Goal: Complete application form

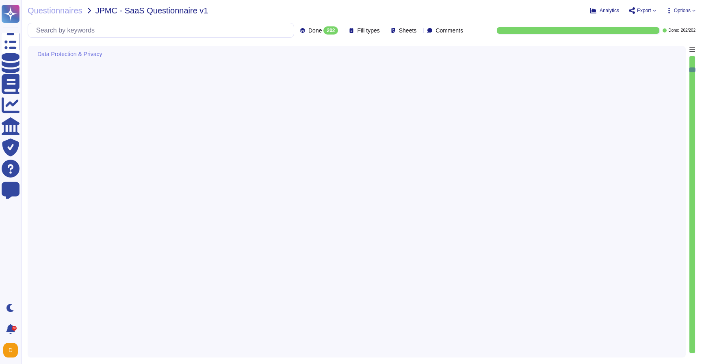
type textarea "Lo i dolo sitametco, Adipi elitseddoe temporincid utlaboree dol magnaaliquaeni …"
type textarea "Data backups are encrypted to the same standard as production. Adobe performs p…"
type textarea "Adobe does not use customer data outside of production environments. Test data …"
type textarea "Adobe ensures the security of data during transfer to third parties through sev…"
type textarea "Adobe conducts several types of privacy impact assessments (PIAs) as part of it…"
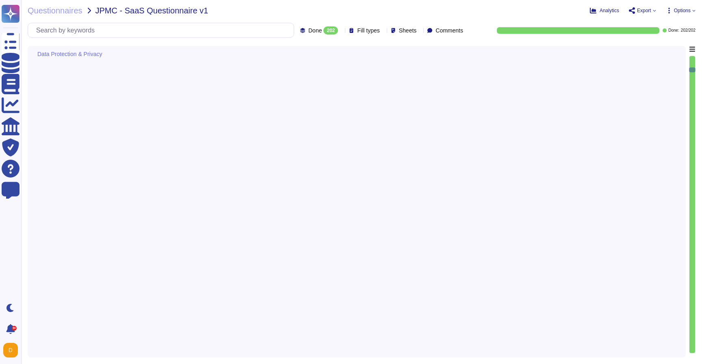
type textarea "Data residency and localization requirements are addressed through the followin…"
type textarea "Adobe has a documented and approved incident response plan that outlines the pr…"
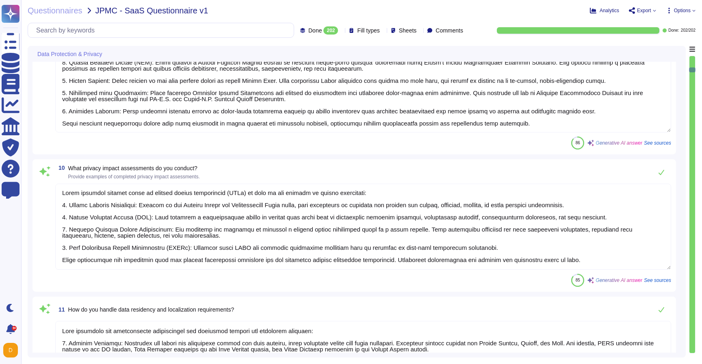
click at [370, 112] on textarea at bounding box center [362, 77] width 615 height 110
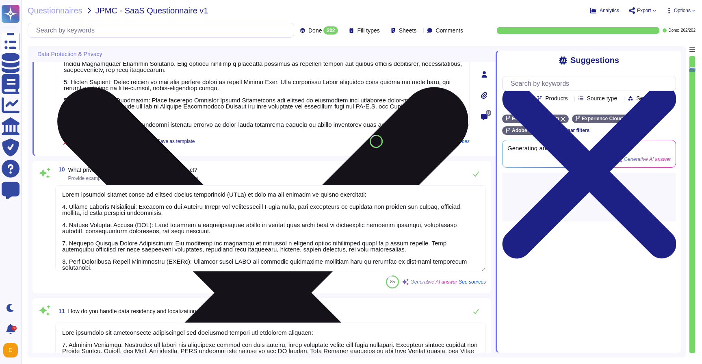
type textarea "Adobe has a documented and approved incident response plan that outlines the pr…"
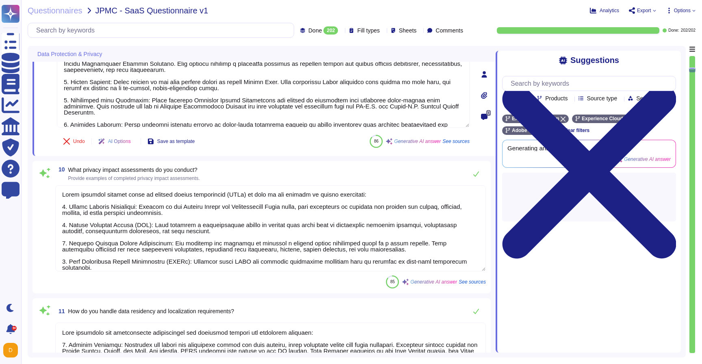
scroll to position [25, 0]
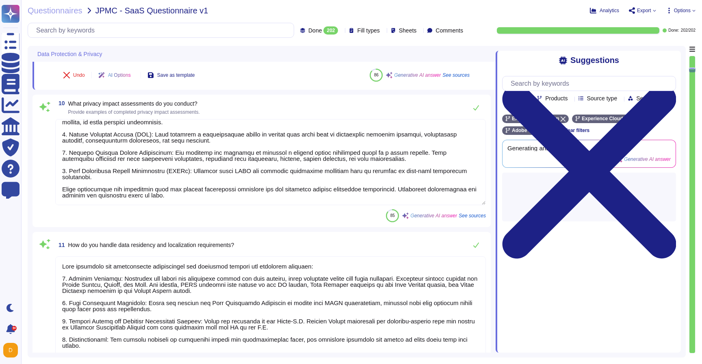
type textarea "To ensure the integrity and confidentiality of customer data, Adobe implements …"
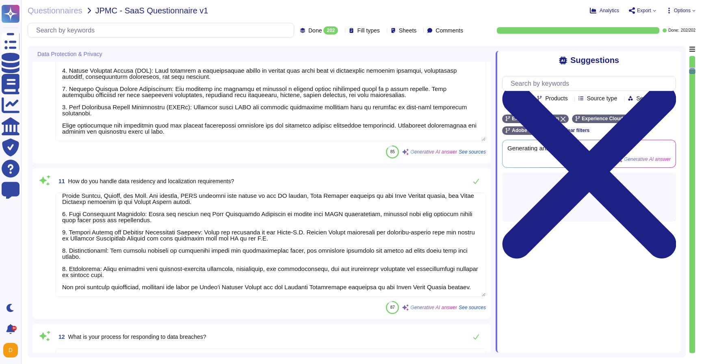
scroll to position [31, 0]
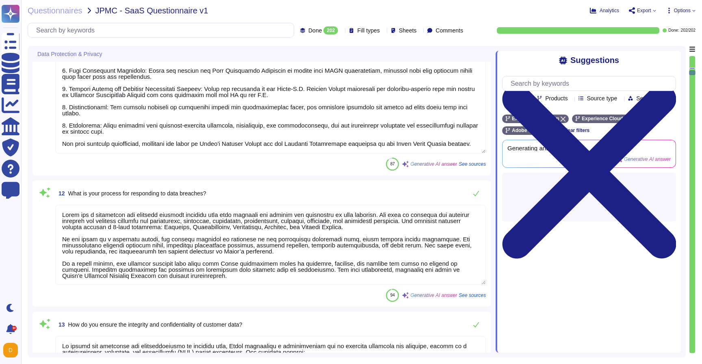
type textarea "Adobe has been annually evaluated by independent auditors against several certi…"
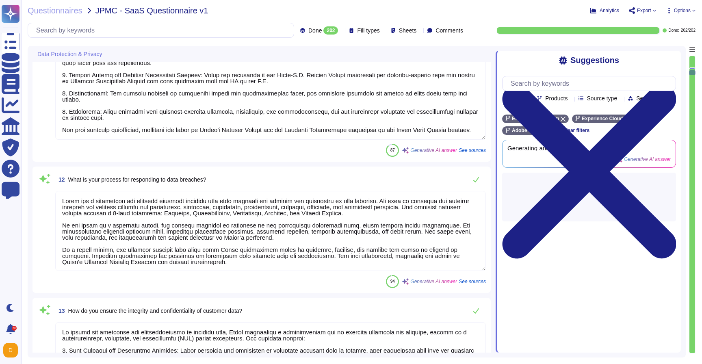
scroll to position [1, 0]
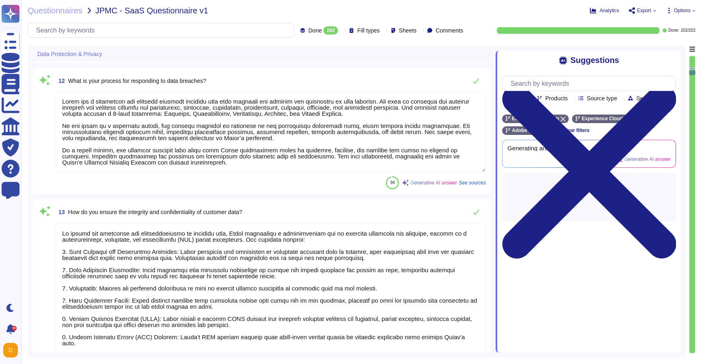
type textarea "Adobe manages data access requests from law enforcement by adhering to strict l…"
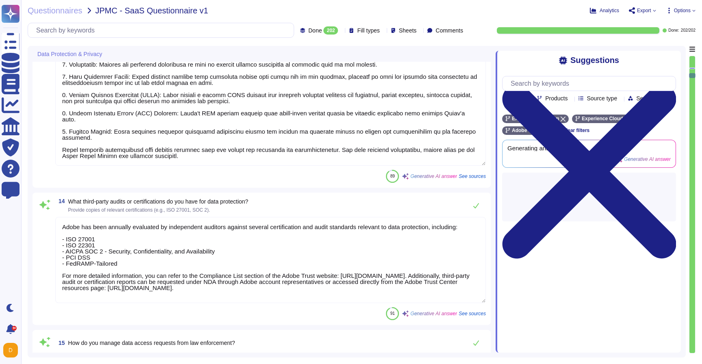
type textarea "Adobe follows a structured process for data classification and labeling as outl…"
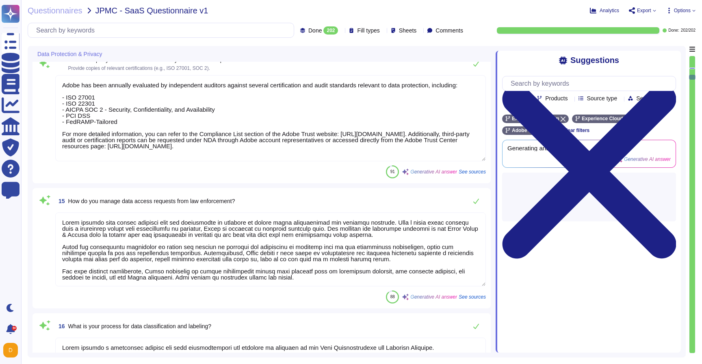
type textarea "Adobe's approach to data processing is guided by the principles of data minimiz…"
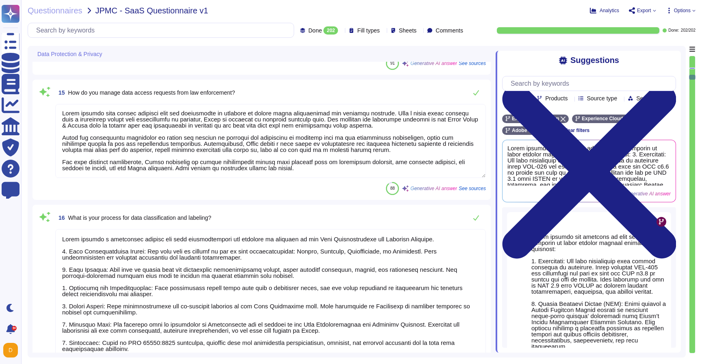
type textarea "Adobe handles cross-border data transfers in compliance with applicable laws. W…"
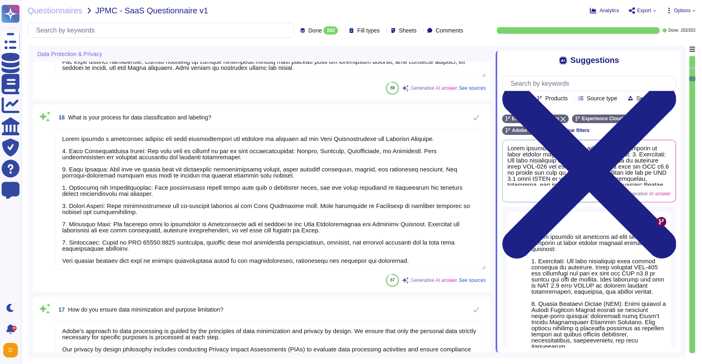
scroll to position [1967, 0]
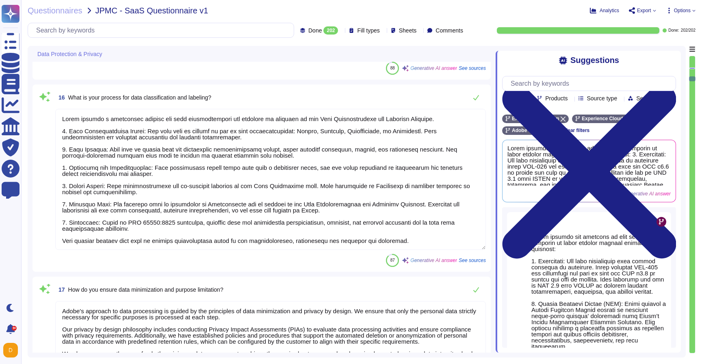
type textarea "Adobe has implemented several controls to monitor and mitigate insider threats,…"
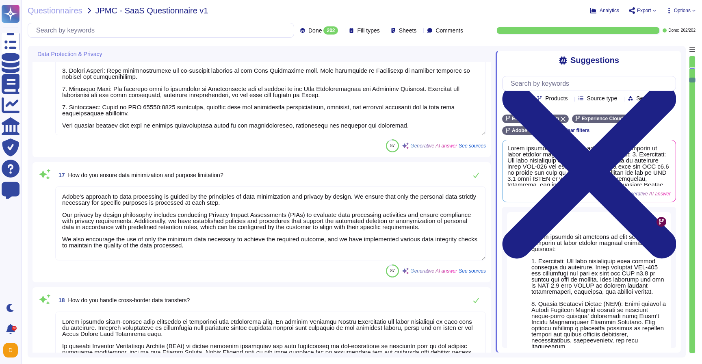
scroll to position [1, 0]
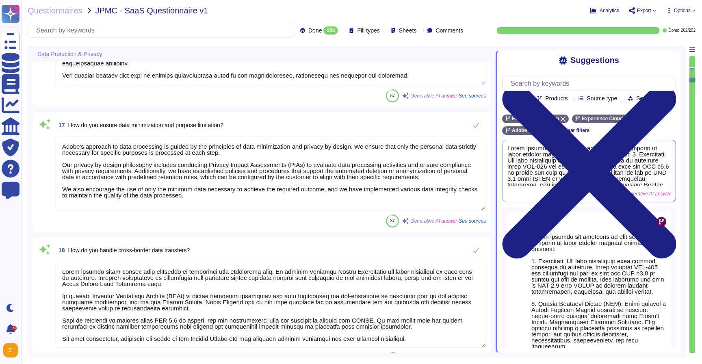
type textarea "Adobe believes that transparency builds trust and takes the trust our customers…"
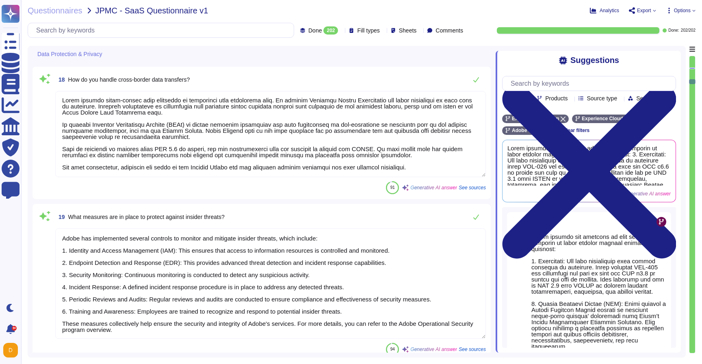
type textarea "The authentication mechanisms in place include: 1. Multi-Factor Authentication …"
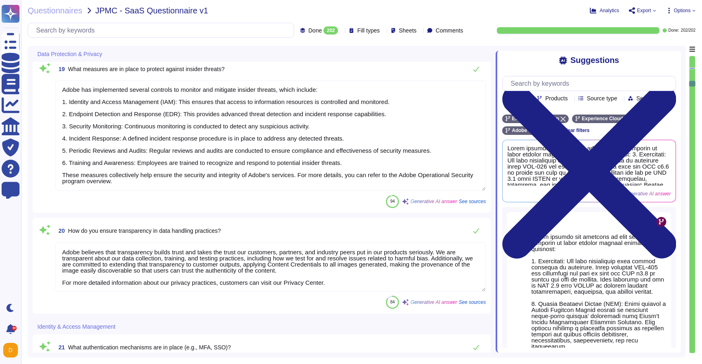
type textarea "User roles and permissions at Adobe are managed through a structured process th…"
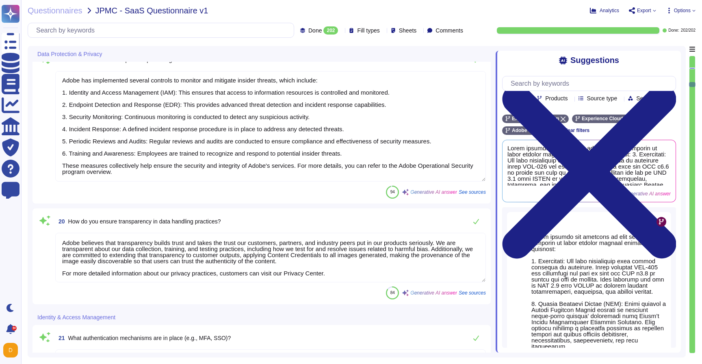
scroll to position [2444, 0]
click at [297, 174] on textarea "Adobe has implemented several controls to monitor and mitigate insider threats,…" at bounding box center [270, 126] width 430 height 110
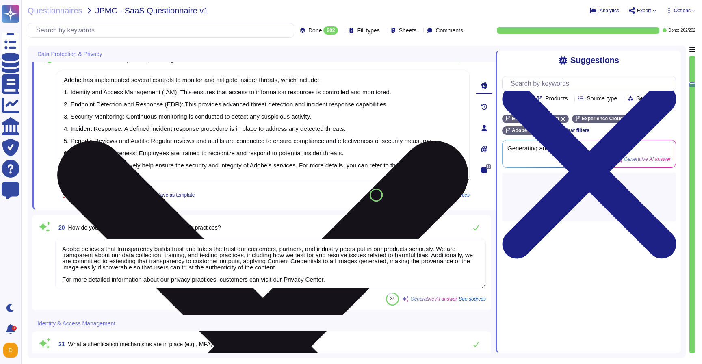
type textarea "User roles and permissions at Adobe are managed through a structured process th…"
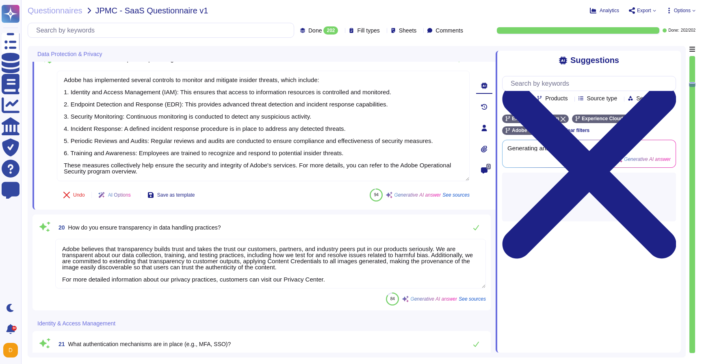
scroll to position [1, 0]
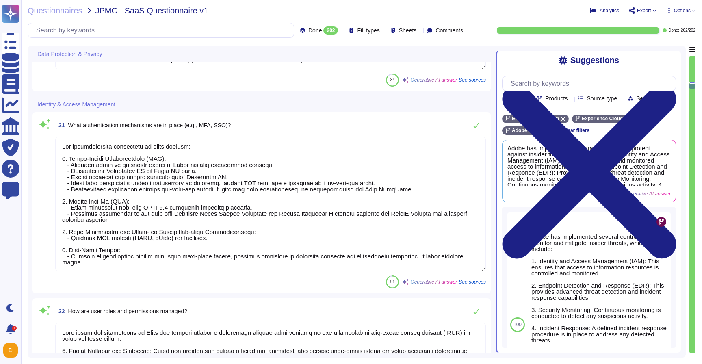
type textarea "Onboarding Process: 1. User Information Entry: The Adobe Employee Experience de…"
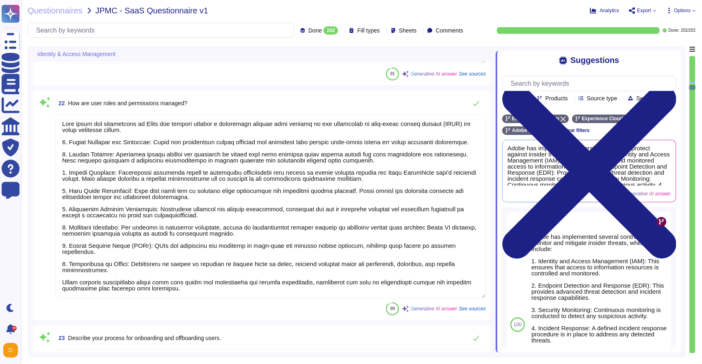
type textarea "Adobe enforces least privilege access through a comprehensive set of policies a…"
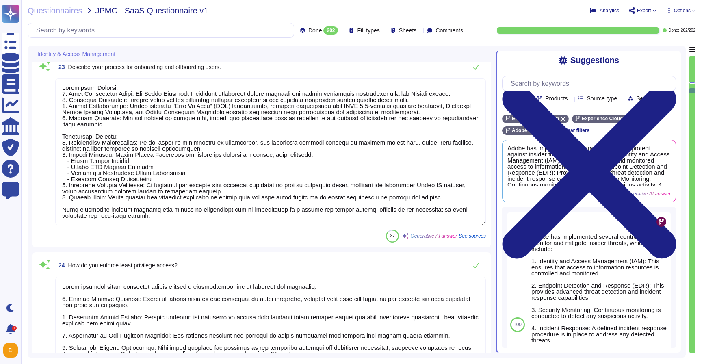
type textarea "To detect and prevent unauthorized access, Adobe implements the following measu…"
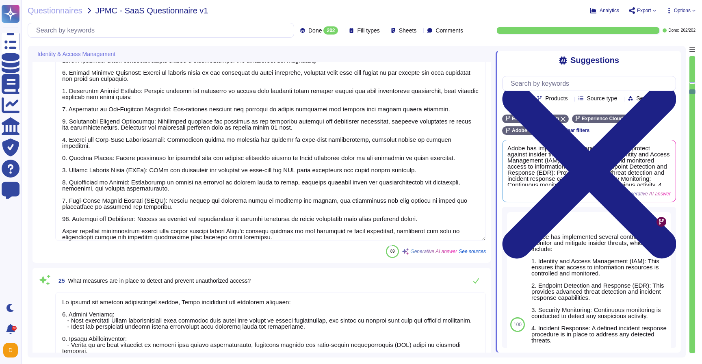
scroll to position [3349, 0]
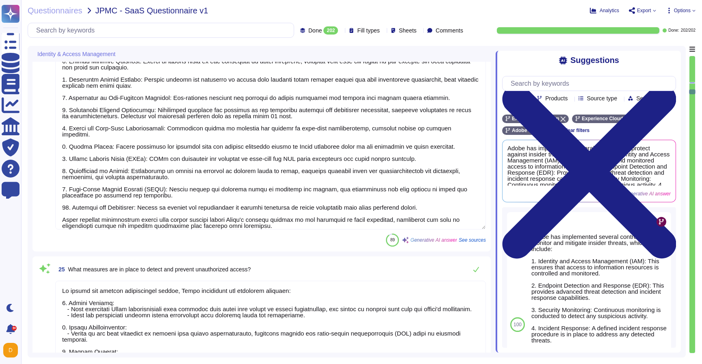
type textarea "Access controls are reviewed on a quarterly basis. Additionally, policies are r…"
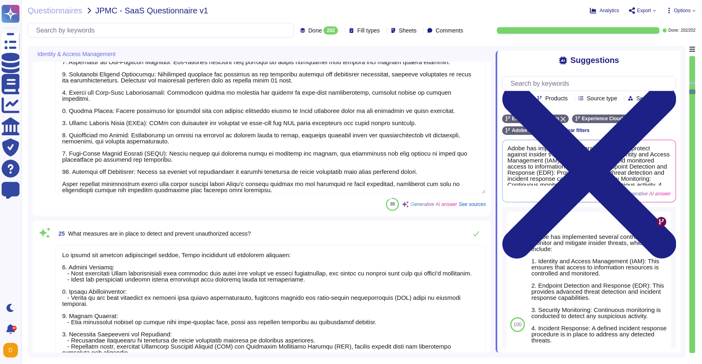
scroll to position [3385, 0]
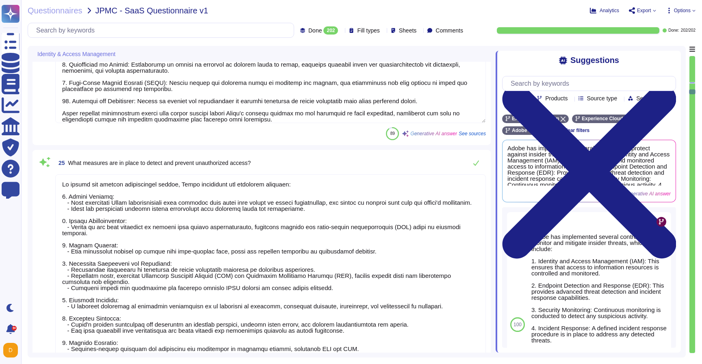
type textarea "Yes, we support federated identity management. Our system integrates with any S…"
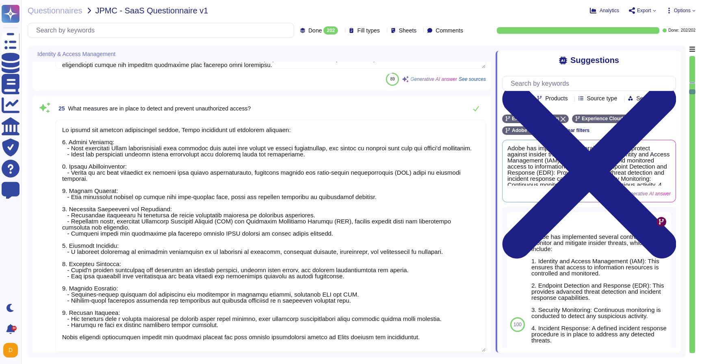
type textarea "Access control for privileged accounts at Adobe is managed through several key …"
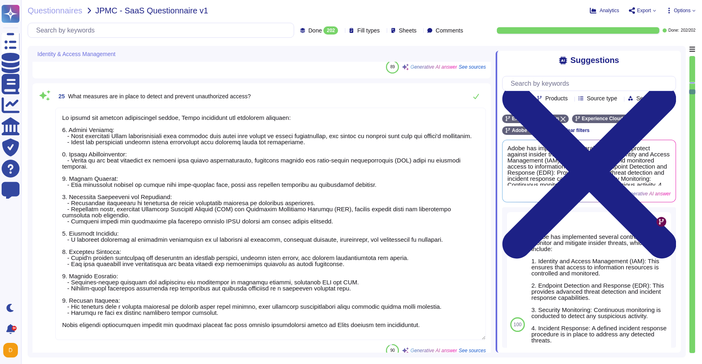
scroll to position [3518, 0]
click at [130, 332] on textarea at bounding box center [270, 223] width 430 height 232
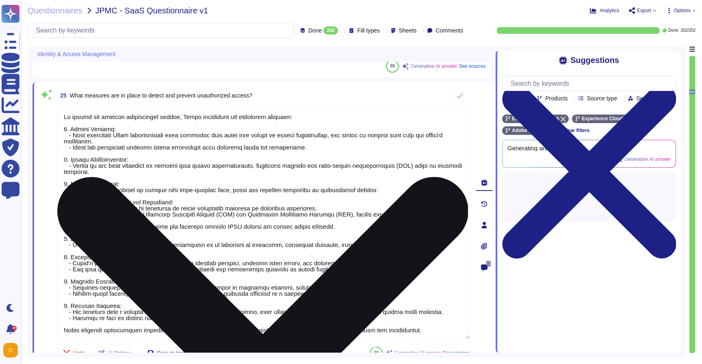
type textarea "Access control for privileged accounts at Adobe is managed through several key …"
click at [130, 332] on textarea at bounding box center [263, 223] width 412 height 232
type textarea "To detect and prevent unauthorized access, Adobe implements the following measu…"
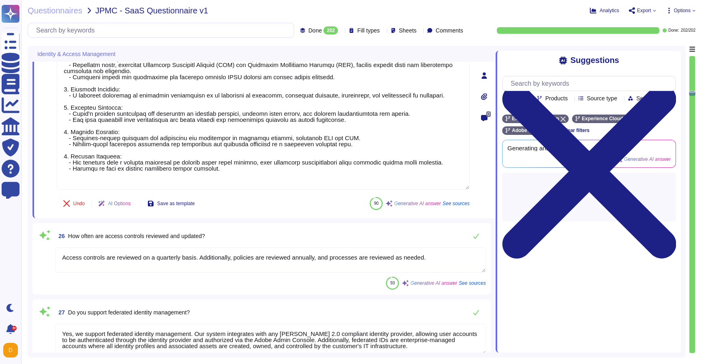
scroll to position [3687, 0]
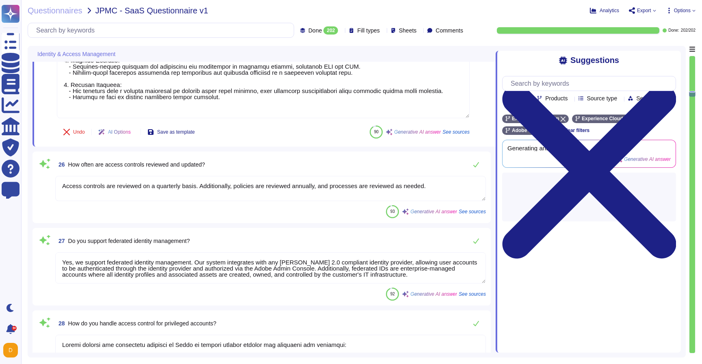
type textarea "Adobe implements comprehensive logging and monitoring for access control events…"
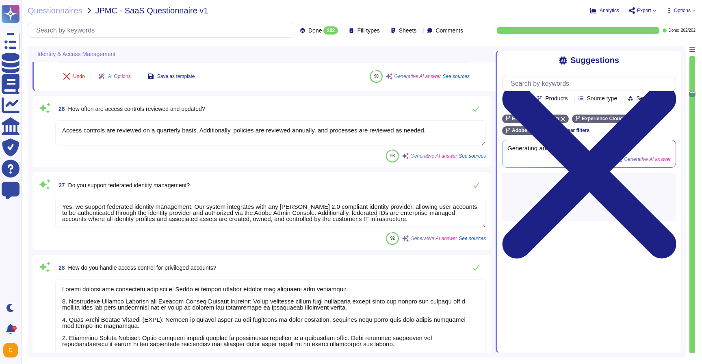
scroll to position [3795, 0]
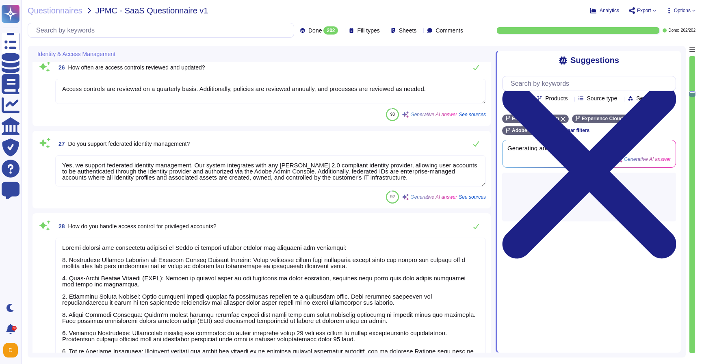
type textarea "To detect and prevent unauthorized access, Adobe implements the following measu…"
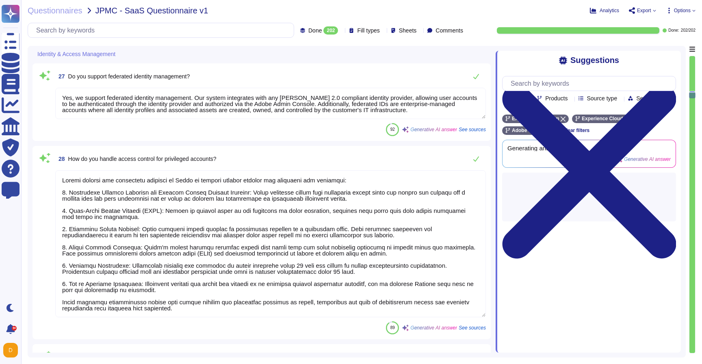
scroll to position [3916, 0]
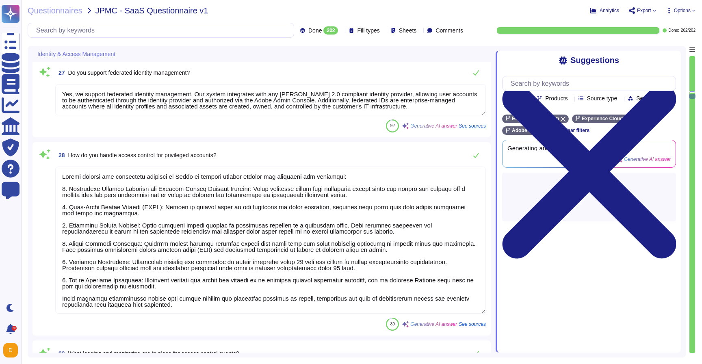
click at [140, 300] on textarea at bounding box center [270, 239] width 430 height 147
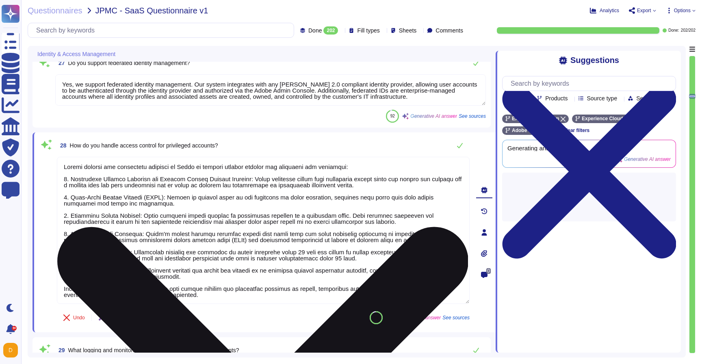
click at [140, 308] on div "AI Options" at bounding box center [116, 317] width 49 height 19
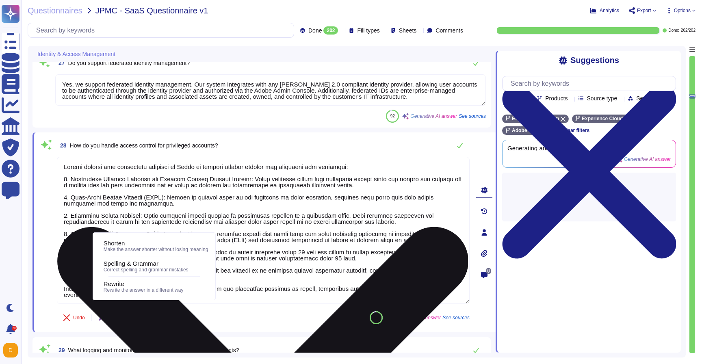
click at [140, 308] on div "AI Options" at bounding box center [116, 317] width 49 height 19
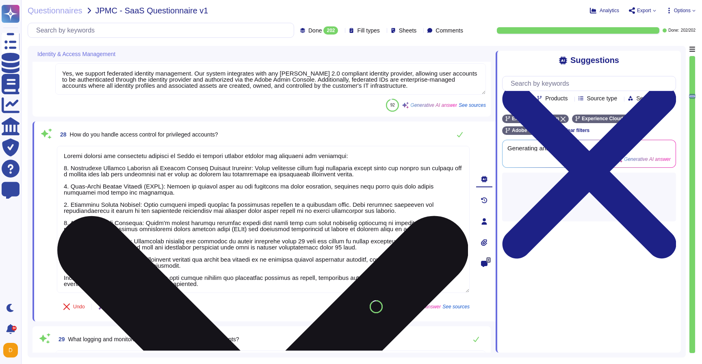
click at [207, 282] on textarea at bounding box center [263, 219] width 412 height 147
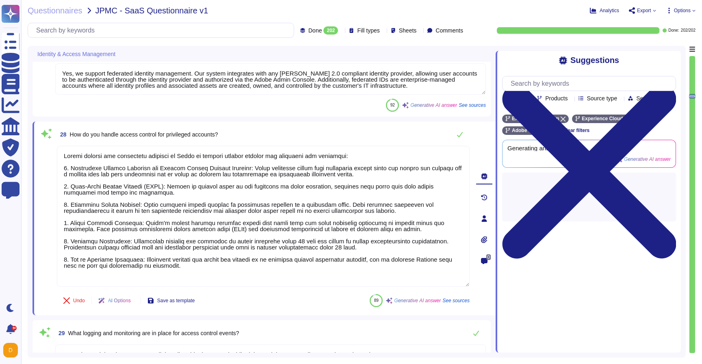
type textarea "Access control for privileged accounts at Adobe is managed through several key …"
click at [52, 268] on span at bounding box center [46, 217] width 15 height 142
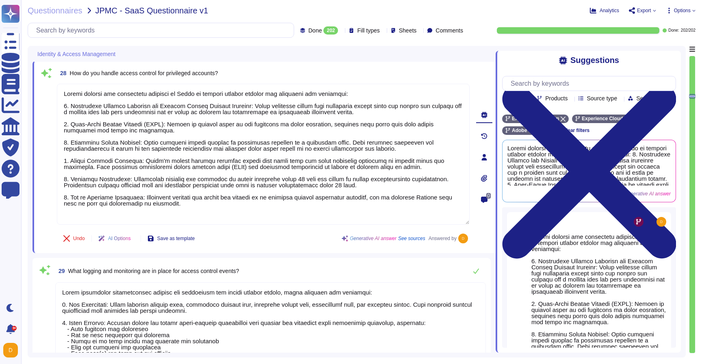
scroll to position [3982, 0]
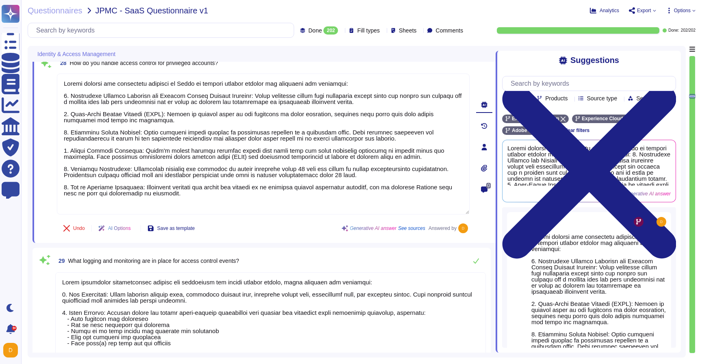
type textarea "To ensure secure API access, we implement several key mechanisms: 1. Authentica…"
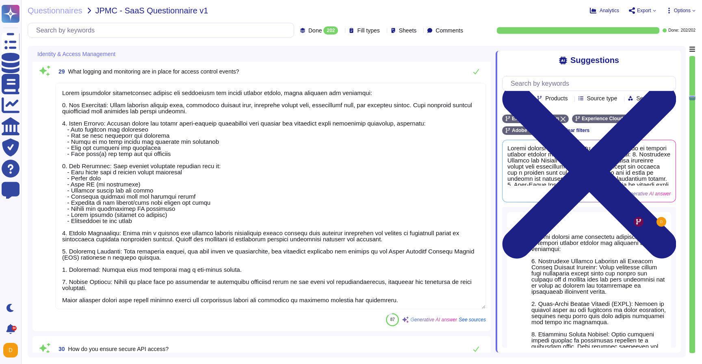
scroll to position [4178, 0]
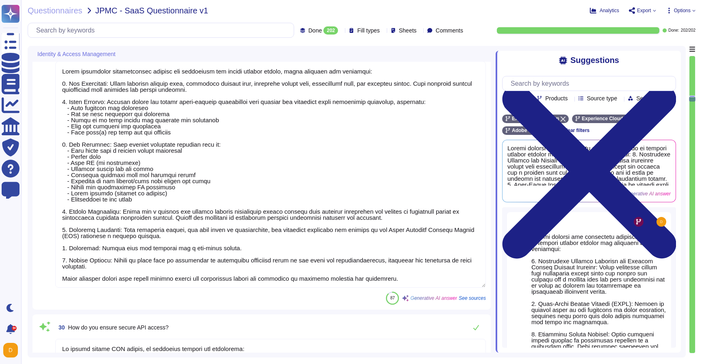
type textarea "Adobe manages identity lifecycle processes through a systematic approach that i…"
click at [98, 283] on textarea at bounding box center [270, 174] width 430 height 226
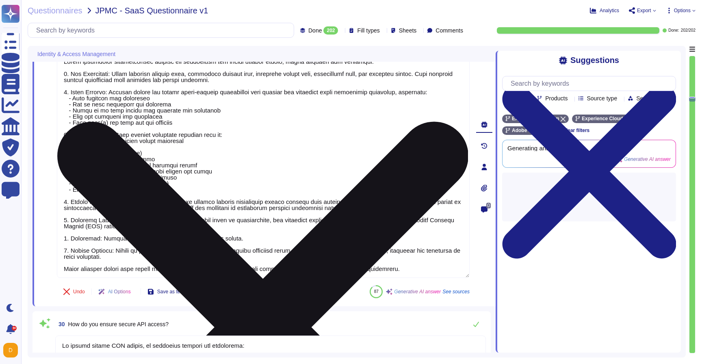
click at [98, 283] on div "AI Options" at bounding box center [116, 291] width 49 height 19
click at [76, 271] on textarea at bounding box center [263, 165] width 412 height 226
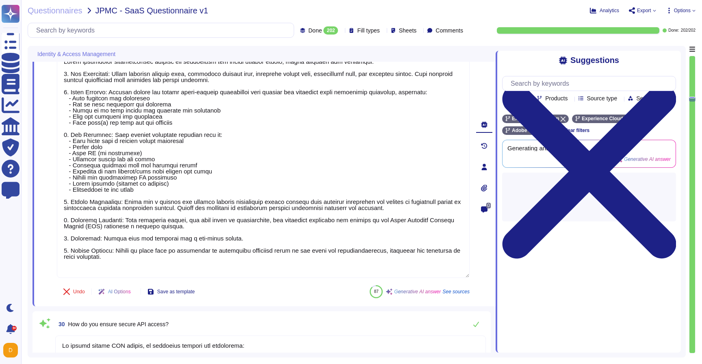
type textarea "Adobe implements comprehensive logging and monitoring for access control events…"
click at [50, 263] on span at bounding box center [46, 165] width 15 height 227
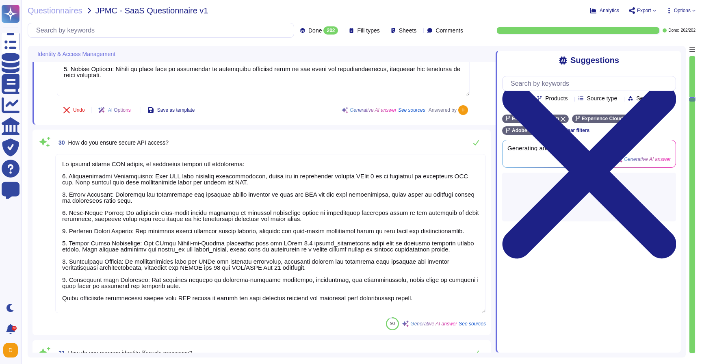
type textarea "The process for handling access requests and approvals at Adobe is as follows: …"
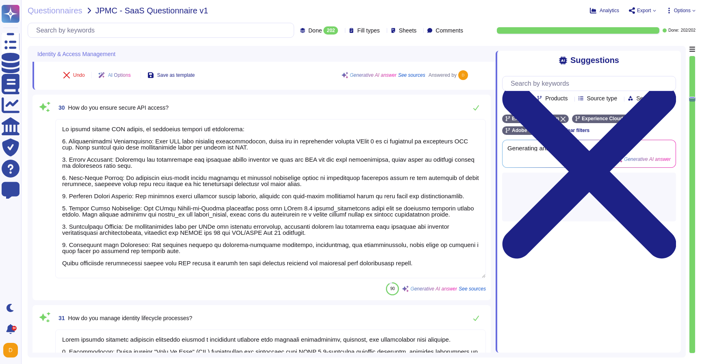
scroll to position [4408, 0]
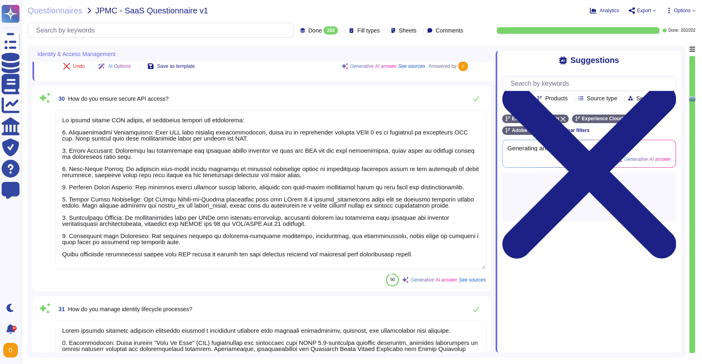
click at [95, 248] on textarea at bounding box center [270, 189] width 430 height 159
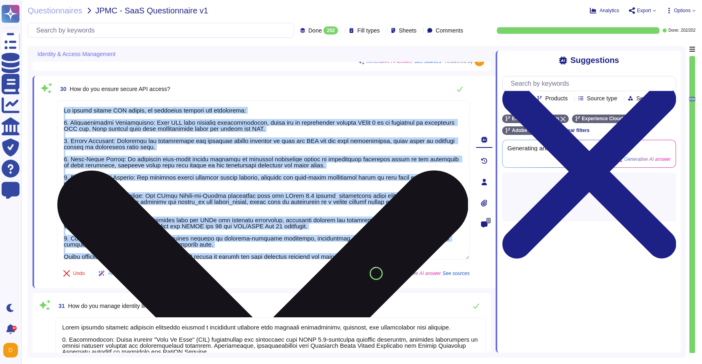
click at [95, 248] on div at bounding box center [263, 180] width 412 height 160
click at [97, 244] on textarea at bounding box center [263, 179] width 412 height 159
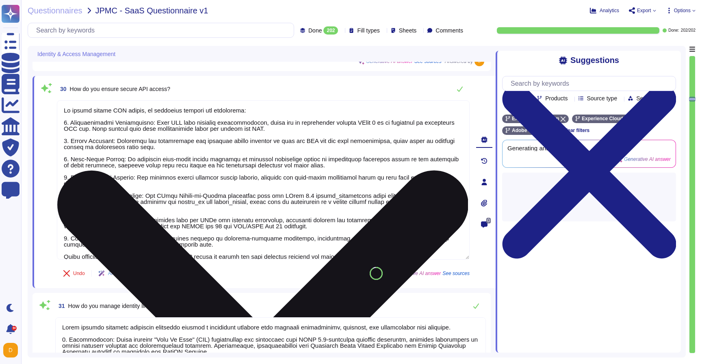
click at [97, 244] on textarea at bounding box center [263, 179] width 412 height 159
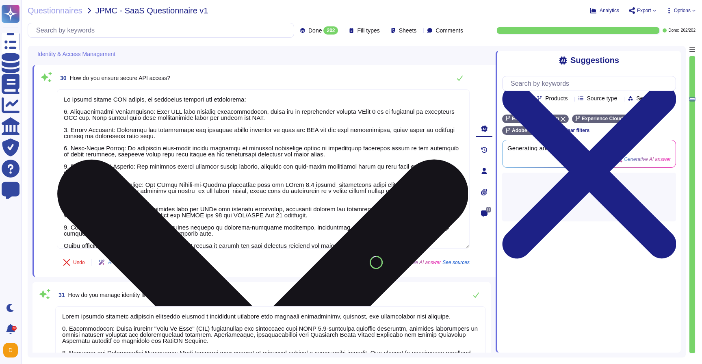
type textarea "To ensure secure API access, we implement several key mechanisms: 1. Authentica…"
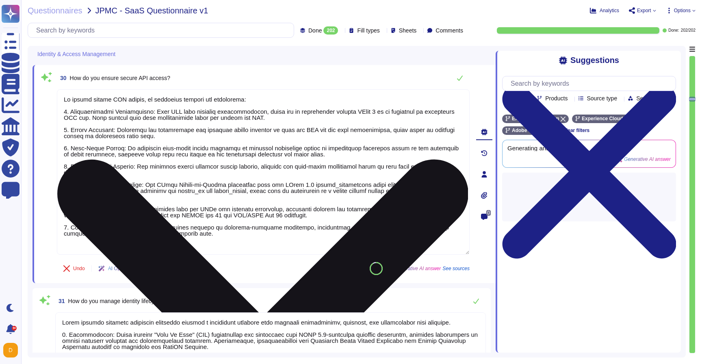
type textarea "The process for handling access requests and approvals at Adobe is as follows: …"
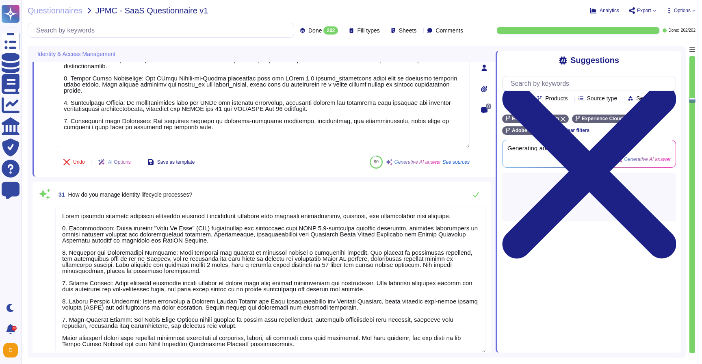
scroll to position [4555, 0]
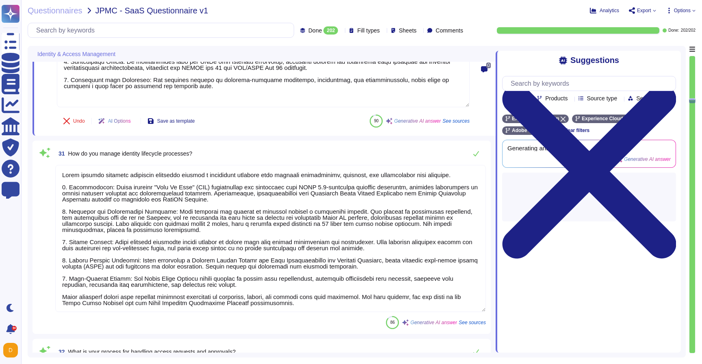
type textarea "To ensure the security of service accounts, Adobe implements the following meas…"
type textarea "To ensure secure API access, we implement several key mechanisms: 1. Authentica…"
click at [307, 301] on textarea at bounding box center [270, 238] width 430 height 147
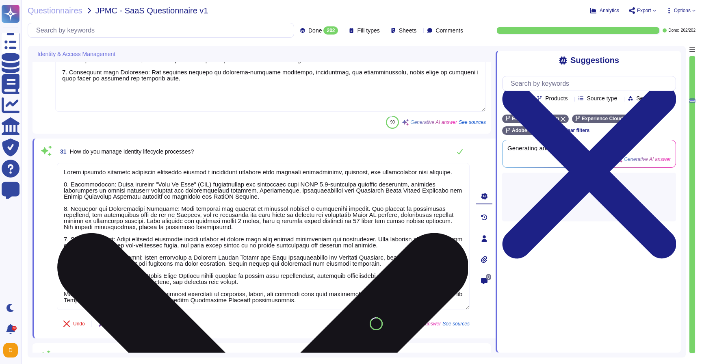
scroll to position [0, 0]
click at [307, 301] on textarea at bounding box center [263, 236] width 412 height 147
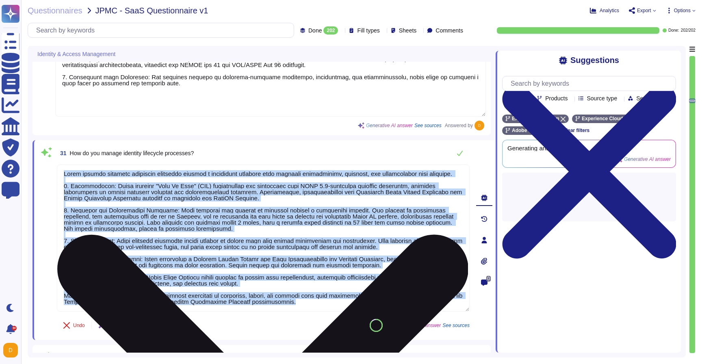
click at [307, 301] on div "31 How do you manage identity lifecycle processes? Undo AI Options Save as temp…" at bounding box center [254, 240] width 430 height 190
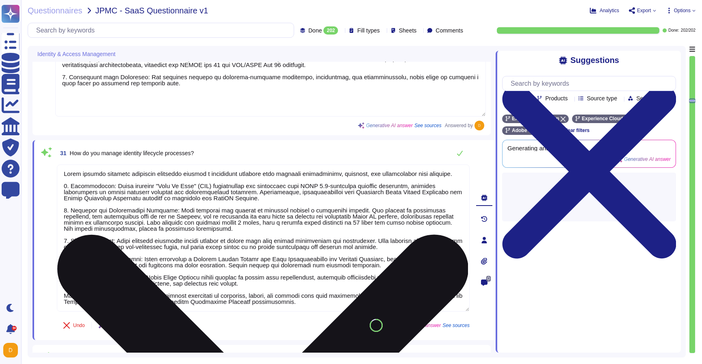
click at [314, 293] on textarea at bounding box center [263, 237] width 412 height 147
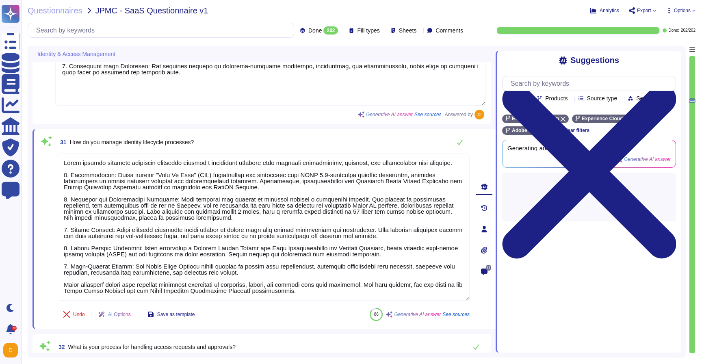
drag, startPoint x: 322, startPoint y: 298, endPoint x: 53, endPoint y: 285, distance: 269.9
click at [53, 285] on div "31 How do you manage identity lifecycle processes? Undo AI Options Save as temp…" at bounding box center [254, 229] width 430 height 190
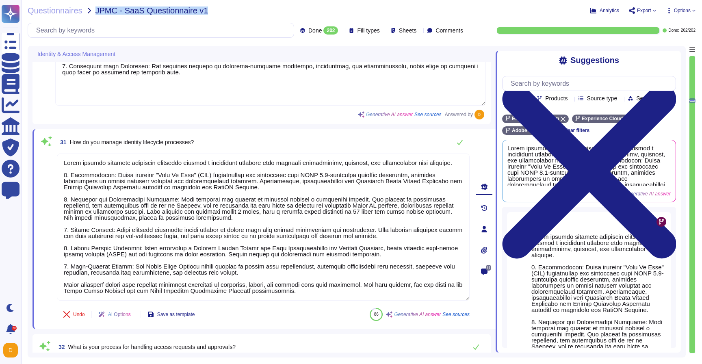
drag, startPoint x: 201, startPoint y: 9, endPoint x: 94, endPoint y: 9, distance: 106.4
click at [95, 9] on span "JPMC - SaaS Questionnaire v1" at bounding box center [151, 10] width 113 height 8
copy span "JPMC - SaaS Questionnaire v1"
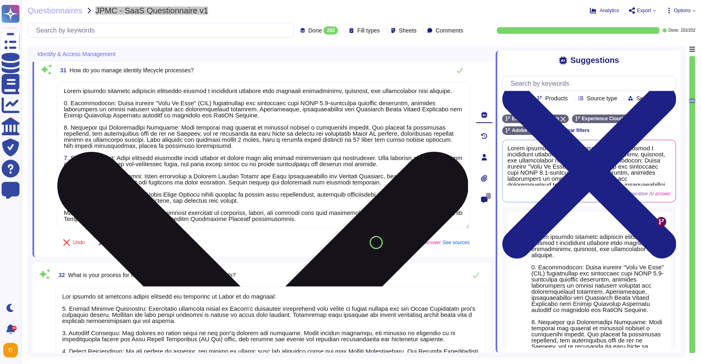
scroll to position [4631, 0]
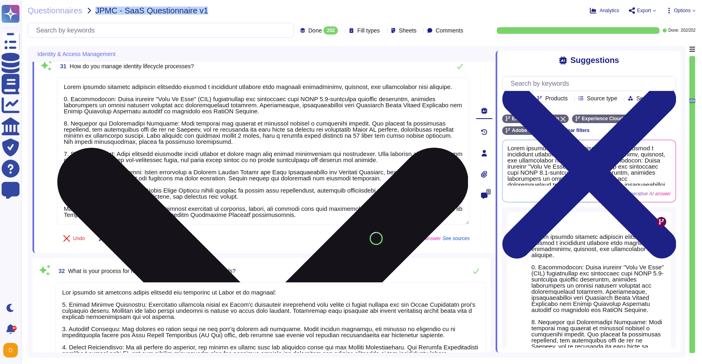
click at [257, 214] on textarea at bounding box center [263, 151] width 412 height 147
click at [301, 219] on textarea at bounding box center [263, 151] width 412 height 147
drag, startPoint x: 325, startPoint y: 218, endPoint x: 61, endPoint y: 205, distance: 263.8
click at [61, 205] on textarea at bounding box center [263, 151] width 412 height 147
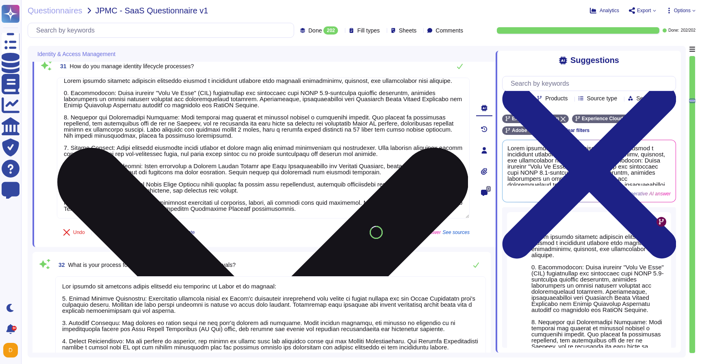
scroll to position [0, 0]
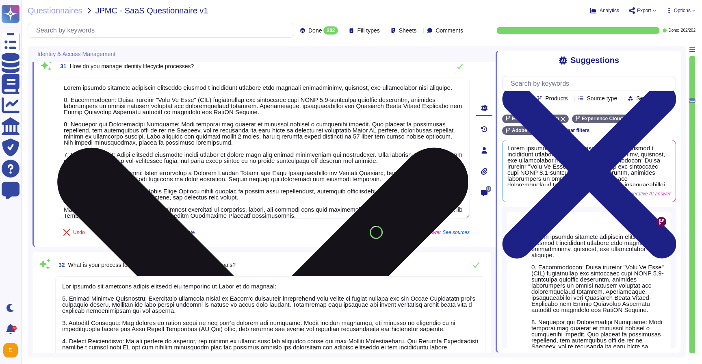
type textarea "Adobe manages identity lifecycle processes through a systematic approach that i…"
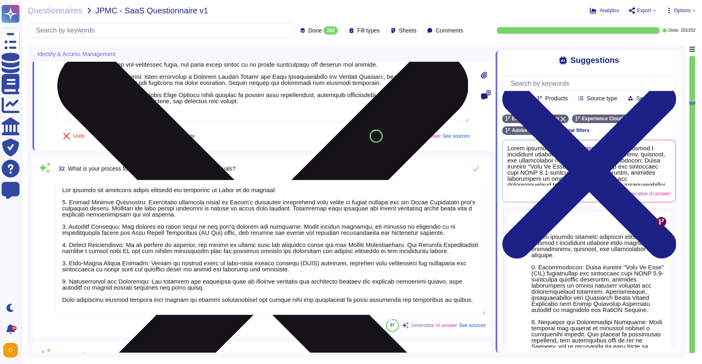
scroll to position [4812, 0]
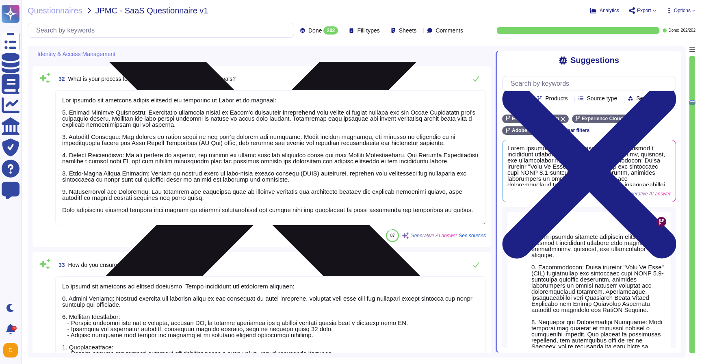
type textarea "To prevent account compromise, Adobe has implemented several measures: 1. Locko…"
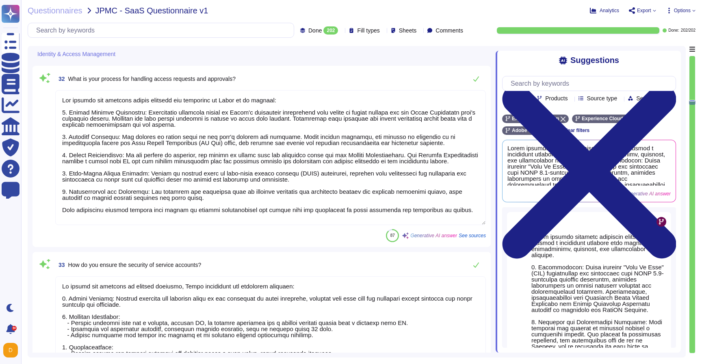
type textarea "Adobe manages identity lifecycle processes through a systematic approach that i…"
click at [122, 220] on textarea at bounding box center [270, 157] width 430 height 135
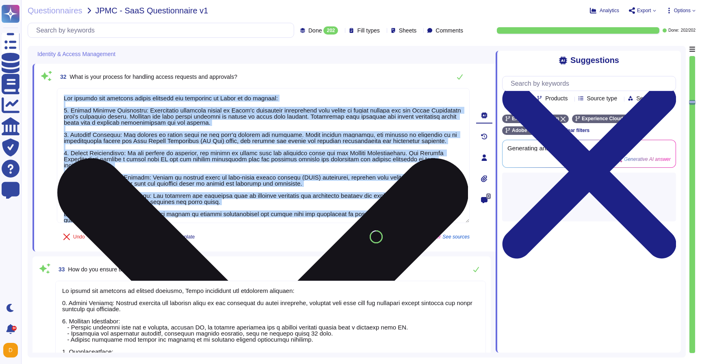
click at [122, 220] on div "32 What is your process for handling access requests and approvals? Undo AI Opt…" at bounding box center [254, 158] width 430 height 178
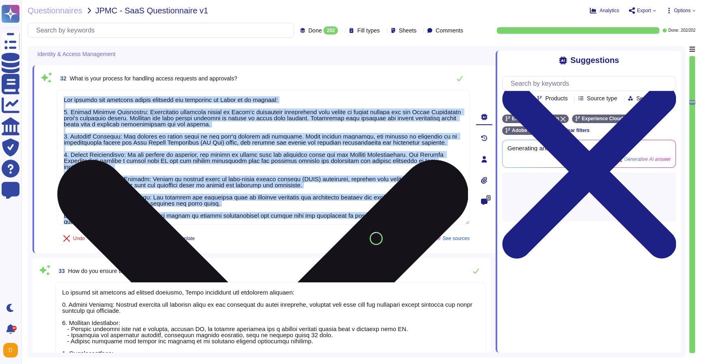
click at [131, 214] on div at bounding box center [263, 158] width 412 height 136
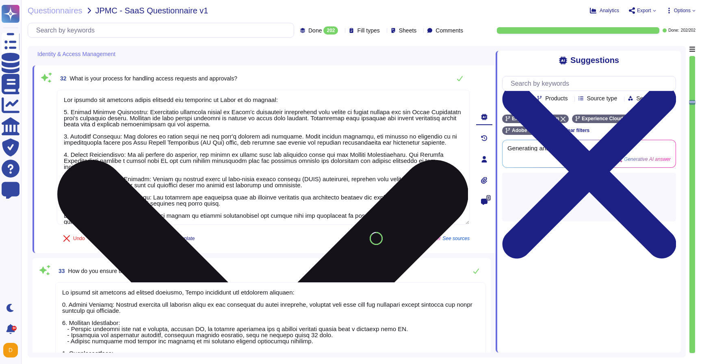
click at [137, 205] on textarea at bounding box center [263, 157] width 412 height 135
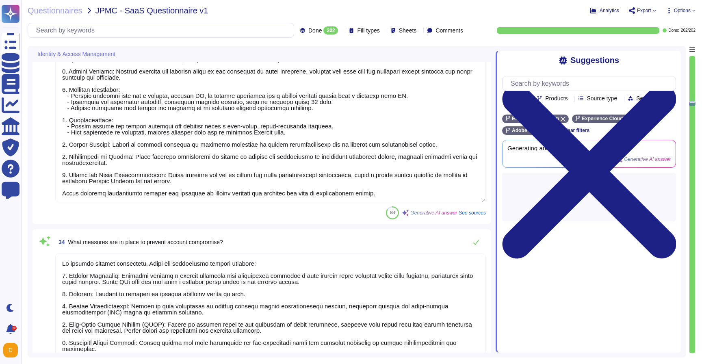
type textarea "The process for handling access requests and approvals at Adobe is as follows: …"
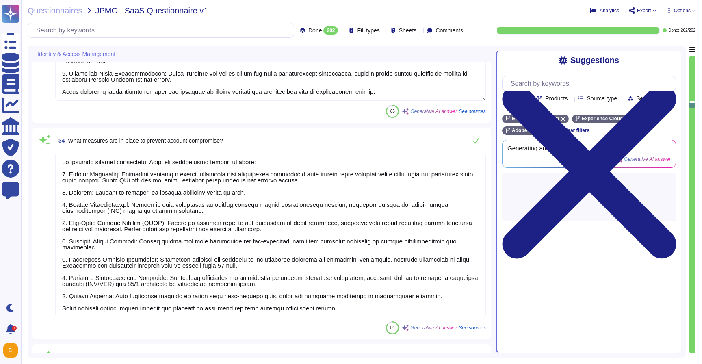
type textarea "Adobe has defined, implemented, and evaluated processes, procedures, and techni…"
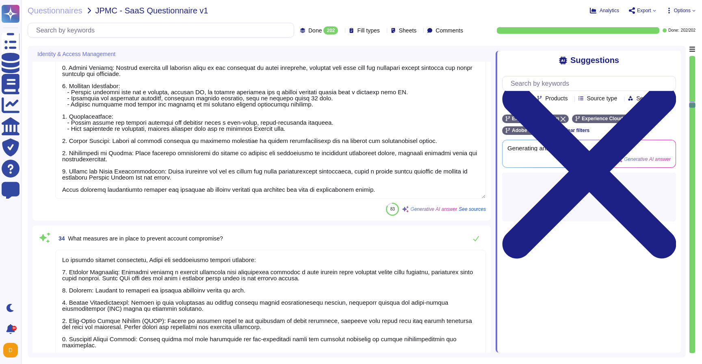
scroll to position [5034, 0]
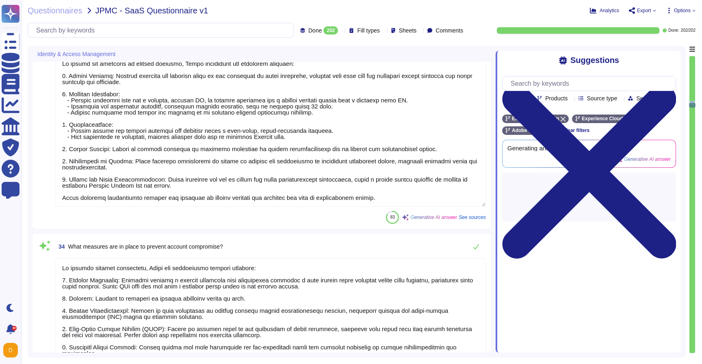
click at [153, 190] on textarea at bounding box center [270, 130] width 430 height 153
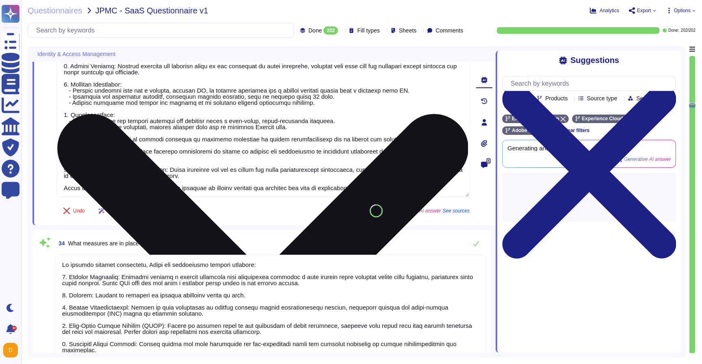
click at [153, 201] on div "Undo AI Options Save as template" at bounding box center [129, 210] width 144 height 19
click at [164, 180] on textarea at bounding box center [263, 120] width 412 height 153
type textarea "To ensure the security of service accounts, Adobe implements the following meas…"
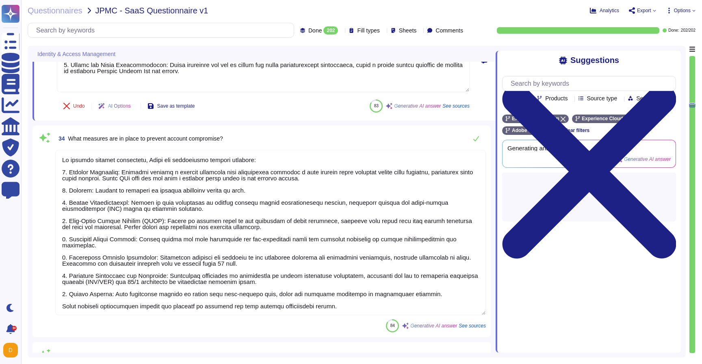
scroll to position [5179, 0]
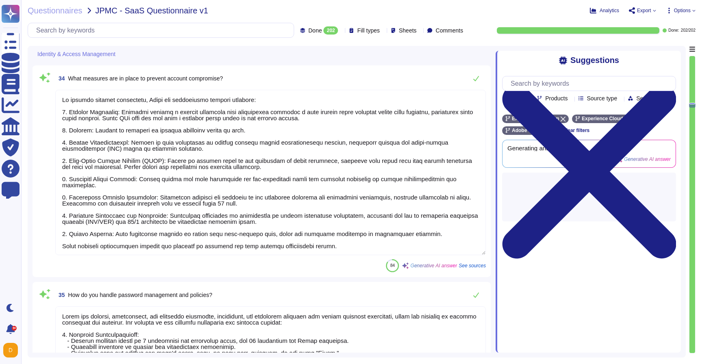
type textarea "To ensure the security of remote access, we implement the following measures: 1…"
type textarea "To ensure the security of service accounts, Adobe implements the following meas…"
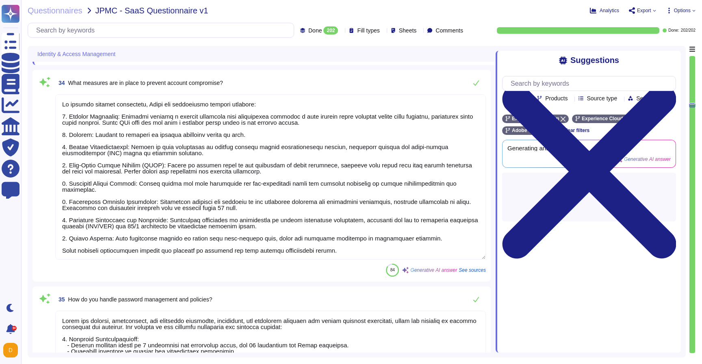
click at [145, 248] on textarea at bounding box center [270, 176] width 430 height 165
click at [145, 248] on div "34 What measures are in place to prevent account compromise? 84 Generative AI a…" at bounding box center [261, 176] width 448 height 202
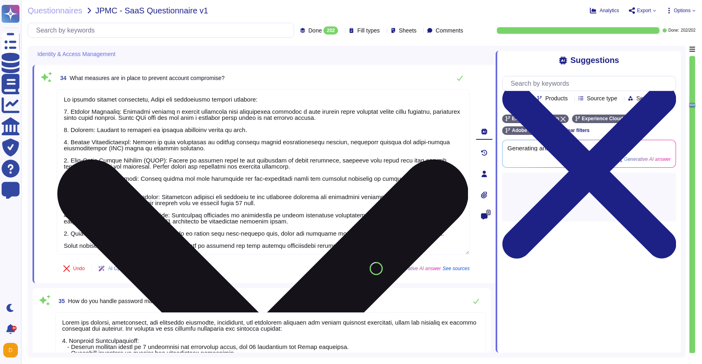
click at [153, 237] on textarea at bounding box center [263, 171] width 412 height 165
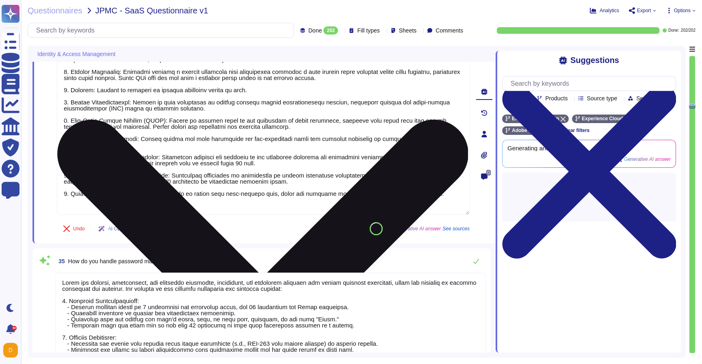
scroll to position [5375, 0]
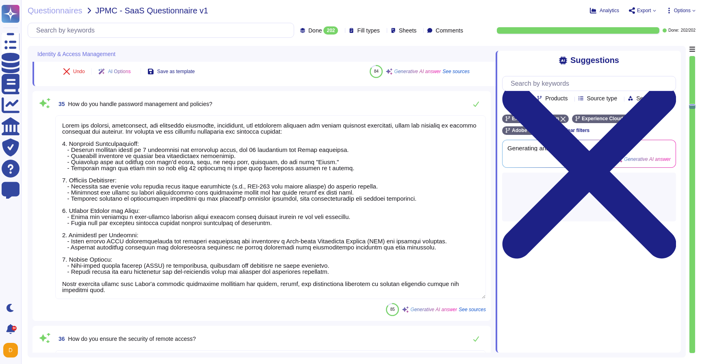
type textarea "To prevent account compromise, Adobe has implemented several measures: 1. Locko…"
click at [143, 271] on textarea at bounding box center [270, 206] width 430 height 183
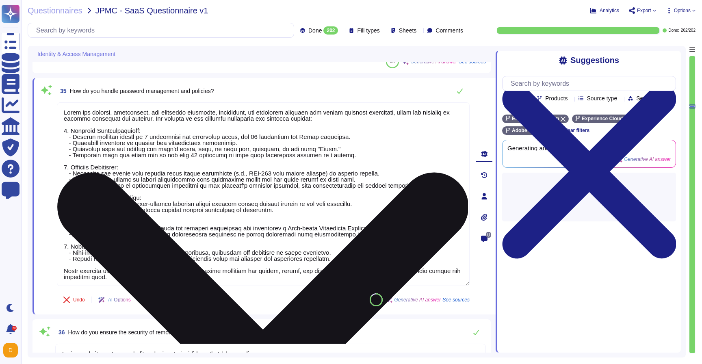
click at [143, 271] on textarea at bounding box center [263, 193] width 412 height 183
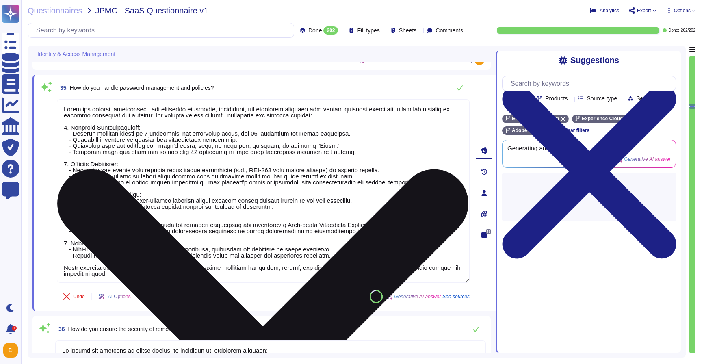
type textarea "Adobe conducts access reviews and audits on a quarterly basis, following a stru…"
click at [143, 271] on textarea at bounding box center [263, 190] width 412 height 183
type textarea "Adobe has defined, implemented, and evaluated processes, procedures, and techni…"
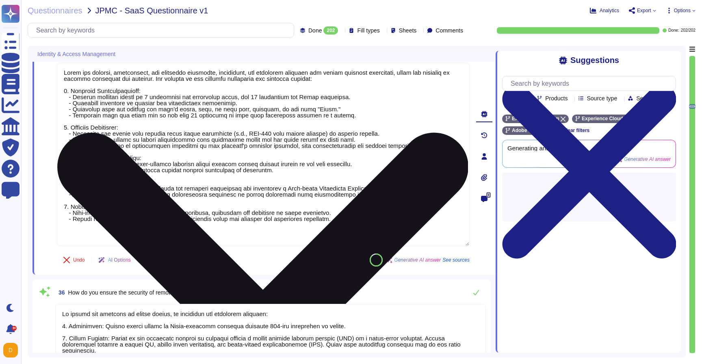
scroll to position [5570, 0]
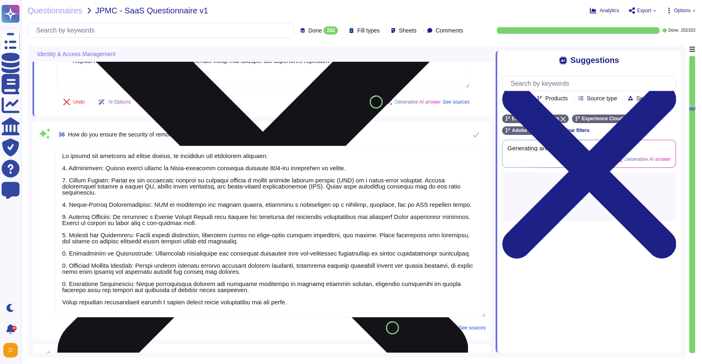
type textarea "We handle identity federation and Single Sign-On (SSO) through our Adobe Identi…"
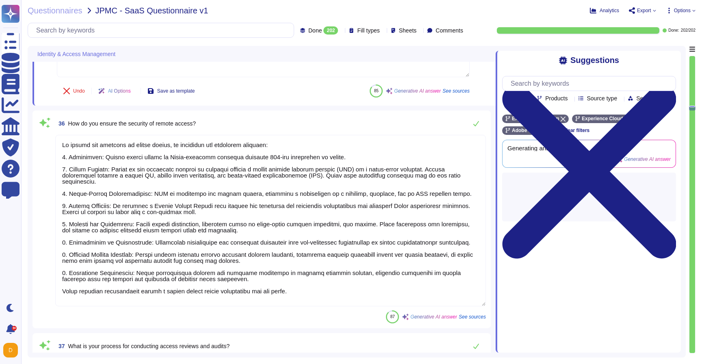
type textarea "Adobe has defined, implemented, and evaluated processes, procedures, and techni…"
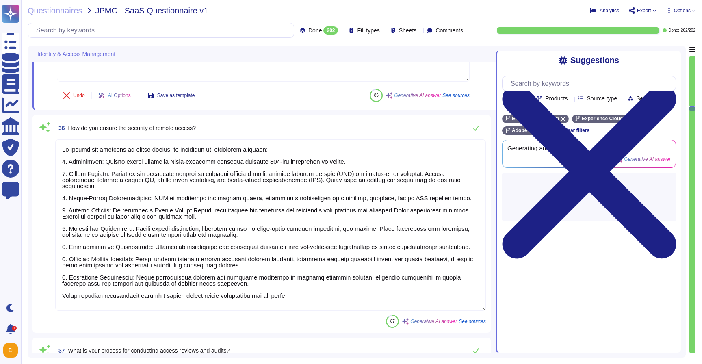
click at [148, 297] on textarea at bounding box center [270, 224] width 430 height 171
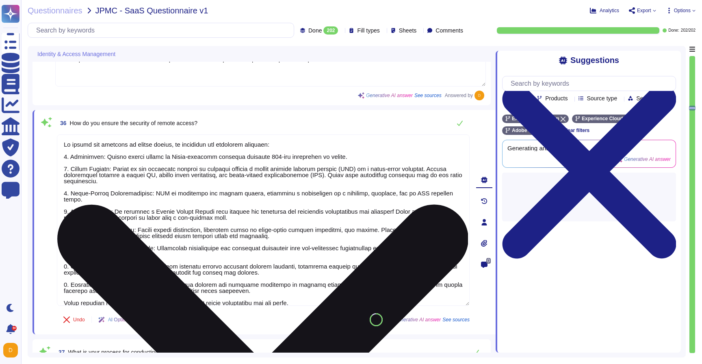
click at [149, 291] on textarea at bounding box center [263, 219] width 412 height 171
type textarea "To ensure the security of remote access, we implement the following measures: 1…"
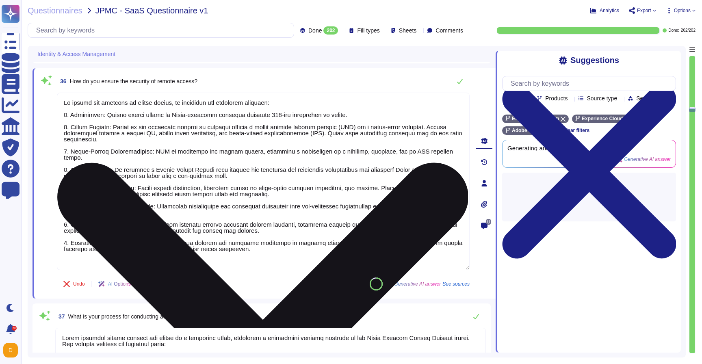
scroll to position [5757, 0]
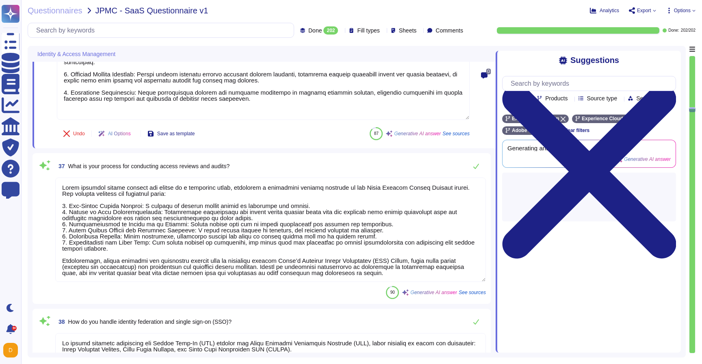
type textarea "To ensure the security of identity providers, Adobe employs several measures: 1…"
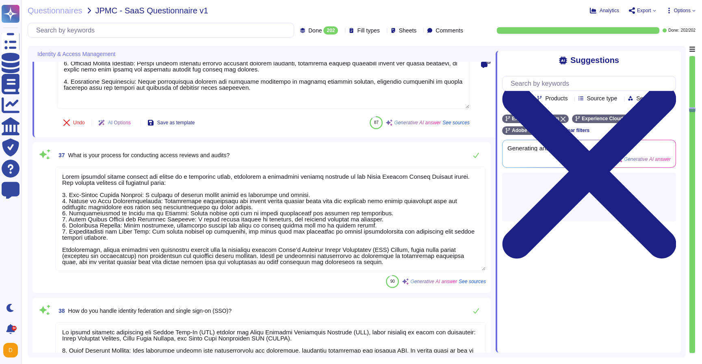
scroll to position [1, 0]
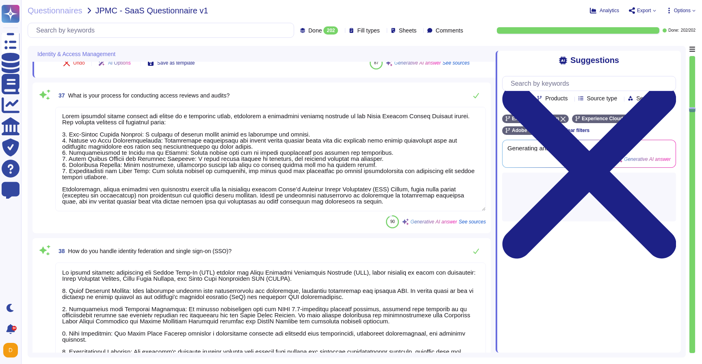
type textarea "To ensure the security of remote access, we implement the following measures: 1…"
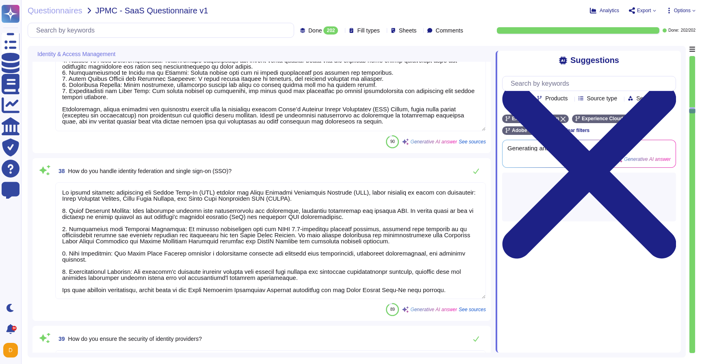
type textarea "Access to sensitive data and systems at Adobe is managed through a robust set o…"
click at [152, 240] on textarea at bounding box center [270, 240] width 430 height 117
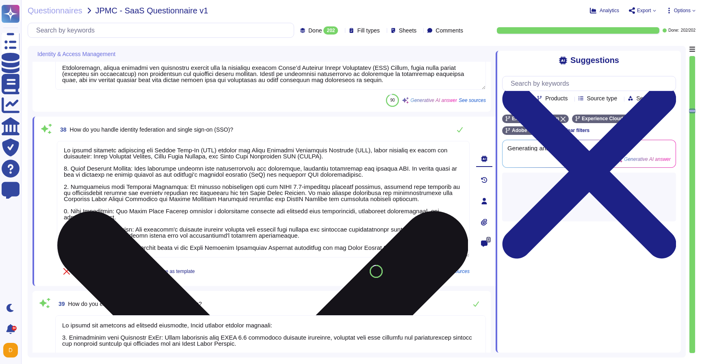
scroll to position [6108, 0]
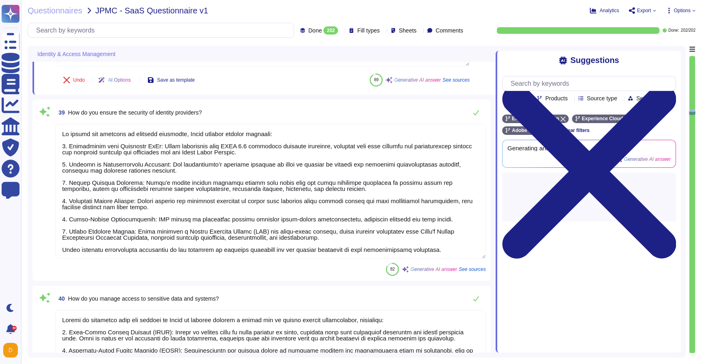
click at [152, 250] on textarea at bounding box center [270, 191] width 430 height 135
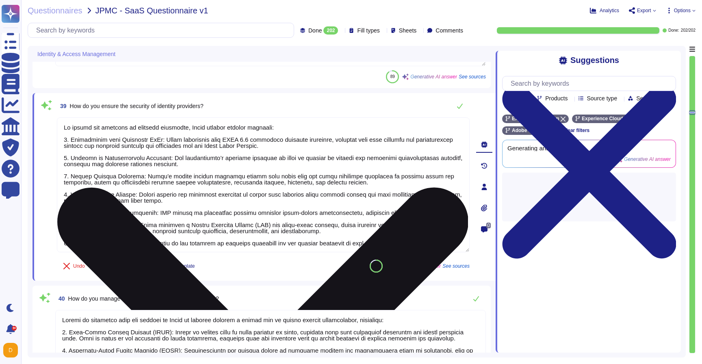
click at [152, 250] on textarea at bounding box center [263, 184] width 412 height 135
type textarea "To ensure the security of identity providers, Adobe employs several measures: 1…"
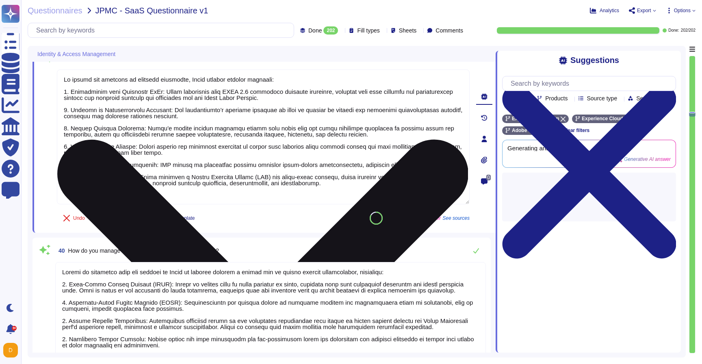
type textarea "Adobe's Secure Product Lifecycle (SPLC) is a comprehensive framework that integ…"
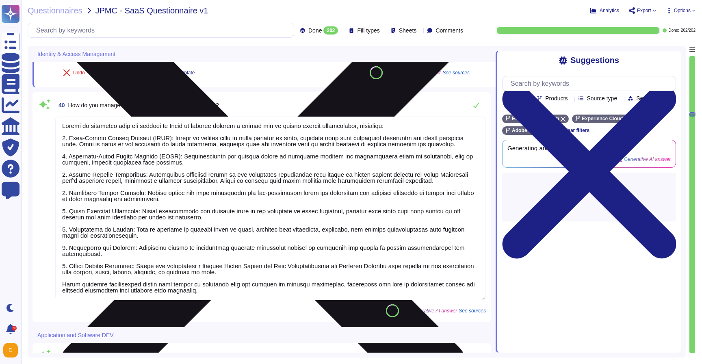
scroll to position [6306, 0]
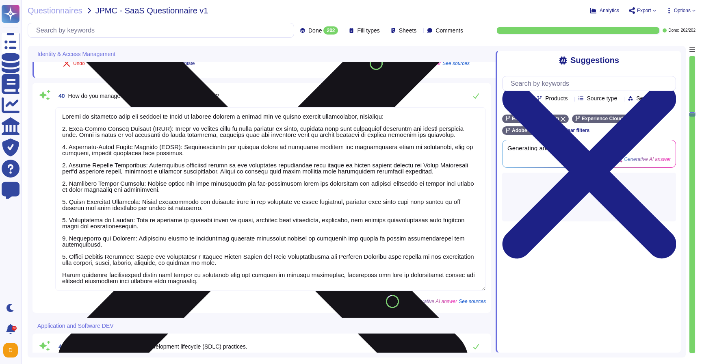
type textarea "Adobe conducts application vulnerability assessments through a combination of s…"
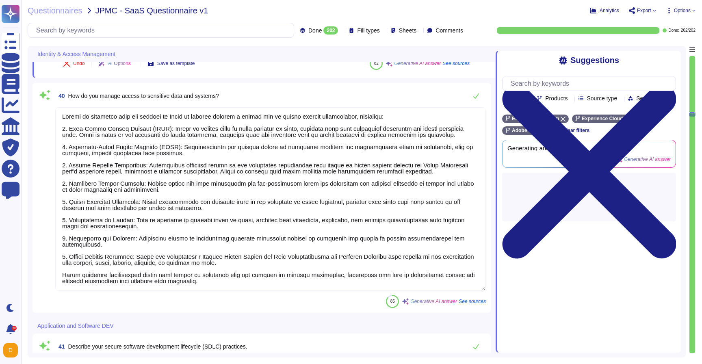
type textarea "To ensure the security of identity providers, Adobe employs several measures: 1…"
click at [146, 281] on textarea at bounding box center [270, 198] width 430 height 183
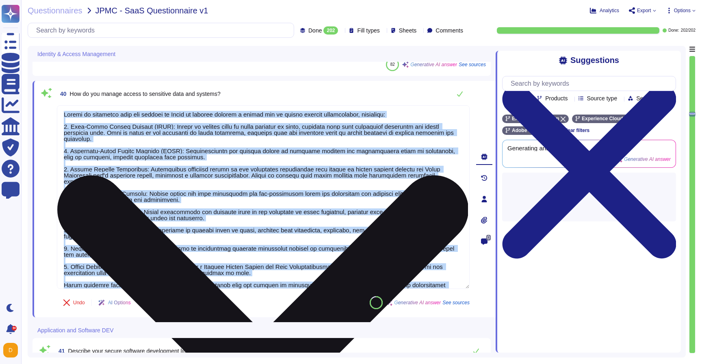
click at [146, 281] on div "40 How do you manage access to sensitive data and systems? Undo AI Options Save…" at bounding box center [254, 199] width 430 height 227
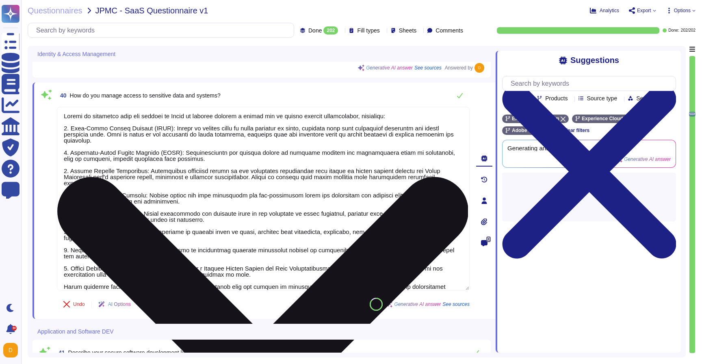
click at [155, 270] on textarea at bounding box center [263, 198] width 412 height 183
click at [154, 275] on textarea at bounding box center [263, 198] width 412 height 183
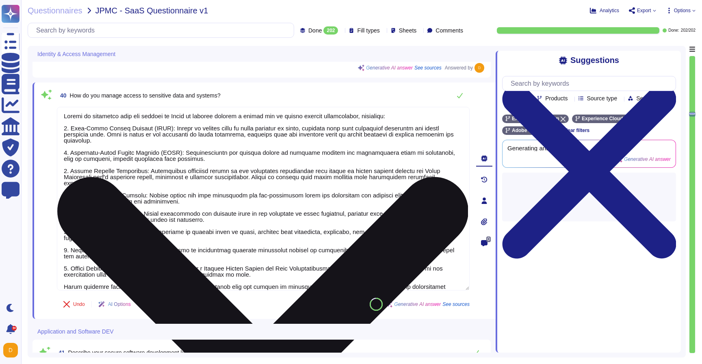
click at [154, 275] on textarea at bounding box center [263, 198] width 412 height 183
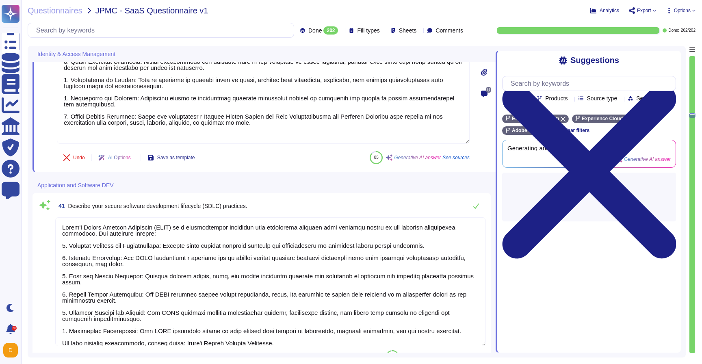
scroll to position [1, 0]
type textarea "Access to sensitive data and systems at Adobe is managed through a robust set o…"
click at [150, 338] on textarea at bounding box center [270, 281] width 430 height 129
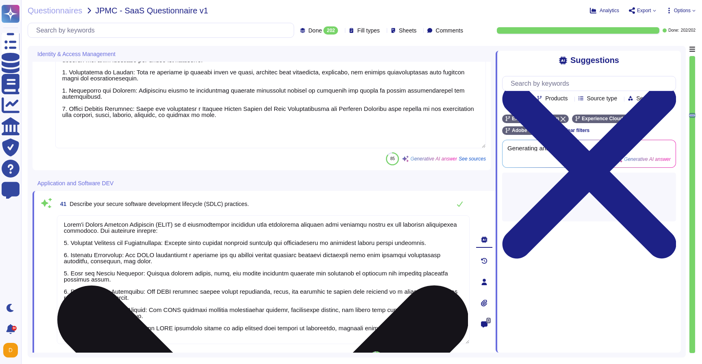
click at [150, 338] on div "41 Describe your secure software development lifecycle (SDLC) practices. Undo A…" at bounding box center [254, 282] width 430 height 172
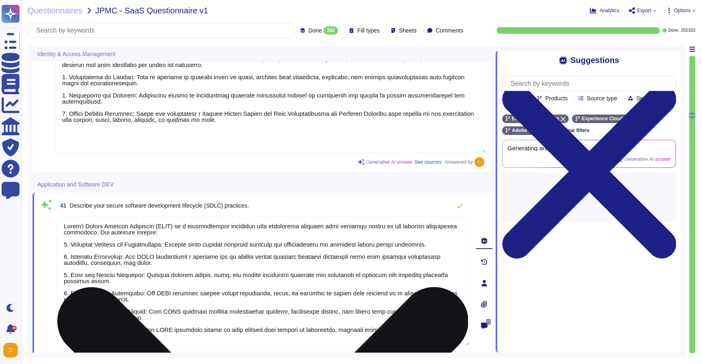
scroll to position [13, 0]
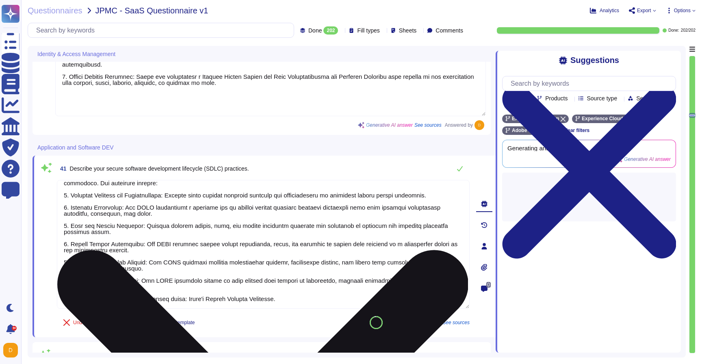
type textarea "Adobe has a formal patch management process governed by the Vulnerability Manag…"
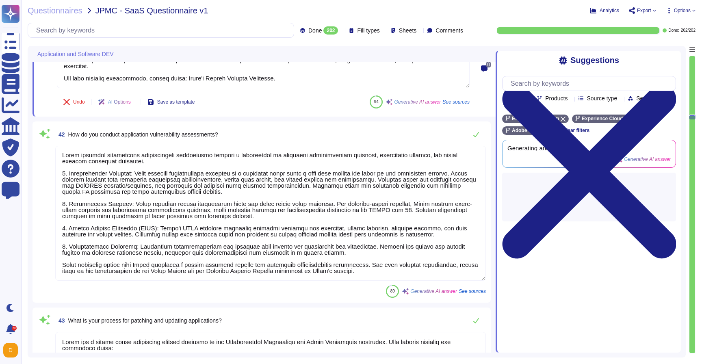
type textarea "All components and code produced by third parties, including open-source librar…"
click at [148, 270] on textarea at bounding box center [270, 213] width 430 height 135
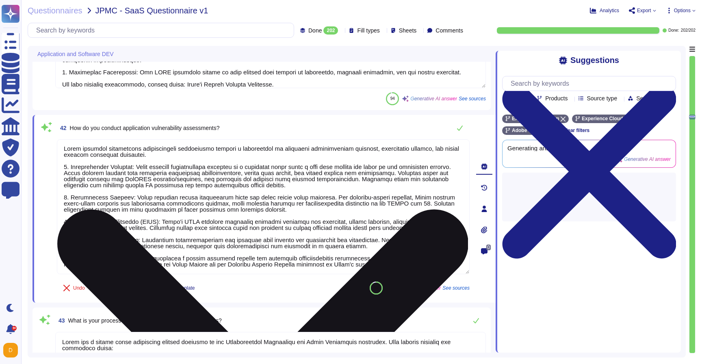
click at [148, 270] on textarea at bounding box center [263, 206] width 412 height 135
click at [160, 260] on textarea at bounding box center [263, 206] width 412 height 135
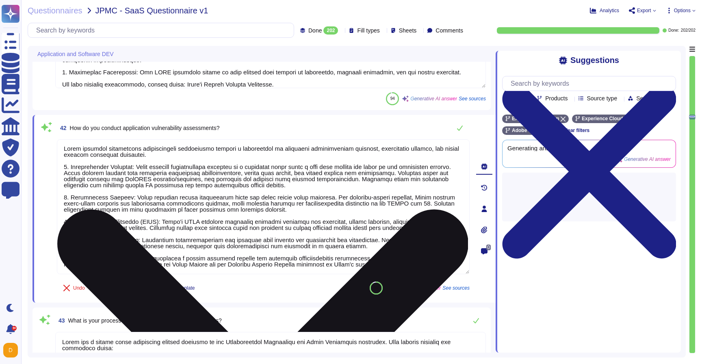
click at [166, 266] on textarea at bounding box center [263, 206] width 412 height 135
type textarea "Adobe conducts application vulnerability assessments through a combination of s…"
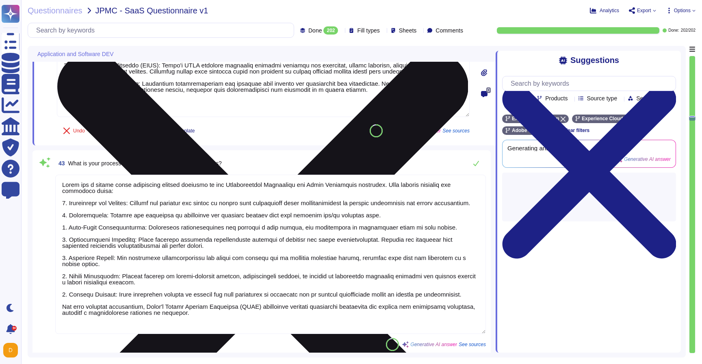
type textarea "To prevent SQL injection and XSS attacks, we implement the following measures: …"
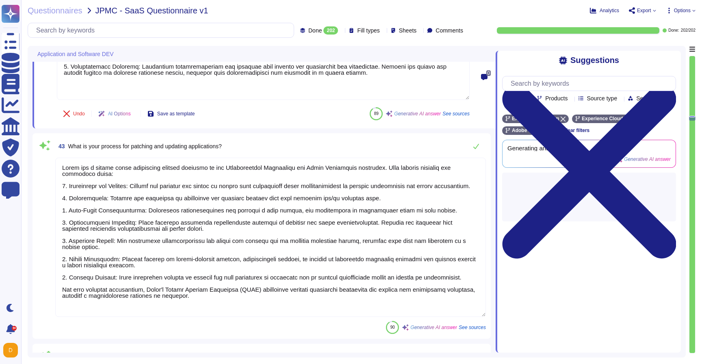
type textarea "Adobe conducts application vulnerability assessments through a combination of s…"
click at [160, 298] on textarea at bounding box center [270, 237] width 430 height 159
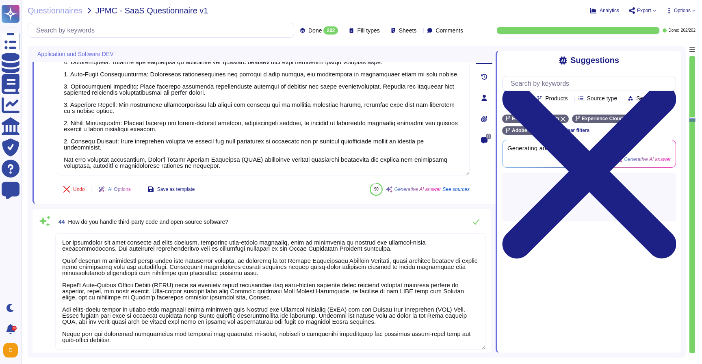
type textarea "To ensure secure API development and usage, Adobe employs a comprehensive appro…"
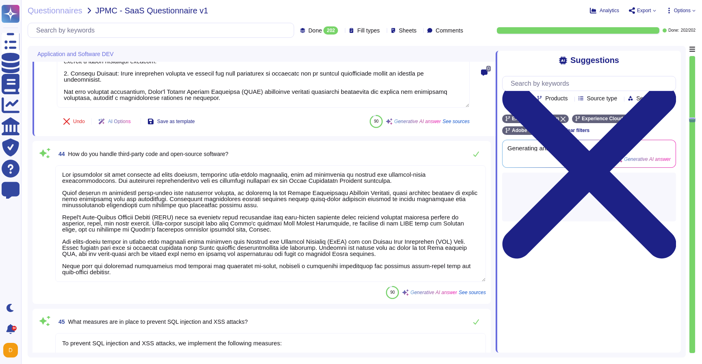
click at [172, 268] on textarea at bounding box center [270, 223] width 430 height 117
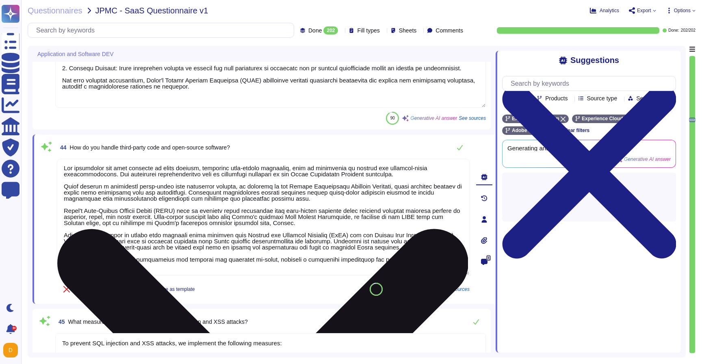
click at [172, 265] on textarea at bounding box center [263, 217] width 412 height 117
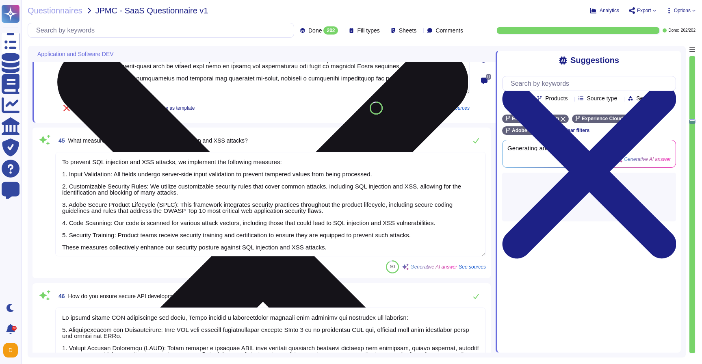
type textarea "Our process for code review and testing is integrated into the Adobe Secure Pro…"
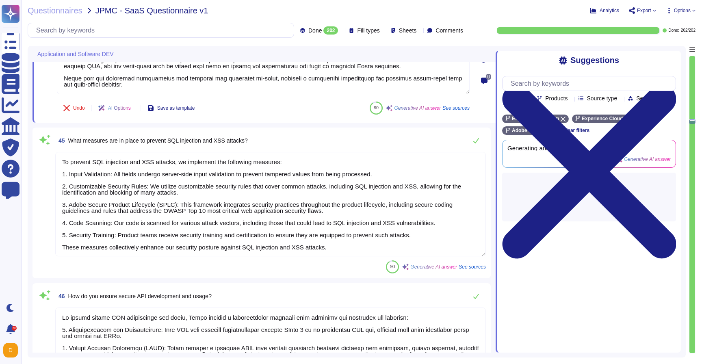
click at [180, 247] on textarea "To prevent SQL injection and XSS attacks, we implement the following measures: …" at bounding box center [270, 204] width 430 height 104
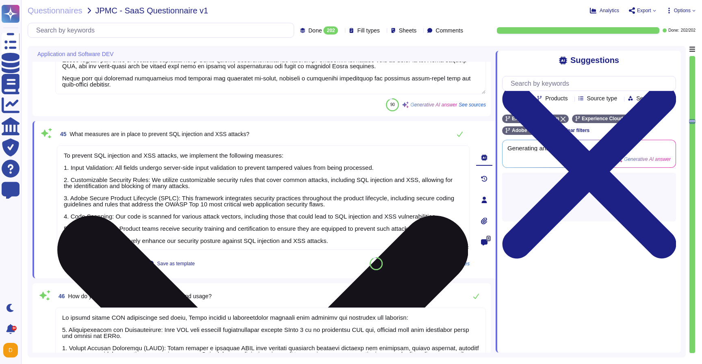
click at [184, 242] on textarea "To prevent SQL injection and XSS attacks, we implement the following measures: …" at bounding box center [263, 197] width 412 height 104
type textarea "To prevent SQL injection and XSS attacks, we implement the following measures: …"
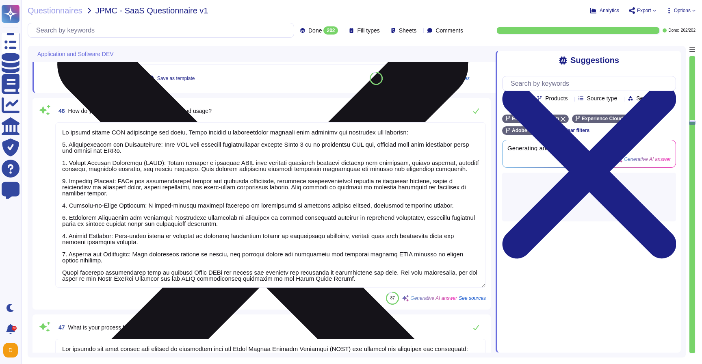
type textarea "Adobe has a documented and approved incident response plan that includes a stru…"
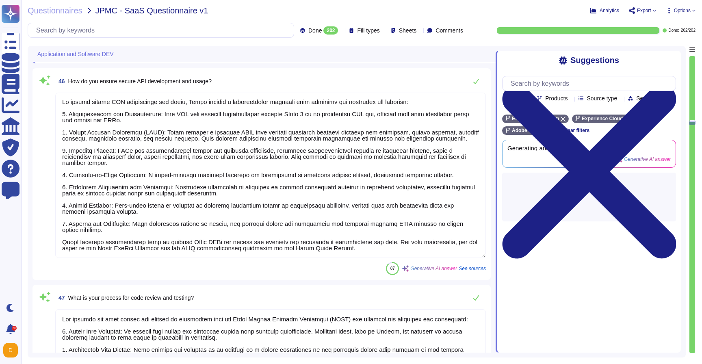
type textarea "To prevent SQL injection and XSS attacks, we implement the following measures: …"
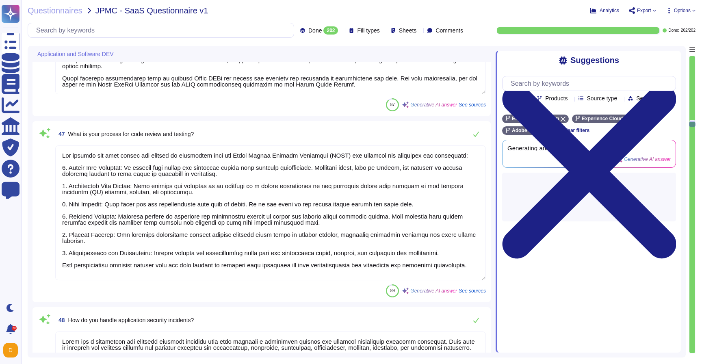
type textarea "Adobe implements several measures to protect against OWASP Top Ten vulnerabilit…"
click at [182, 257] on textarea at bounding box center [270, 212] width 430 height 135
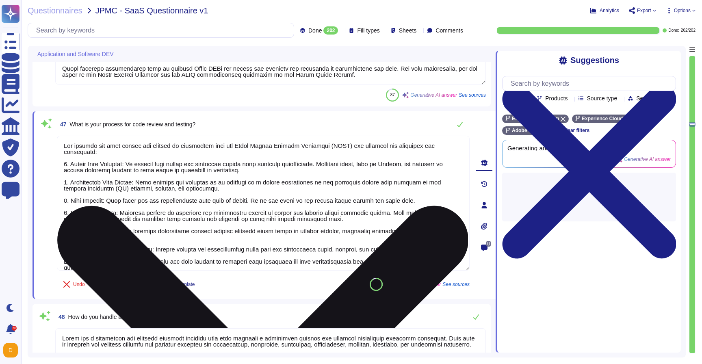
click at [185, 252] on textarea at bounding box center [263, 203] width 412 height 135
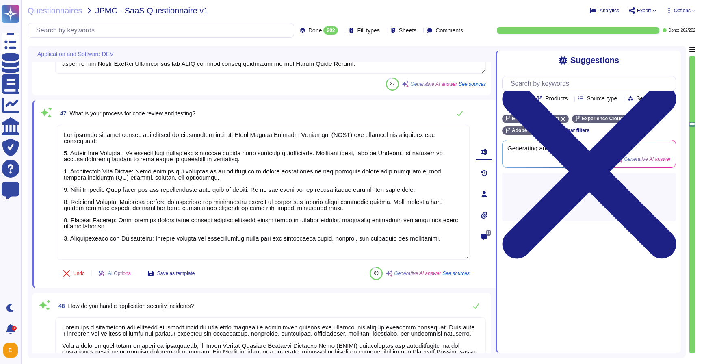
type textarea "Our process for code review and testing is integrated into the Adobe Secure Pro…"
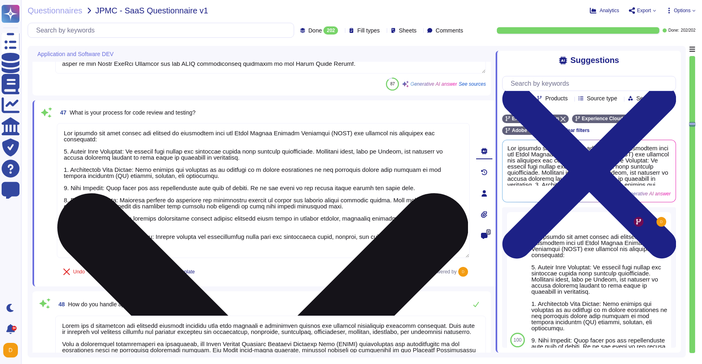
scroll to position [1, 0]
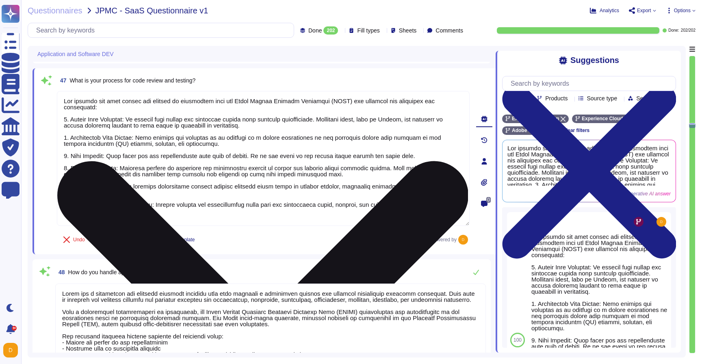
type textarea "Adobe ensures the security of mobile applications through a robust Secure Produ…"
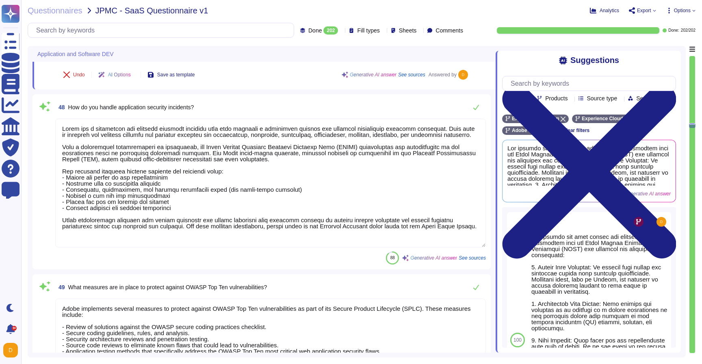
click at [203, 239] on textarea at bounding box center [270, 183] width 430 height 129
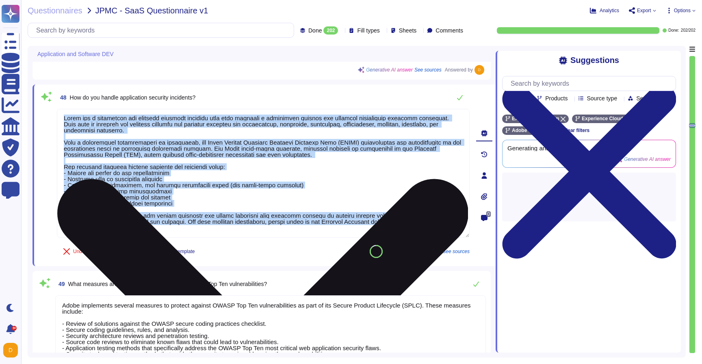
click at [203, 239] on div "48 How do you handle application security incidents? Undo AI Options Save as te…" at bounding box center [254, 175] width 430 height 172
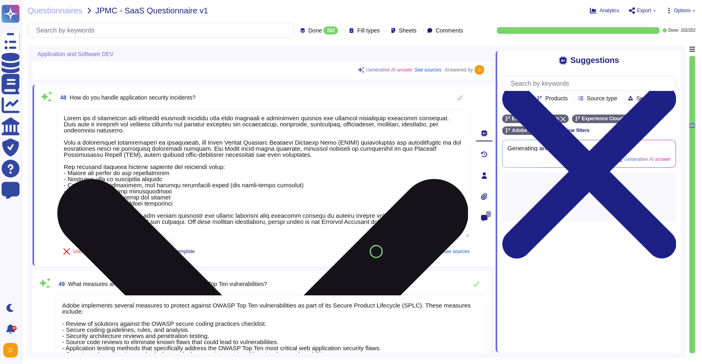
click at [196, 229] on textarea at bounding box center [263, 173] width 412 height 129
click at [203, 221] on textarea at bounding box center [263, 173] width 412 height 129
drag, startPoint x: 213, startPoint y: 221, endPoint x: 60, endPoint y: 216, distance: 152.3
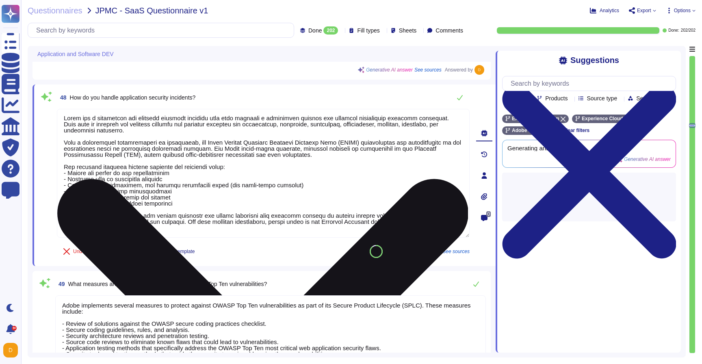
click at [60, 216] on textarea at bounding box center [263, 173] width 412 height 129
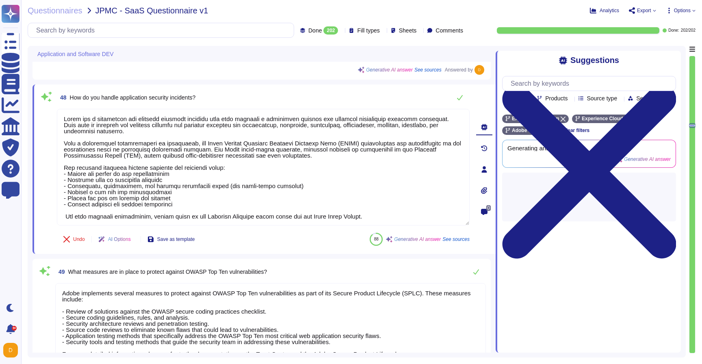
type textarea "Adobe has a documented and approved incident response plan that includes a stru…"
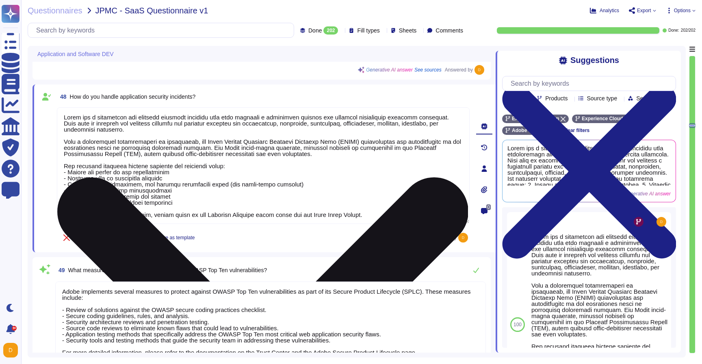
scroll to position [1, 0]
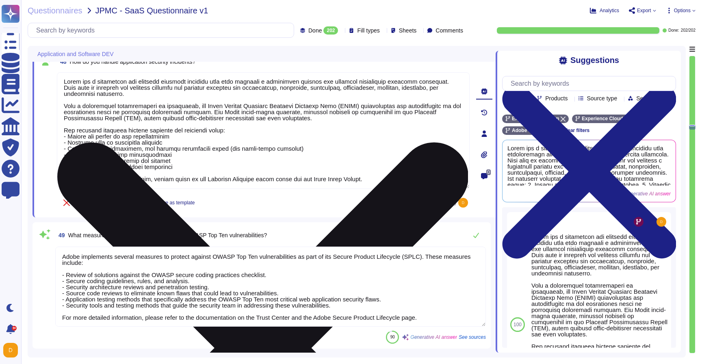
type textarea "We integrate security into the development process through our Secure Product L…"
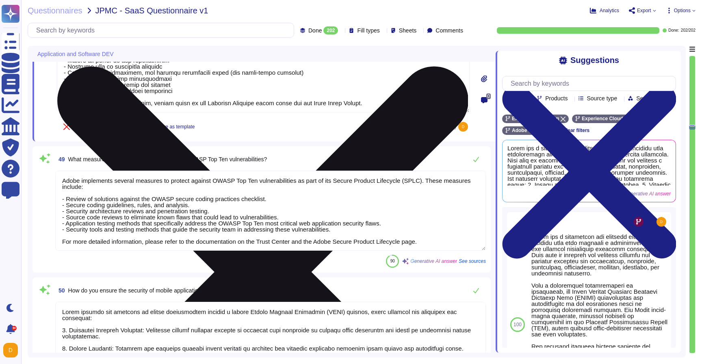
scroll to position [7914, 0]
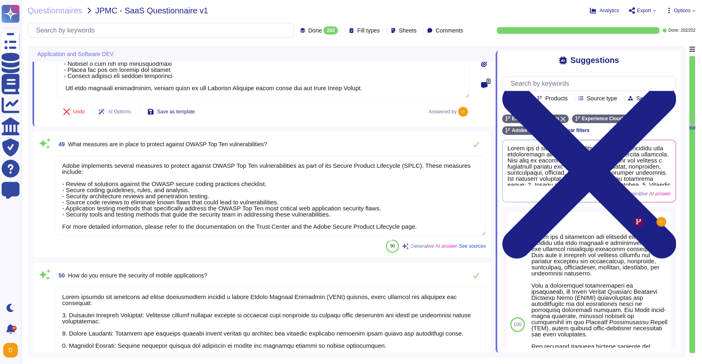
click at [147, 227] on textarea "Adobe implements several measures to protect against OWASP Top Ten vulnerabilit…" at bounding box center [270, 195] width 430 height 80
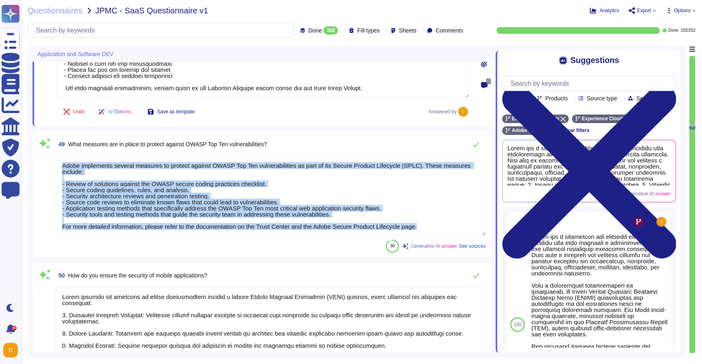
click at [147, 227] on div "49 What measures are in place to protect against OWASP Top Ten vulnerabilities?…" at bounding box center [261, 194] width 448 height 117
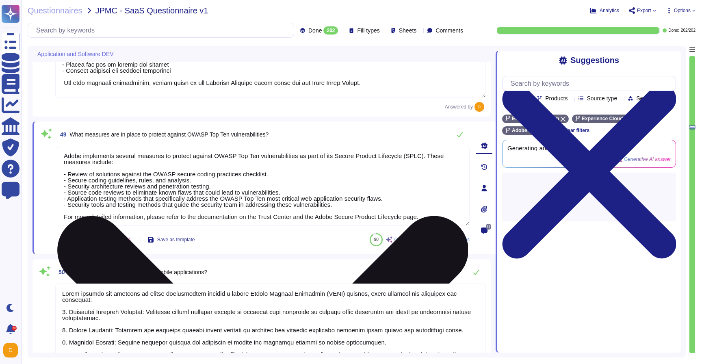
click at [152, 216] on textarea "Adobe implements several measures to protect against OWASP Top Ten vulnerabilit…" at bounding box center [263, 186] width 412 height 80
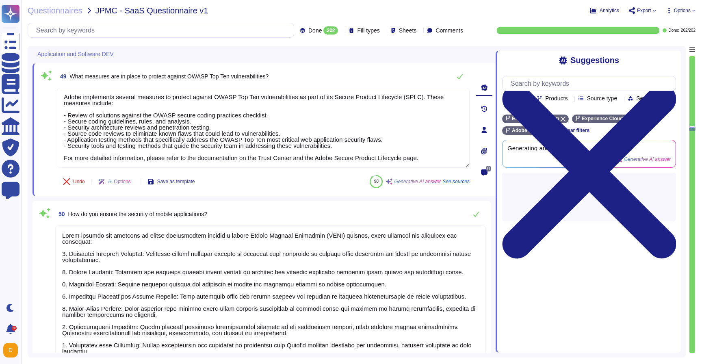
type textarea "For application security testing, we utilize a variety of tools and technologie…"
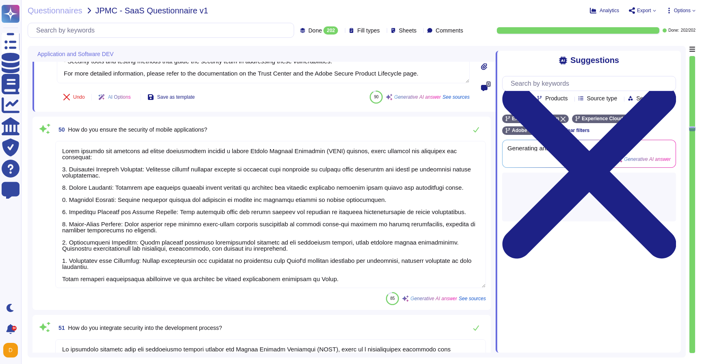
scroll to position [8078, 0]
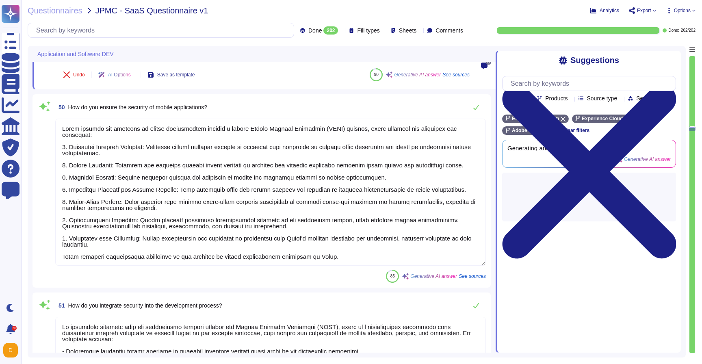
click at [151, 252] on textarea at bounding box center [270, 192] width 430 height 147
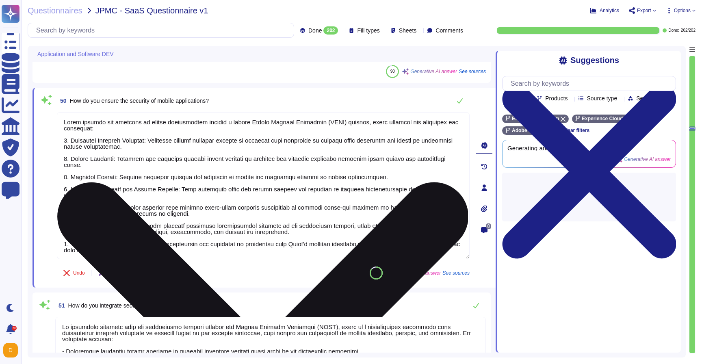
click at [151, 252] on textarea at bounding box center [263, 185] width 412 height 147
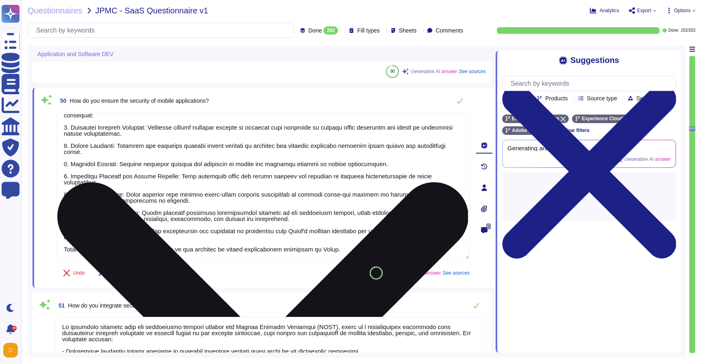
click at [166, 252] on textarea at bounding box center [263, 185] width 412 height 147
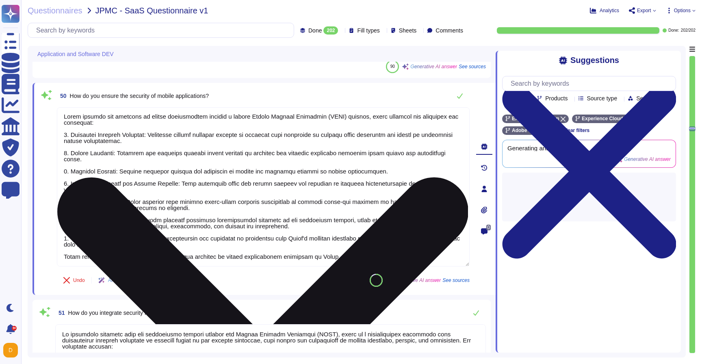
type textarea "For application security testing, we utilize a variety of tools and technologie…"
type textarea "Adobe ensures the security of mobile applications through a robust Secure Produ…"
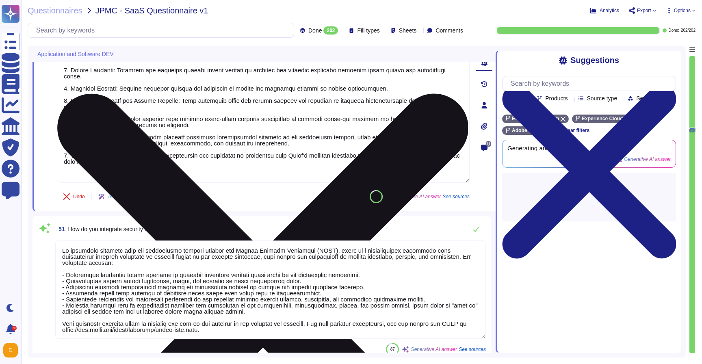
scroll to position [8172, 0]
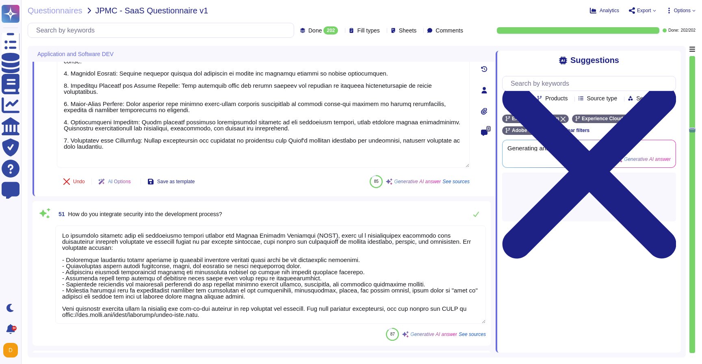
type textarea "We handle security requirements and threat modeling through a structured and co…"
type textarea "Adobe ensures the security of mobile applications through a robust Secure Produ…"
click at [173, 309] on textarea at bounding box center [270, 274] width 430 height 98
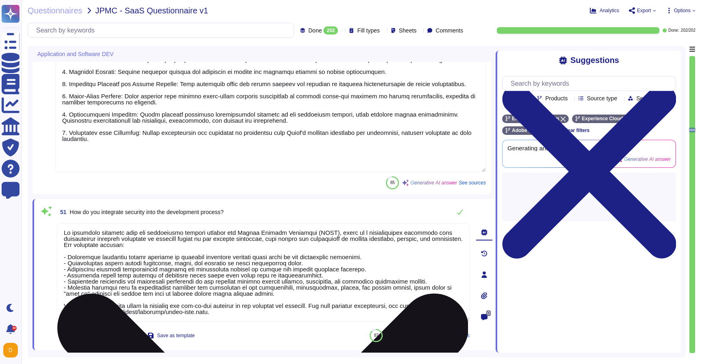
scroll to position [0, 0]
click at [172, 309] on textarea at bounding box center [263, 272] width 412 height 98
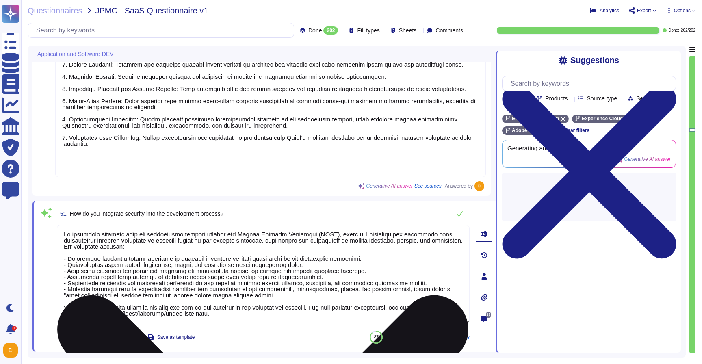
click at [180, 308] on textarea at bounding box center [263, 274] width 412 height 98
type textarea "We integrate security into the development process through our Secure Product L…"
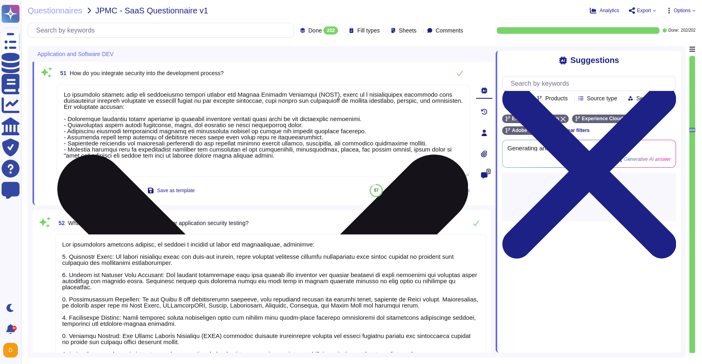
scroll to position [8391, 0]
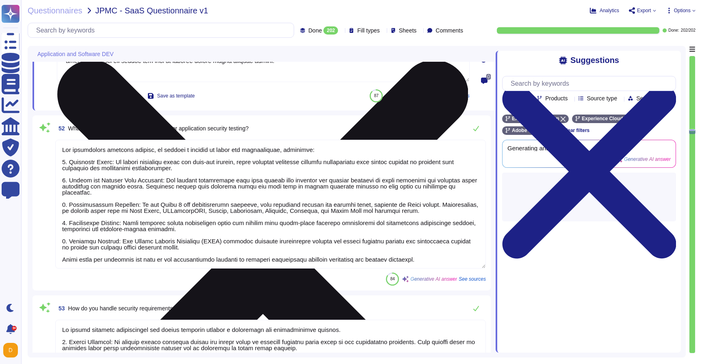
type textarea "To ensure the security of microservices and containerized applications, we impl…"
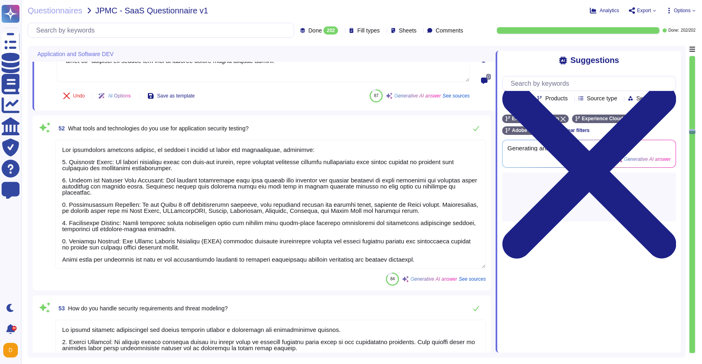
type textarea "We integrate security into the development process through our Secure Product L…"
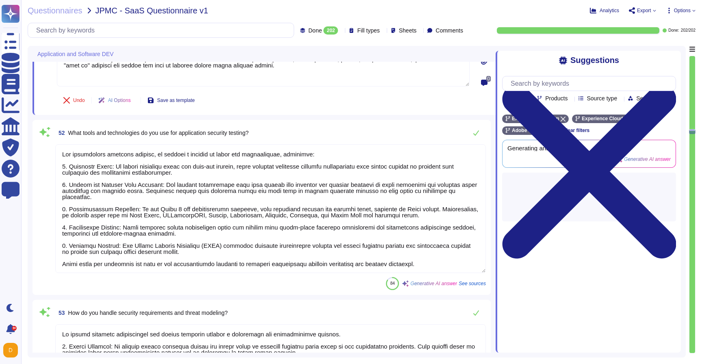
click at [187, 259] on textarea at bounding box center [270, 208] width 430 height 129
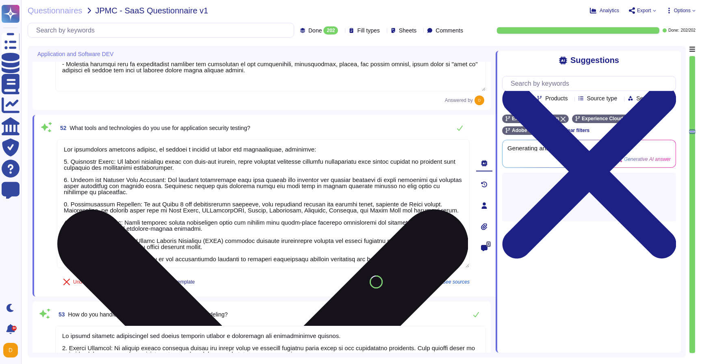
click at [187, 259] on div "52 What tools and technologies do you use for application security testing? Und…" at bounding box center [254, 206] width 430 height 172
click at [192, 252] on textarea at bounding box center [263, 203] width 412 height 129
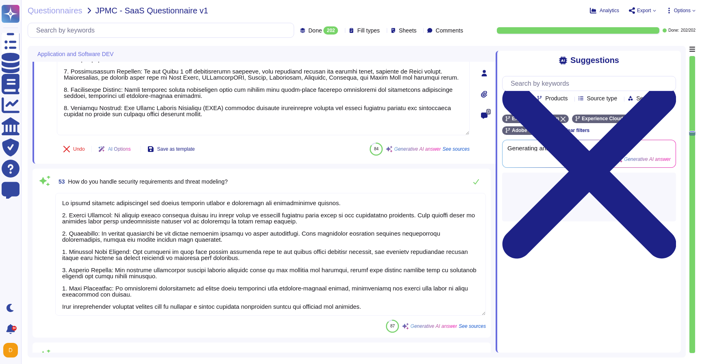
scroll to position [8538, 0]
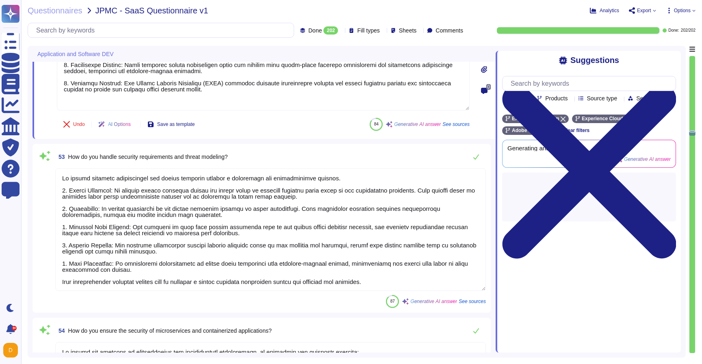
type textarea "For application security testing, we utilize a variety of tools and technologie…"
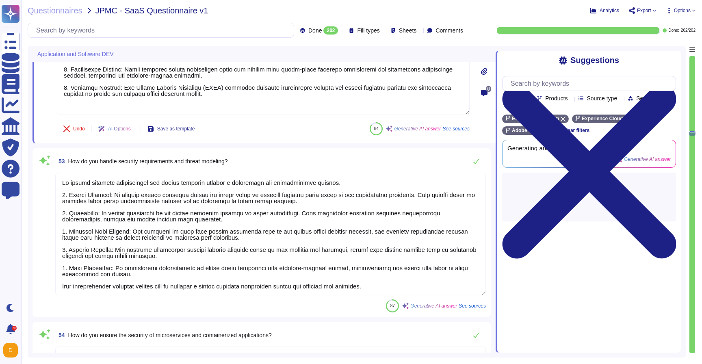
click at [190, 278] on textarea at bounding box center [270, 234] width 430 height 123
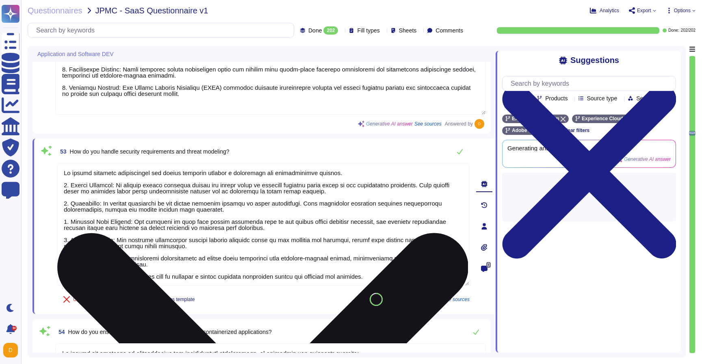
type textarea "All components and code produced by third parties, including open source librar…"
click at [199, 265] on textarea at bounding box center [263, 224] width 412 height 123
type textarea "We handle security requirements and threat modeling through a structured and co…"
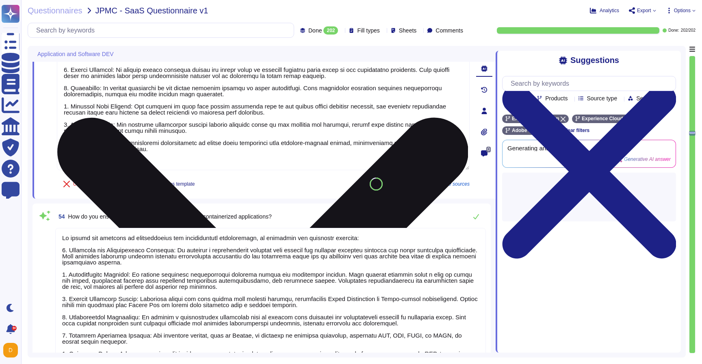
scroll to position [8694, 0]
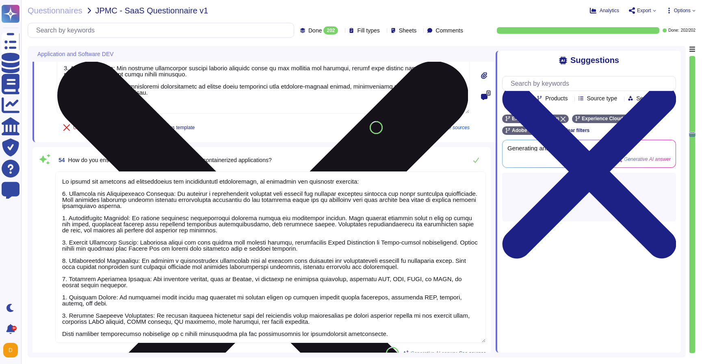
type textarea "Adobe provides application security training through the Adobe Security Trainin…"
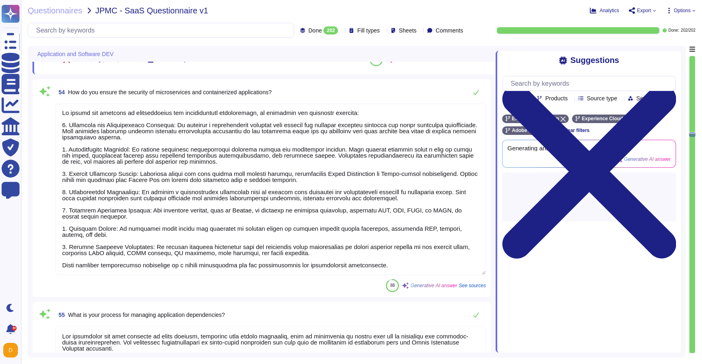
scroll to position [8762, 0]
type textarea "We handle security requirements and threat modeling through a structured and co…"
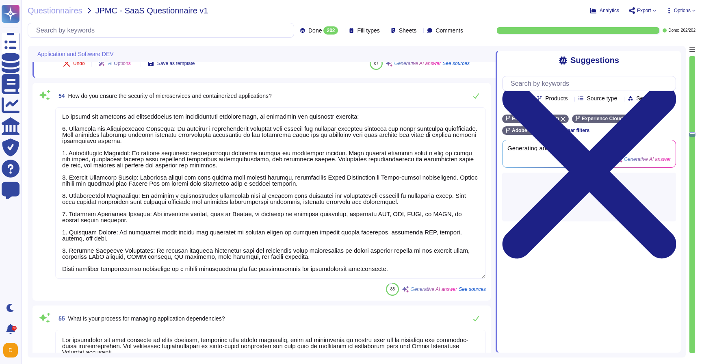
click at [199, 262] on textarea at bounding box center [270, 192] width 430 height 171
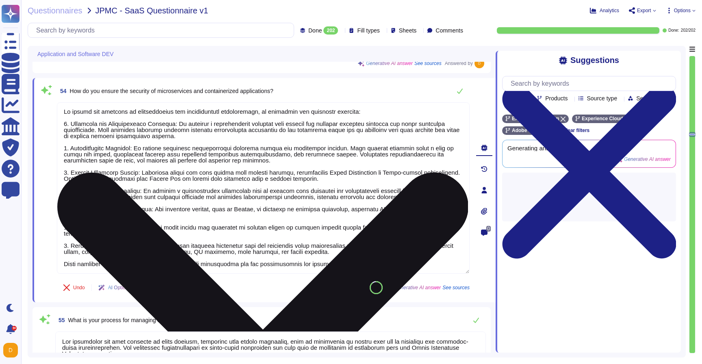
click at [205, 252] on textarea at bounding box center [263, 187] width 412 height 171
type textarea "To ensure the security of microservices and containerized applications, we impl…"
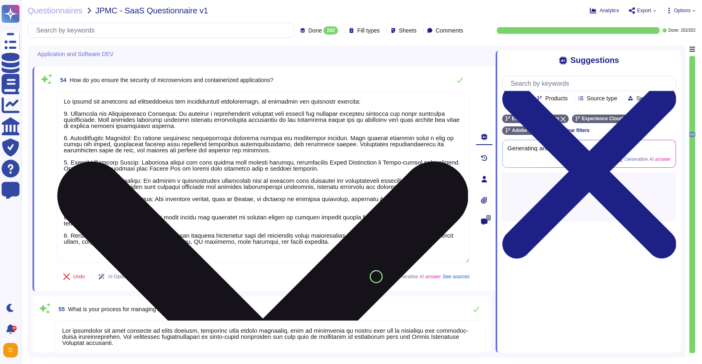
scroll to position [1, 0]
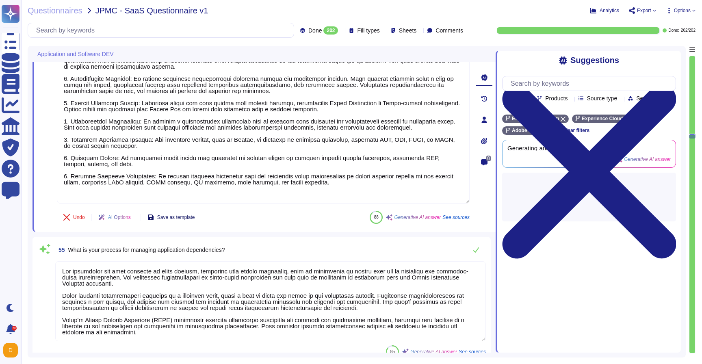
type textarea "To ensure the security of application deployment processes, Adobe implements a …"
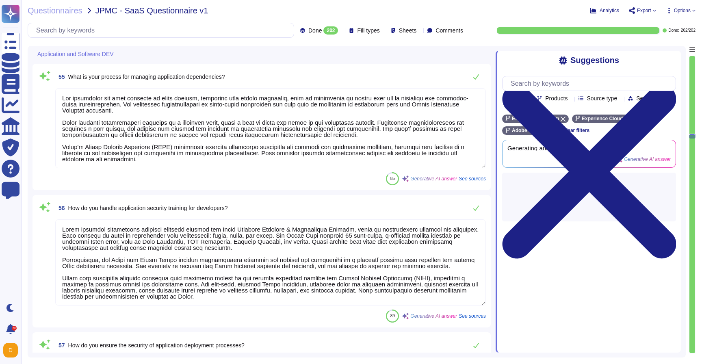
type textarea "To ensure the security of microservices and containerized applications, we impl…"
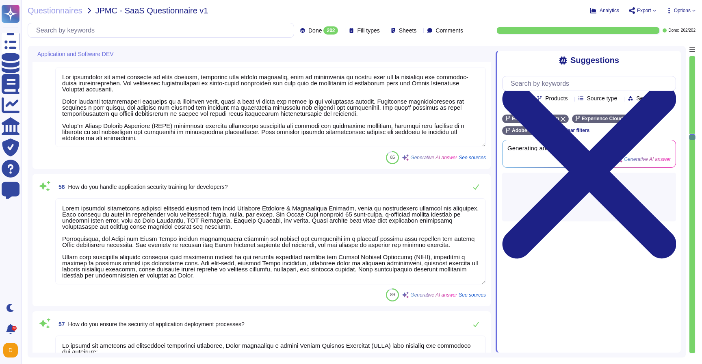
type textarea "At Adobe, application security in DevOps environments is managed through our Se…"
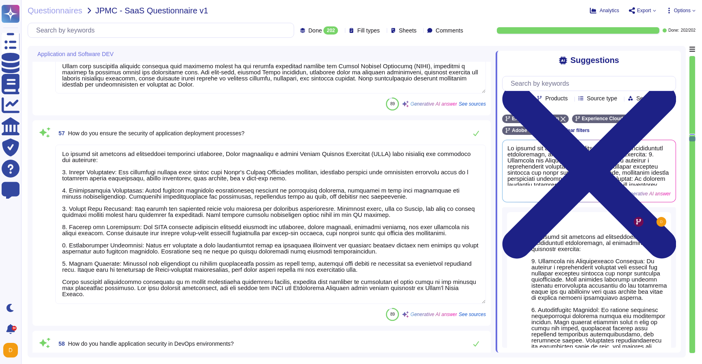
drag, startPoint x: 131, startPoint y: 286, endPoint x: 57, endPoint y: 281, distance: 74.0
click at [57, 281] on textarea at bounding box center [270, 224] width 430 height 159
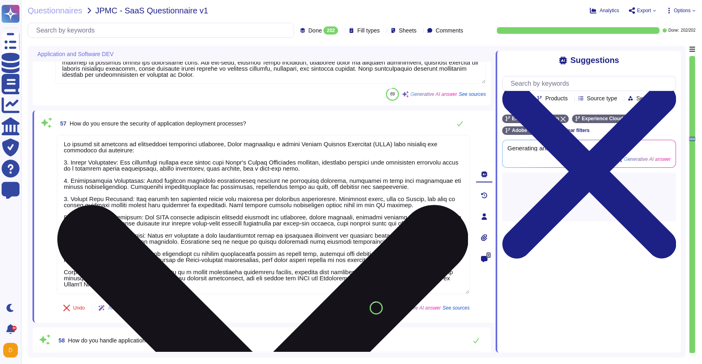
scroll to position [0, 0]
type textarea "To ensure the security of application deployment processes, Adobe implements a …"
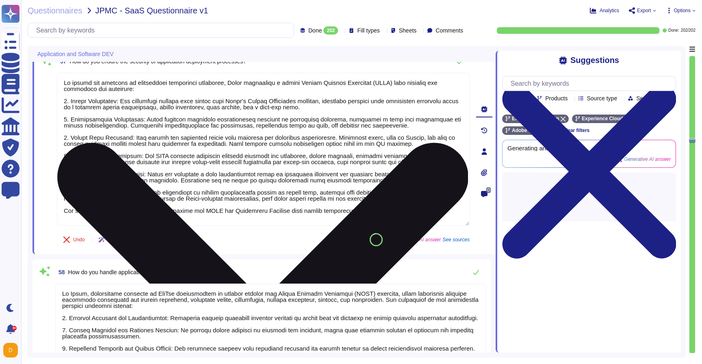
type textarea "We ensure the security of application configuration and secrets through several…"
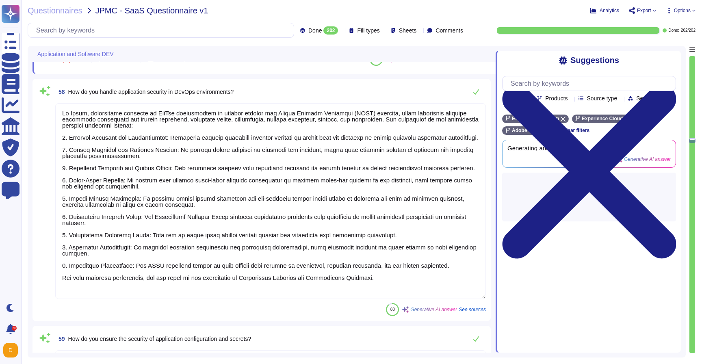
scroll to position [9477, 0]
type textarea "To ensure the security of application deployment processes, Adobe implements a …"
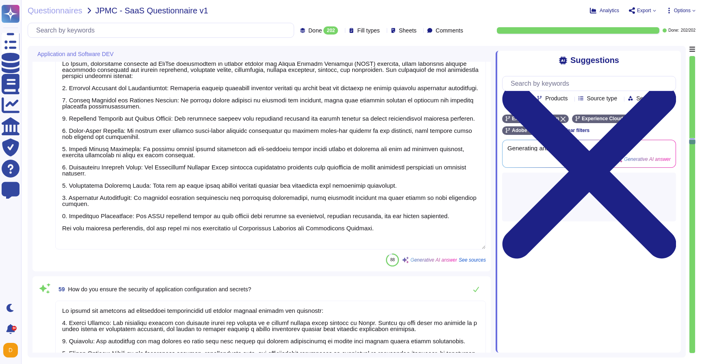
type textarea "Adobe handles application security in cloud-native environments through a compr…"
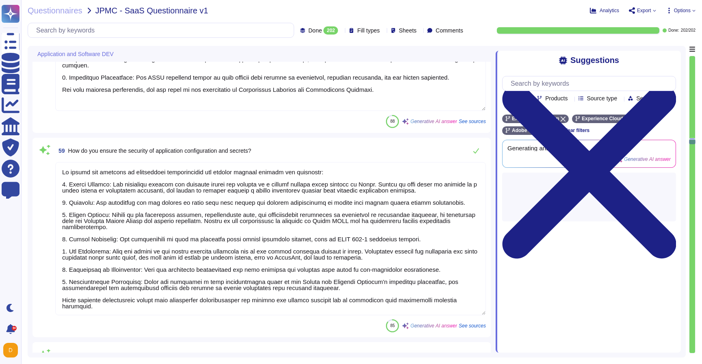
scroll to position [9653, 0]
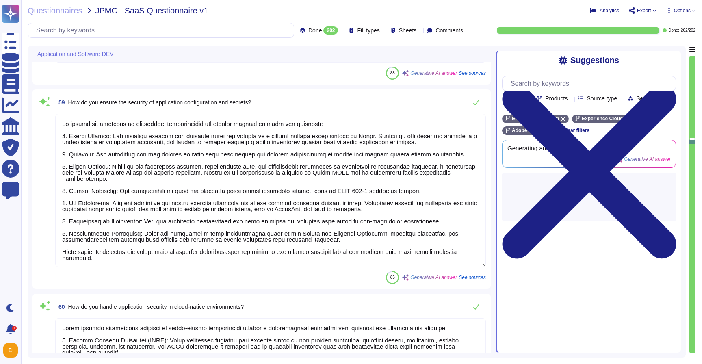
drag, startPoint x: 229, startPoint y: 262, endPoint x: 39, endPoint y: 248, distance: 190.9
click at [39, 248] on div "59 How do you ensure the security of application configuration and secrets? 85 …" at bounding box center [261, 189] width 448 height 190
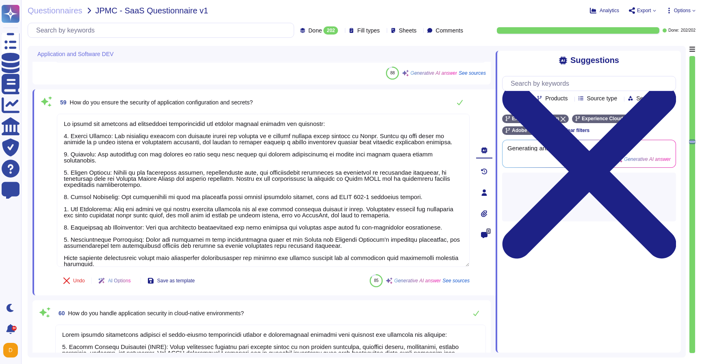
type textarea "We ensure the security of application configuration and secrets through several…"
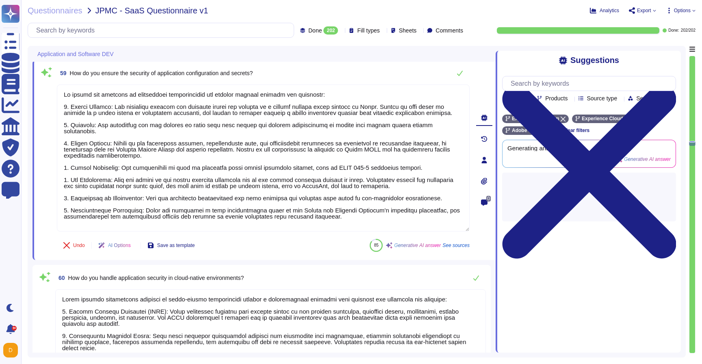
type textarea "Our network architecture is designed to ensure security and compliance with est…"
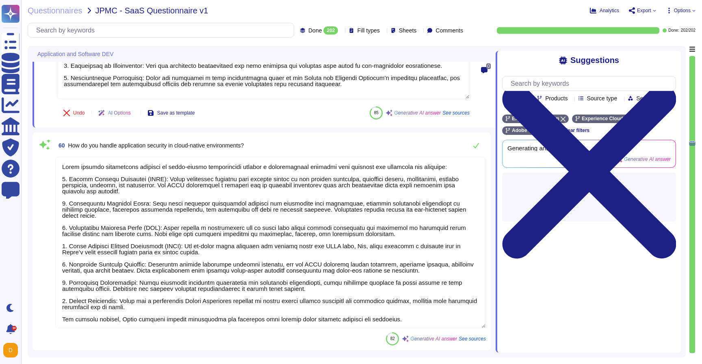
scroll to position [1, 0]
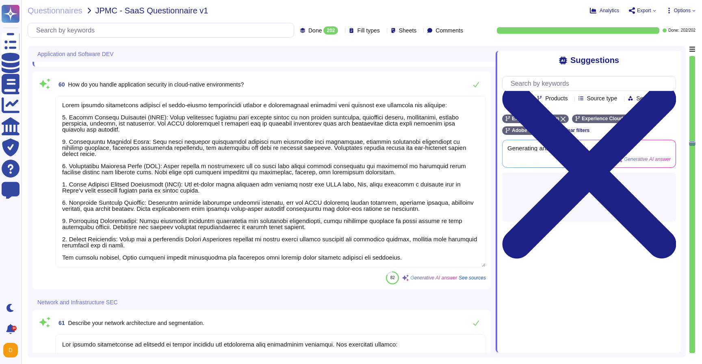
type textarea "We ensure the security of application configuration and secrets through several…"
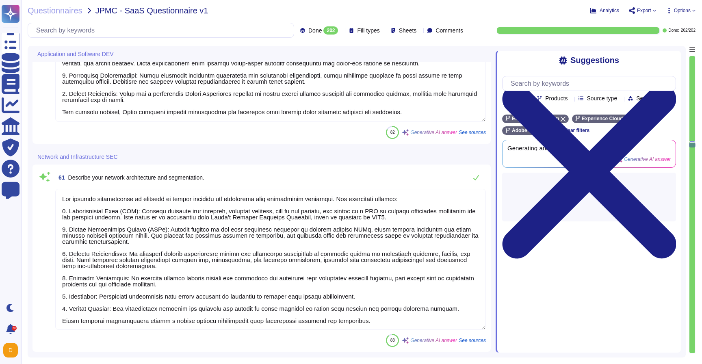
type textarea "Adobe maintains a comprehensive firewall infrastructure that includes: - Firewa…"
type textarea "Adobe employs a defense-in-depth strategy for DDoS protection, utilizing a well…"
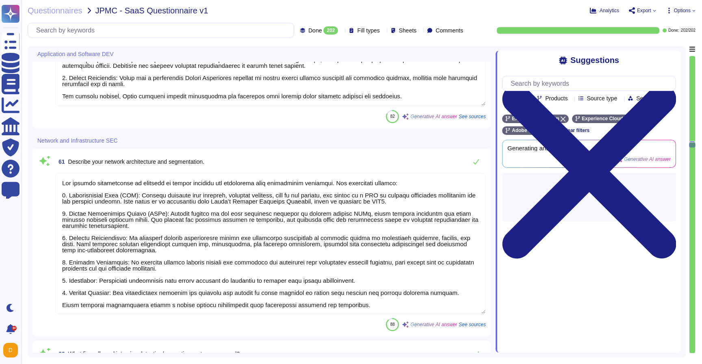
click at [119, 295] on textarea at bounding box center [270, 243] width 430 height 141
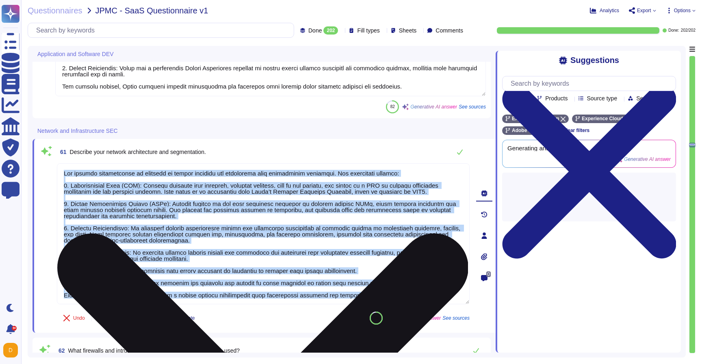
click at [119, 295] on div "61 Describe your network architecture and segmentation. Undo AI Options Save as…" at bounding box center [254, 236] width 430 height 184
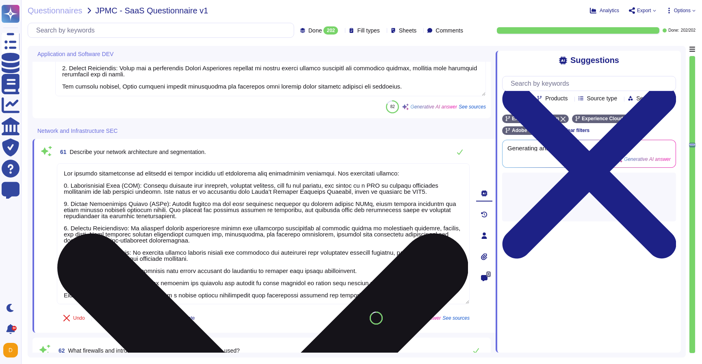
click at [124, 285] on textarea at bounding box center [263, 233] width 412 height 141
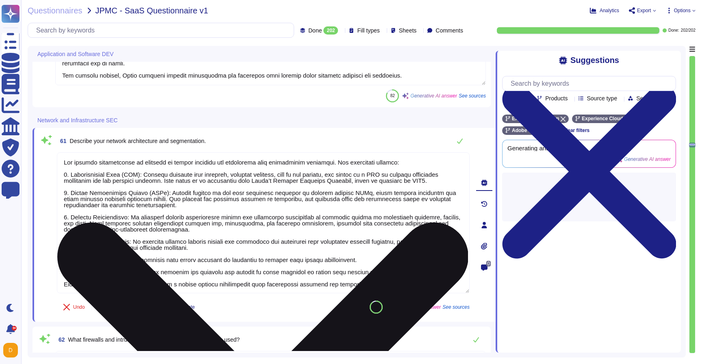
type textarea "Our network architecture is designed to ensure security and compliance with est…"
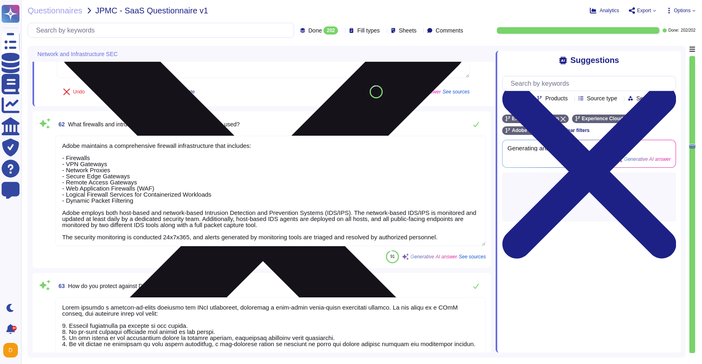
type textarea "Adobe implements several measures to secure its wireless networks: 1. Network T…"
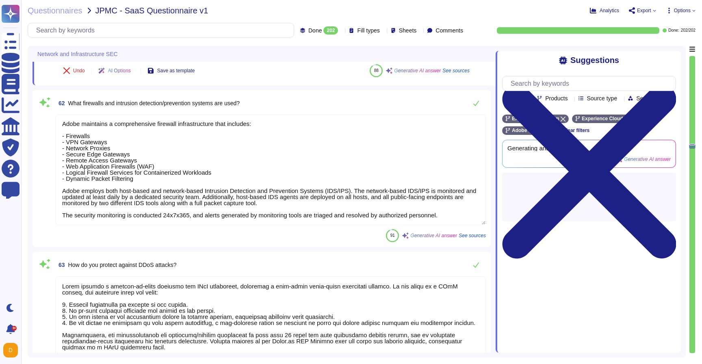
type textarea "Our network architecture is designed to ensure security and compliance with est…"
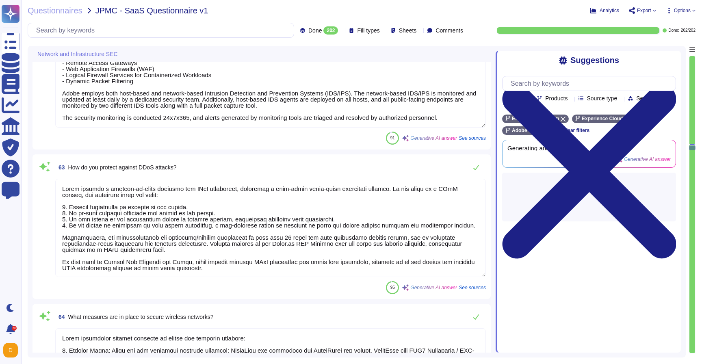
type textarea "Adobe employs a comprehensive approach to monitor network traffic for suspiciou…"
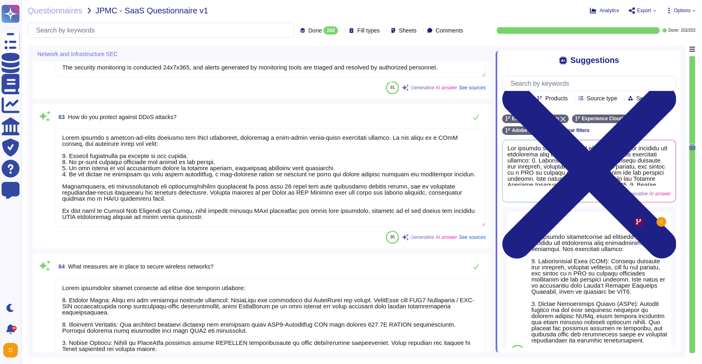
scroll to position [10416, 0]
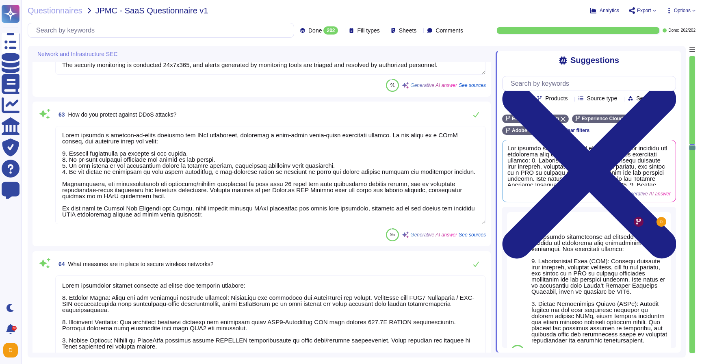
click at [223, 200] on textarea at bounding box center [270, 175] width 430 height 98
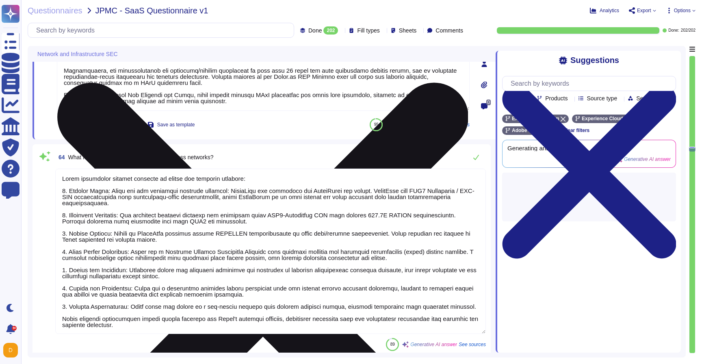
scroll to position [10522, 0]
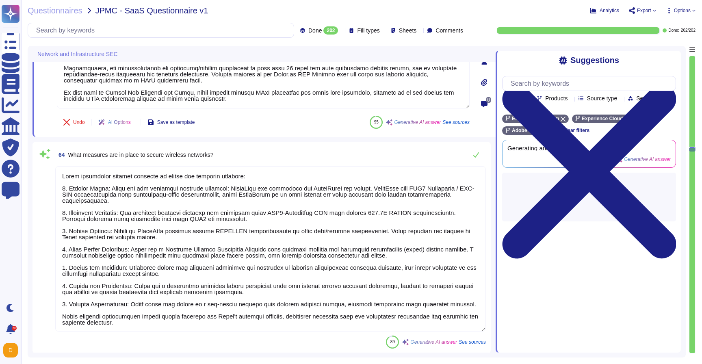
click at [300, 209] on textarea at bounding box center [270, 248] width 430 height 165
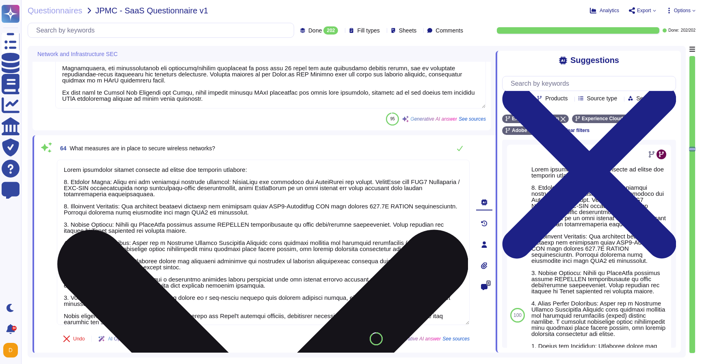
scroll to position [7, 0]
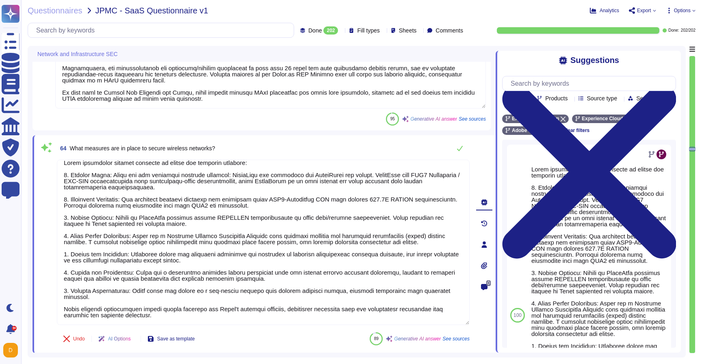
drag, startPoint x: 205, startPoint y: 314, endPoint x: 55, endPoint y: 310, distance: 149.9
click at [55, 310] on div "64 What measures are in place to secure wireless networks? Undo AI Options Save…" at bounding box center [254, 244] width 430 height 208
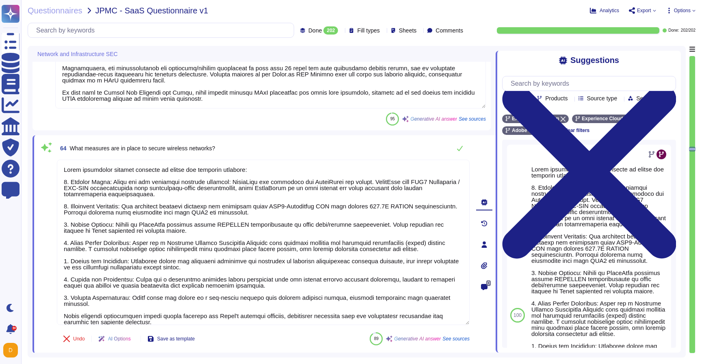
type textarea "Adobe implements several measures to secure its wireless networks: 1. Network T…"
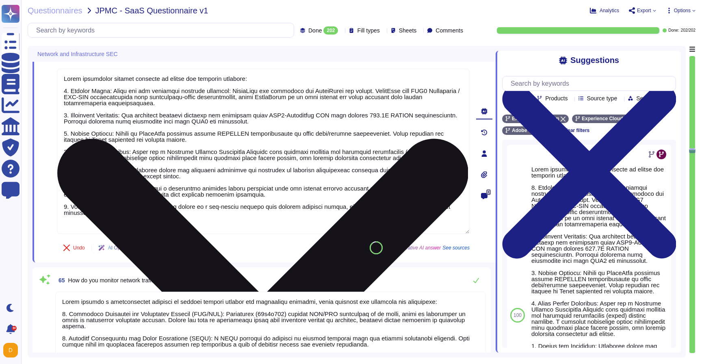
scroll to position [10685, 0]
type textarea "Adobe conducts network vulnerability scanning on a scheduled basis using a tool…"
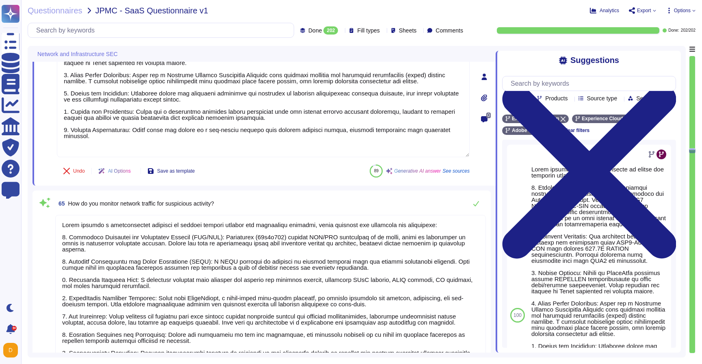
scroll to position [1, 0]
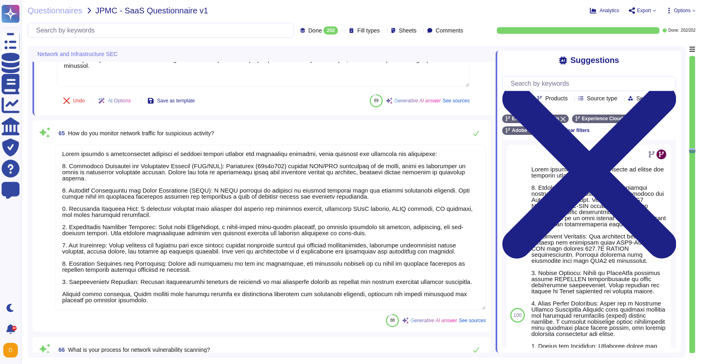
type textarea "Network configuration changes are handled through a systematic approach that in…"
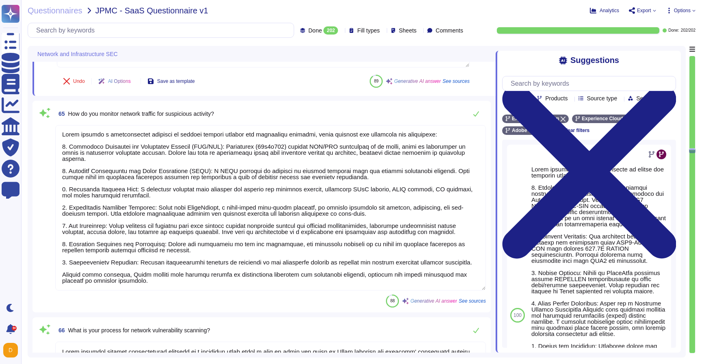
scroll to position [10782, 0]
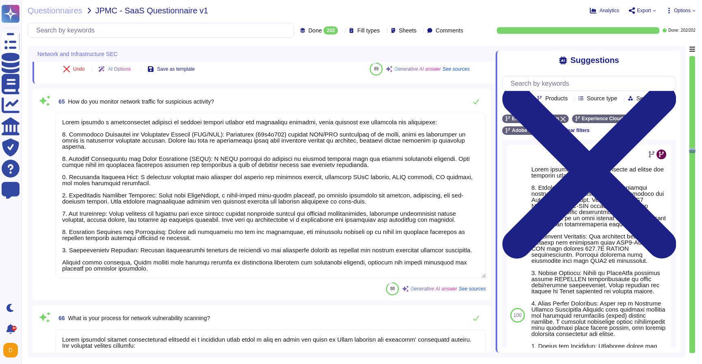
type textarea "Adobe implements several measures to secure its wireless networks: 1. Network T…"
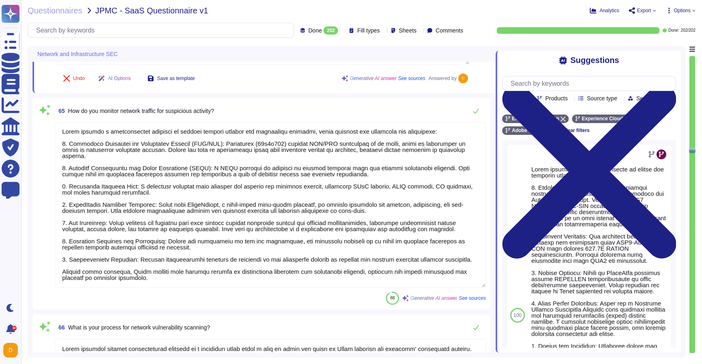
drag, startPoint x: 149, startPoint y: 270, endPoint x: 58, endPoint y: 258, distance: 91.4
click at [58, 258] on textarea at bounding box center [270, 204] width 430 height 165
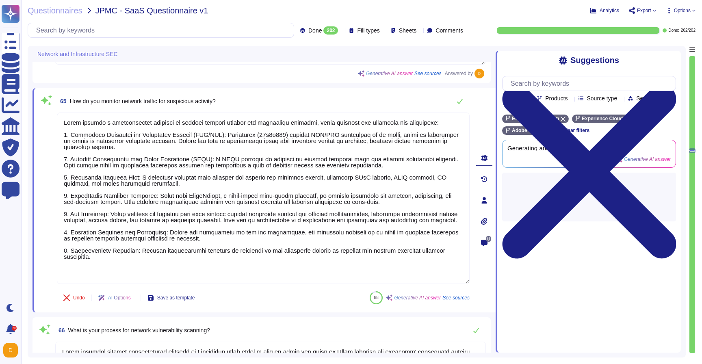
type textarea "Adobe employs a comprehensive approach to monitor network traffic for suspiciou…"
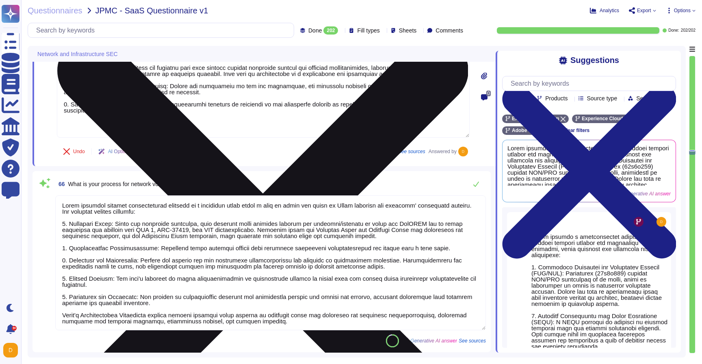
scroll to position [1, 0]
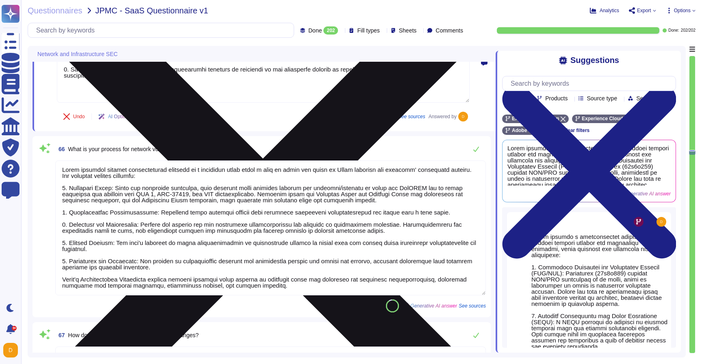
type textarea "- Secure remote access to Adobe-operated networks utilizes 128-bit encryption o…"
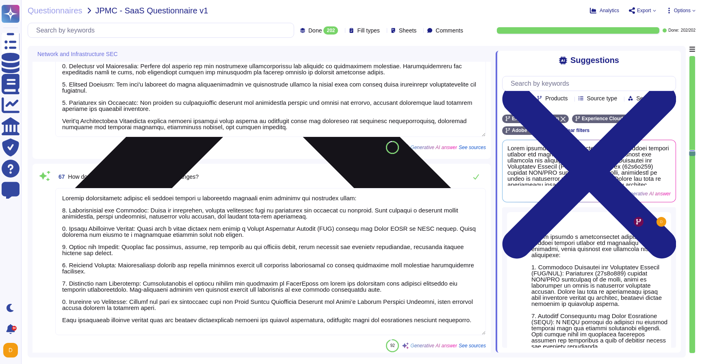
type textarea "To ensure the security of network devices, we implement the following measures:…"
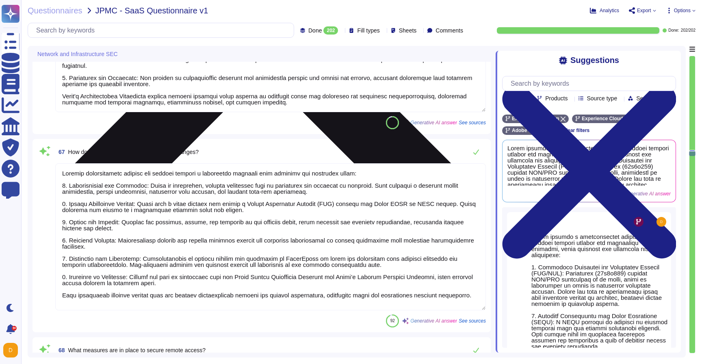
scroll to position [11128, 0]
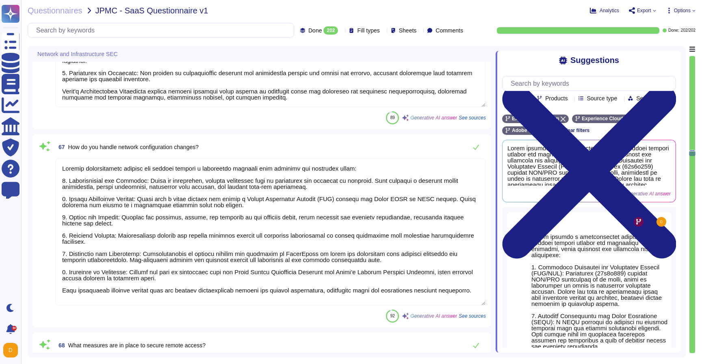
drag, startPoint x: 101, startPoint y: 296, endPoint x: 56, endPoint y: 285, distance: 45.8
click at [56, 285] on textarea at bounding box center [270, 231] width 430 height 147
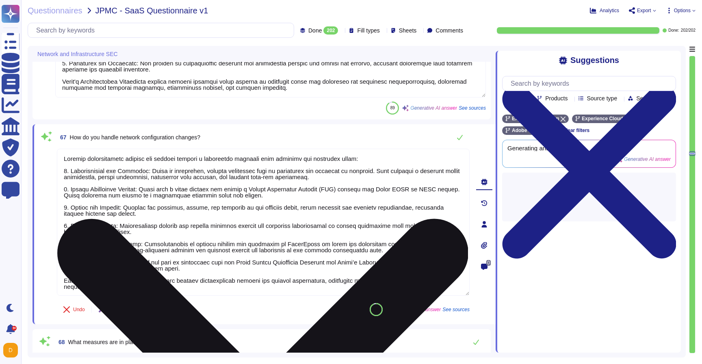
scroll to position [0, 0]
type textarea "Network configuration changes are handled through a systematic approach that in…"
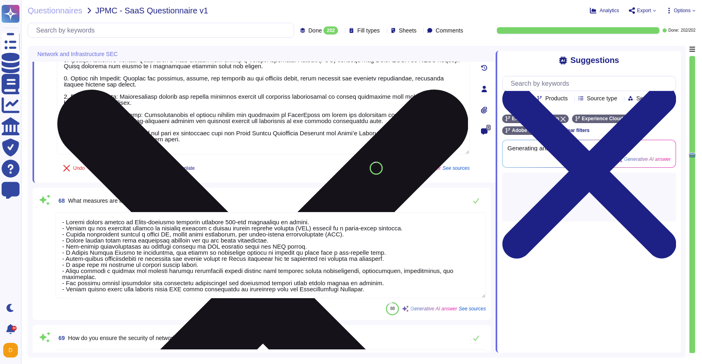
type textarea "VPN access is managed and secured through several key measures: 1. Encryption: …"
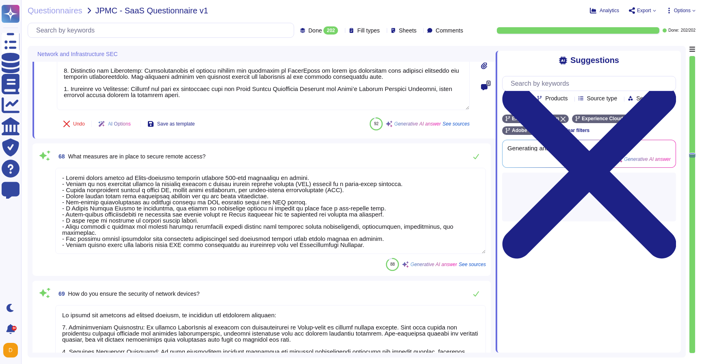
scroll to position [1, 0]
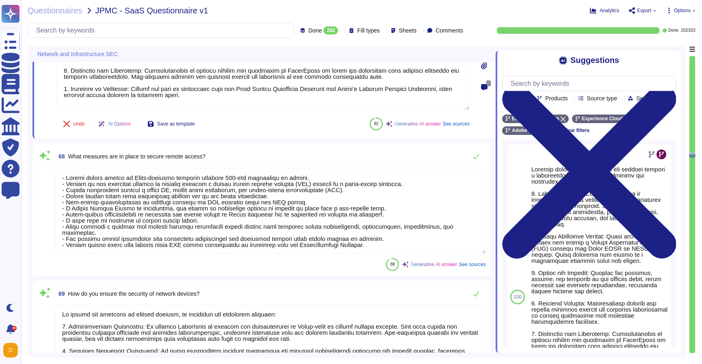
type textarea "Network configuration changes are handled through a systematic approach that in…"
click at [108, 229] on textarea at bounding box center [270, 211] width 430 height 86
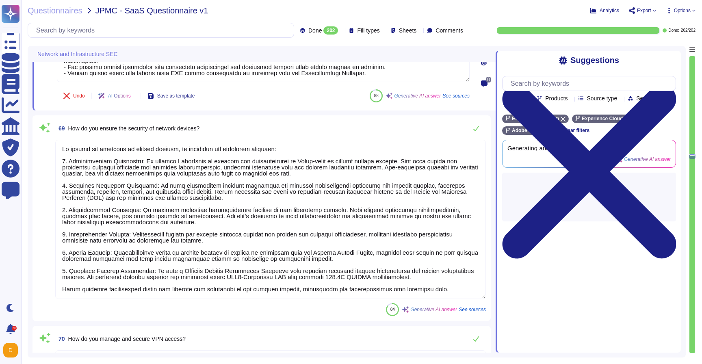
type textarea "To ensure the security of our cloud infrastructure, we implement a comprehensiv…"
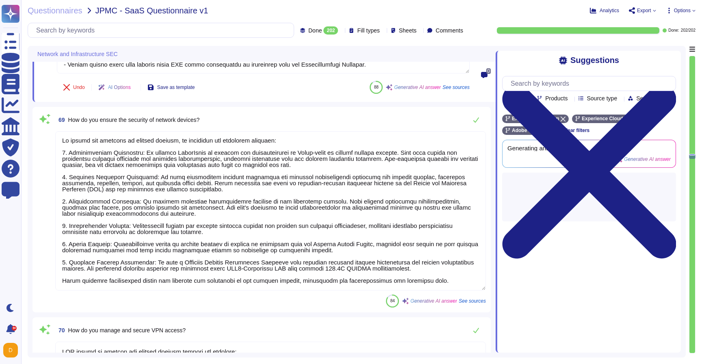
scroll to position [11462, 0]
click at [117, 280] on textarea at bounding box center [270, 209] width 430 height 159
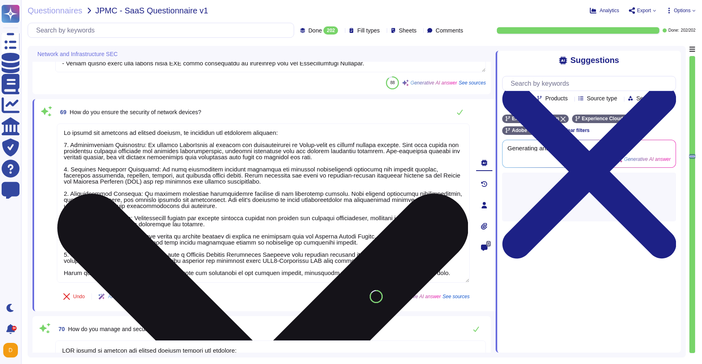
click at [127, 278] on textarea at bounding box center [263, 202] width 412 height 159
type textarea "To ensure the security of network devices, we implement the following measures:…"
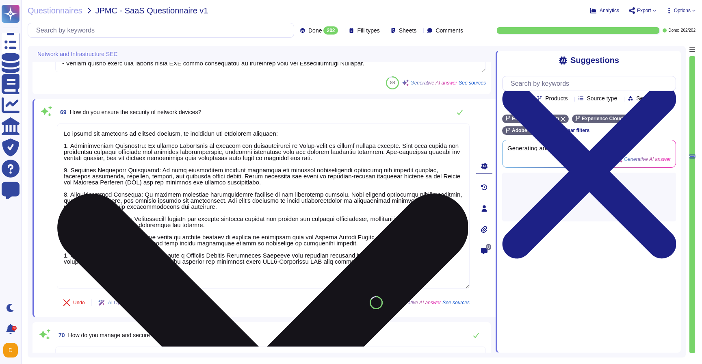
type textarea "To ensure the security of our cloud infrastructure, we implement a comprehensiv…"
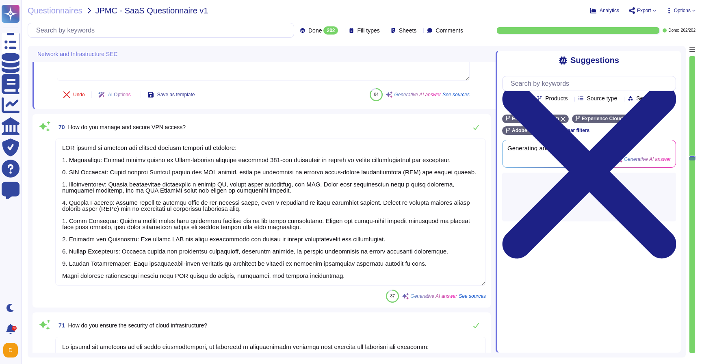
scroll to position [11680, 0]
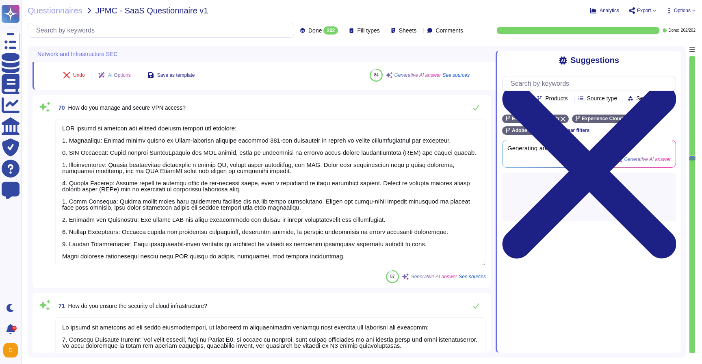
type textarea "To protect against lateral movement, Adobe employs several measures, including:…"
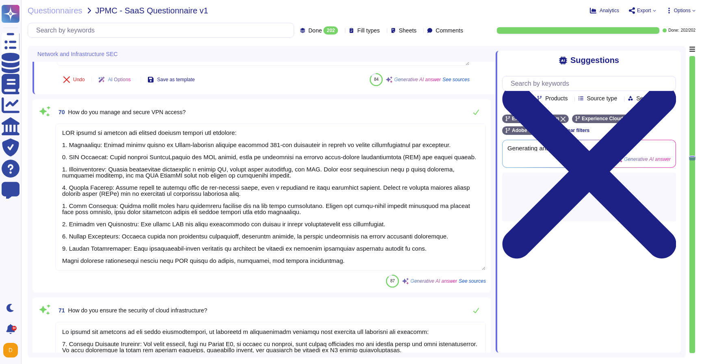
type textarea "To ensure the security of network devices, we implement the following measures:…"
click at [126, 253] on textarea at bounding box center [270, 196] width 430 height 147
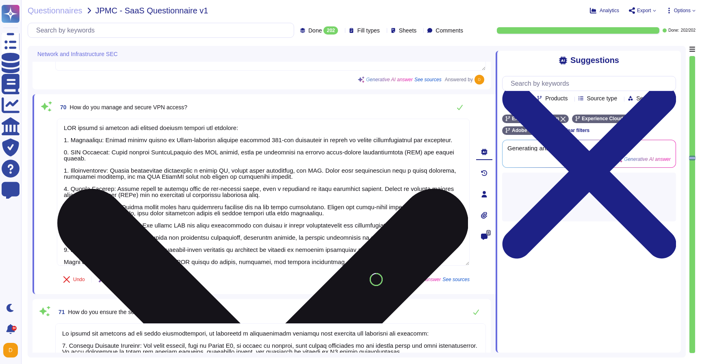
click at [126, 253] on textarea at bounding box center [263, 192] width 412 height 147
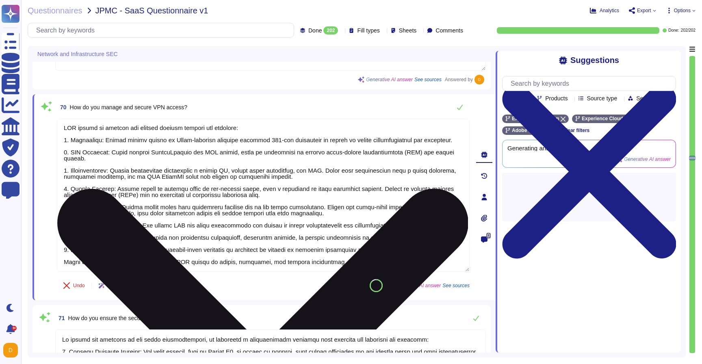
type textarea "To protect against lateral movement, Adobe employs several measures, including:…"
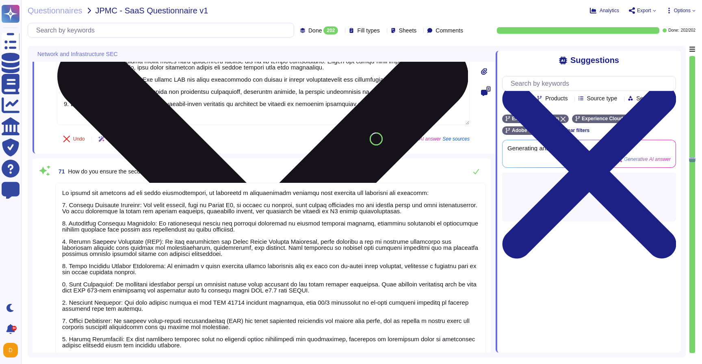
scroll to position [11855, 0]
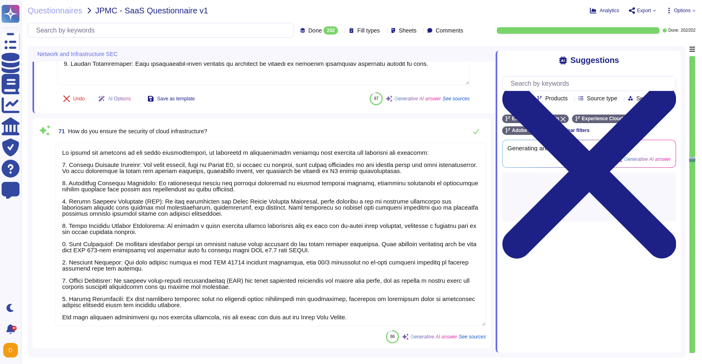
type textarea "VPN access is managed and secured through several key measures: 1. Encryption: …"
click at [119, 313] on textarea at bounding box center [270, 233] width 430 height 183
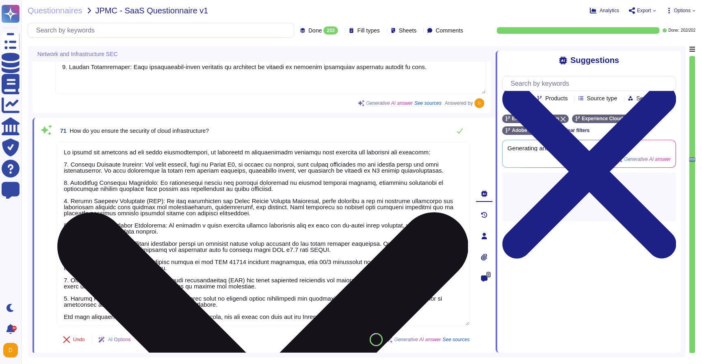
type textarea "Network segmentation is implemented within Adobe's production environments to r…"
click at [125, 307] on textarea at bounding box center [263, 233] width 412 height 183
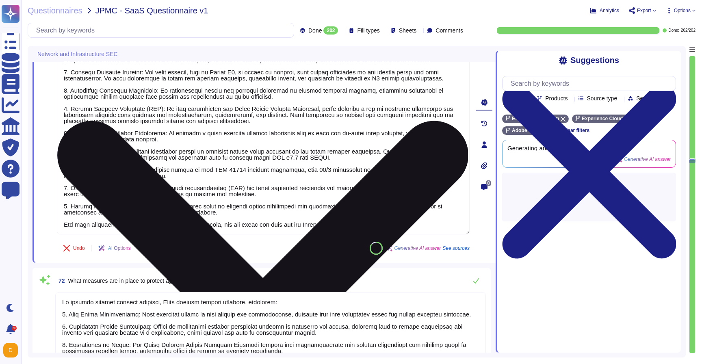
scroll to position [12034, 0]
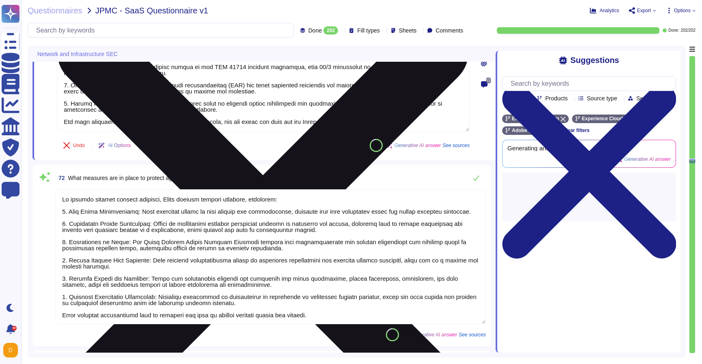
type textarea "To ensure the security of network protocols and services, Adobe implements the …"
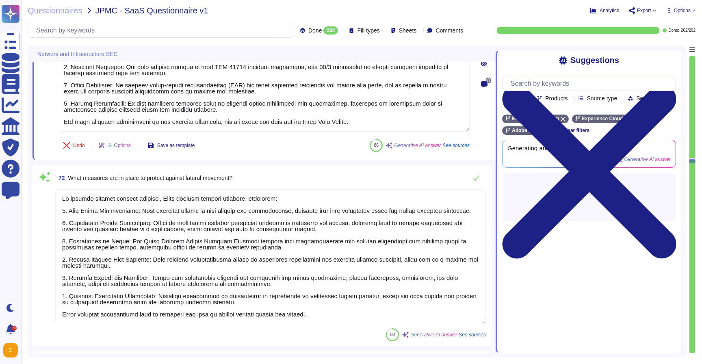
click at [141, 313] on textarea at bounding box center [270, 256] width 430 height 135
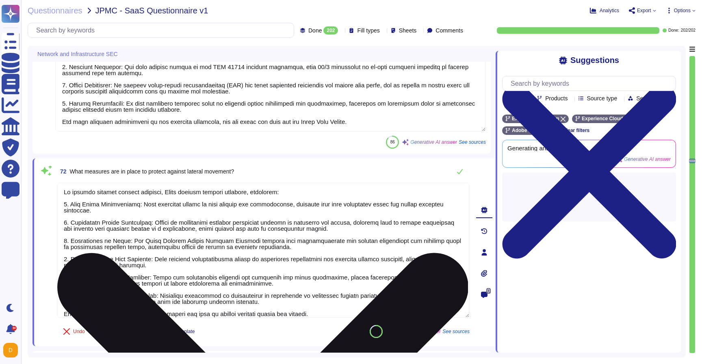
click at [141, 313] on textarea at bounding box center [263, 250] width 412 height 135
type textarea "To protect against lateral movement, Adobe employs several measures, including:…"
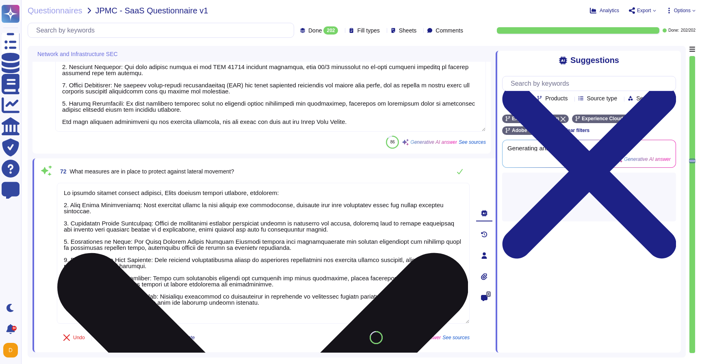
type textarea "To ensure the security of network protocols and services, Adobe implements the …"
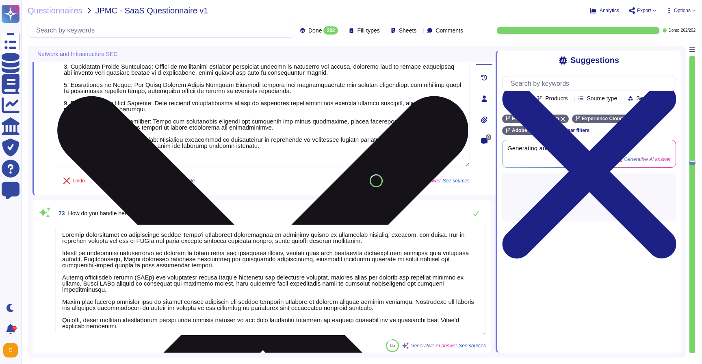
scroll to position [12203, 0]
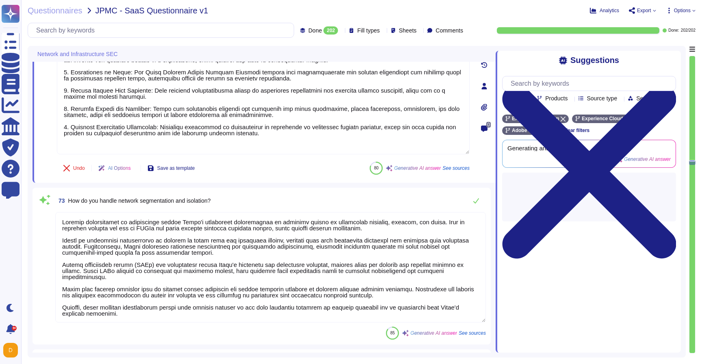
type textarea "To protect against lateral movement, Adobe employs several measures, including:…"
click at [133, 313] on textarea at bounding box center [270, 267] width 430 height 110
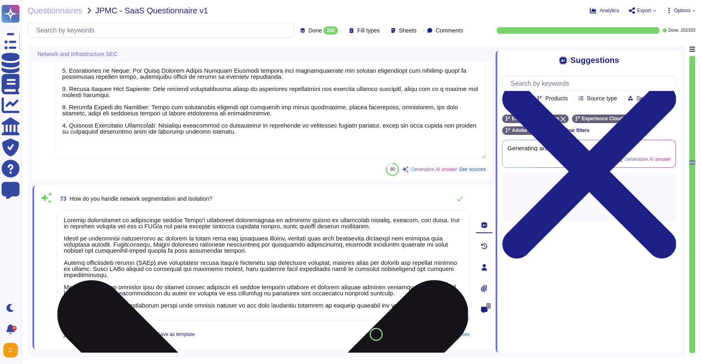
scroll to position [0, 0]
click at [133, 313] on textarea at bounding box center [263, 265] width 412 height 110
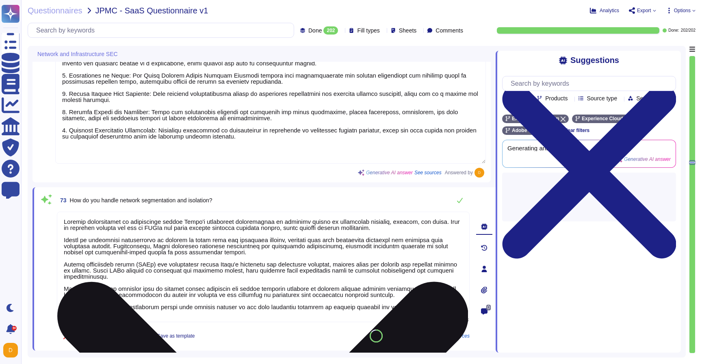
click at [137, 302] on textarea at bounding box center [263, 267] width 412 height 110
type textarea "Network segmentation is implemented within Adobe's production environments to r…"
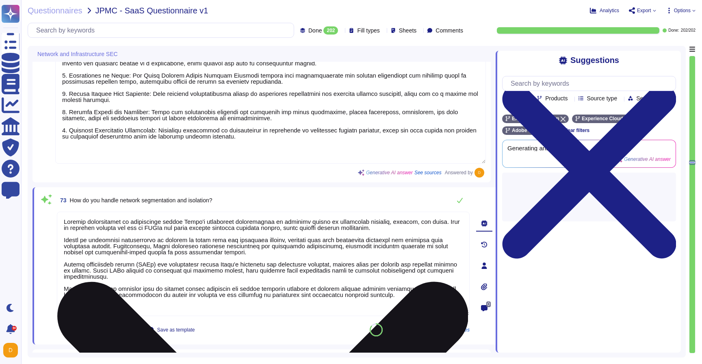
scroll to position [1, 0]
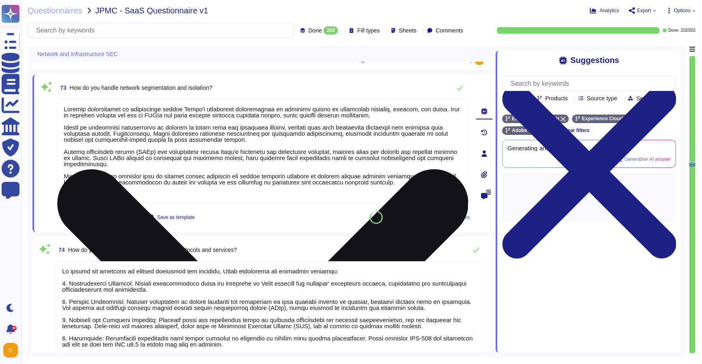
type textarea "In our hybrid environments, we implement a comprehensive approach to network se…"
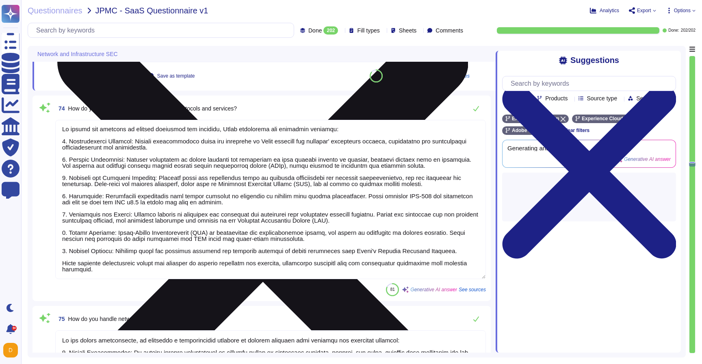
type textarea "Adobe employs several measures to ensure the security of network perimeter defe…"
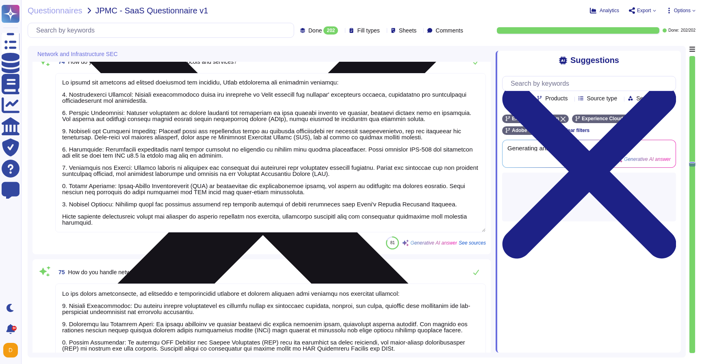
type textarea "Network segmentation is implemented within Adobe's production environments to r…"
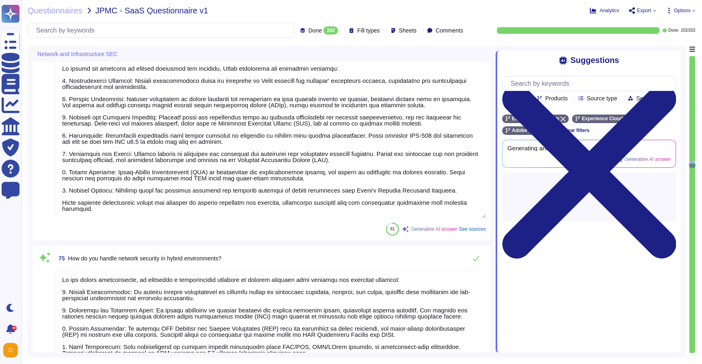
click at [105, 192] on textarea at bounding box center [270, 138] width 430 height 159
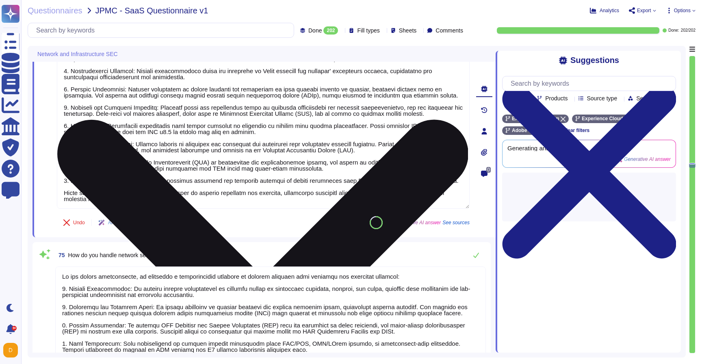
click at [105, 192] on textarea at bounding box center [263, 129] width 412 height 159
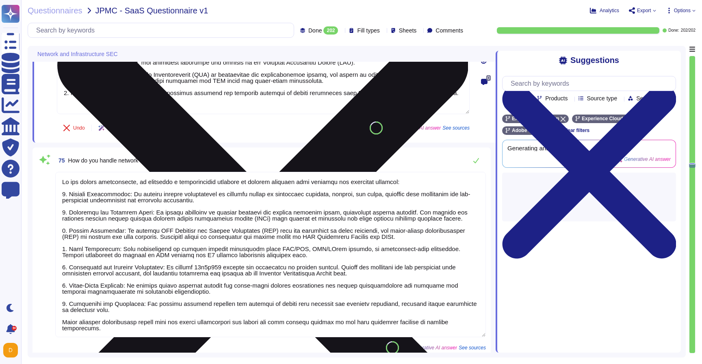
scroll to position [12605, 0]
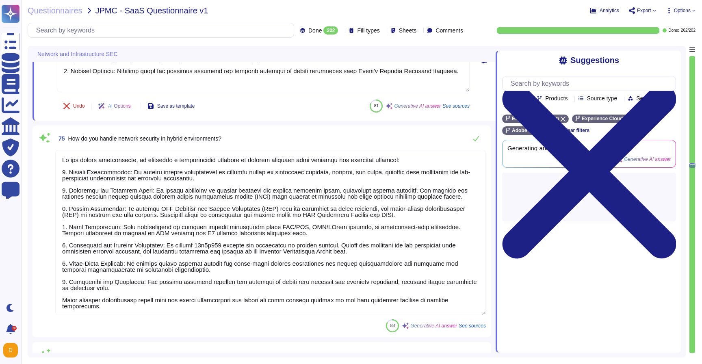
type textarea "To ensure the security of network protocols and services, Adobe implements the …"
click at [114, 298] on textarea at bounding box center [270, 232] width 430 height 165
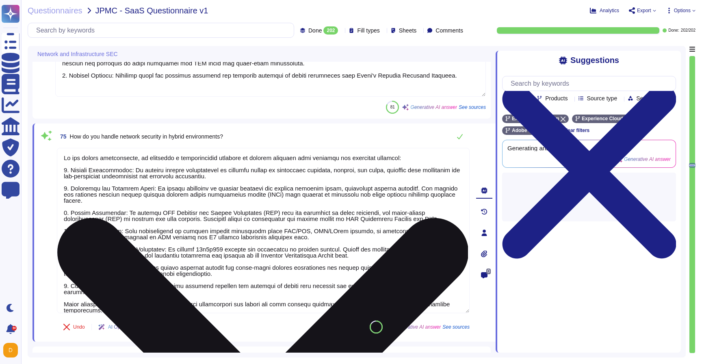
click at [114, 298] on textarea at bounding box center [263, 230] width 412 height 165
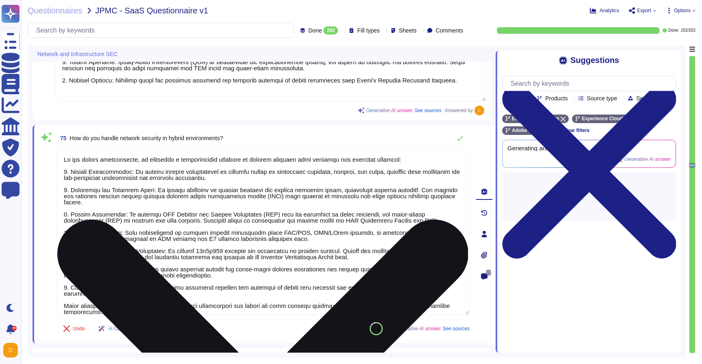
type textarea "In our hybrid environments, we implement a comprehensive approach to network se…"
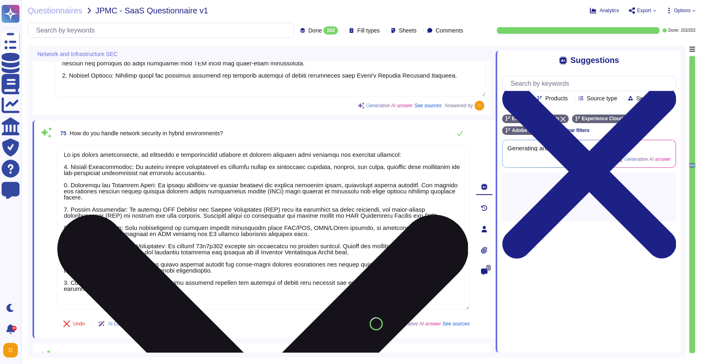
type textarea "Adobe employs several measures to ensure network security in multi-cloud enviro…"
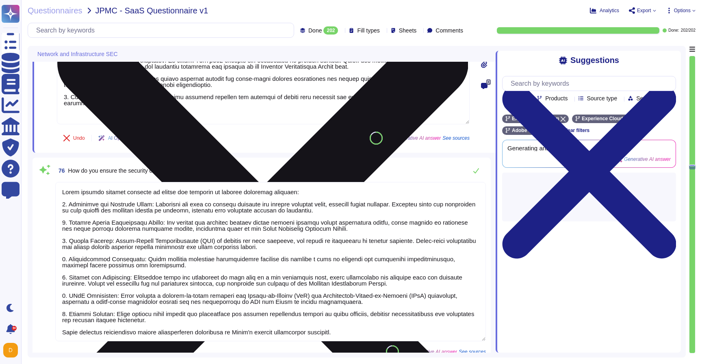
scroll to position [12809, 0]
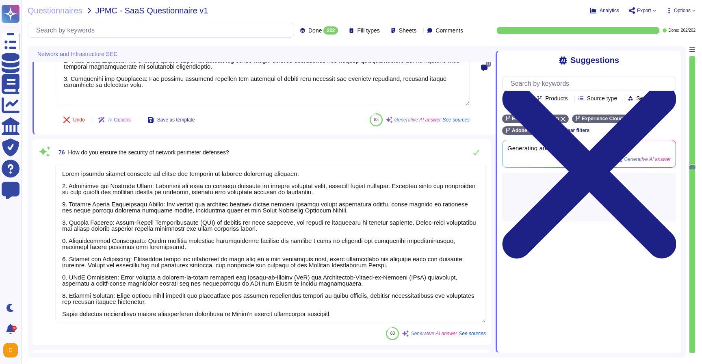
type textarea "In our hybrid environments, we implement a comprehensive approach to network se…"
click at [119, 302] on textarea at bounding box center [270, 243] width 430 height 159
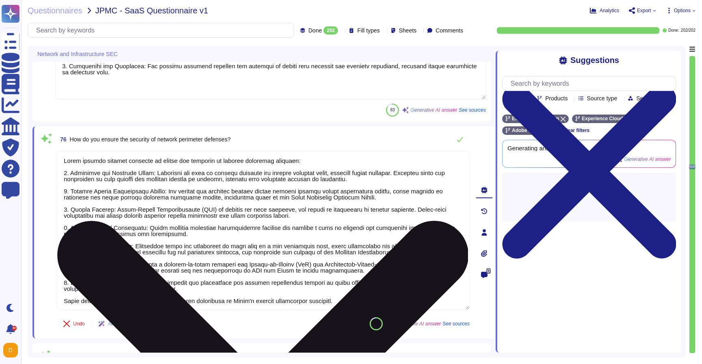
scroll to position [0, 0]
click at [119, 302] on div "76 How do you ensure the security of network perimeter defenses? Undo AI Option…" at bounding box center [254, 232] width 430 height 202
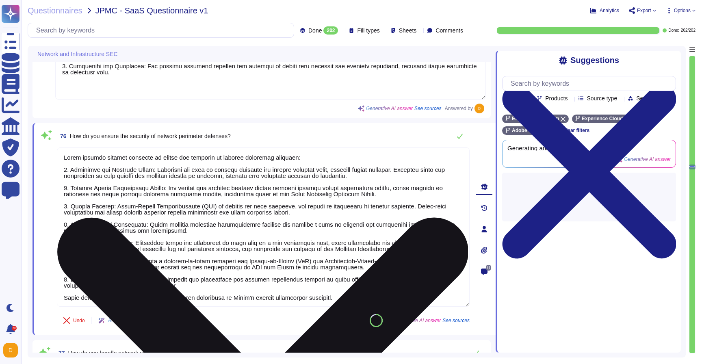
type textarea "Adobe ensures the security of network access controls through a comprehensive s…"
click at [127, 288] on textarea at bounding box center [263, 226] width 412 height 159
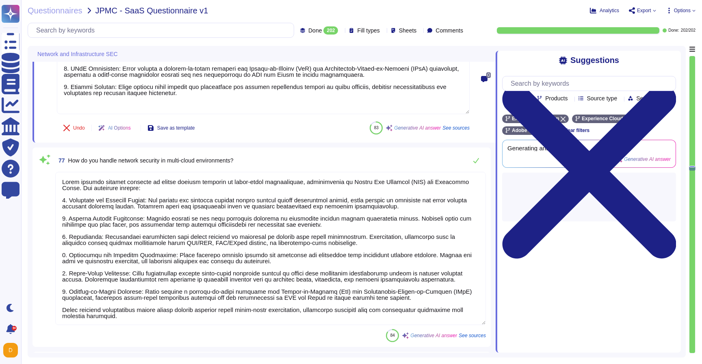
scroll to position [1, 0]
type textarea "Adobe employs several measures to ensure the security of network perimeter defe…"
click at [125, 311] on textarea at bounding box center [270, 248] width 430 height 153
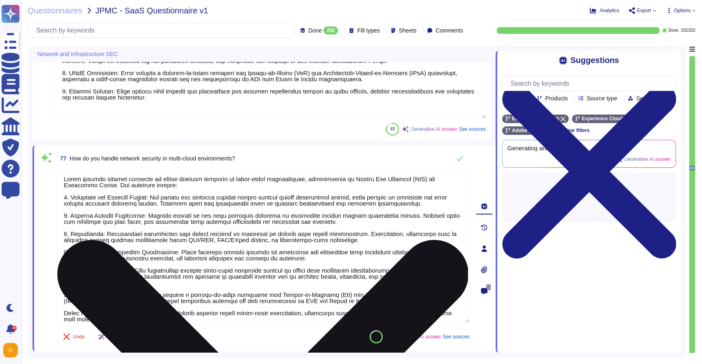
click at [125, 311] on textarea at bounding box center [263, 246] width 412 height 153
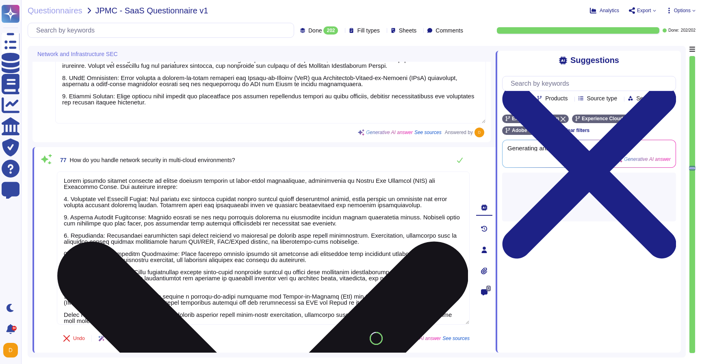
click at [129, 303] on textarea at bounding box center [263, 247] width 412 height 153
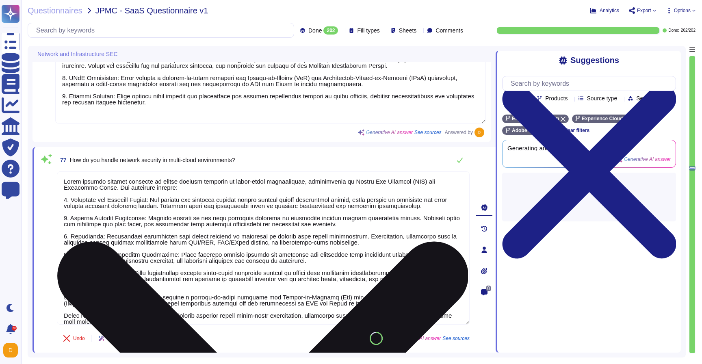
type textarea "Adobe employs several measures to ensure network security in multi-cloud enviro…"
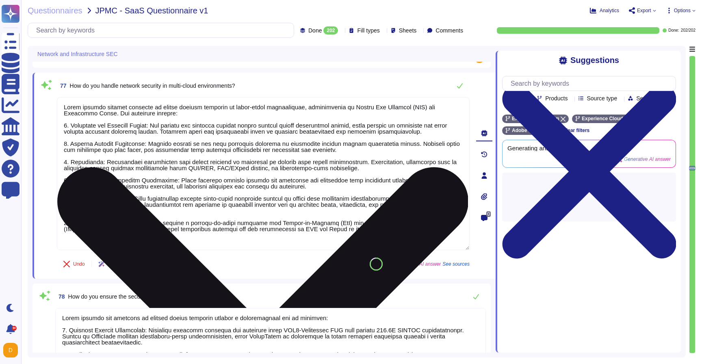
type textarea "In our virtualized environments, we implement several robust measures to ensure…"
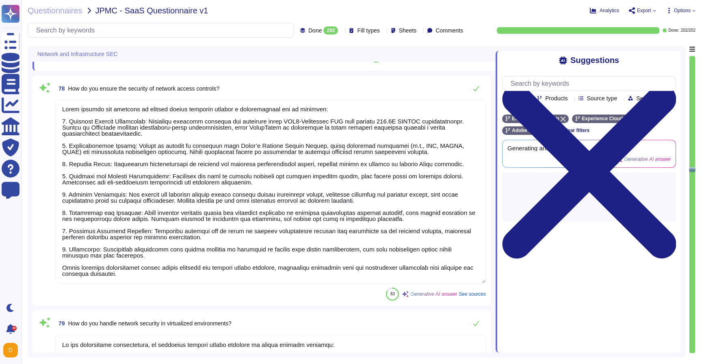
type textarea "Adobe employs several measures to ensure network security in multi-cloud enviro…"
click at [127, 267] on textarea at bounding box center [270, 191] width 430 height 183
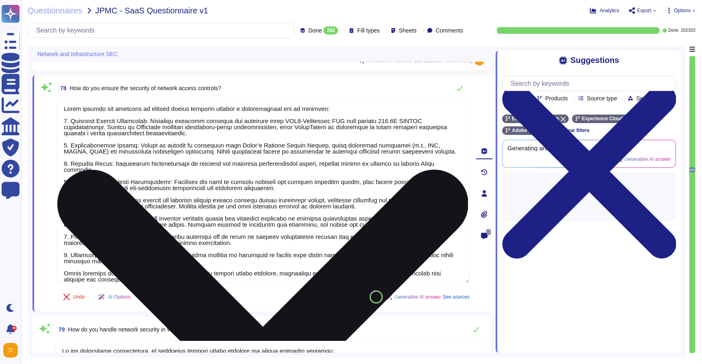
click at [131, 263] on textarea at bounding box center [263, 190] width 412 height 183
type textarea "Adobe ensures the security of network access controls through a comprehensive s…"
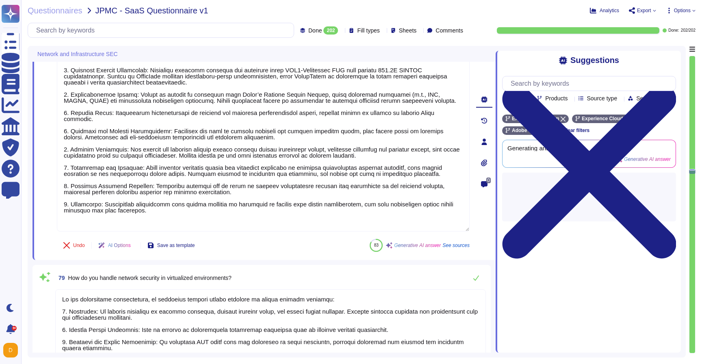
type textarea "To ensure the security of network monitoring and logging, Adobe implements the …"
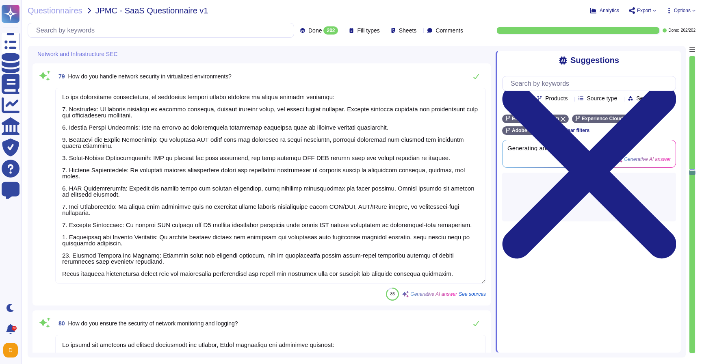
type textarea "Adobe ensures the security of network access controls through a comprehensive s…"
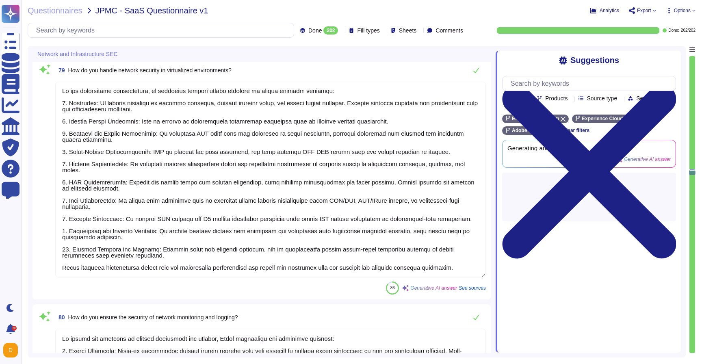
click at [135, 256] on textarea at bounding box center [270, 180] width 430 height 196
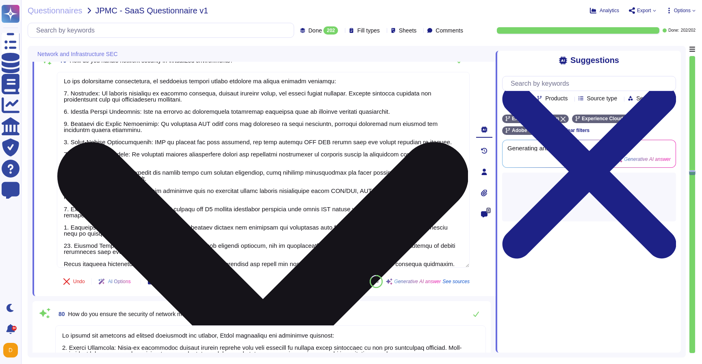
click at [144, 250] on textarea at bounding box center [263, 170] width 412 height 196
type textarea "In our virtualized environments, we implement several robust measures to ensure…"
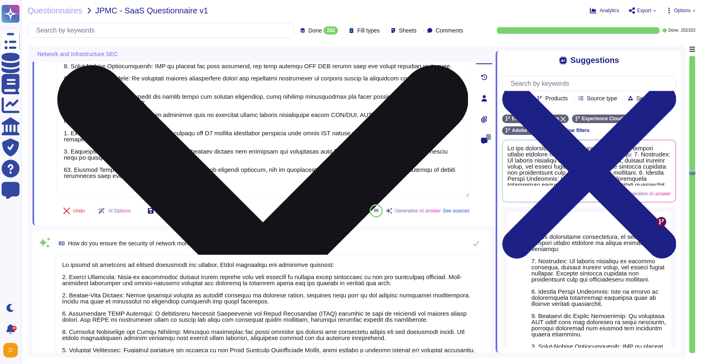
type textarea "Adobe has a comprehensive incident detection and response process outlined in i…"
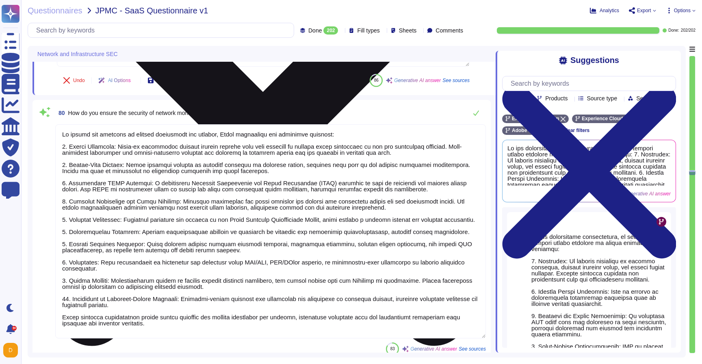
scroll to position [13718, 0]
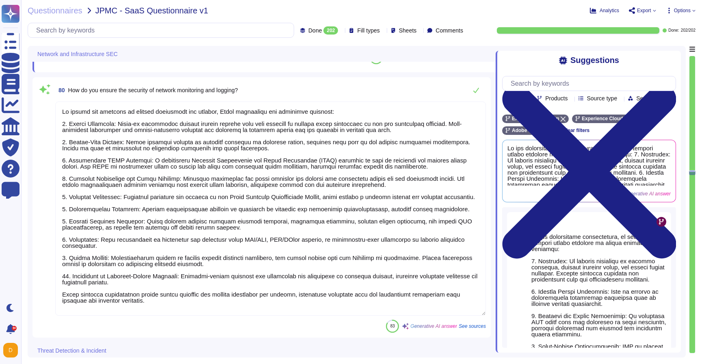
type textarea "In our virtualized environments, we implement several robust measures to ensure…"
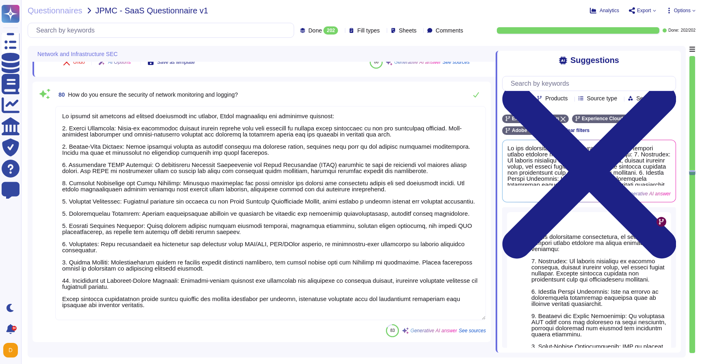
drag, startPoint x: 150, startPoint y: 304, endPoint x: 47, endPoint y: 301, distance: 102.4
click at [47, 301] on div "80 How do you ensure the security of network monitoring and logging? 83 Generat…" at bounding box center [261, 211] width 448 height 250
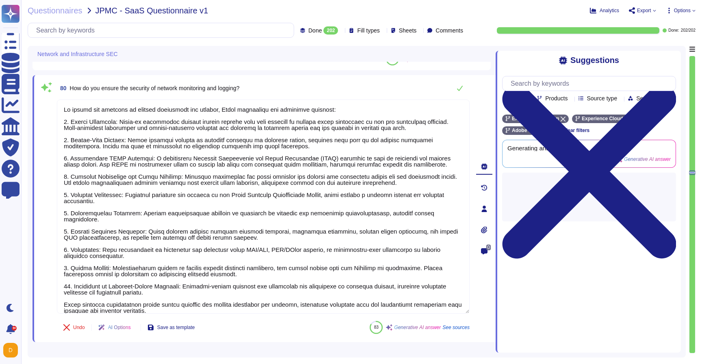
scroll to position [0, 0]
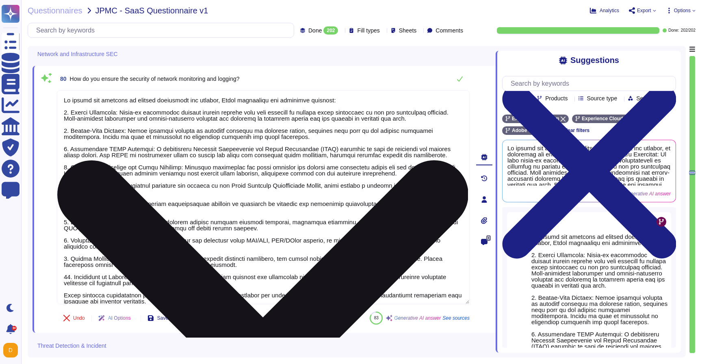
click at [171, 291] on textarea at bounding box center [263, 197] width 412 height 214
click at [171, 293] on textarea at bounding box center [263, 197] width 412 height 214
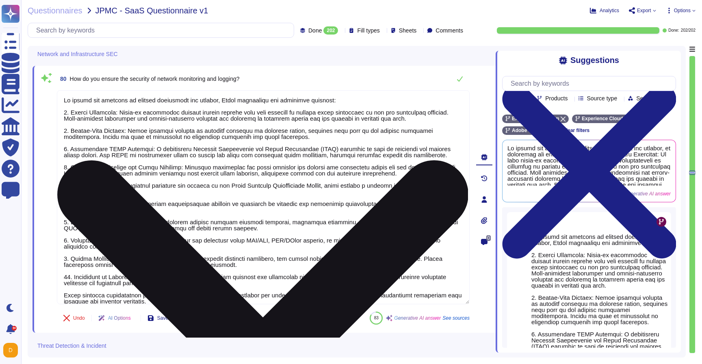
type textarea "To ensure the security of network monitoring and logging, Adobe implements the …"
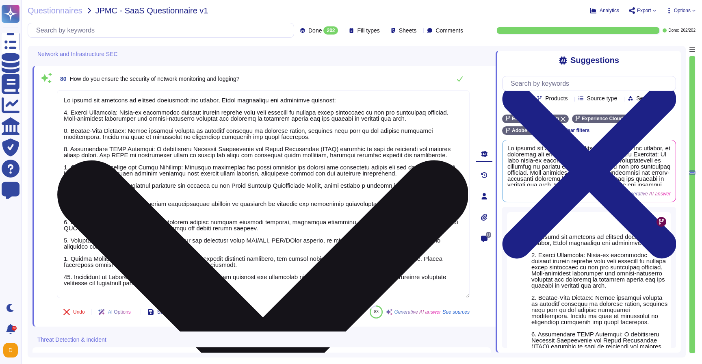
scroll to position [1, 0]
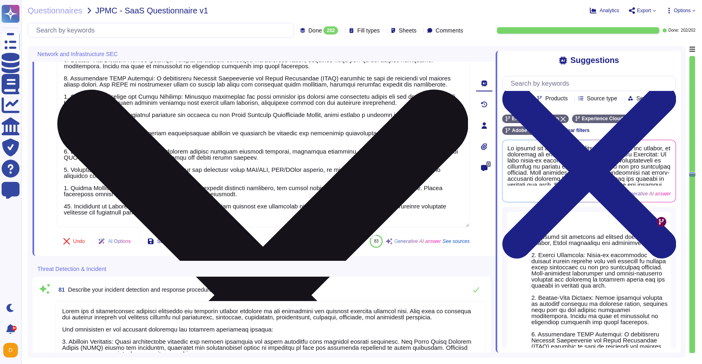
type textarea "Security incidents are classified and prioritized based on severity levels assi…"
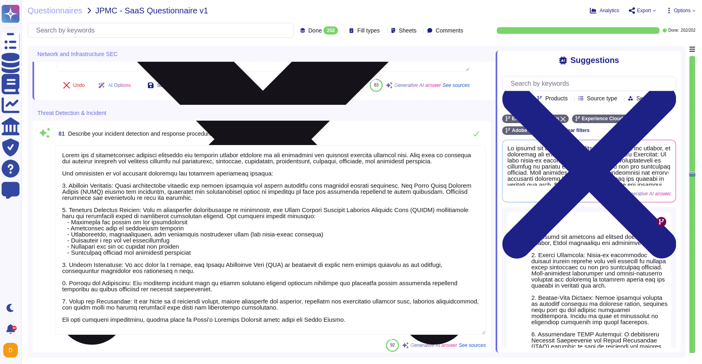
scroll to position [13971, 0]
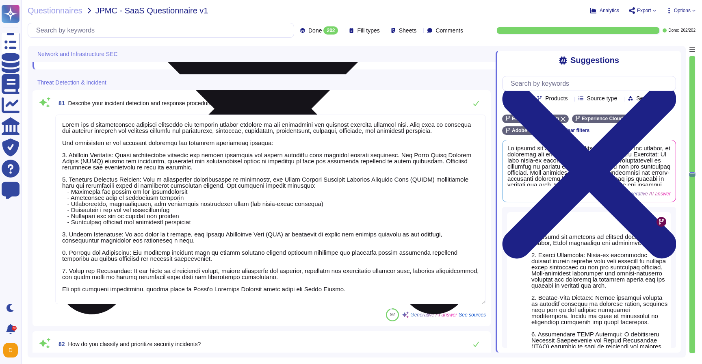
type textarea "Adobe follows a structured process for communicating and notifying clients abou…"
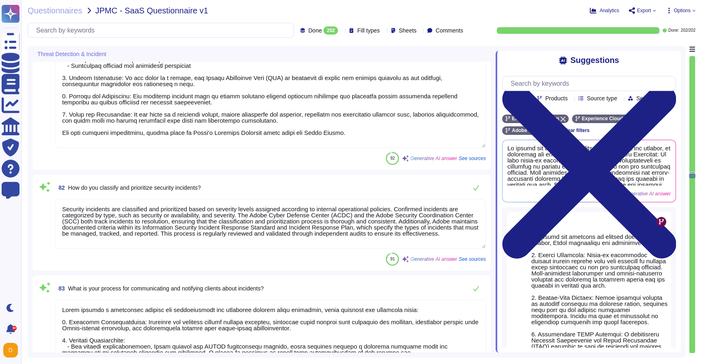
scroll to position [14177, 0]
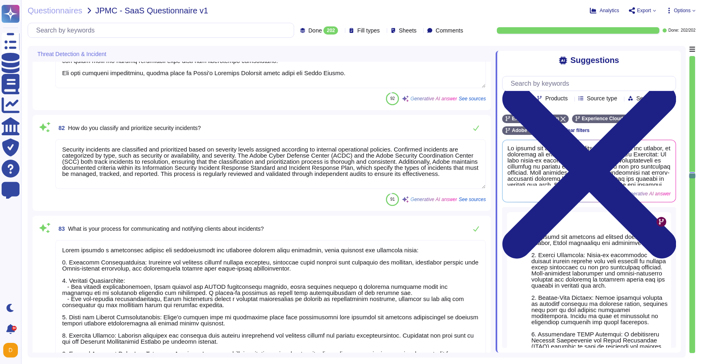
type textarea "Adobe conducts incident response exercises on an annual basis through tabletop …"
type textarea "To ensure continuous improvement of our incident response plan, we implement th…"
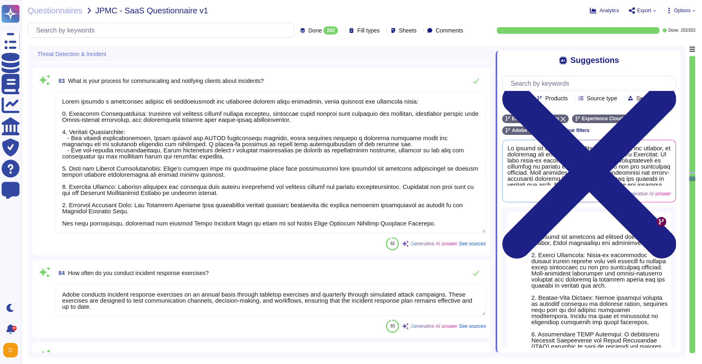
type textarea "For incident detection and response, we utilize the following tools and technol…"
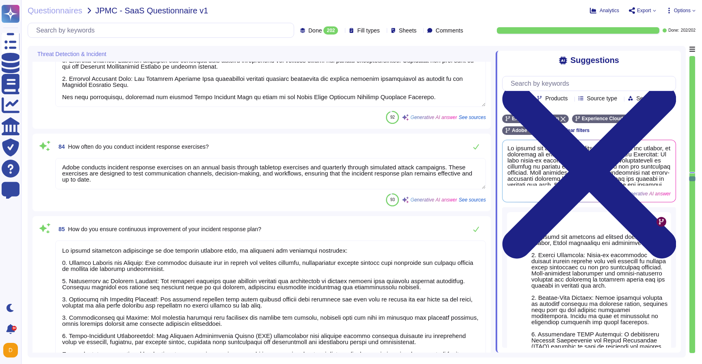
type textarea "In the event of a suspected breach, Adobe triggers several responses, starting …"
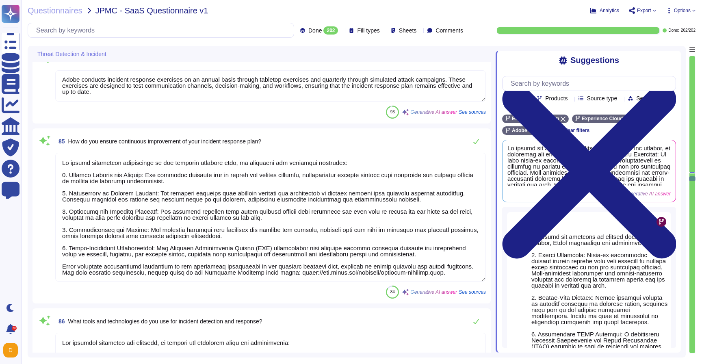
scroll to position [14536, 0]
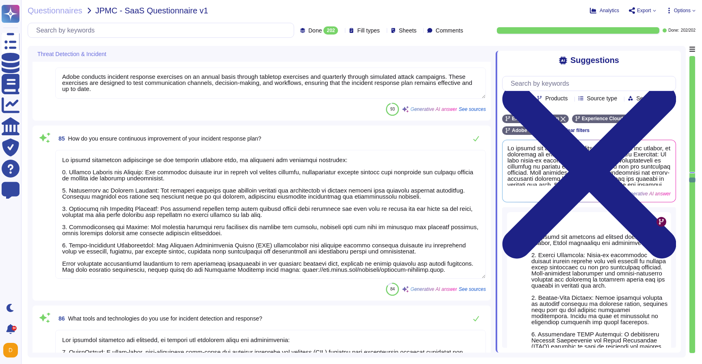
click at [163, 273] on textarea at bounding box center [270, 214] width 430 height 129
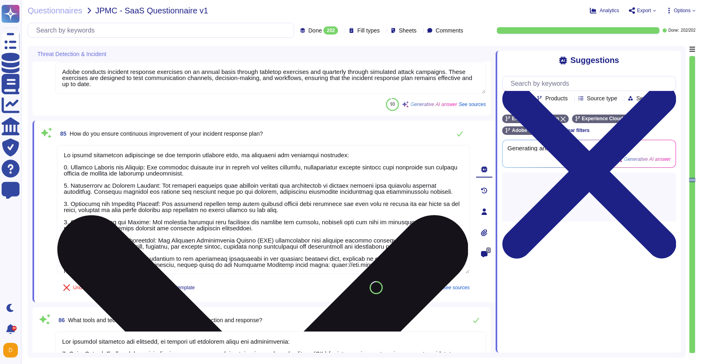
type textarea "In the event of a suspected breach, Adobe triggers several responses, starting …"
drag, startPoint x: 91, startPoint y: 270, endPoint x: 59, endPoint y: 253, distance: 35.4
click at [60, 253] on textarea at bounding box center [263, 209] width 412 height 129
click at [91, 273] on textarea at bounding box center [263, 209] width 412 height 129
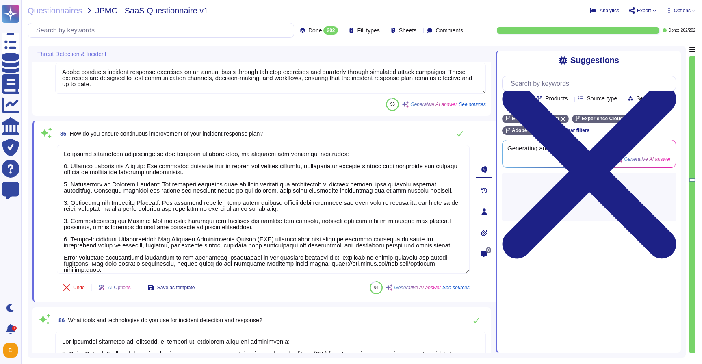
drag, startPoint x: 92, startPoint y: 269, endPoint x: 52, endPoint y: 265, distance: 40.0
click at [52, 265] on div "85 How do you ensure continuous improvement of your incident response plan? Und…" at bounding box center [254, 211] width 430 height 172
type textarea "To ensure continuous improvement of our incident response plan, we implement th…"
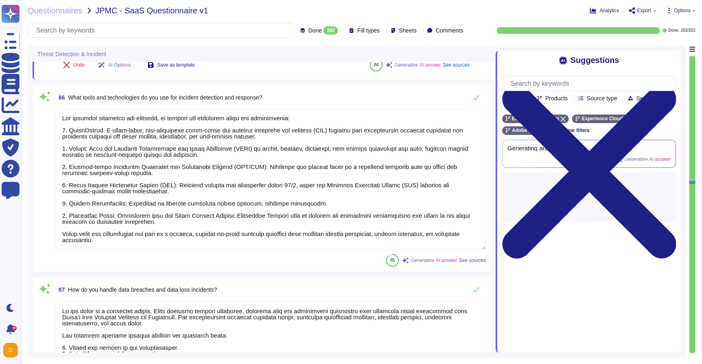
type textarea "Our process for forensic analysis during incidents includes the following steps…"
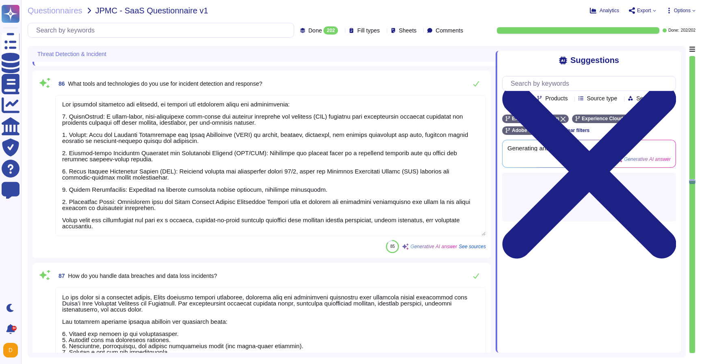
scroll to position [14778, 0]
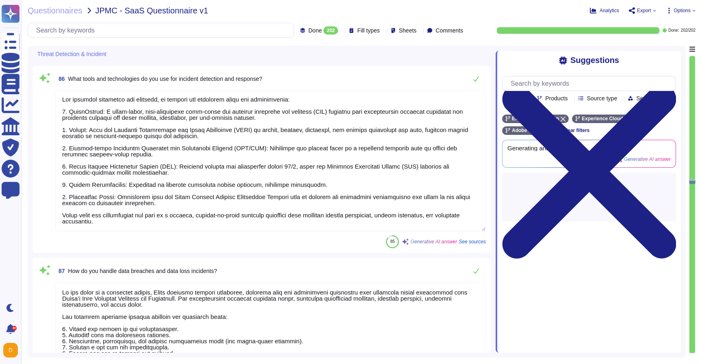
type textarea "To ensure continuous improvement of our incident response plan, we implement th…"
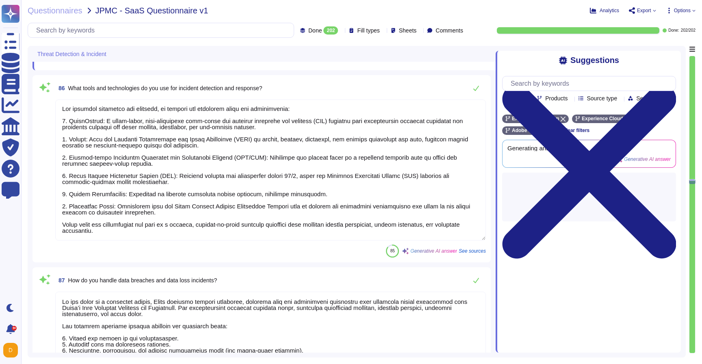
drag, startPoint x: 119, startPoint y: 222, endPoint x: 52, endPoint y: 215, distance: 66.6
click at [52, 215] on div "86 What tools and technologies do you use for incident detection and response? …" at bounding box center [261, 168] width 448 height 177
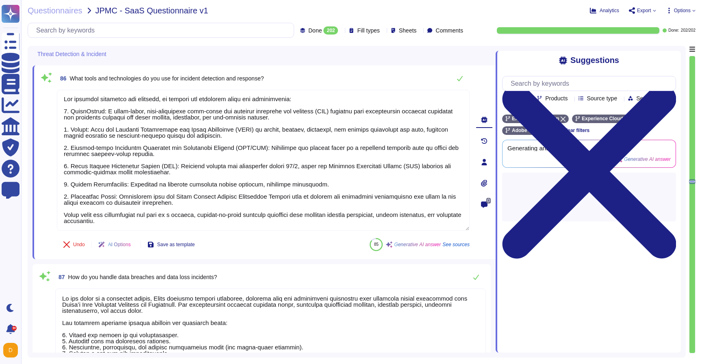
scroll to position [0, 0]
type textarea "For incident detection and response, we utilize the following tools and technol…"
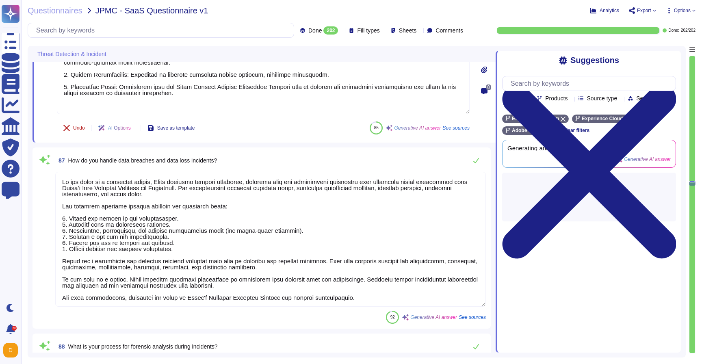
type textarea "Adobe ensures compliance with legal and regulatory requirements during incident…"
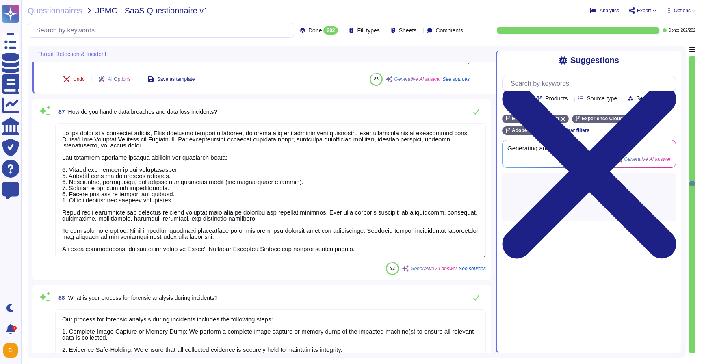
scroll to position [14966, 0]
type textarea "For incident detection and response, we utilize the following tools and technol…"
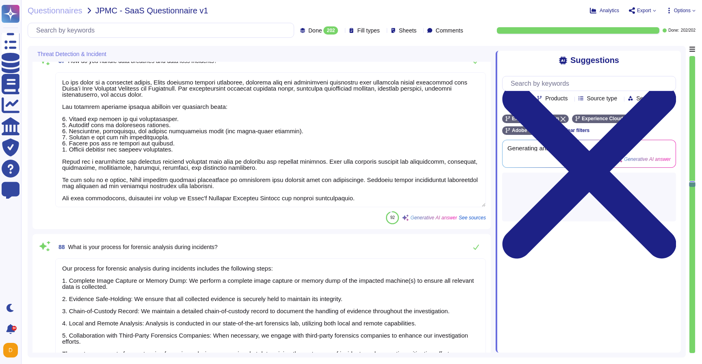
type textarea "Adobe documents and reports on security incidents through a structured process …"
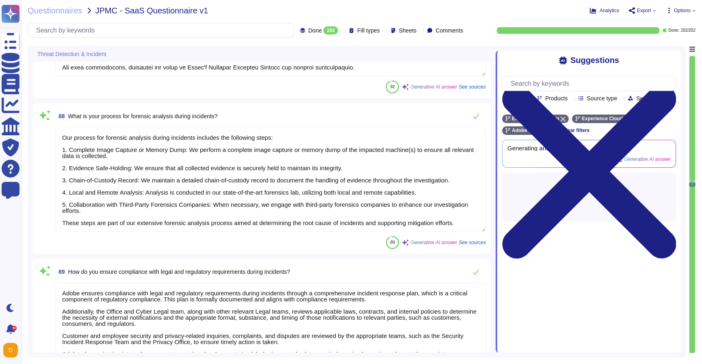
scroll to position [15142, 0]
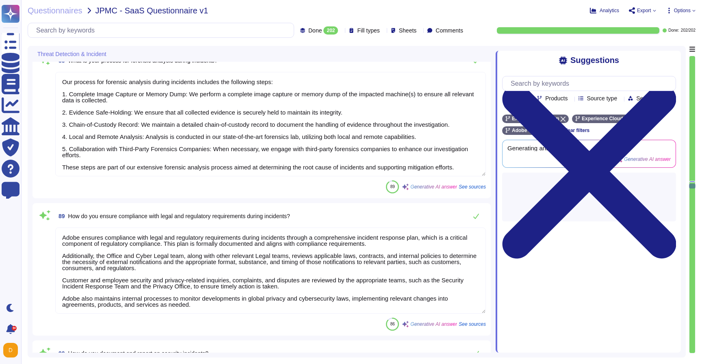
type textarea "Adobe has a comprehensive Business Continuity and Disaster Recovery (BCDR) Prog…"
click at [123, 170] on textarea "Our process for forensic analysis during incidents includes the following steps…" at bounding box center [270, 124] width 430 height 104
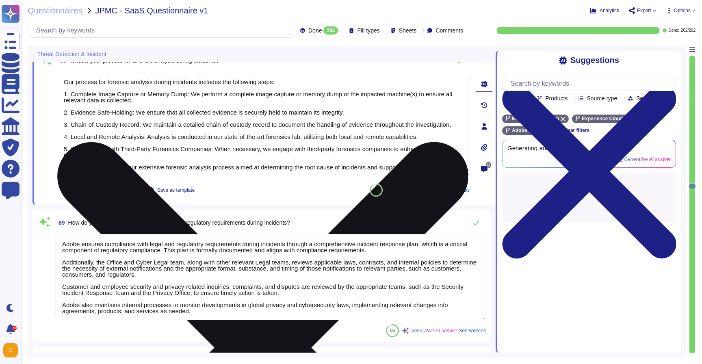
type textarea "Adobe has a comprehensive Business Continuity and Disaster Recovery (BCDR) Prog…"
click at [127, 172] on textarea "Our process for forensic analysis during incidents includes the following steps…" at bounding box center [263, 124] width 412 height 104
type textarea "Our process for forensic analysis during incidents includes the following steps…"
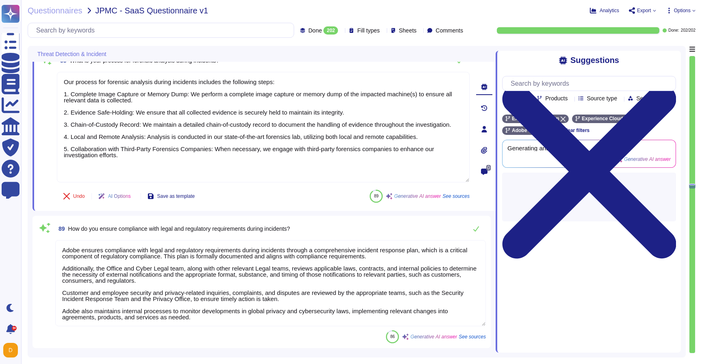
scroll to position [1, 0]
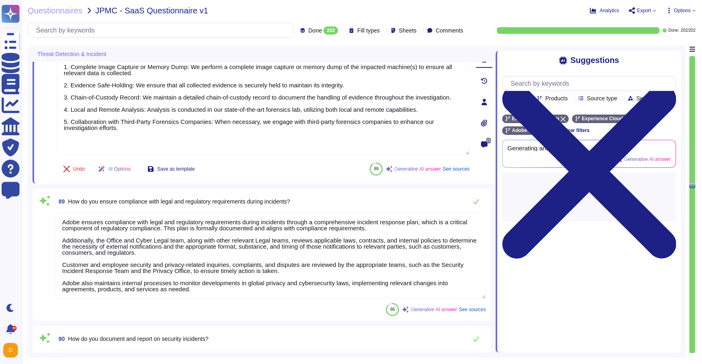
type textarea "Adobe has a comprehensive Business Continuity and Disaster Recovery (BCDR) Prog…"
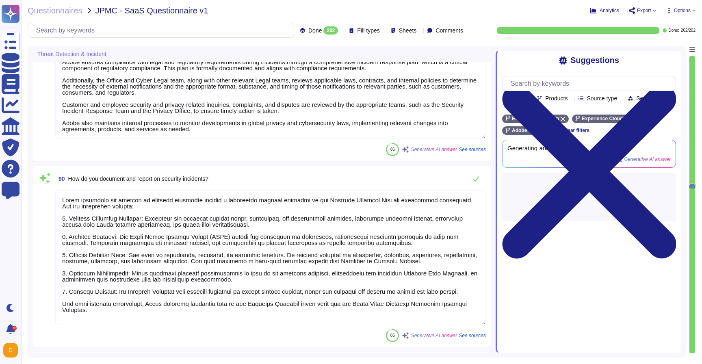
type textarea "Our process for forensic analysis during incidents includes the following steps…"
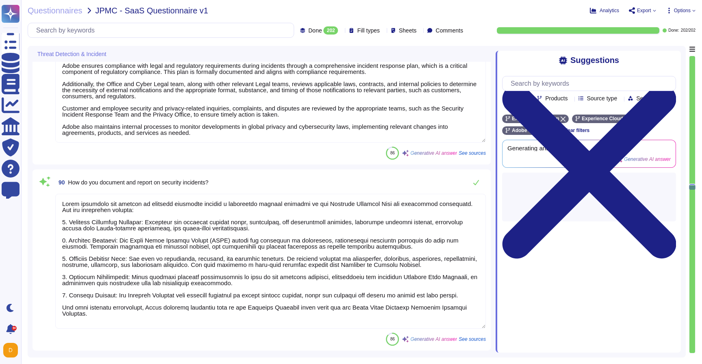
type textarea "The plans are tested and updated on an annual basis. Adobe tests its Business C…"
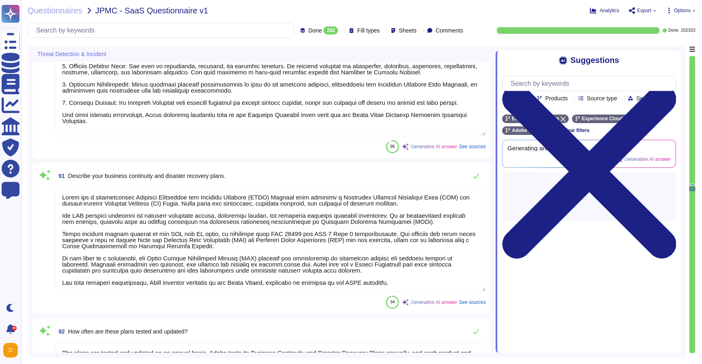
type textarea "Adobe implements a comprehensive backup and data recovery process as part of it…"
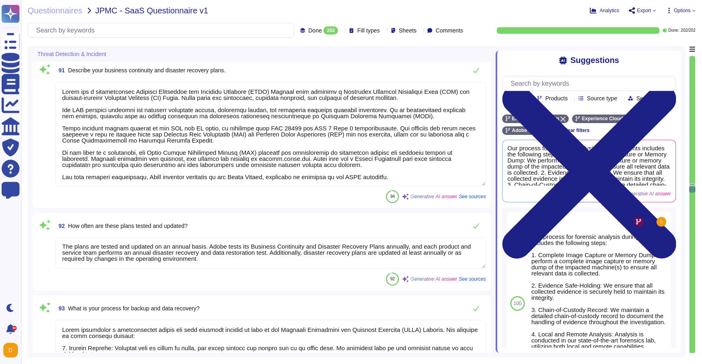
type textarea "We ensure service availability during disruptions through a comprehensive appro…"
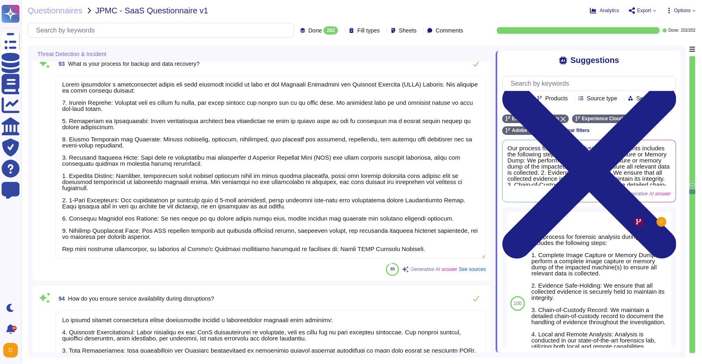
type textarea "To protect against natural disasters, the following measures are implemented: 1…"
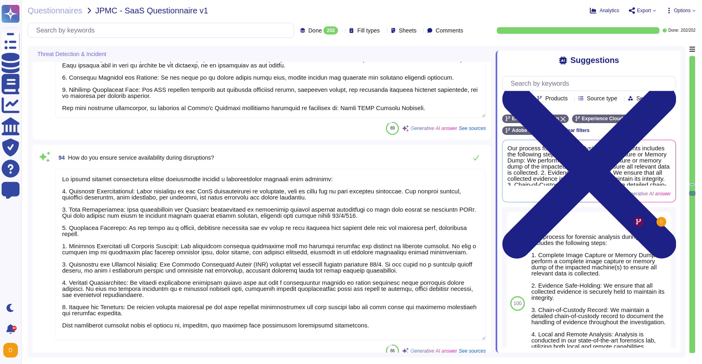
type textarea "Failover and redundancy are managed through a comprehensive architecture and st…"
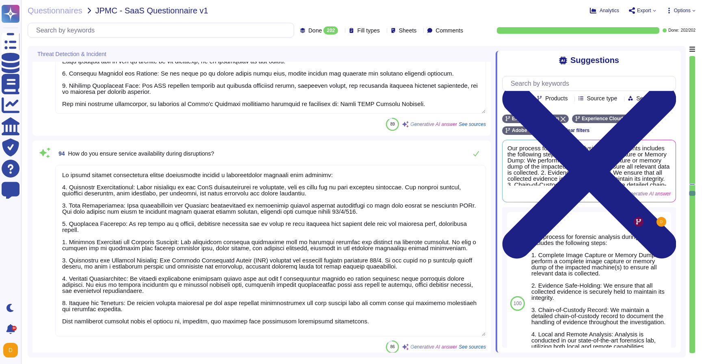
click at [189, 323] on textarea at bounding box center [270, 250] width 430 height 171
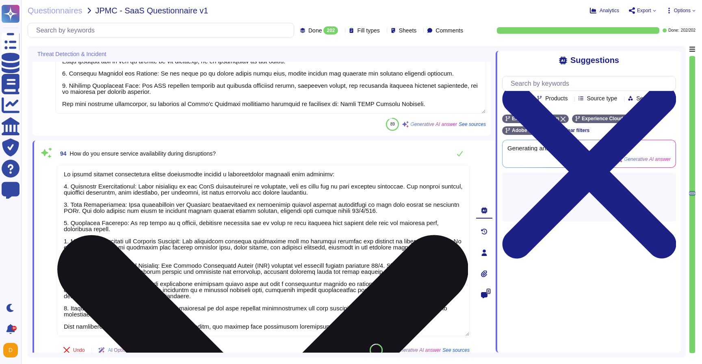
type textarea "Failover and redundancy are managed through a comprehensive architecture and st…"
click at [190, 322] on textarea at bounding box center [263, 250] width 412 height 171
type textarea "We ensure service availability during disruptions through a comprehensive appro…"
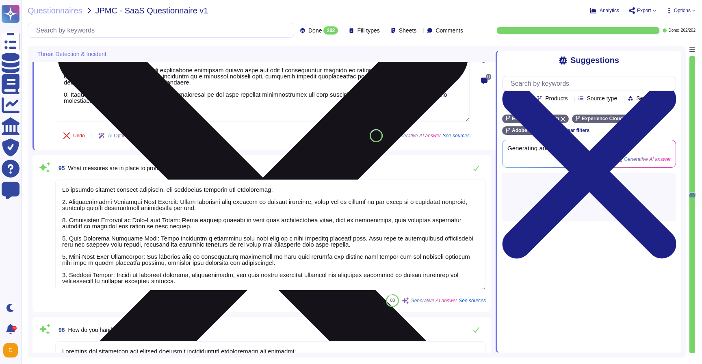
type textarea "The Recovery Time Objective (RTO) and Recovery Point Objective (RPO) are determ…"
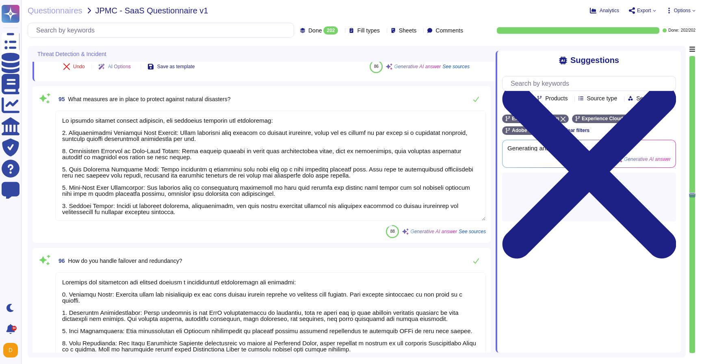
type textarea "During a disaster recovery event, Adobe ensures communication through several e…"
type textarea "We ensure service availability during disruptions through a comprehensive appro…"
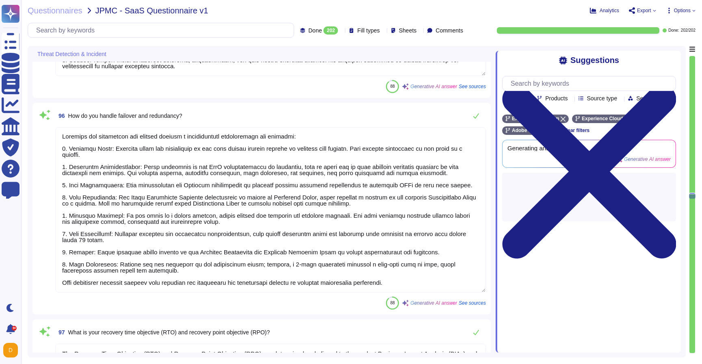
click at [196, 283] on textarea at bounding box center [270, 209] width 430 height 165
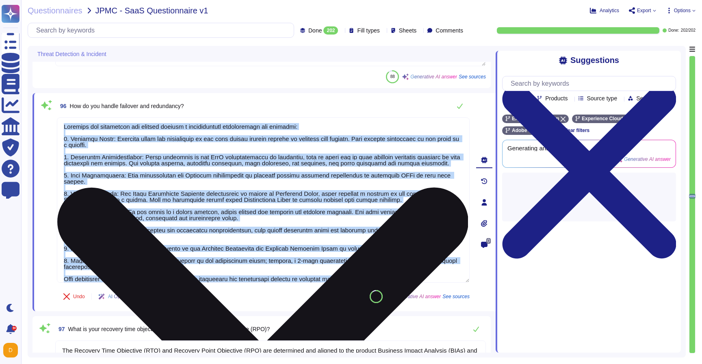
click at [196, 283] on div at bounding box center [263, 200] width 412 height 166
click at [203, 270] on textarea at bounding box center [263, 199] width 412 height 165
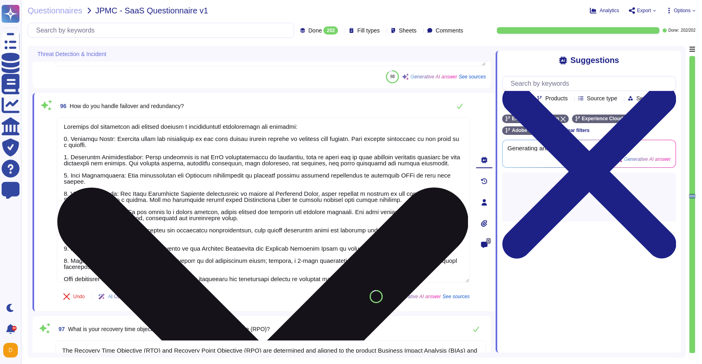
click at [203, 270] on textarea at bounding box center [263, 199] width 412 height 165
type textarea "Failover and redundancy are managed through a comprehensive architecture and st…"
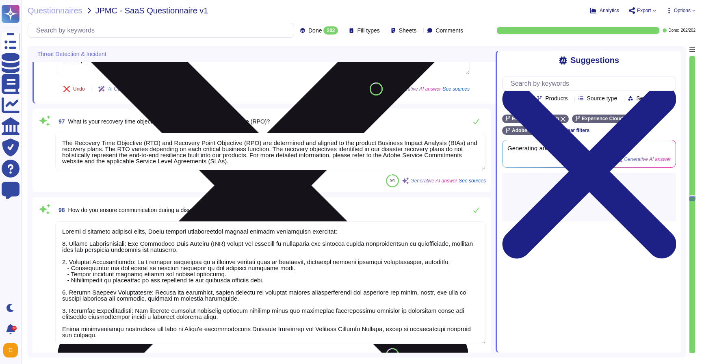
type textarea "Our process for conducting Business Impact Analysis (BIA) includes the followin…"
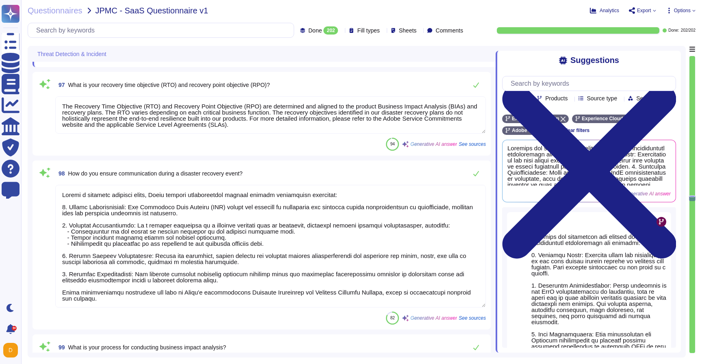
type textarea "Failover and redundancy are managed through a comprehensive architecture and st…"
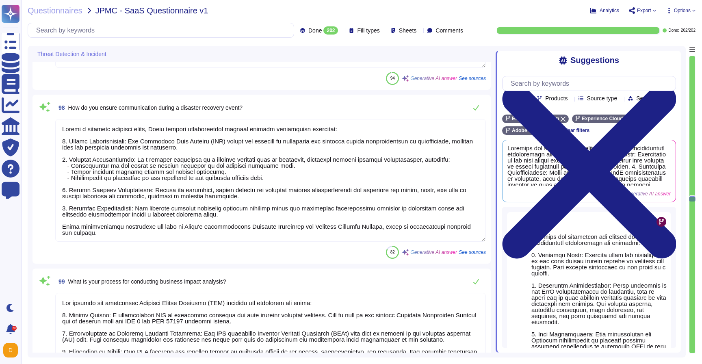
type textarea "- Data backups are encrypted to the same standard as production, utilizing the …"
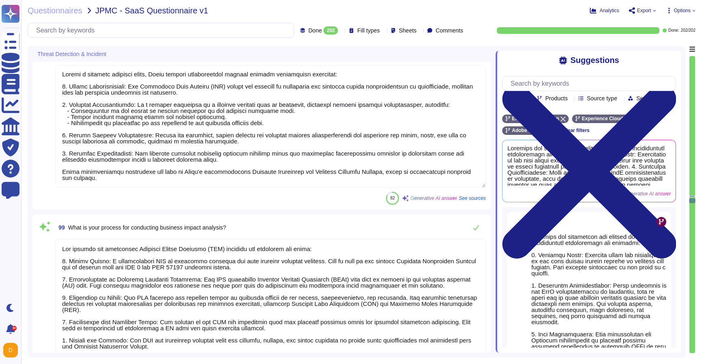
scroll to position [16757, 0]
click at [121, 174] on textarea at bounding box center [270, 125] width 430 height 123
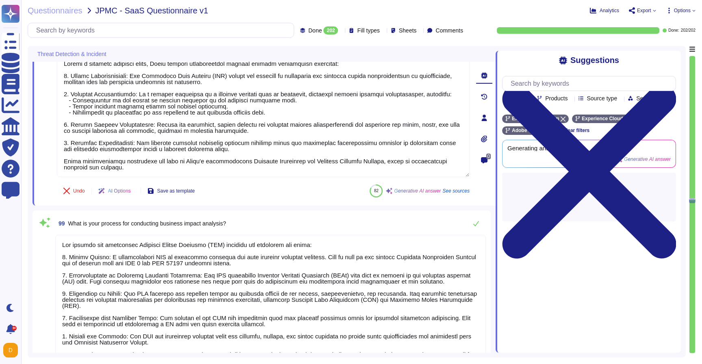
drag, startPoint x: 142, startPoint y: 166, endPoint x: 39, endPoint y: 164, distance: 103.1
click at [39, 164] on div "98 How do you ensure communication during a disaster recovery event? Undo AI Op…" at bounding box center [254, 118] width 430 height 166
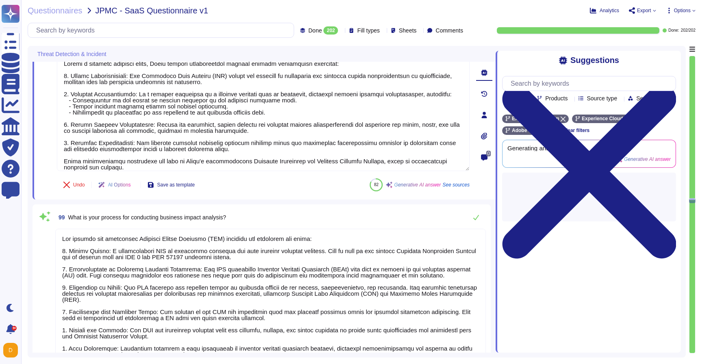
type textarea "During a disaster recovery event, Adobe ensures communication through several e…"
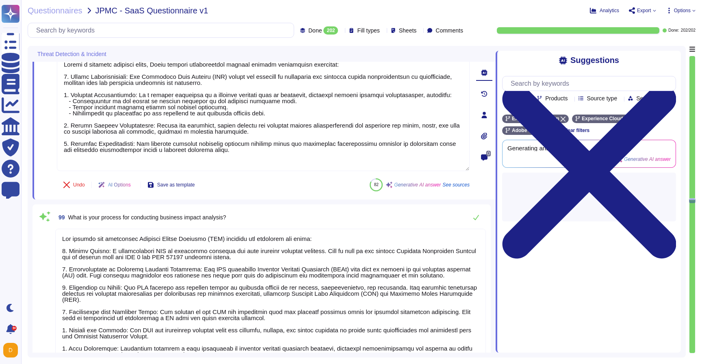
scroll to position [1, 0]
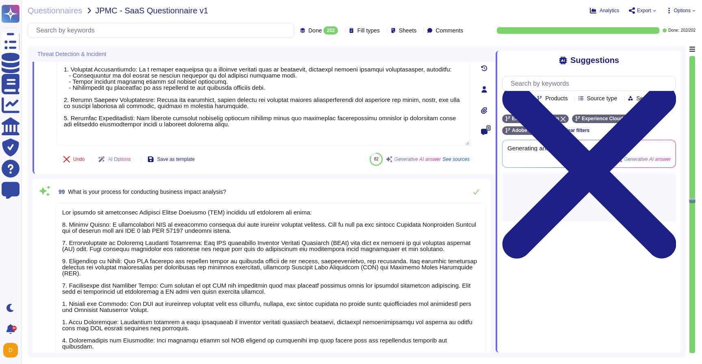
type textarea "Adobe assesses and monitors third-party vendors through a comprehensive Vendor …"
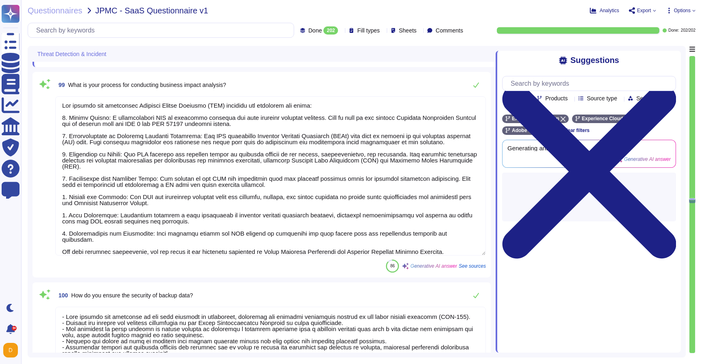
type textarea "During a disaster recovery event, Adobe ensures communication through several e…"
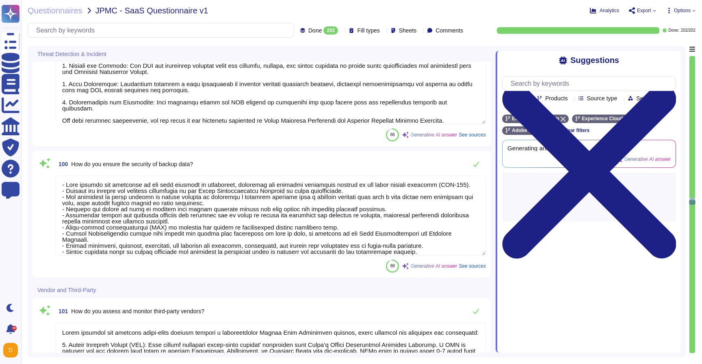
type textarea "Vendor selection and evaluation at Adobe are based on the following criteria: 1…"
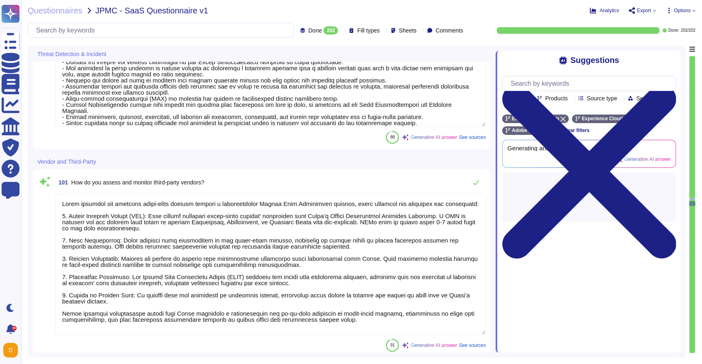
type textarea "Adobe ensures third-party compliance with security requirements through a compr…"
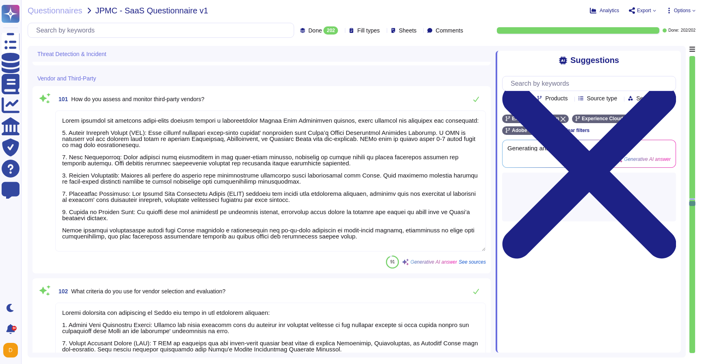
scroll to position [17217, 0]
drag, startPoint x: 341, startPoint y: 242, endPoint x: 63, endPoint y: 230, distance: 278.7
click at [63, 230] on textarea at bounding box center [270, 180] width 430 height 141
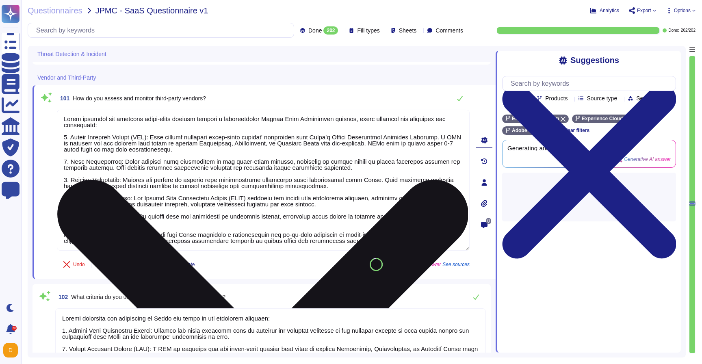
type textarea "Adobe ensures third-party compliance with security requirements through a compr…"
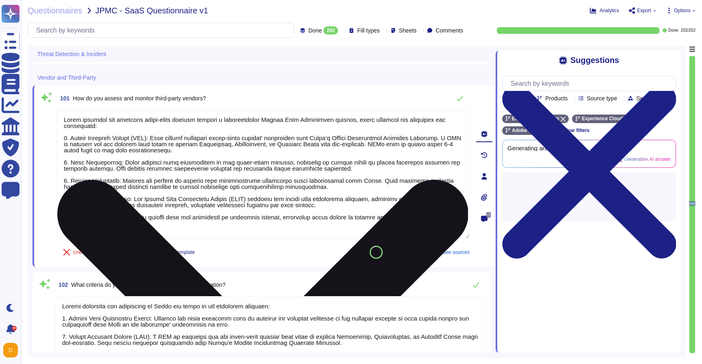
scroll to position [1, 0]
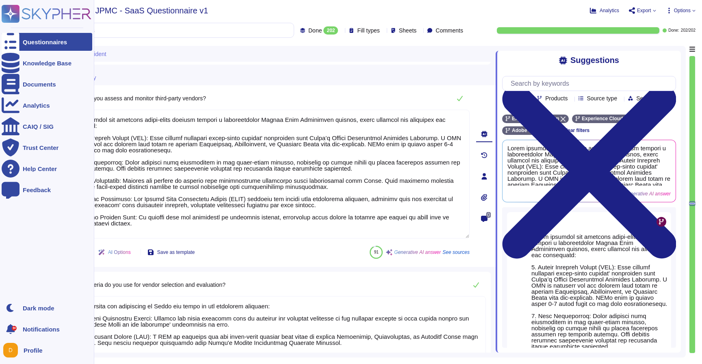
type textarea "Adobe assesses and monitors third-party vendors through a comprehensive Vendor …"
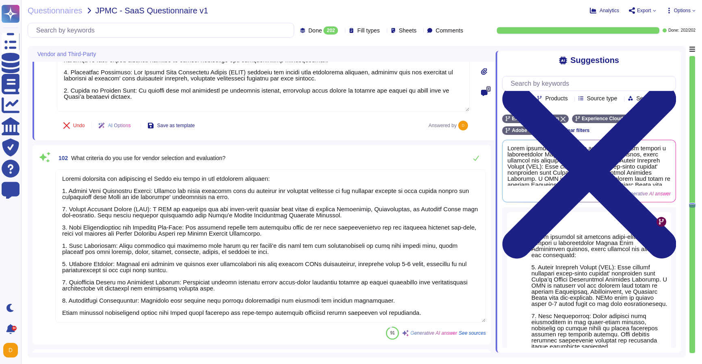
scroll to position [17333, 0]
click at [221, 311] on textarea at bounding box center [270, 244] width 430 height 153
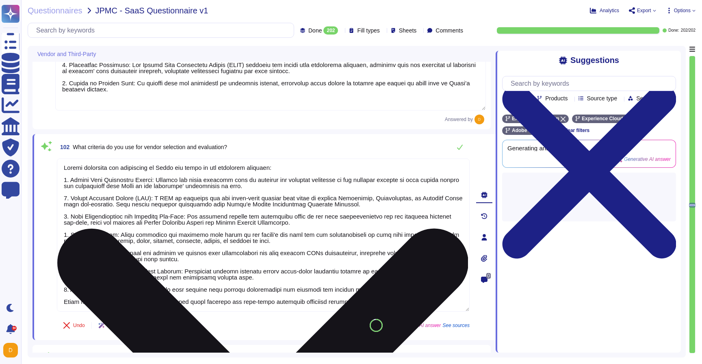
click at [279, 299] on textarea at bounding box center [263, 234] width 412 height 153
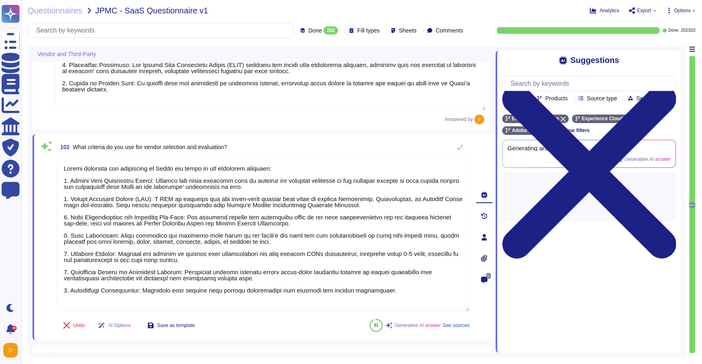
type textarea "Vendor selection and evaluation at Adobe are based on the following criteria: 1…"
click at [357, 30] on span "Fill types" at bounding box center [368, 31] width 22 height 6
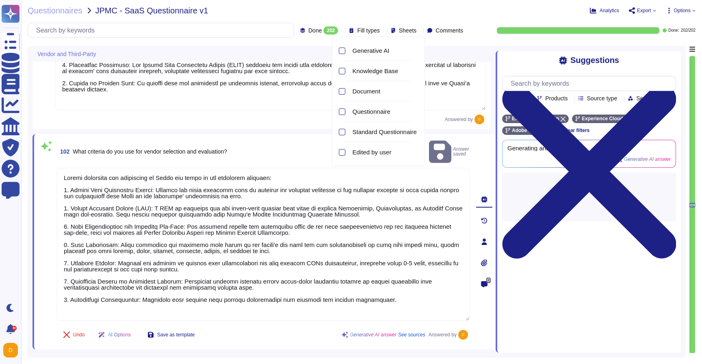
click at [357, 30] on span "Fill types" at bounding box center [368, 31] width 22 height 6
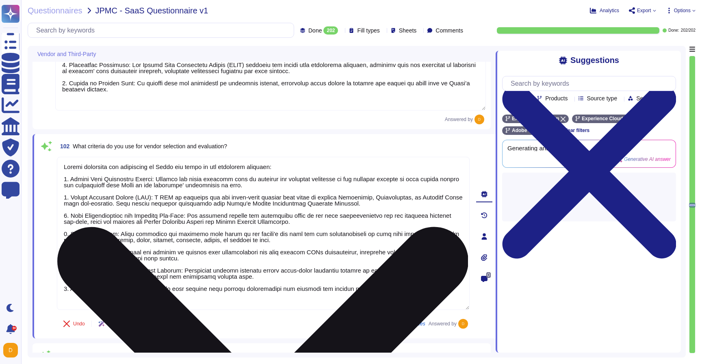
scroll to position [1, 0]
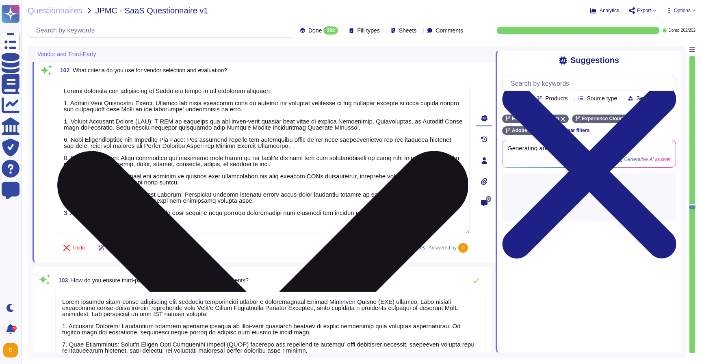
type textarea "Adobe has a comprehensive Vendor Risk Management program that includes the foll…"
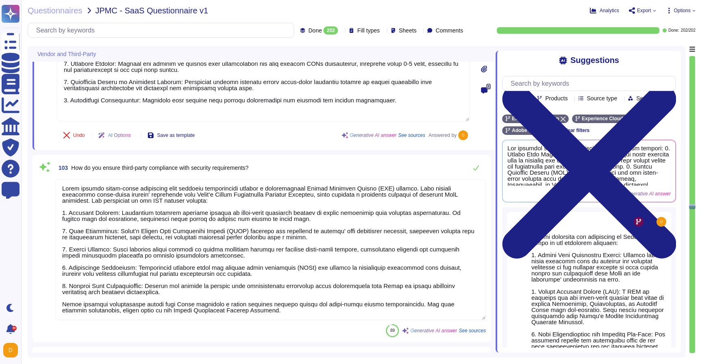
scroll to position [17524, 0]
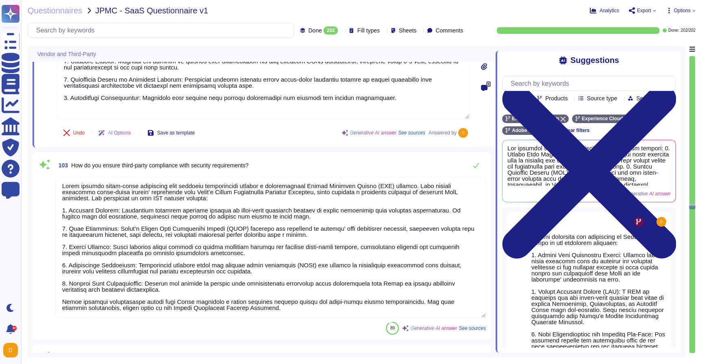
drag, startPoint x: 262, startPoint y: 308, endPoint x: 63, endPoint y: 302, distance: 199.0
click at [63, 302] on textarea at bounding box center [270, 247] width 430 height 141
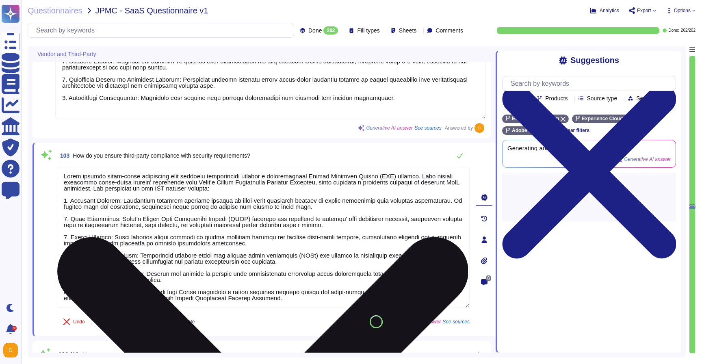
type textarea "Adobe has a documented third-party risk management program outlined in the Vend…"
type textarea "Adobe ensures third-party compliance with security requirements through a compr…"
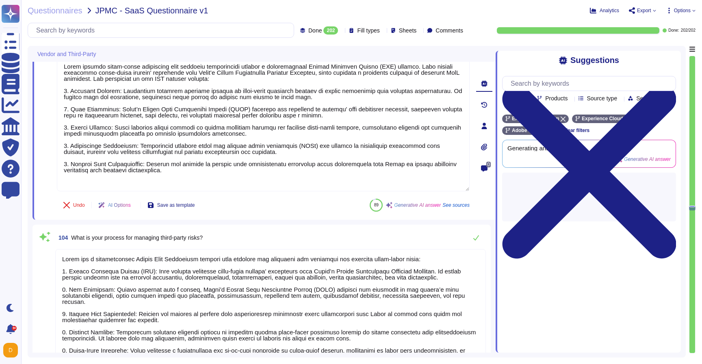
scroll to position [1, 0]
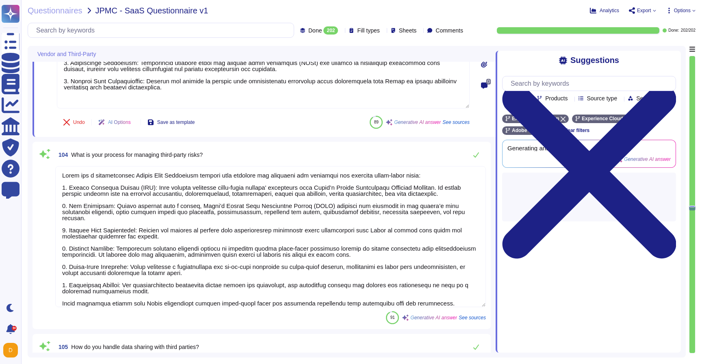
type textarea "Adobe employs a comprehensive enterprise security strategy that includes robust…"
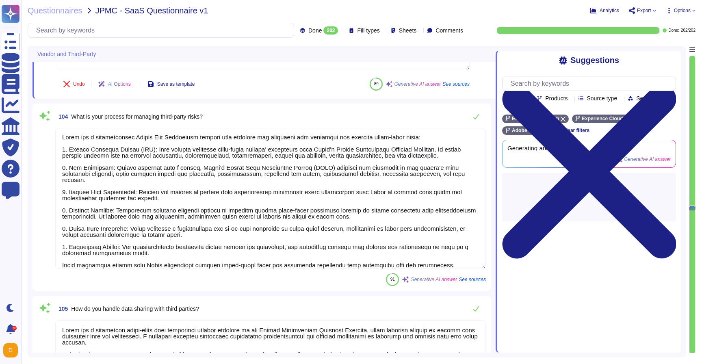
type textarea "Adobe ensures third-party compliance with security requirements through a compr…"
click at [121, 258] on textarea at bounding box center [270, 198] width 430 height 141
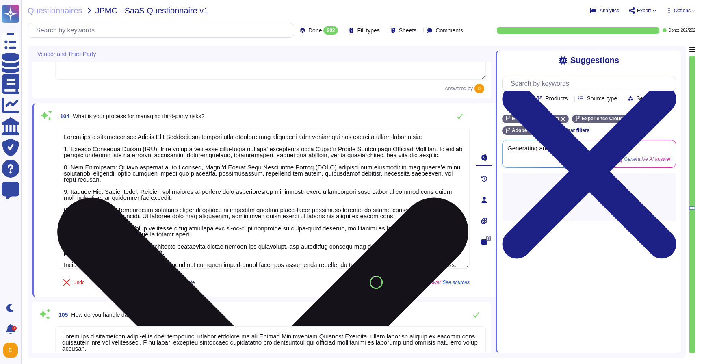
scroll to position [13, 0]
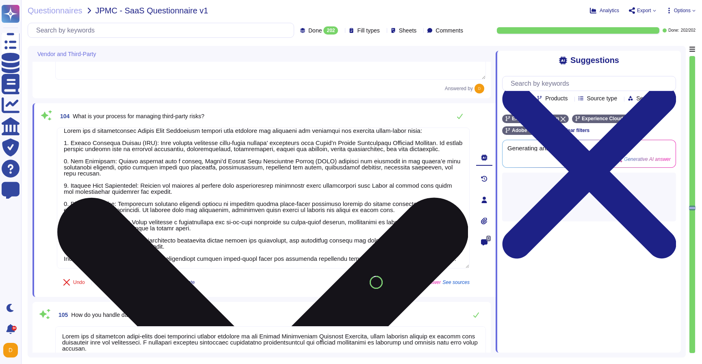
click at [155, 248] on textarea at bounding box center [263, 197] width 412 height 141
type textarea "Adobe has a comprehensive Vendor Risk Management program that includes the foll…"
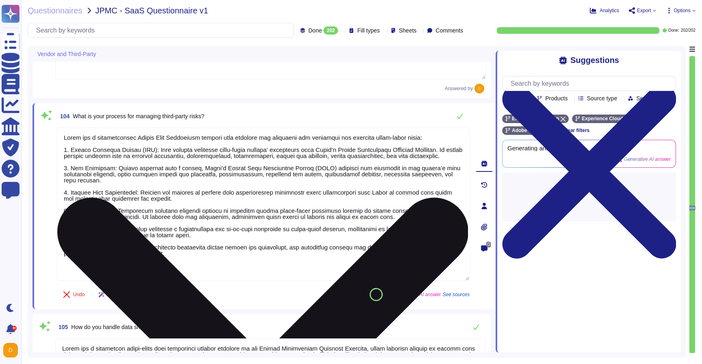
type textarea "Adobe employs a comprehensive enterprise security strategy that includes robust…"
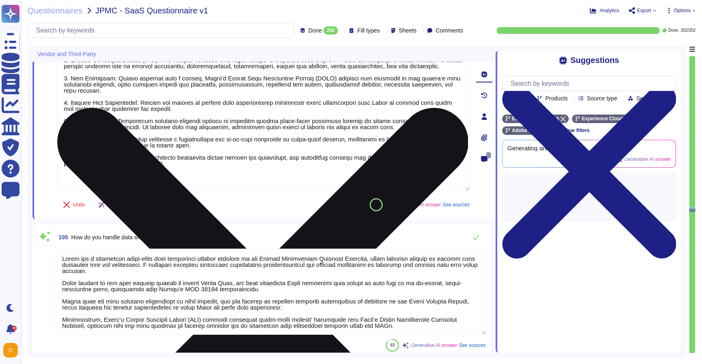
scroll to position [17835, 0]
type textarea "Adobe ensures third-party incident response collaboration through several key p…"
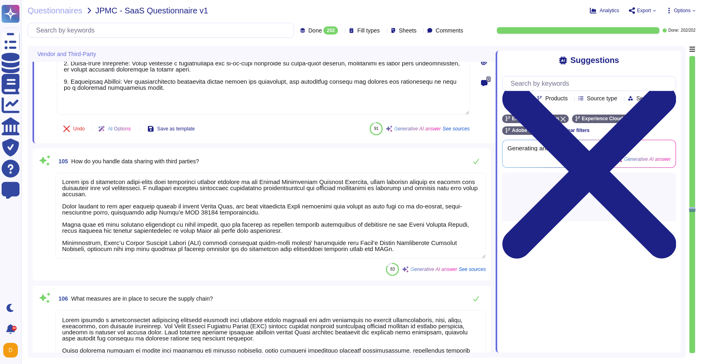
scroll to position [17901, 0]
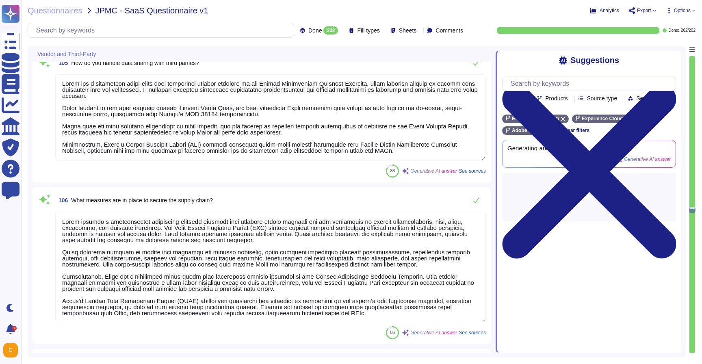
type textarea "Adobe has a comprehensive Vendor Risk Management program that includes the foll…"
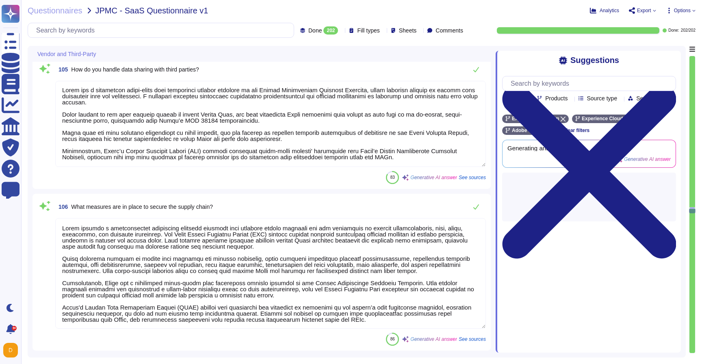
scroll to position [1, 0]
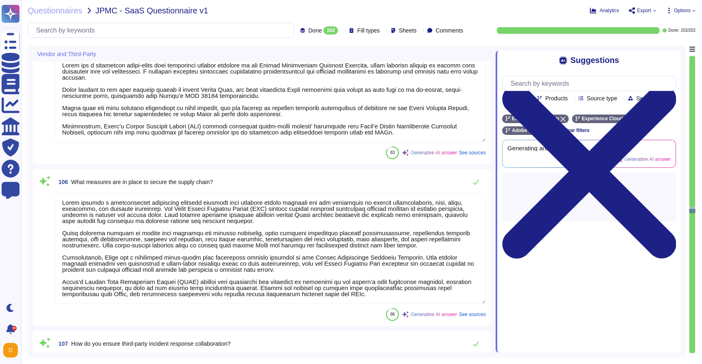
type textarea "Third-party agreements are reviewed by Adobe's Legal team. Agreements are revie…"
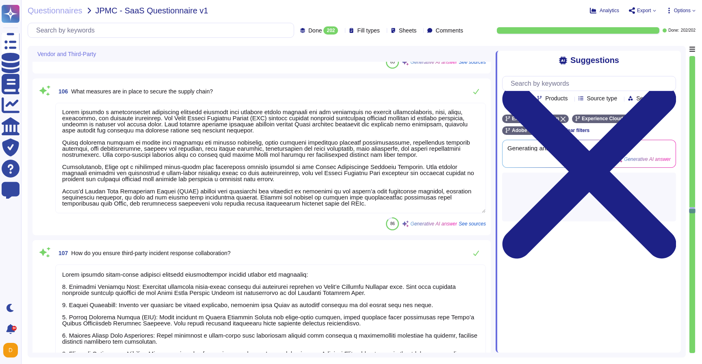
scroll to position [18124, 0]
type textarea "Upon termination of a third-party relationship, Adobe follows a structured proc…"
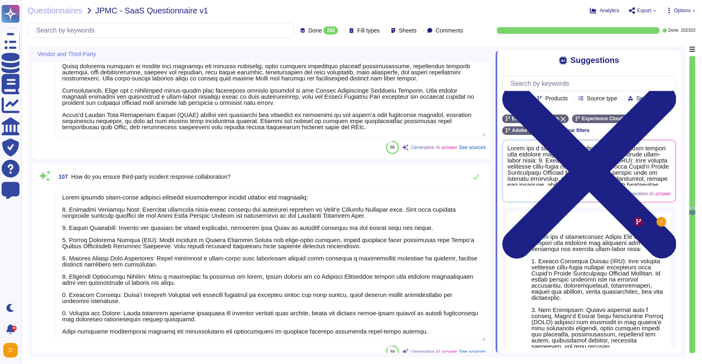
scroll to position [18181, 0]
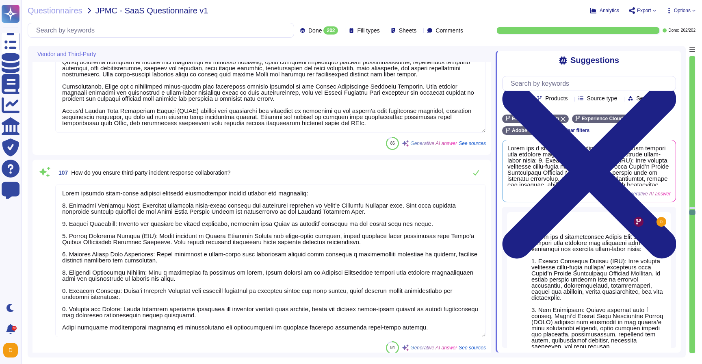
click at [147, 325] on textarea at bounding box center [270, 260] width 430 height 153
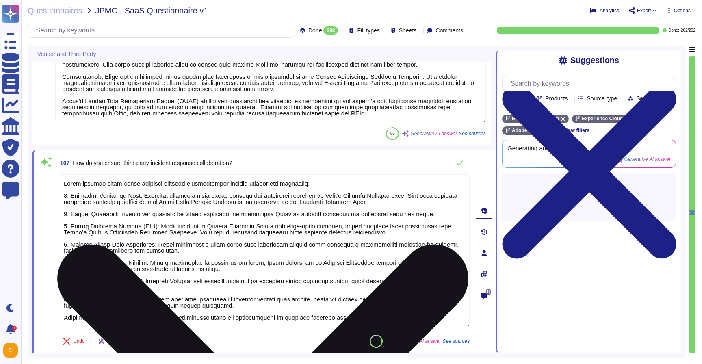
click at [162, 315] on textarea at bounding box center [263, 250] width 412 height 153
type textarea "Adobe ensures third-party incident response collaboration through several key p…"
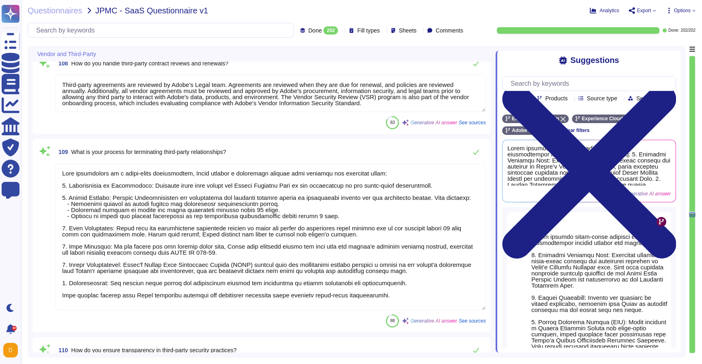
scroll to position [18502, 0]
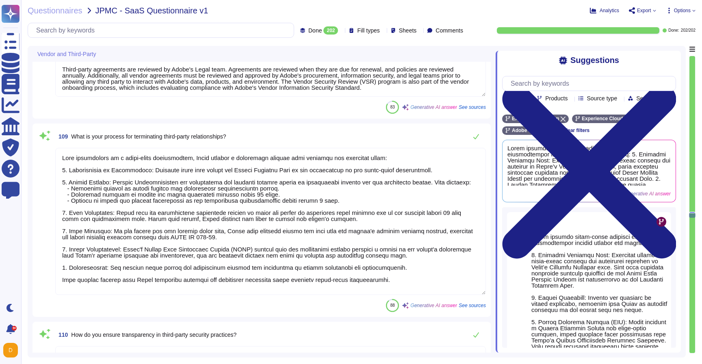
click at [266, 274] on textarea at bounding box center [270, 221] width 430 height 147
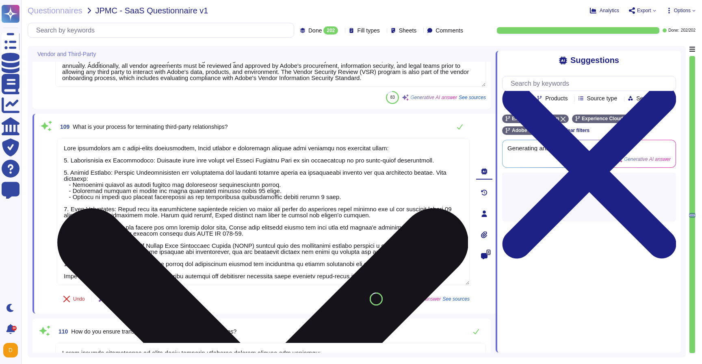
scroll to position [7, 0]
click at [272, 261] on textarea at bounding box center [263, 211] width 412 height 147
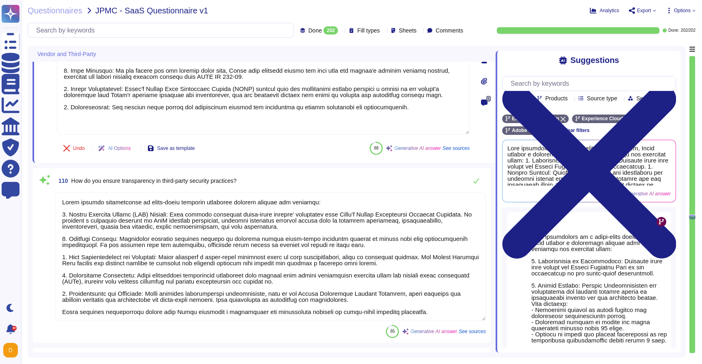
scroll to position [18657, 0]
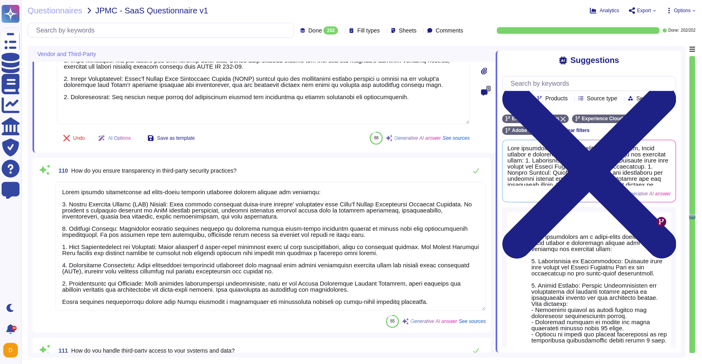
click at [71, 303] on textarea at bounding box center [270, 246] width 430 height 129
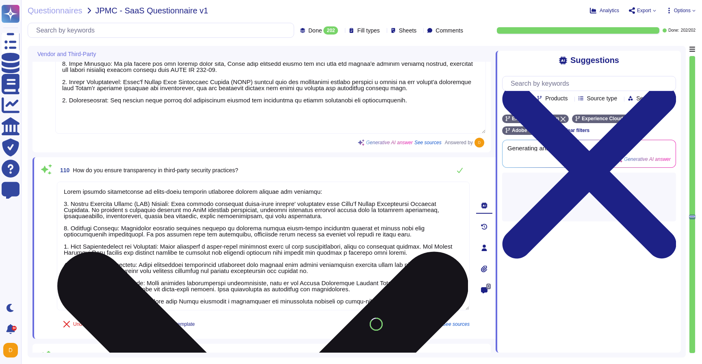
click at [84, 294] on textarea at bounding box center [263, 245] width 412 height 129
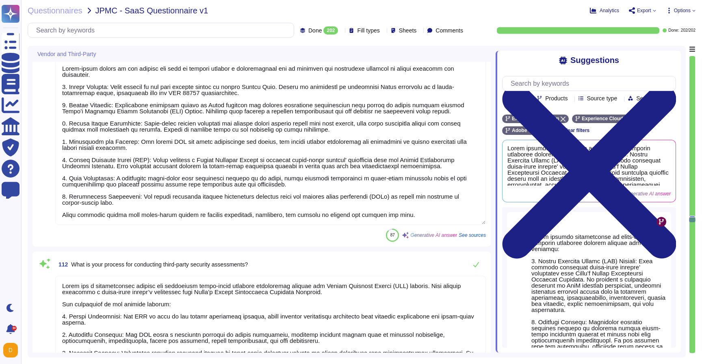
scroll to position [18944, 0]
click at [259, 211] on textarea at bounding box center [270, 141] width 430 height 165
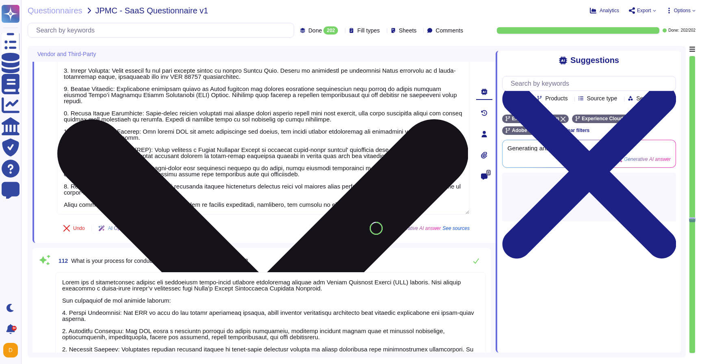
scroll to position [13, 0]
click at [201, 203] on textarea at bounding box center [263, 131] width 412 height 165
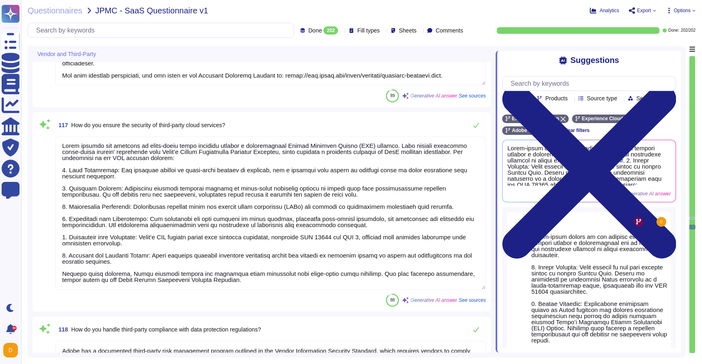
scroll to position [19969, 0]
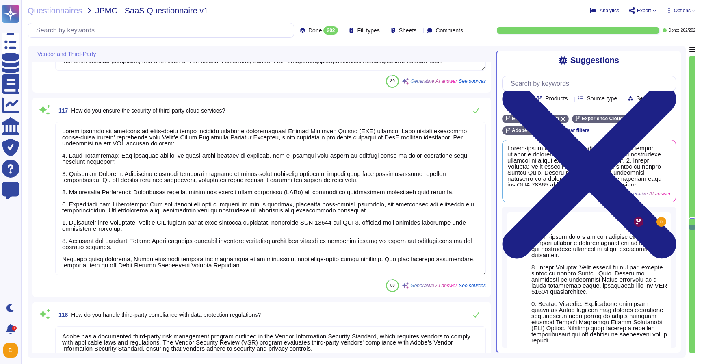
click at [189, 263] on textarea at bounding box center [270, 198] width 430 height 153
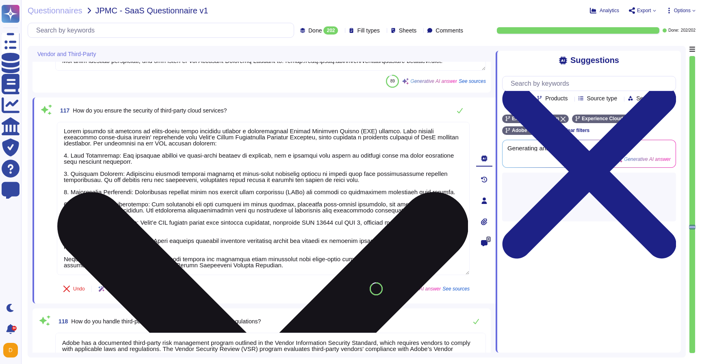
scroll to position [7, 0]
click at [189, 262] on textarea at bounding box center [263, 198] width 412 height 153
drag, startPoint x: 291, startPoint y: 267, endPoint x: 62, endPoint y: 261, distance: 229.0
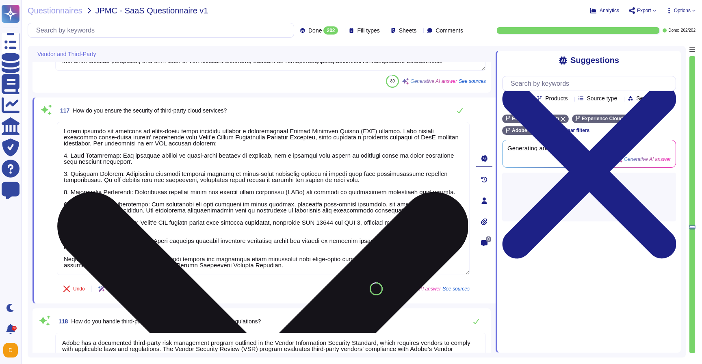
click at [62, 261] on textarea at bounding box center [263, 198] width 412 height 153
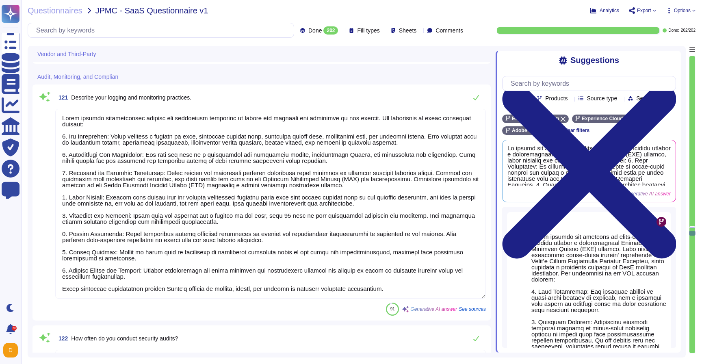
scroll to position [20538, 0]
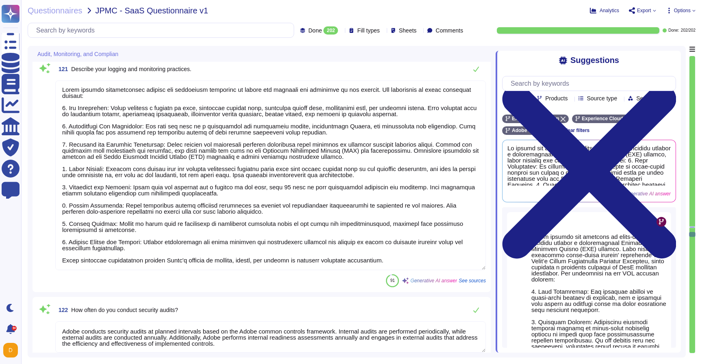
click at [108, 263] on textarea at bounding box center [270, 175] width 430 height 190
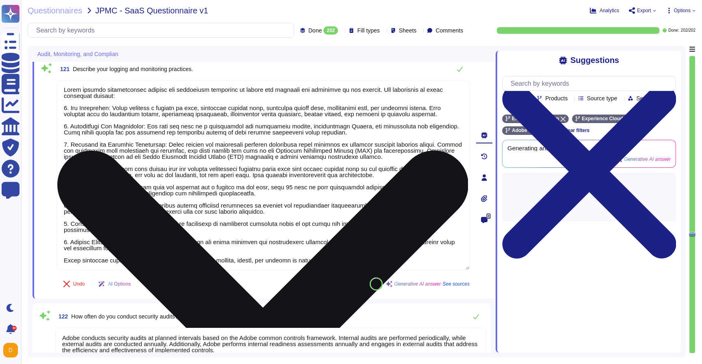
click at [108, 264] on textarea at bounding box center [263, 175] width 412 height 190
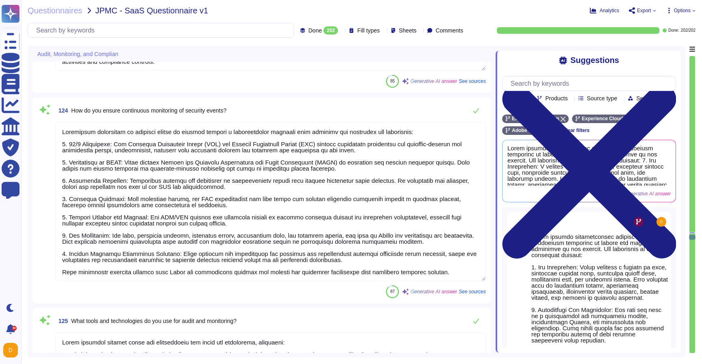
scroll to position [20920, 0]
click at [216, 273] on textarea at bounding box center [270, 200] width 430 height 159
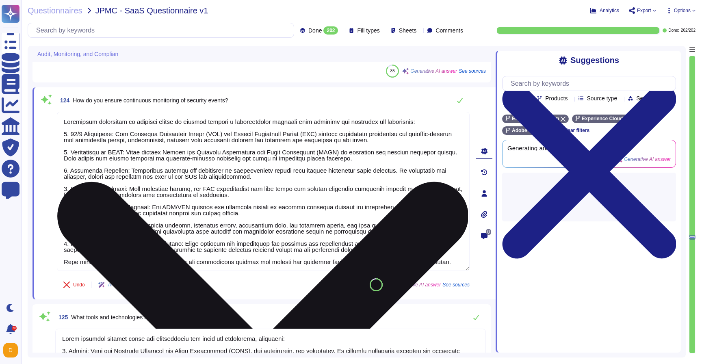
click at [217, 256] on textarea at bounding box center [263, 191] width 412 height 159
click at [220, 261] on textarea at bounding box center [263, 191] width 412 height 159
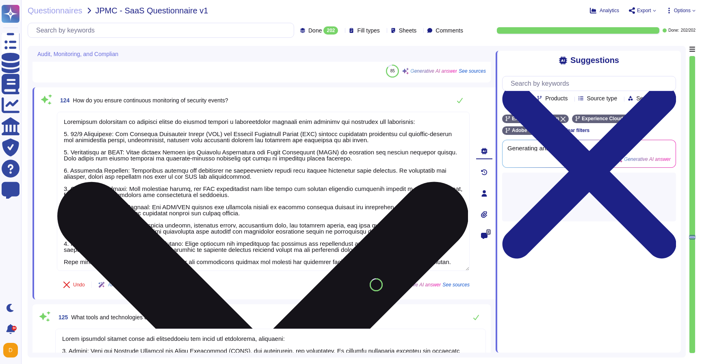
click at [220, 261] on textarea at bounding box center [263, 191] width 412 height 159
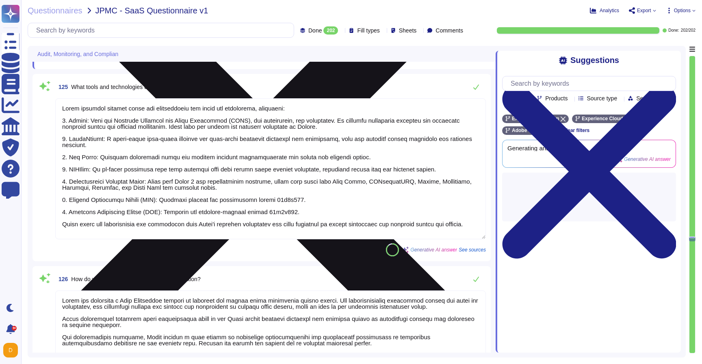
scroll to position [21151, 0]
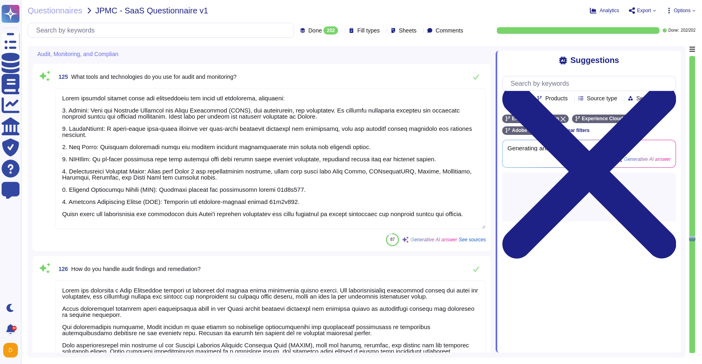
click at [181, 230] on div "125 What tools and technologies do you use for audit and monitoring? 87 Generat…" at bounding box center [261, 157] width 448 height 177
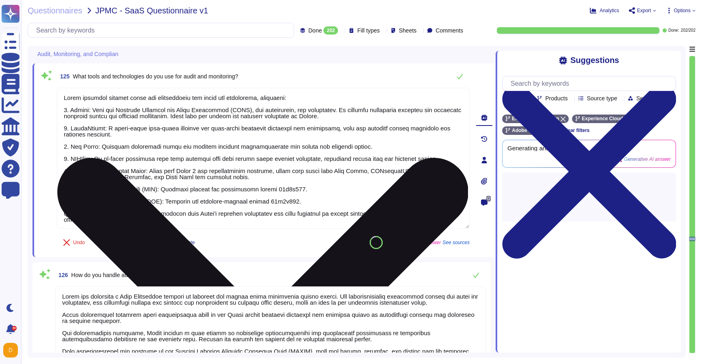
click at [175, 212] on textarea at bounding box center [263, 158] width 412 height 141
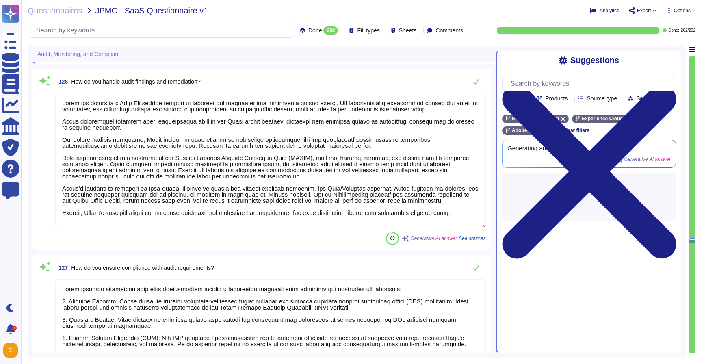
scroll to position [1, 0]
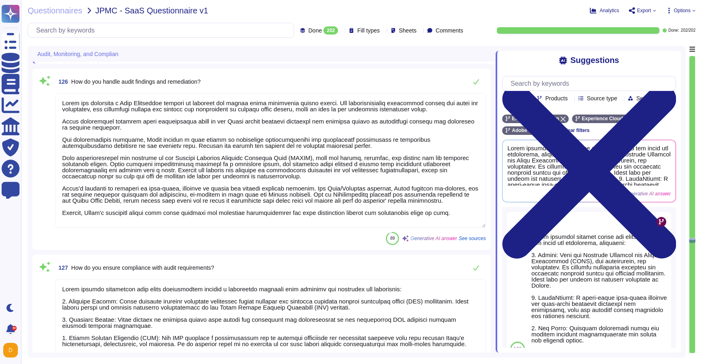
click at [158, 223] on textarea at bounding box center [270, 160] width 430 height 135
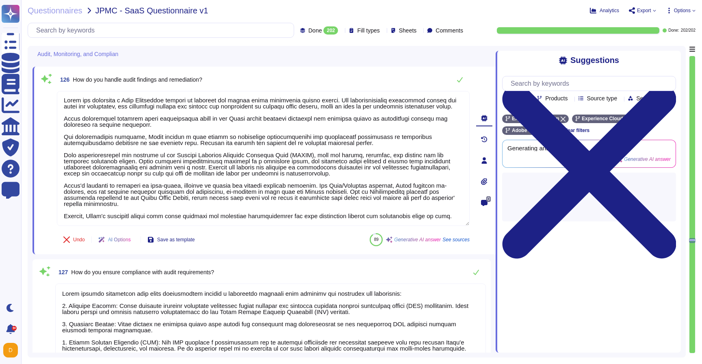
click at [157, 223] on div "126 How do you handle audit findings and remediation? Undo AI Options Save as t…" at bounding box center [254, 160] width 430 height 178
click at [157, 231] on button "Save as template" at bounding box center [171, 239] width 60 height 16
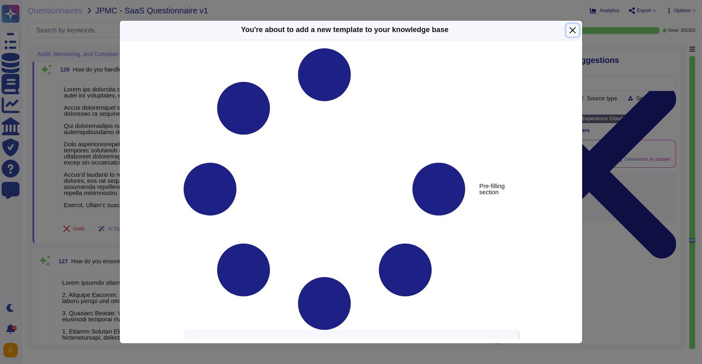
click at [575, 30] on button "Close" at bounding box center [572, 30] width 13 height 13
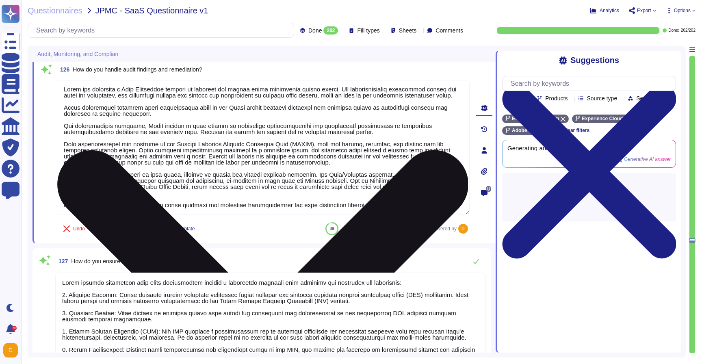
click at [259, 212] on textarea at bounding box center [263, 147] width 412 height 135
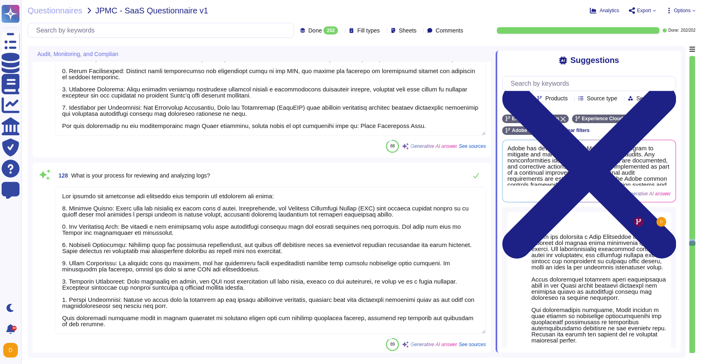
scroll to position [21614, 0]
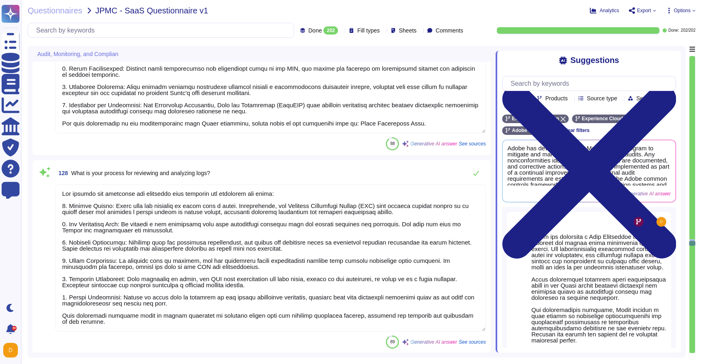
click at [284, 303] on textarea at bounding box center [270, 257] width 430 height 147
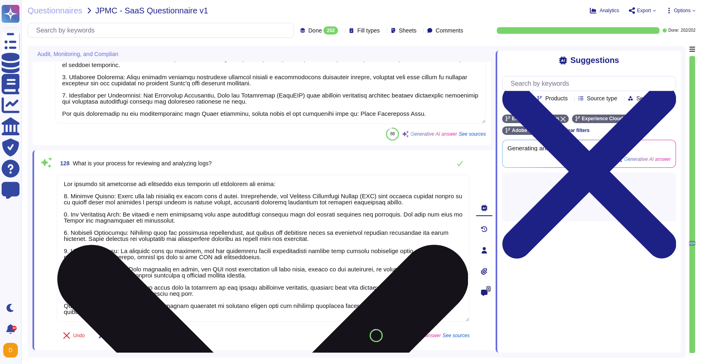
scroll to position [0, 0]
click at [284, 303] on textarea at bounding box center [263, 248] width 412 height 147
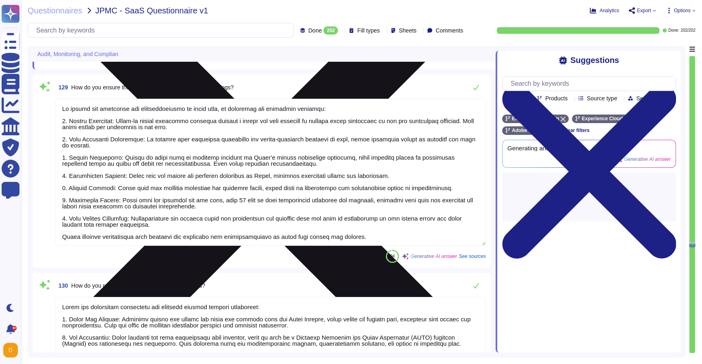
scroll to position [21868, 0]
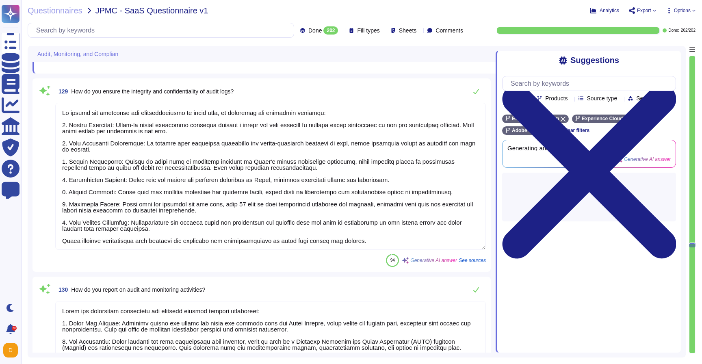
click at [227, 242] on textarea at bounding box center [270, 176] width 430 height 147
click at [227, 254] on div "94 Generative AI answer See sources" at bounding box center [270, 260] width 430 height 13
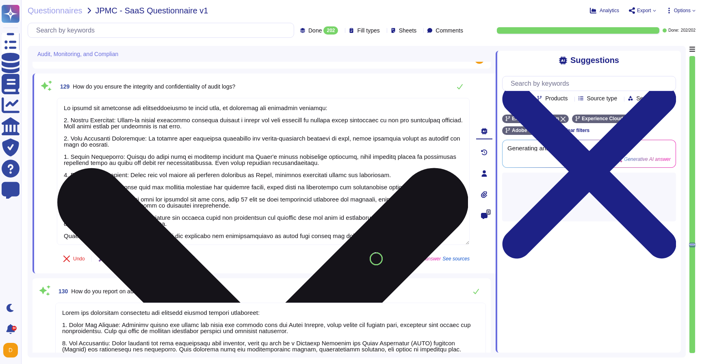
click at [227, 249] on div "Undo AI Options Save as template 94 Generative AI answer See sources" at bounding box center [263, 258] width 412 height 19
click at [225, 225] on textarea at bounding box center [263, 171] width 412 height 147
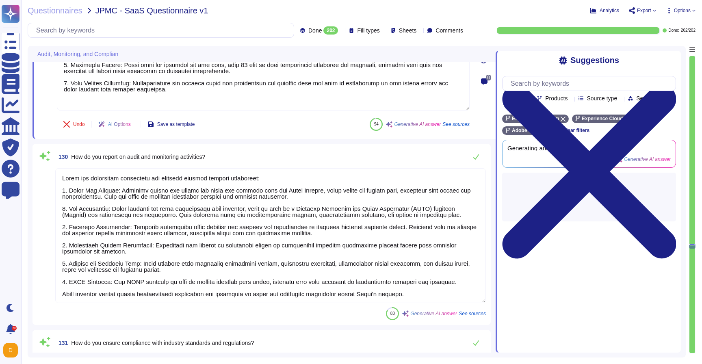
scroll to position [21988, 0]
click at [208, 291] on textarea at bounding box center [270, 234] width 430 height 135
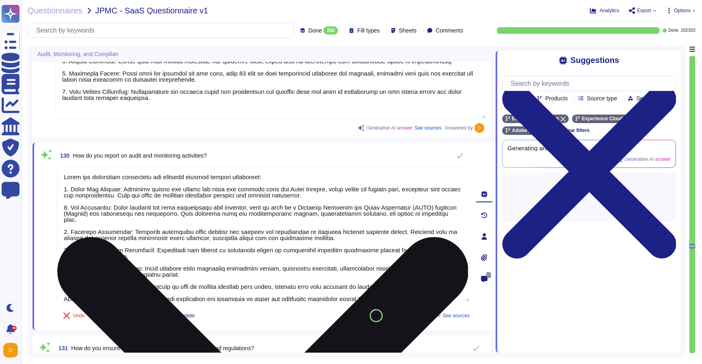
click at [212, 285] on textarea at bounding box center [263, 234] width 412 height 135
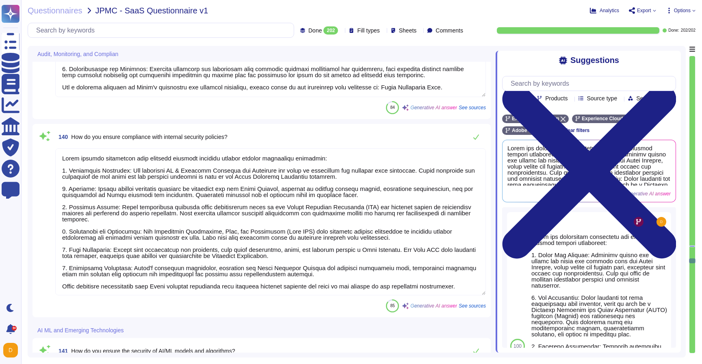
scroll to position [23799, 0]
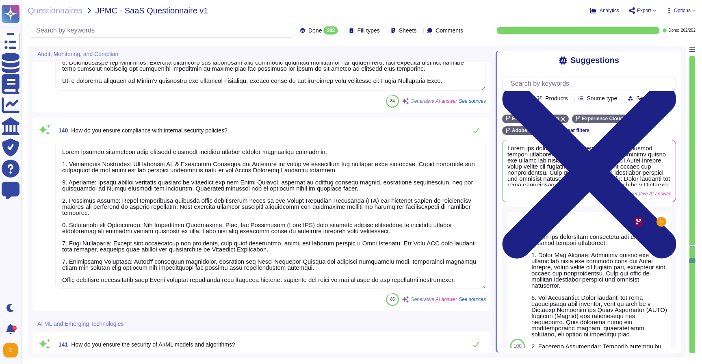
click at [173, 281] on textarea at bounding box center [270, 215] width 430 height 147
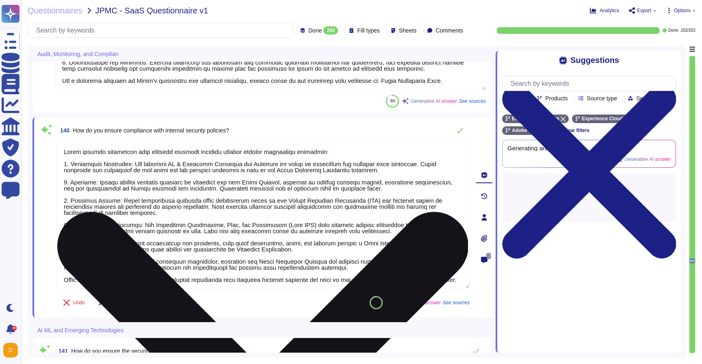
click at [173, 281] on textarea at bounding box center [263, 215] width 412 height 147
click at [174, 281] on textarea at bounding box center [263, 215] width 412 height 147
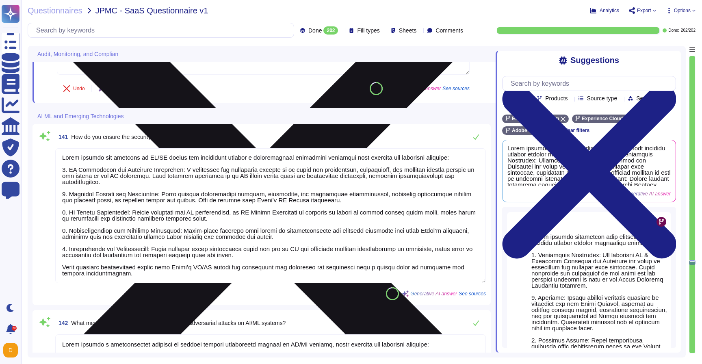
scroll to position [24016, 0]
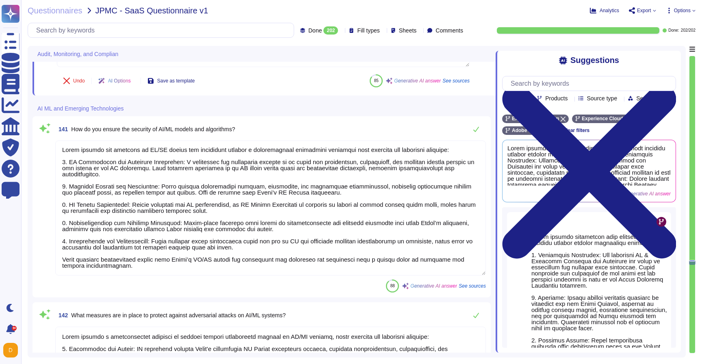
click at [134, 259] on textarea at bounding box center [270, 207] width 430 height 135
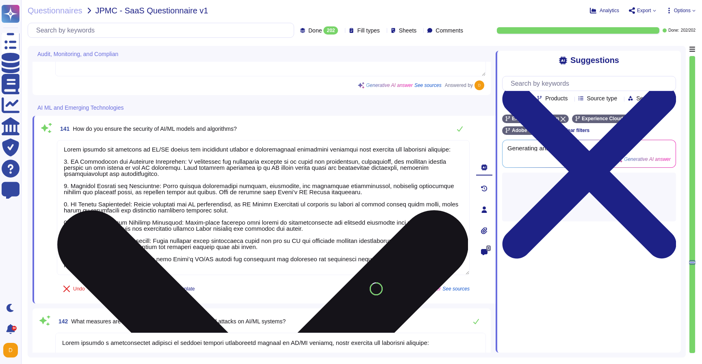
scroll to position [4, 0]
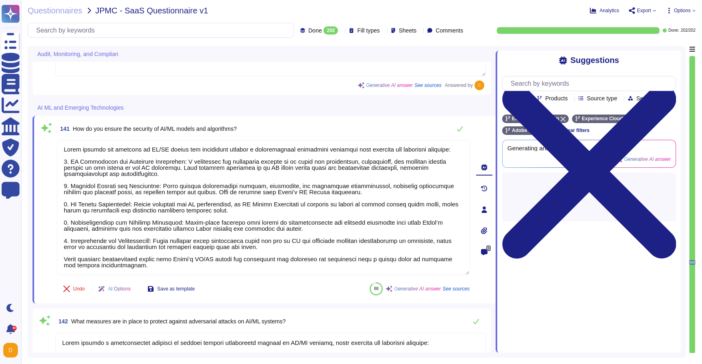
drag, startPoint x: 141, startPoint y: 261, endPoint x: 35, endPoint y: 251, distance: 106.5
click at [35, 251] on div "141 How do you ensure the security of AI/ML models and algorithms? Undo AI Opti…" at bounding box center [263, 210] width 463 height 188
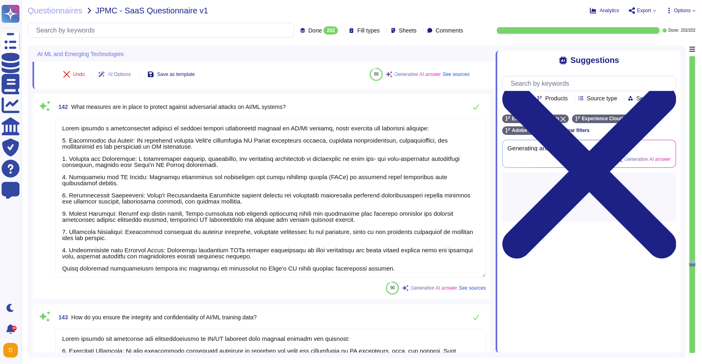
scroll to position [24210, 0]
click at [112, 273] on textarea at bounding box center [270, 196] width 430 height 159
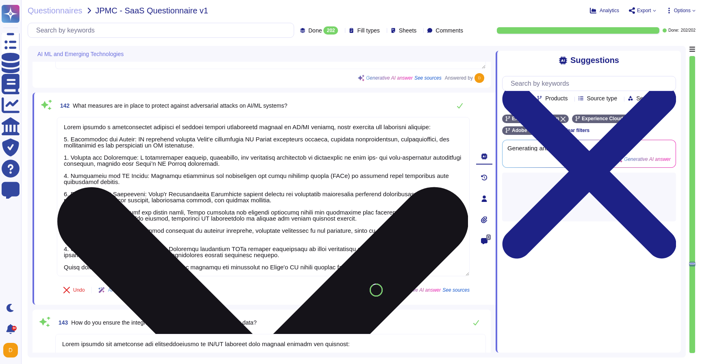
click at [128, 257] on textarea at bounding box center [263, 196] width 412 height 159
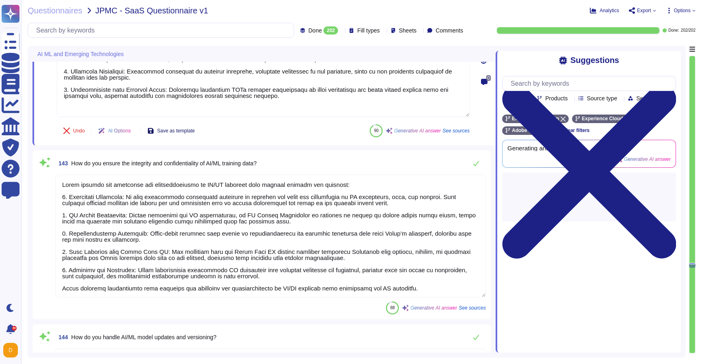
scroll to position [24430, 0]
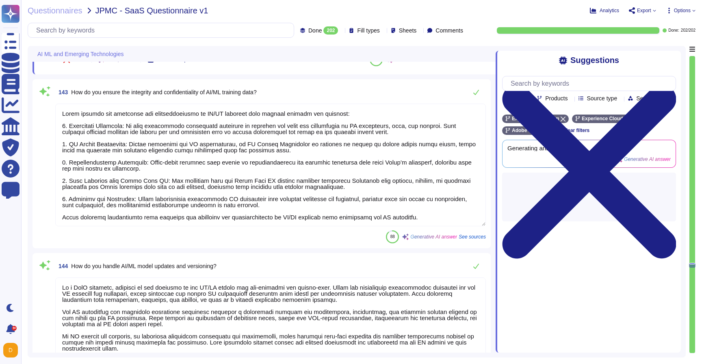
click at [137, 220] on textarea at bounding box center [270, 165] width 430 height 123
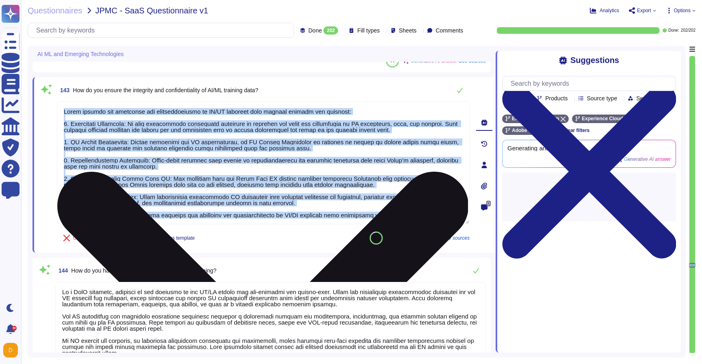
click at [137, 220] on div "143 How do you ensure the integrity and confidentiality of AI/ML training data?…" at bounding box center [254, 165] width 430 height 166
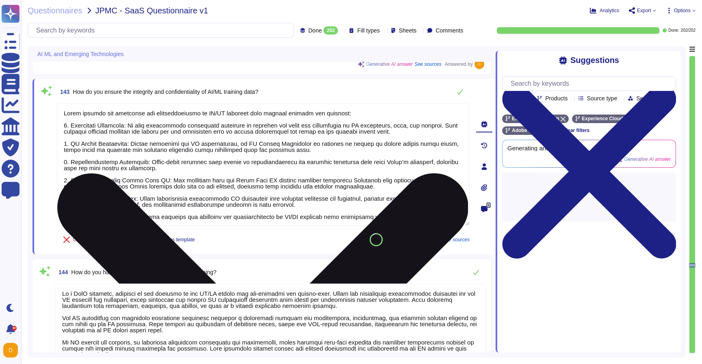
click at [140, 206] on textarea at bounding box center [263, 164] width 412 height 123
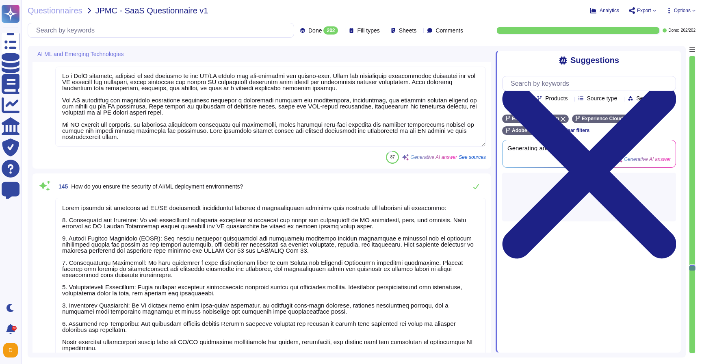
scroll to position [1, 0]
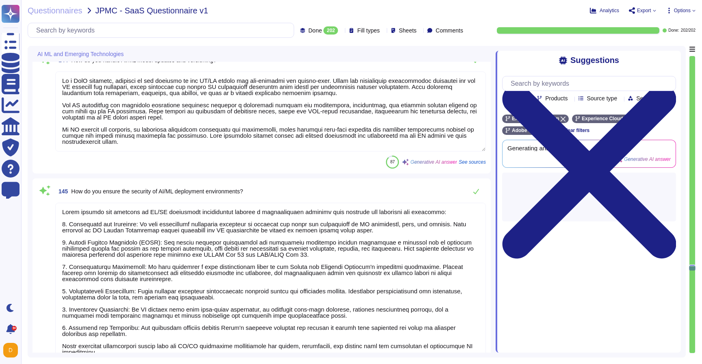
click at [179, 343] on textarea at bounding box center [270, 282] width 430 height 159
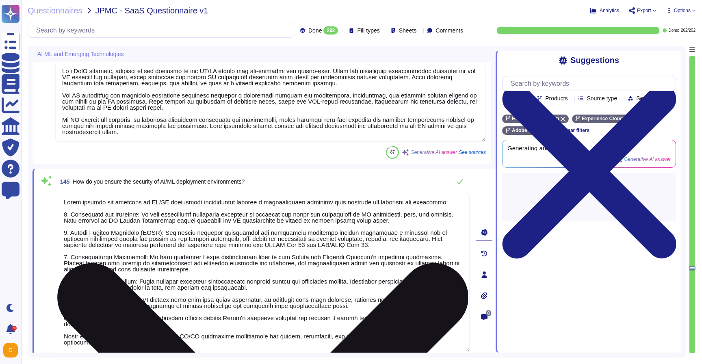
click at [163, 332] on textarea at bounding box center [263, 272] width 412 height 159
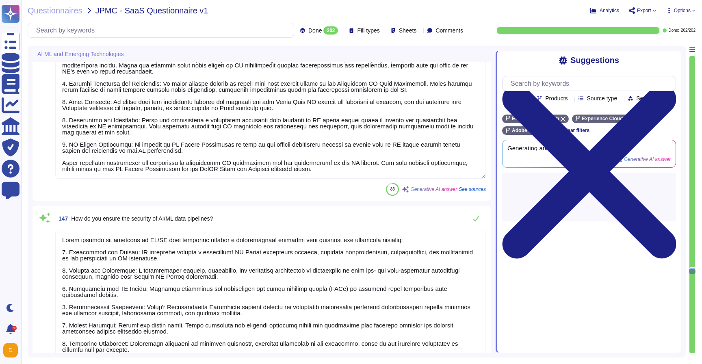
scroll to position [25002, 0]
click at [97, 162] on textarea at bounding box center [270, 99] width 430 height 159
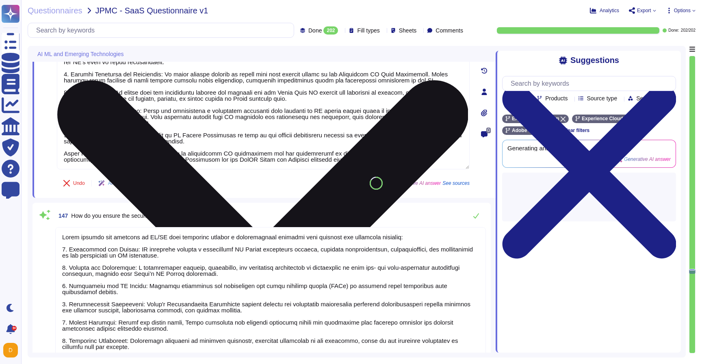
click at [96, 148] on textarea at bounding box center [263, 89] width 412 height 159
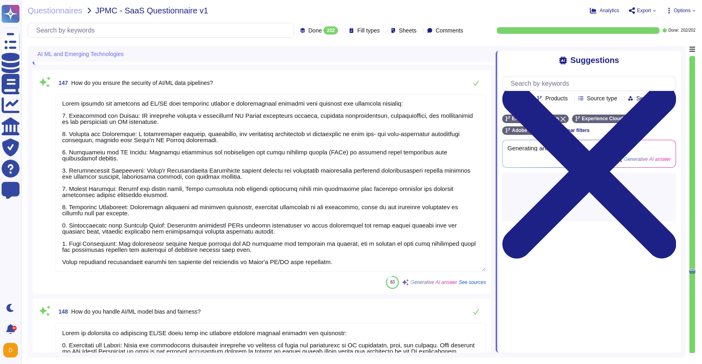
scroll to position [25153, 0]
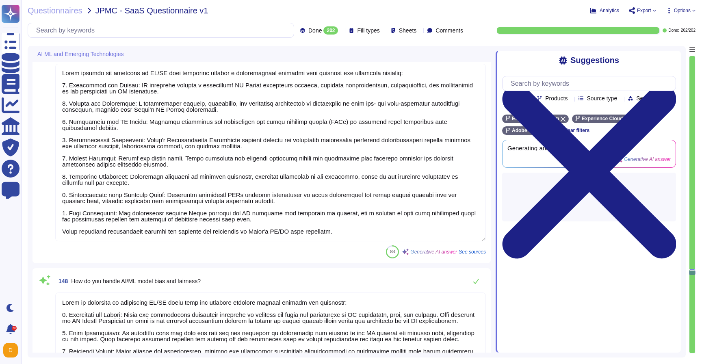
click at [147, 219] on textarea at bounding box center [270, 152] width 430 height 177
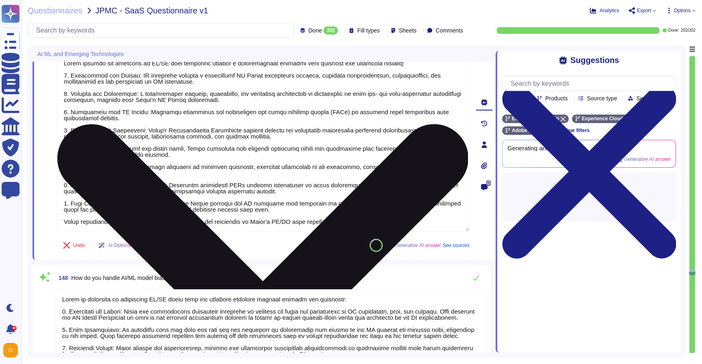
click at [149, 215] on textarea at bounding box center [263, 142] width 412 height 177
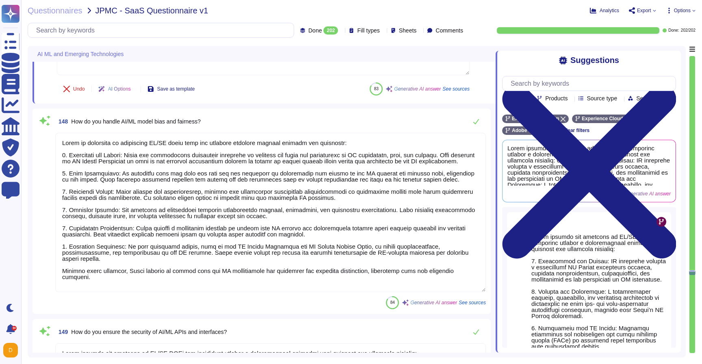
scroll to position [25308, 0]
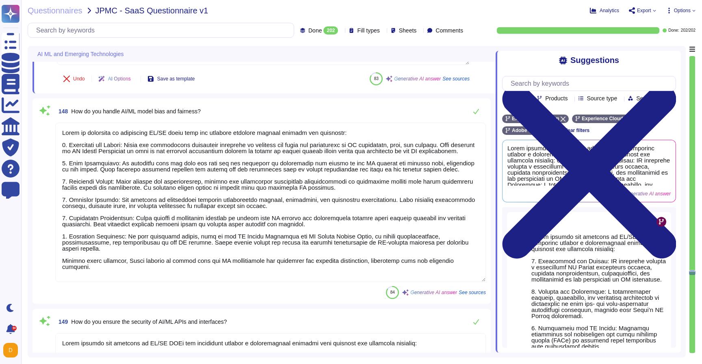
click at [207, 276] on textarea at bounding box center [270, 202] width 430 height 159
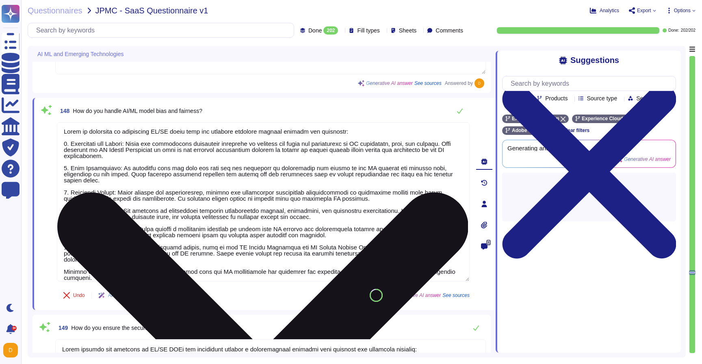
click at [181, 263] on textarea at bounding box center [263, 201] width 412 height 159
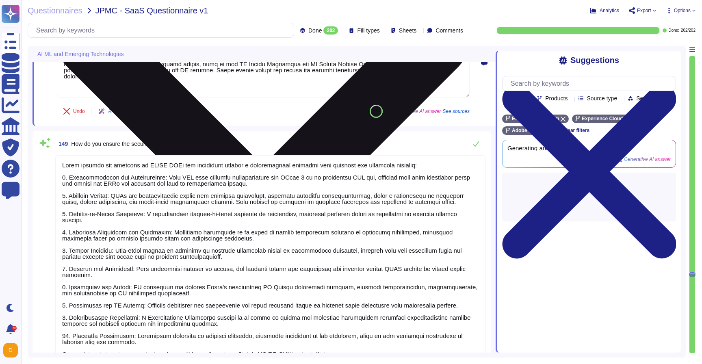
scroll to position [25487, 0]
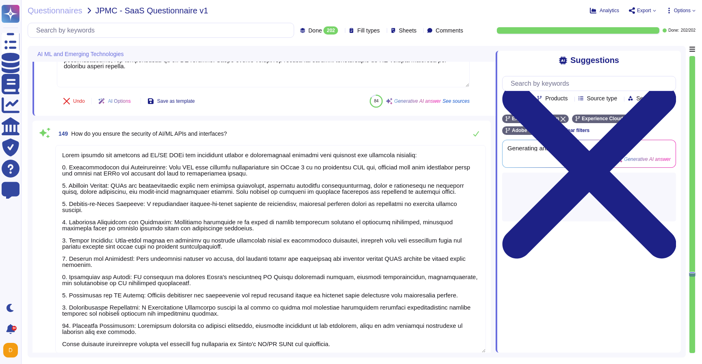
click at [154, 346] on textarea at bounding box center [270, 249] width 430 height 208
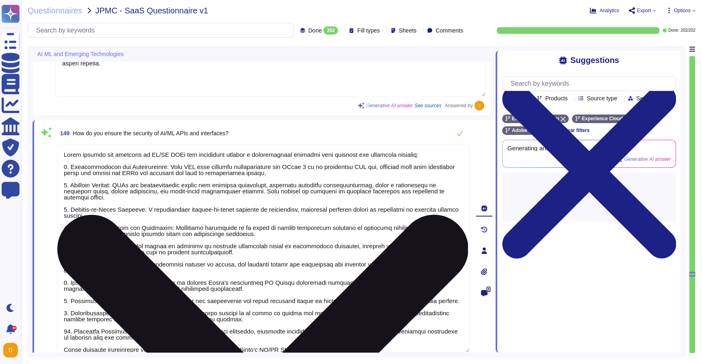
click at [158, 338] on textarea at bounding box center [263, 249] width 412 height 208
click at [158, 336] on textarea at bounding box center [263, 249] width 412 height 208
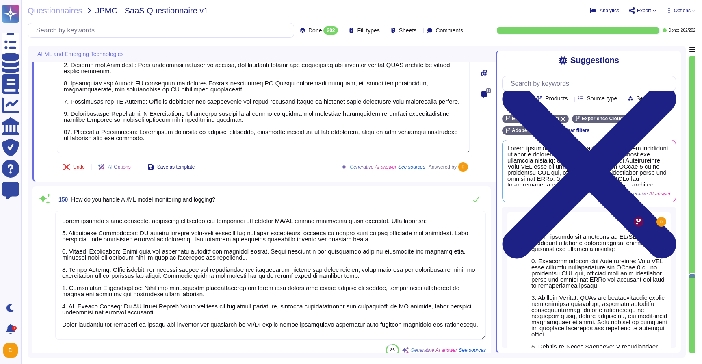
scroll to position [1, 0]
click at [108, 323] on textarea at bounding box center [270, 275] width 430 height 129
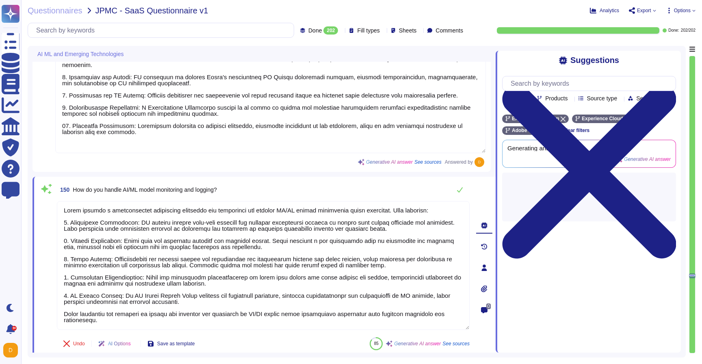
drag, startPoint x: 109, startPoint y: 323, endPoint x: 30, endPoint y: 291, distance: 84.8
click at [30, 291] on div "AI ML and Emerging Technologies 148 How do you handle AI/ML model bias and fair…" at bounding box center [357, 201] width 658 height 311
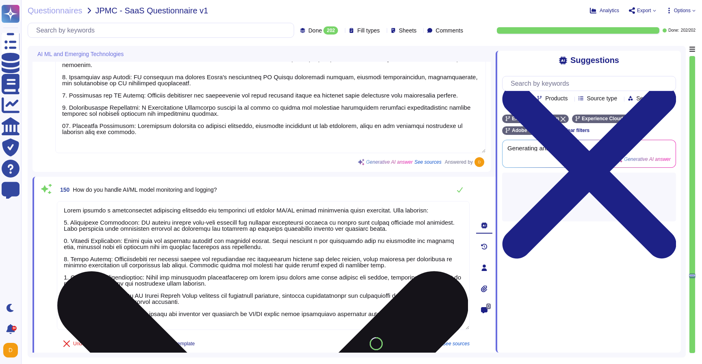
click at [102, 322] on textarea at bounding box center [263, 265] width 412 height 129
drag, startPoint x: 104, startPoint y: 321, endPoint x: 61, endPoint y: 314, distance: 42.8
click at [61, 314] on textarea at bounding box center [263, 265] width 412 height 129
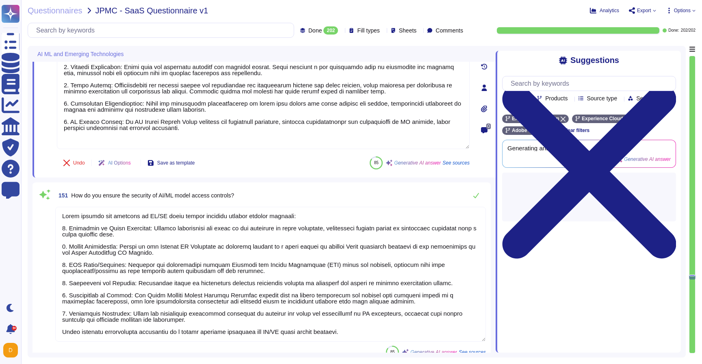
click at [137, 327] on textarea at bounding box center [270, 274] width 430 height 135
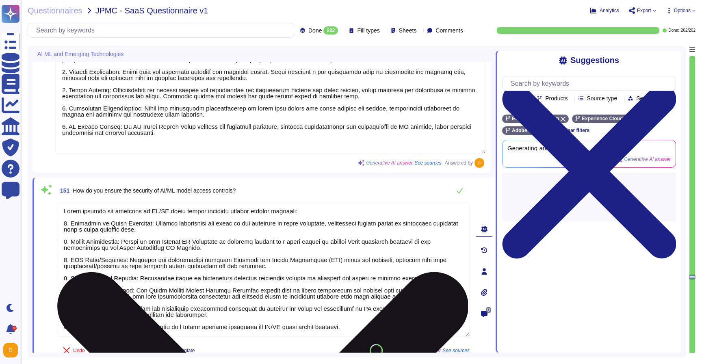
click at [143, 321] on textarea at bounding box center [263, 269] width 412 height 135
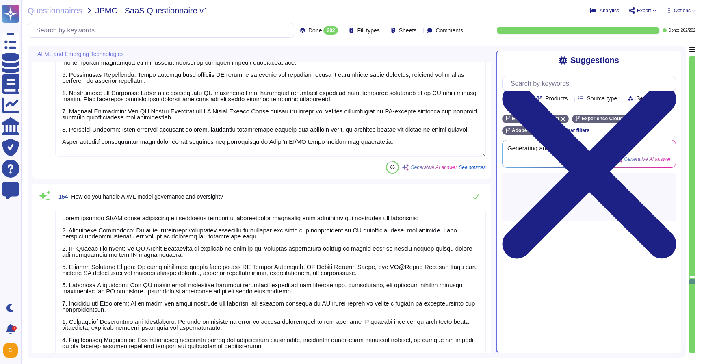
scroll to position [26404, 0]
click at [195, 148] on textarea at bounding box center [270, 85] width 430 height 141
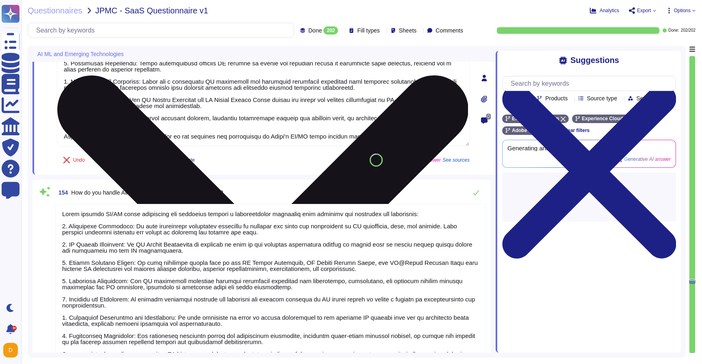
scroll to position [0, 0]
click at [211, 134] on textarea at bounding box center [263, 75] width 412 height 141
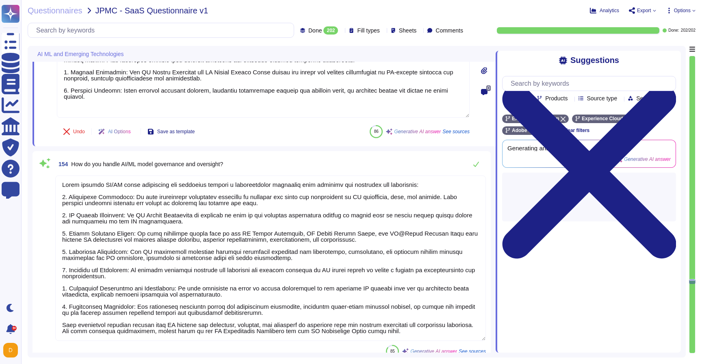
scroll to position [26623, 0]
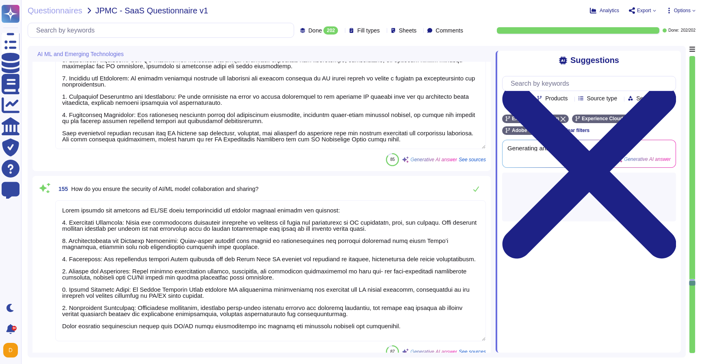
click at [179, 127] on textarea at bounding box center [270, 66] width 430 height 165
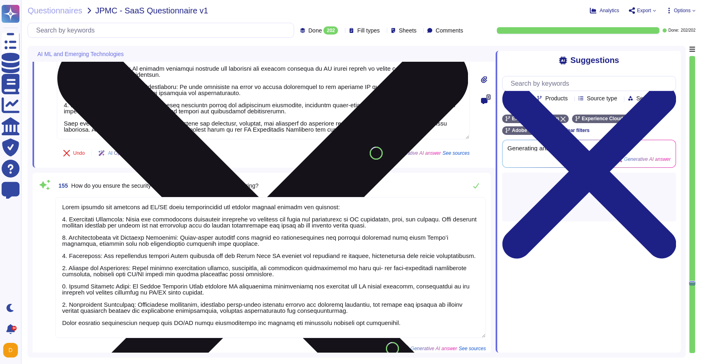
click at [189, 117] on textarea at bounding box center [263, 56] width 412 height 165
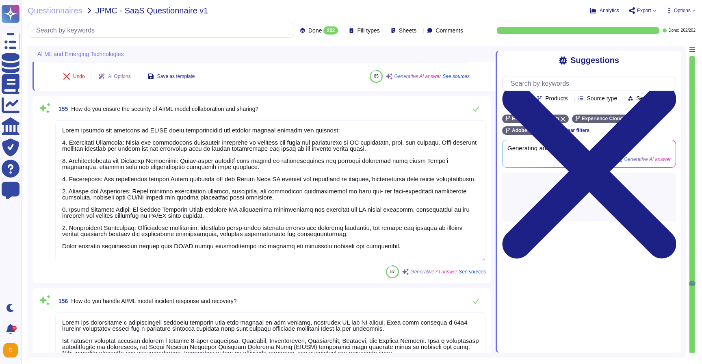
scroll to position [26694, 0]
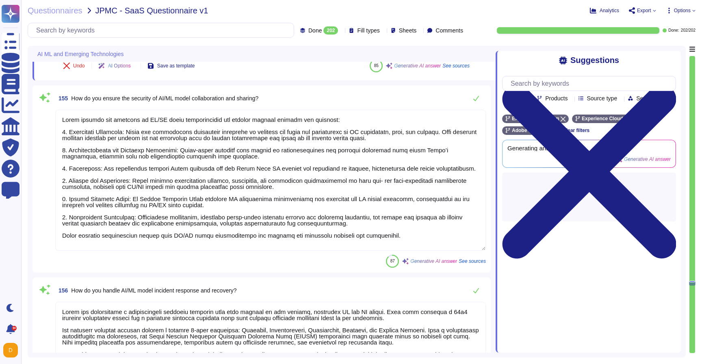
click at [166, 240] on textarea at bounding box center [270, 180] width 430 height 141
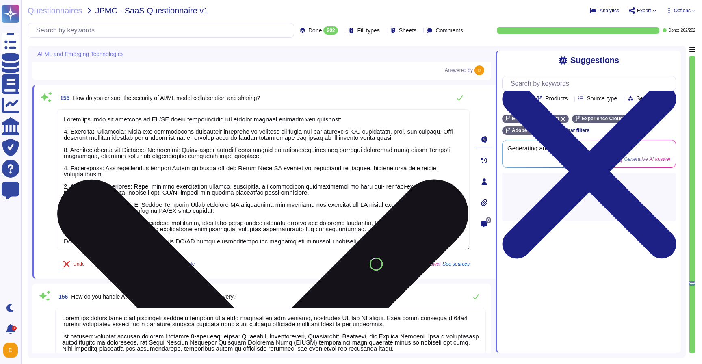
click at [174, 227] on textarea at bounding box center [263, 179] width 412 height 141
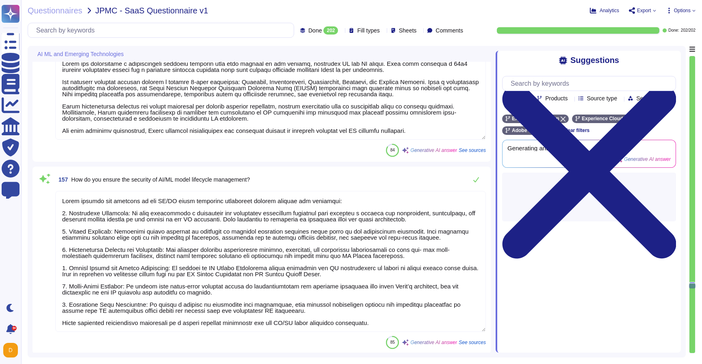
scroll to position [1, 0]
click at [170, 312] on textarea at bounding box center [270, 261] width 430 height 141
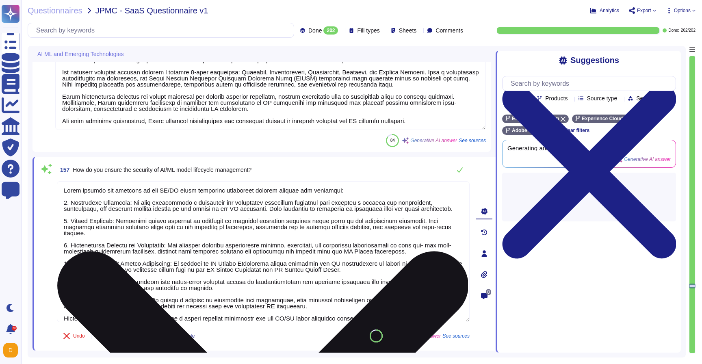
click at [175, 304] on textarea at bounding box center [263, 251] width 412 height 141
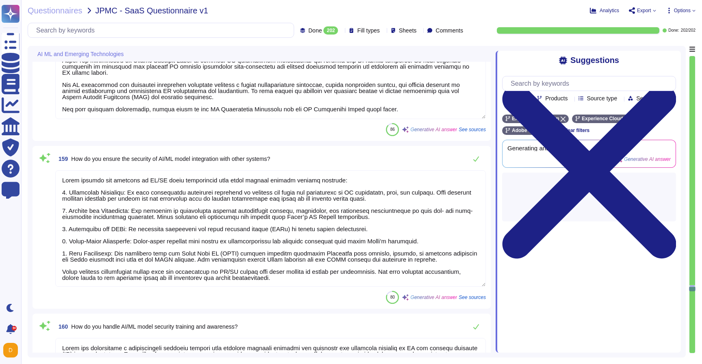
scroll to position [27307, 0]
click at [171, 263] on textarea at bounding box center [270, 229] width 430 height 117
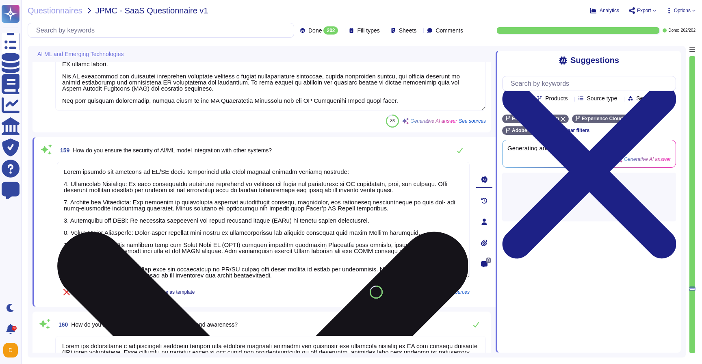
click at [171, 262] on textarea at bounding box center [263, 220] width 412 height 117
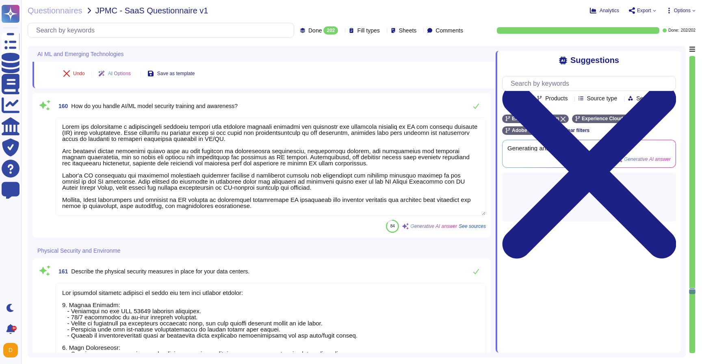
scroll to position [27657, 0]
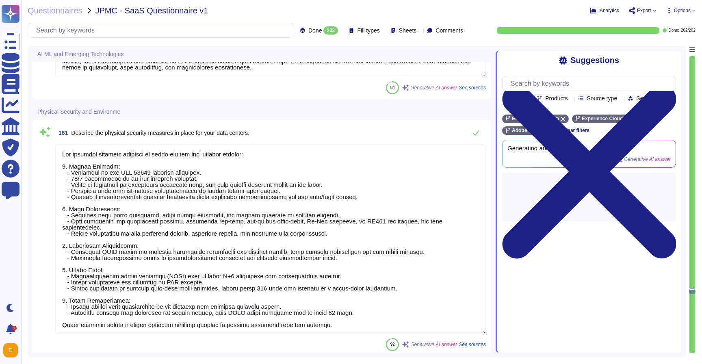
click at [160, 315] on textarea at bounding box center [270, 239] width 430 height 190
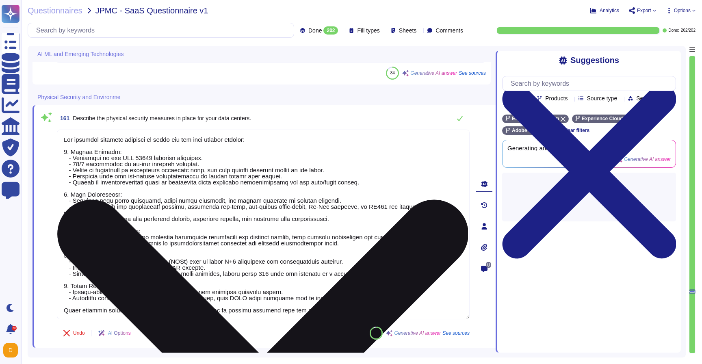
click at [165, 300] on textarea at bounding box center [263, 225] width 412 height 190
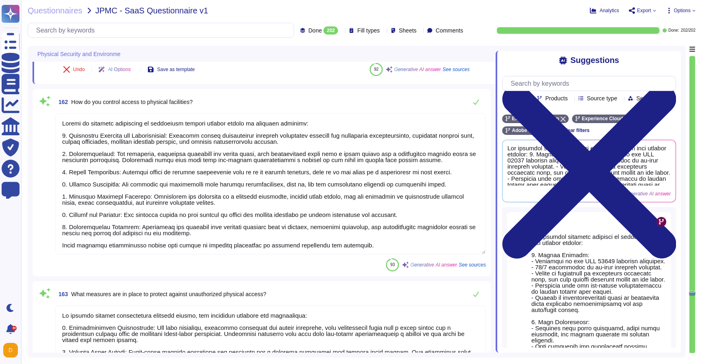
scroll to position [27904, 0]
click at [165, 244] on textarea at bounding box center [270, 184] width 430 height 141
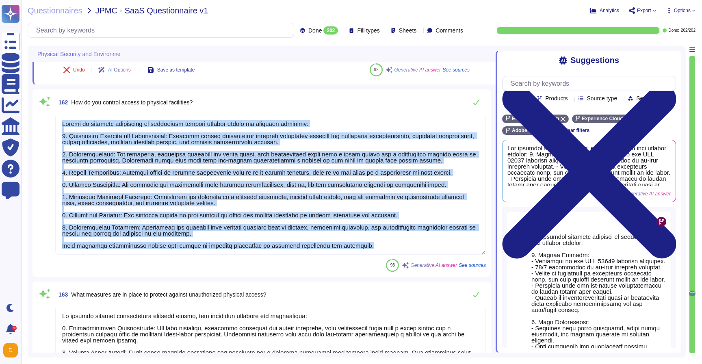
click at [165, 244] on div at bounding box center [270, 185] width 430 height 142
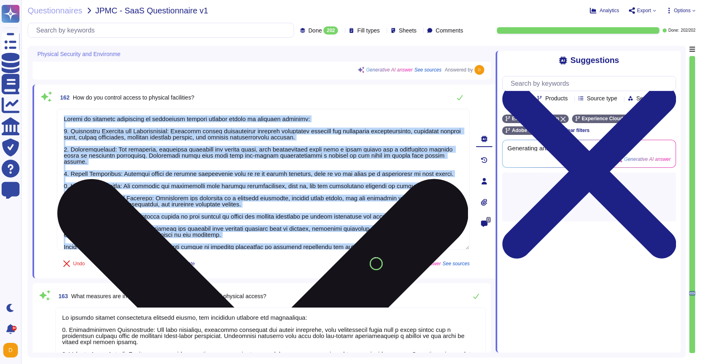
click at [166, 230] on textarea at bounding box center [263, 179] width 412 height 141
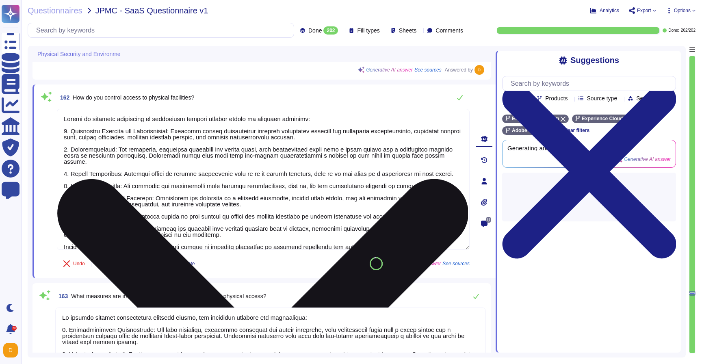
click at [167, 237] on textarea at bounding box center [263, 179] width 412 height 141
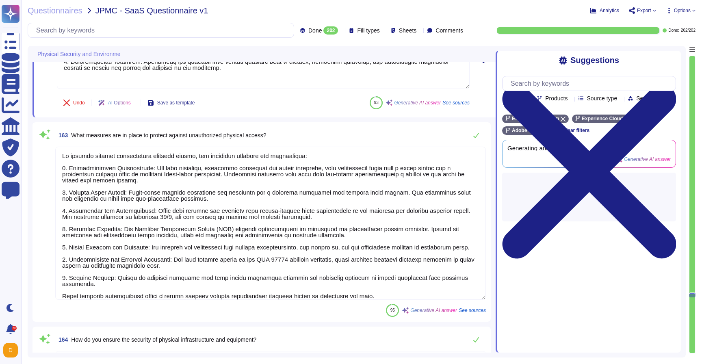
scroll to position [28068, 0]
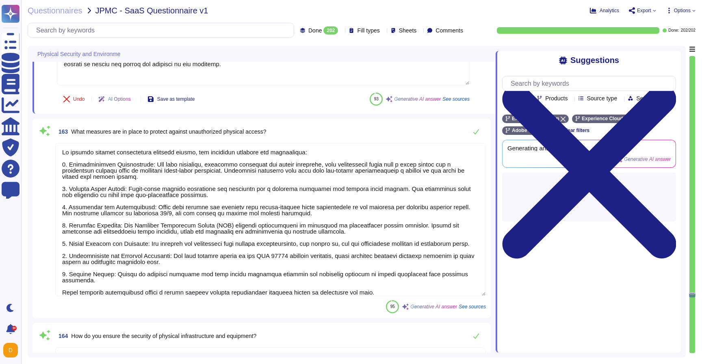
click at [244, 281] on textarea at bounding box center [270, 219] width 430 height 153
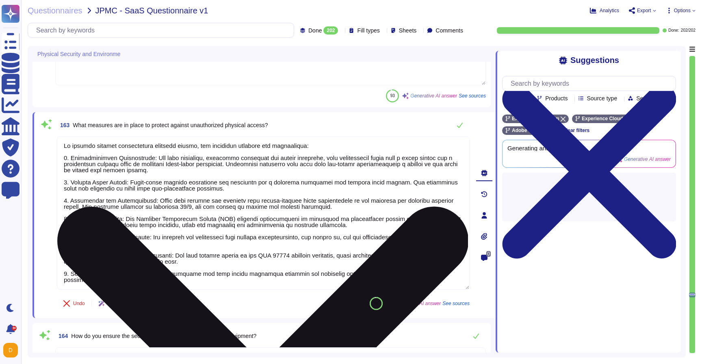
click at [244, 281] on textarea at bounding box center [263, 212] width 412 height 153
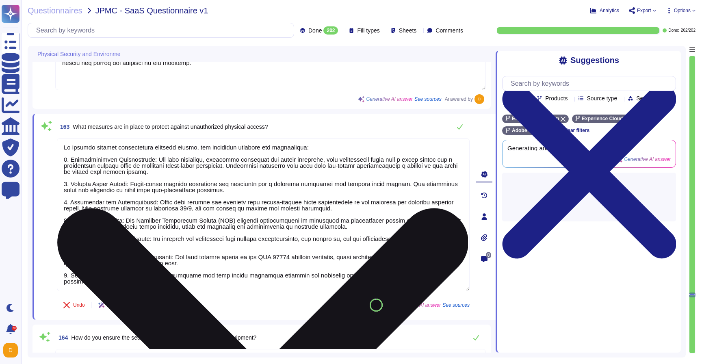
scroll to position [13, 0]
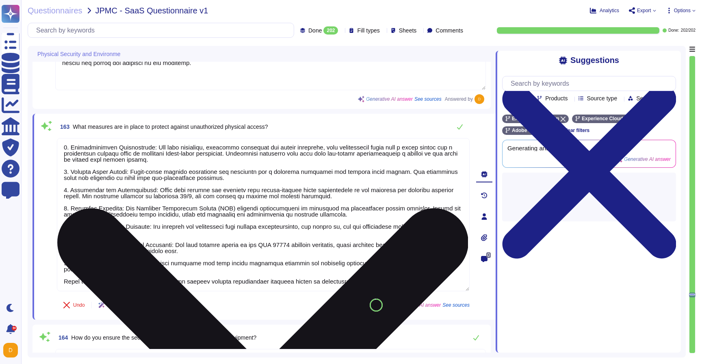
click at [237, 265] on textarea at bounding box center [263, 214] width 412 height 153
click at [237, 267] on textarea at bounding box center [263, 214] width 412 height 153
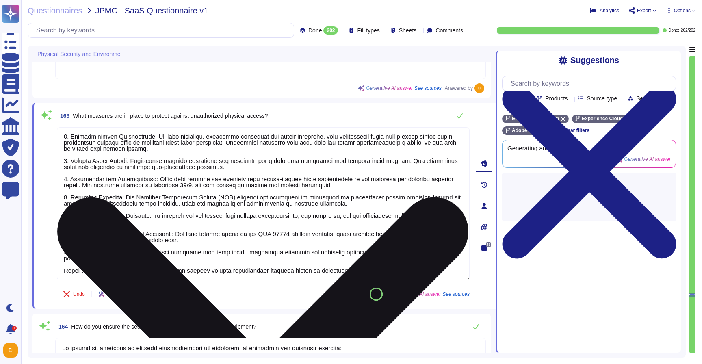
click at [237, 267] on textarea at bounding box center [263, 203] width 412 height 153
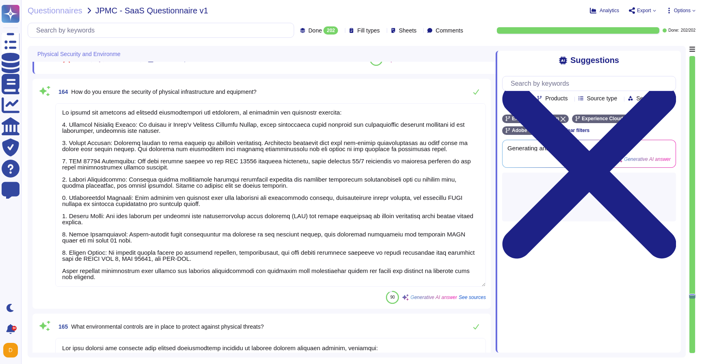
scroll to position [28350, 0]
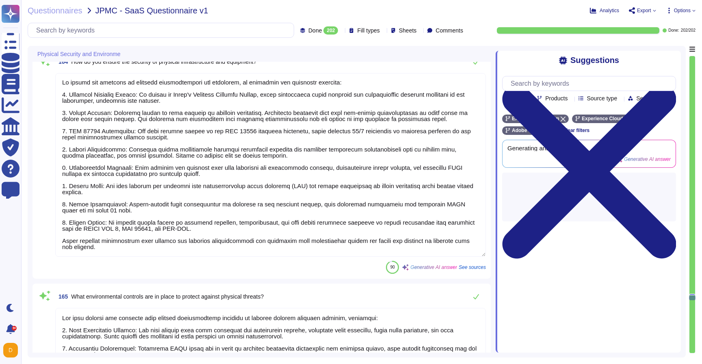
click at [142, 232] on textarea at bounding box center [270, 164] width 430 height 183
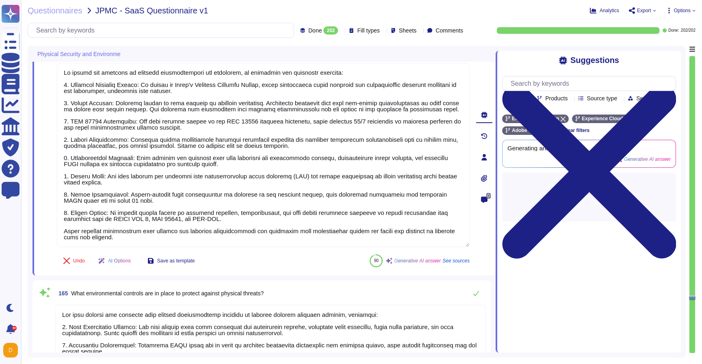
drag, startPoint x: 144, startPoint y: 226, endPoint x: 31, endPoint y: 212, distance: 113.8
click at [31, 212] on div "Physical Security and Environme 162 How do you control access to physical facil…" at bounding box center [357, 201] width 658 height 311
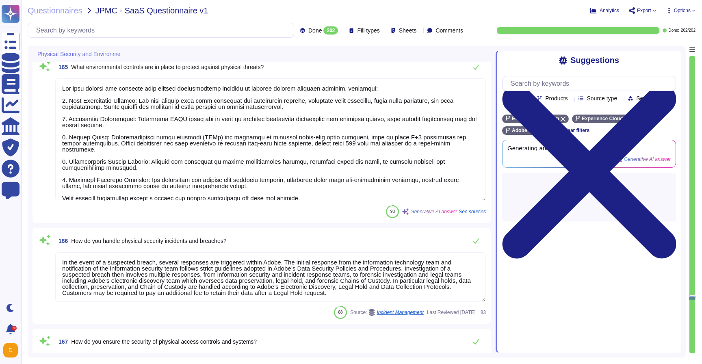
scroll to position [28569, 0]
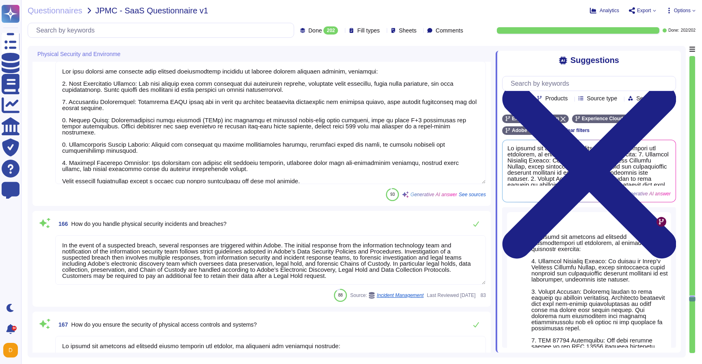
click at [165, 168] on textarea at bounding box center [270, 122] width 430 height 123
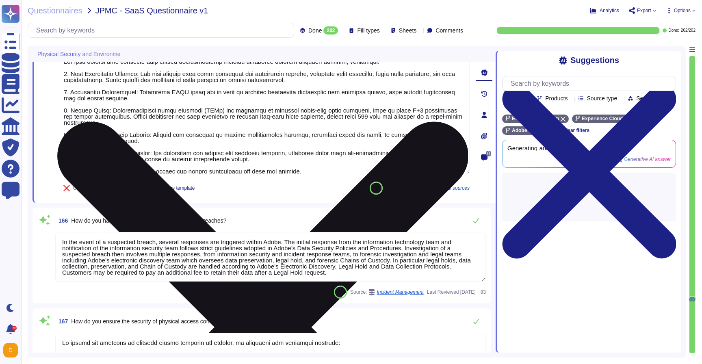
click at [168, 158] on textarea at bounding box center [263, 113] width 412 height 123
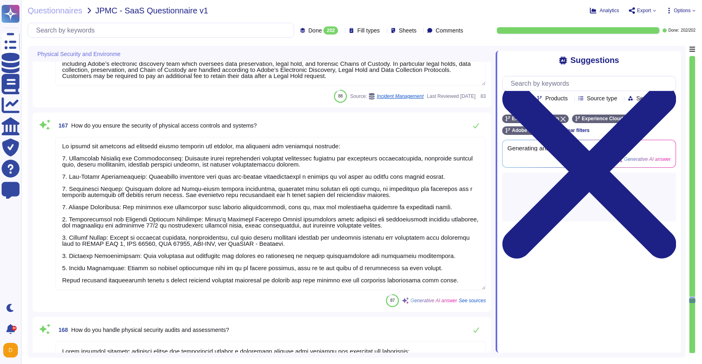
scroll to position [28763, 0]
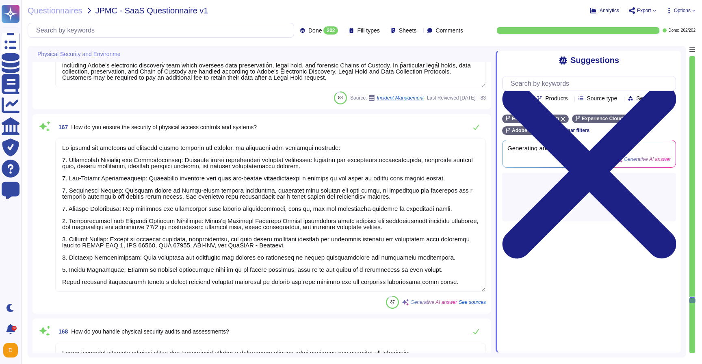
click at [131, 272] on textarea at bounding box center [270, 214] width 430 height 153
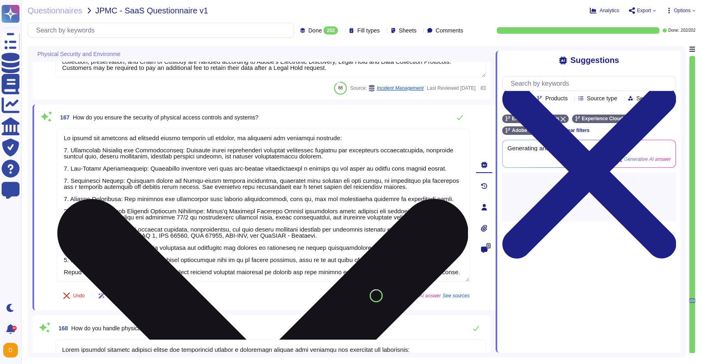
click at [136, 261] on textarea at bounding box center [263, 205] width 412 height 153
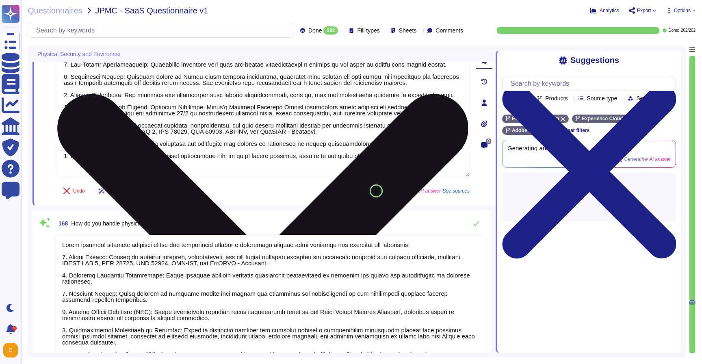
scroll to position [28977, 0]
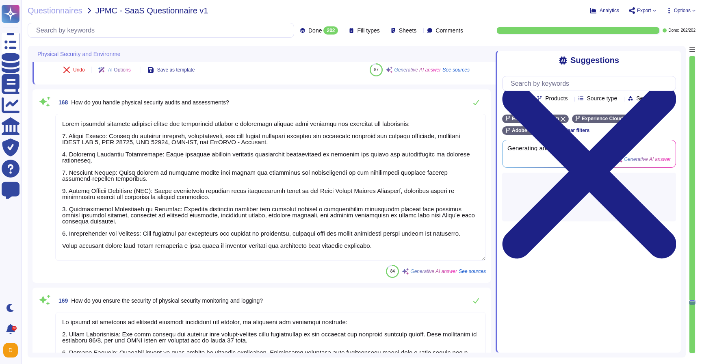
click at [133, 251] on textarea at bounding box center [270, 187] width 430 height 147
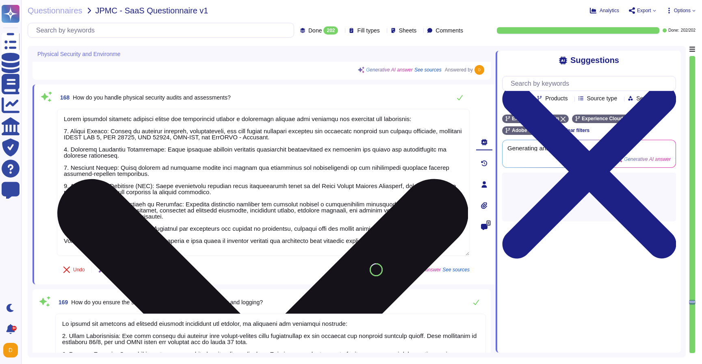
click at [138, 234] on textarea at bounding box center [263, 182] width 412 height 147
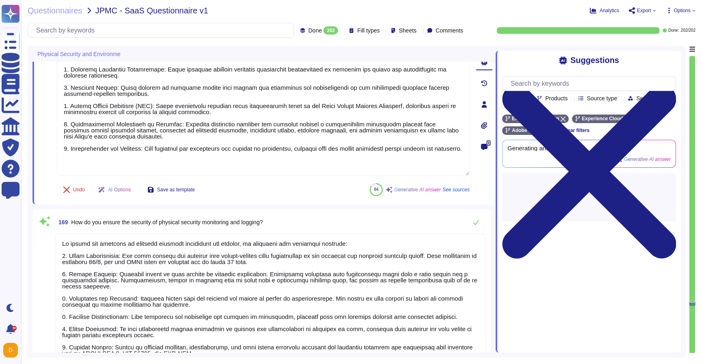
scroll to position [29107, 0]
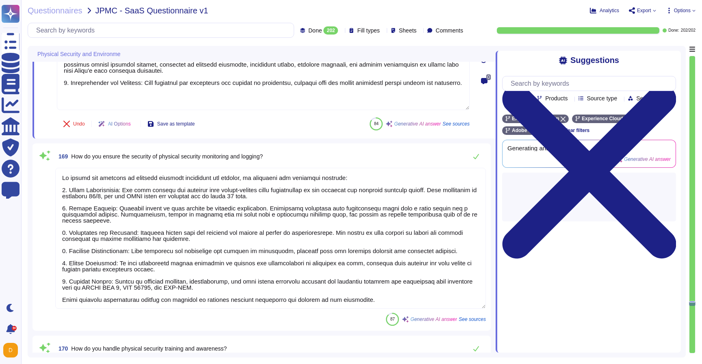
click at [128, 299] on textarea at bounding box center [270, 238] width 430 height 141
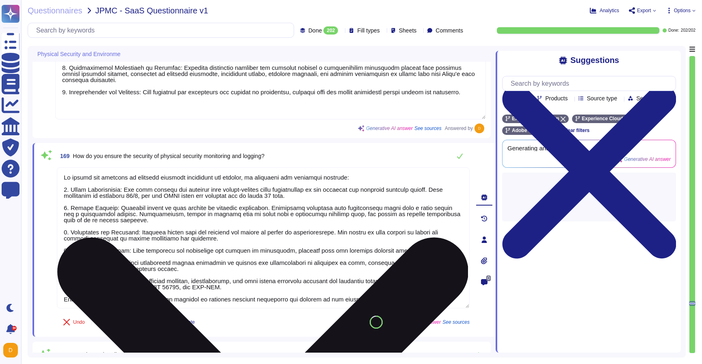
click at [131, 295] on textarea at bounding box center [263, 237] width 412 height 141
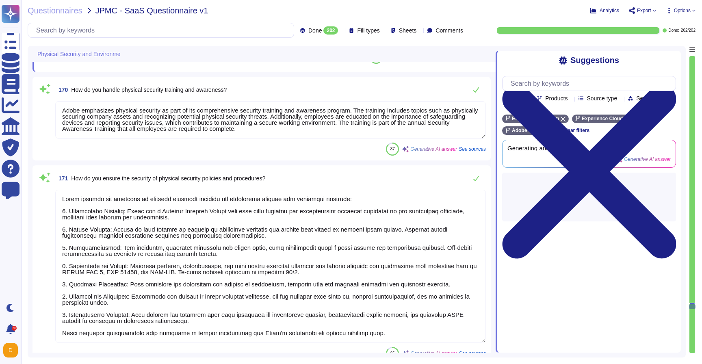
scroll to position [29443, 0]
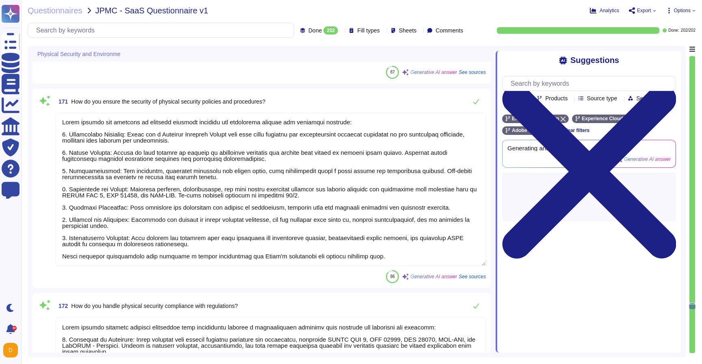
click at [149, 244] on textarea at bounding box center [270, 189] width 430 height 153
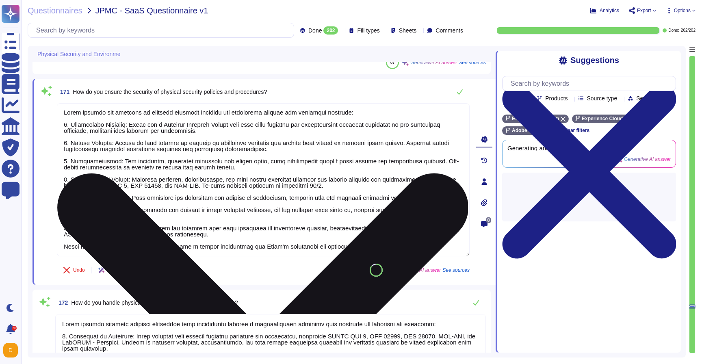
click at [153, 233] on textarea at bounding box center [263, 179] width 412 height 153
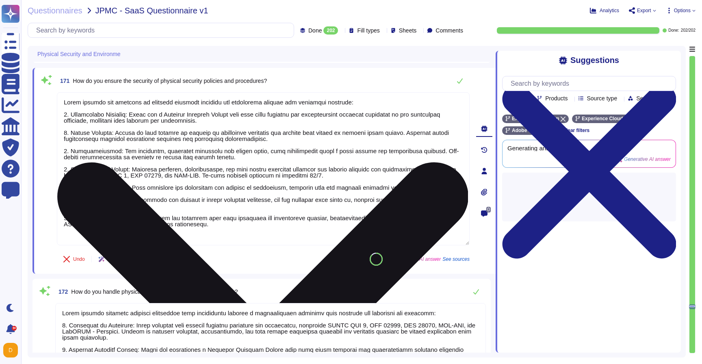
scroll to position [1, 0]
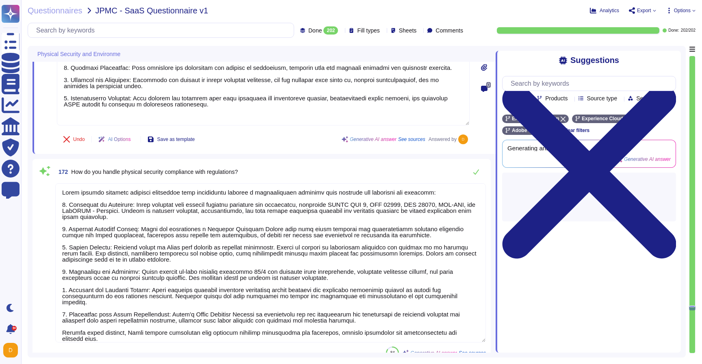
drag, startPoint x: 147, startPoint y: 325, endPoint x: 47, endPoint y: 310, distance: 101.8
click at [47, 310] on div "172 How do you handle physical security compliance with regulations? 84 Generat…" at bounding box center [261, 262] width 448 height 196
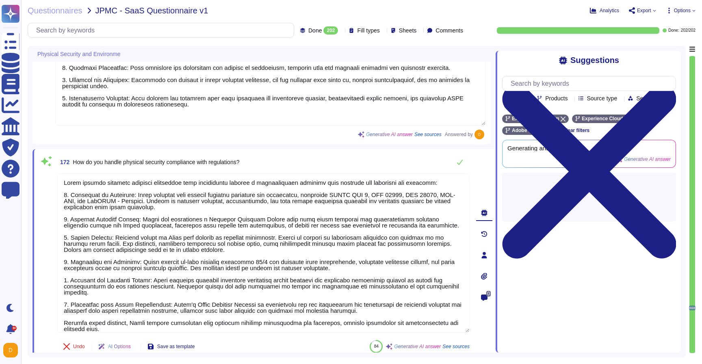
scroll to position [0, 0]
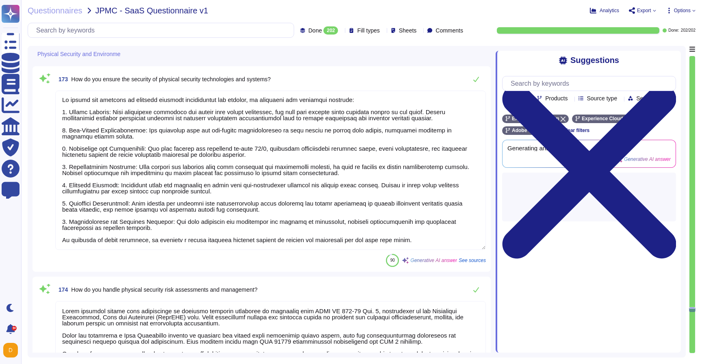
click at [104, 236] on textarea at bounding box center [270, 170] width 430 height 159
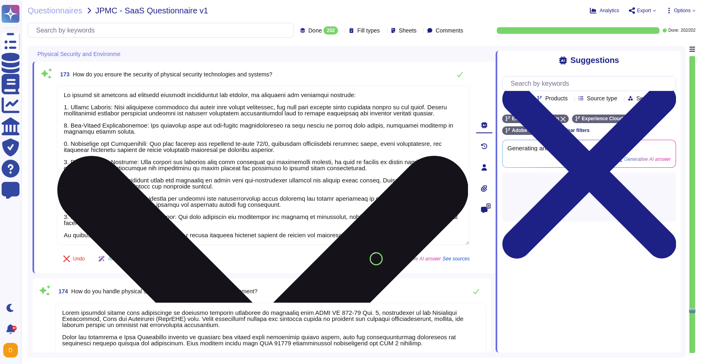
click at [109, 225] on textarea at bounding box center [263, 165] width 412 height 159
click at [109, 223] on textarea at bounding box center [263, 165] width 412 height 159
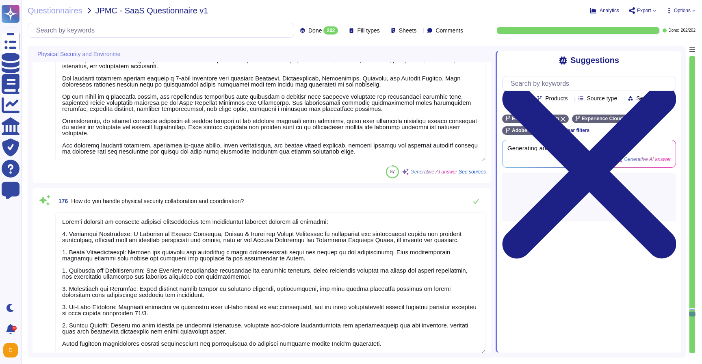
click at [108, 333] on textarea at bounding box center [270, 282] width 430 height 141
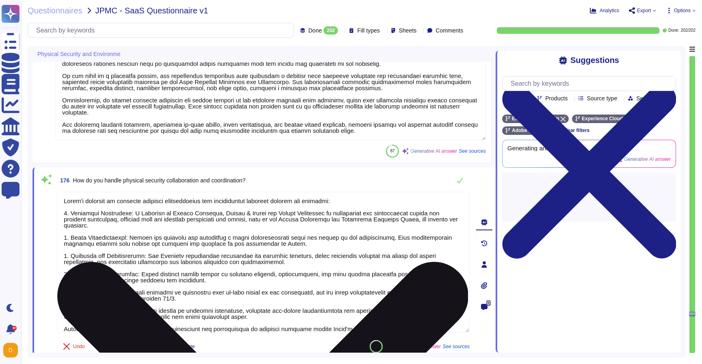
click at [118, 326] on textarea at bounding box center [263, 262] width 412 height 141
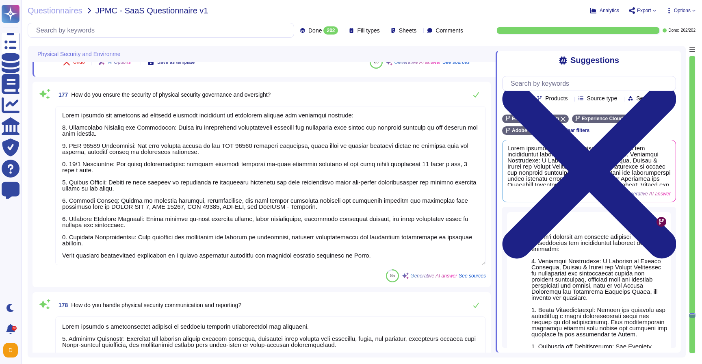
click at [146, 256] on textarea at bounding box center [270, 185] width 430 height 159
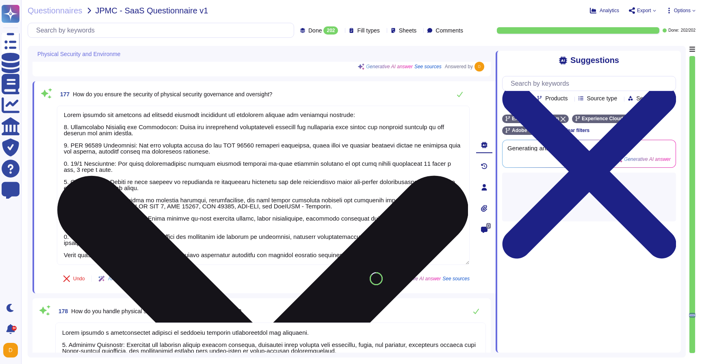
click at [152, 243] on textarea at bounding box center [263, 185] width 412 height 159
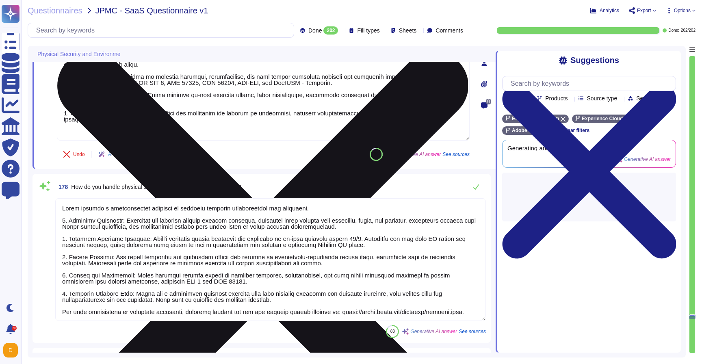
scroll to position [1, 0]
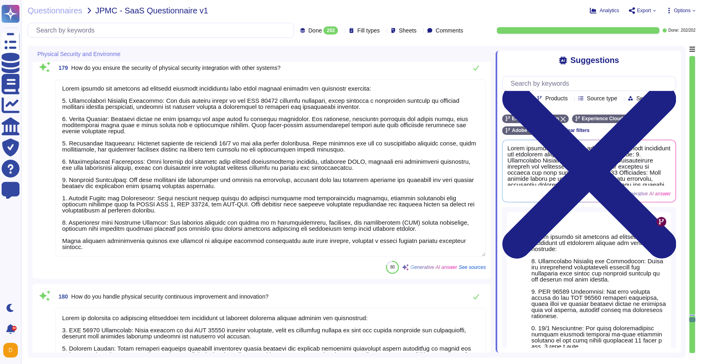
click at [114, 237] on textarea at bounding box center [270, 167] width 430 height 177
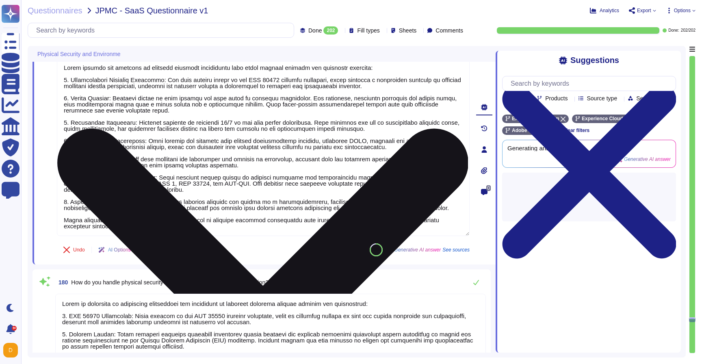
drag, startPoint x: 117, startPoint y: 227, endPoint x: 59, endPoint y: 222, distance: 58.2
click at [59, 222] on textarea at bounding box center [263, 146] width 412 height 177
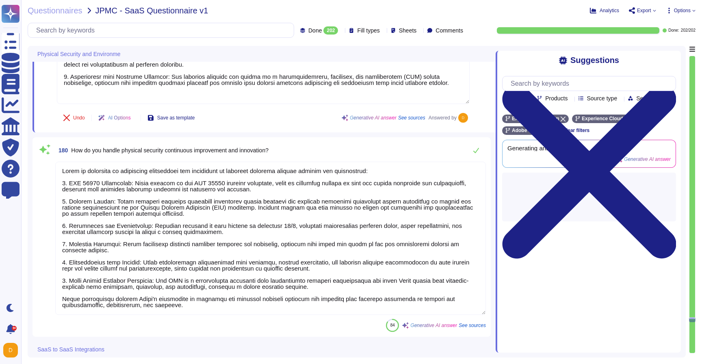
drag, startPoint x: 189, startPoint y: 295, endPoint x: 50, endPoint y: 287, distance: 139.1
click at [50, 287] on div "180 How do you handle physical security continuous improvement and innovation? …" at bounding box center [261, 237] width 448 height 190
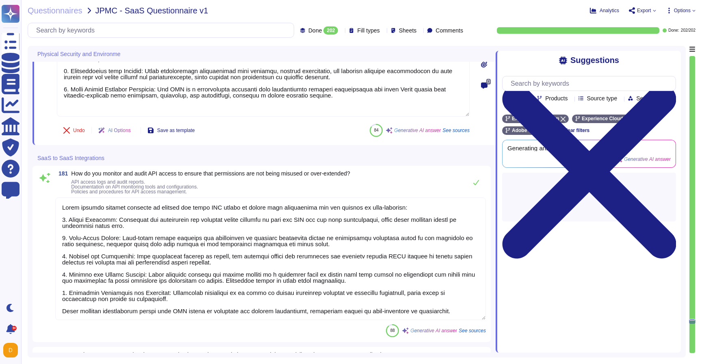
click at [97, 309] on textarea at bounding box center [270, 258] width 430 height 123
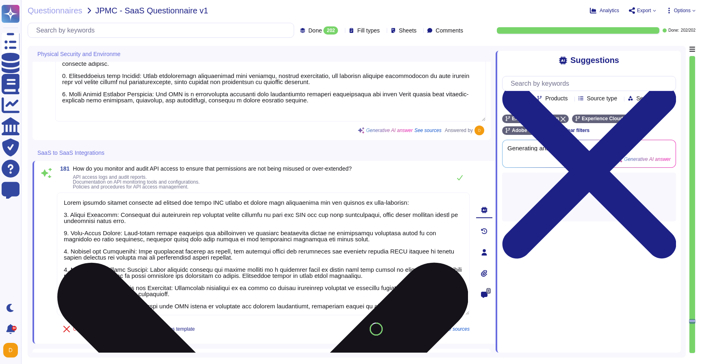
click at [102, 294] on textarea at bounding box center [263, 253] width 412 height 123
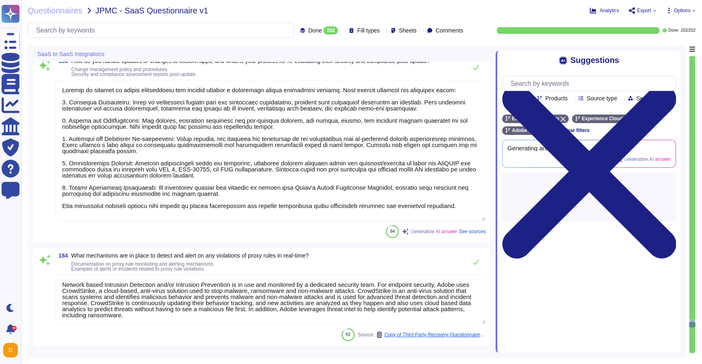
click at [117, 211] on textarea at bounding box center [270, 150] width 430 height 141
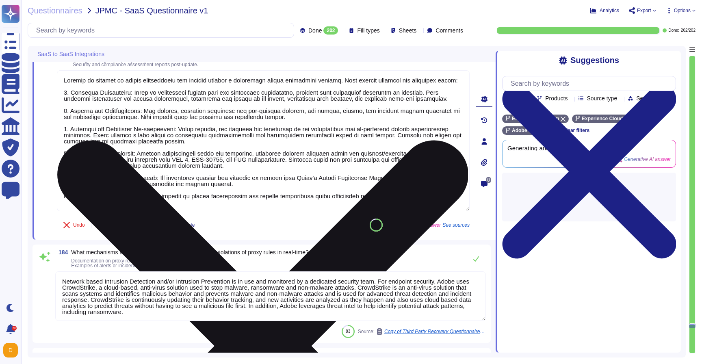
click at [118, 207] on textarea at bounding box center [263, 140] width 412 height 141
click at [116, 211] on textarea at bounding box center [263, 140] width 412 height 141
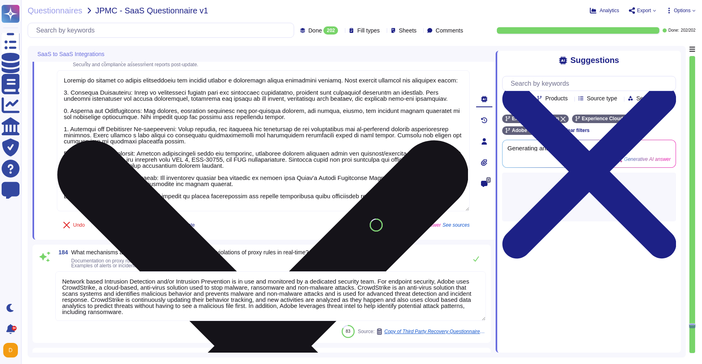
click at [116, 211] on textarea at bounding box center [263, 140] width 412 height 141
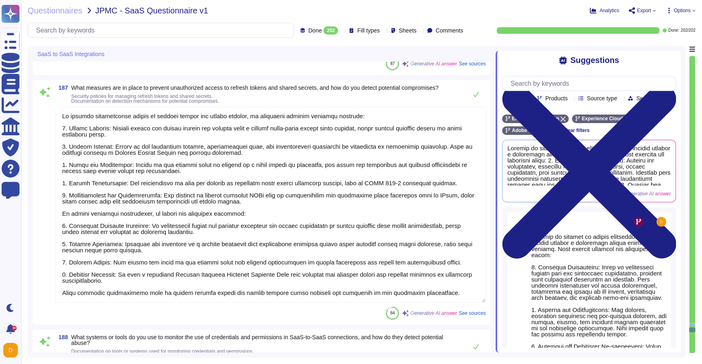
click at [138, 295] on textarea at bounding box center [270, 205] width 430 height 196
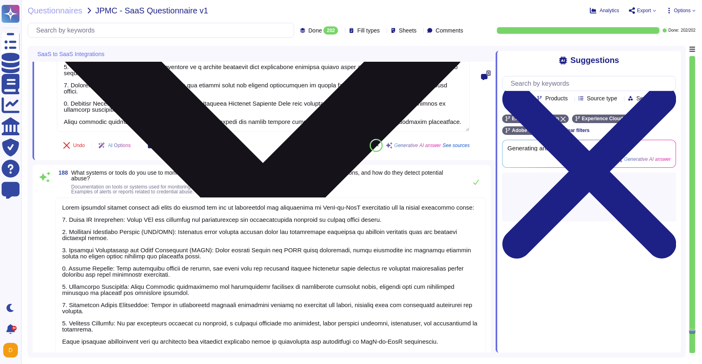
click at [145, 126] on textarea at bounding box center [263, 34] width 412 height 196
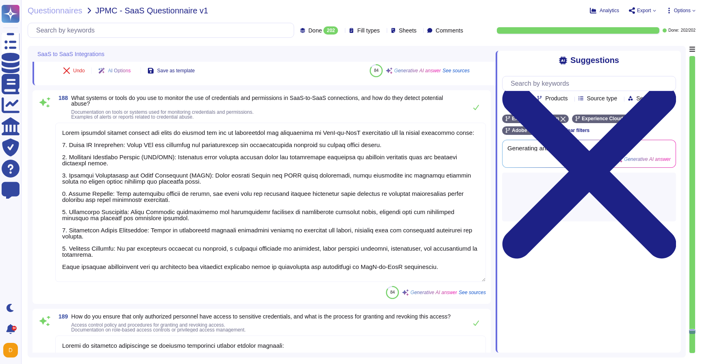
click at [131, 276] on textarea at bounding box center [270, 202] width 430 height 159
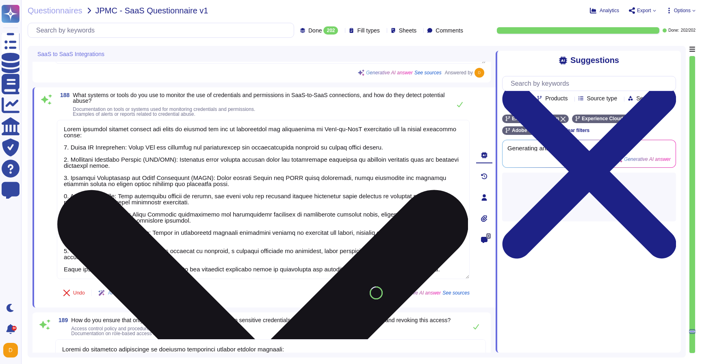
click at [133, 272] on textarea at bounding box center [263, 199] width 412 height 159
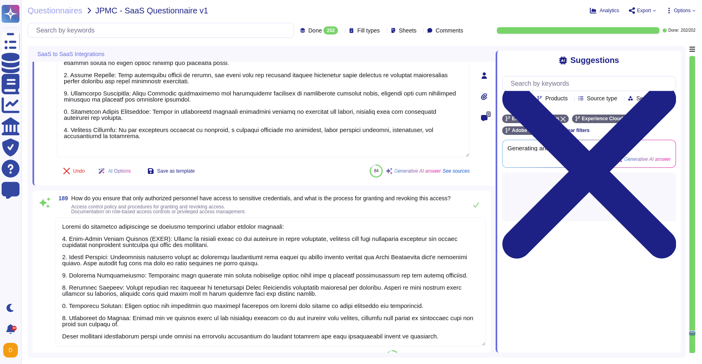
click at [140, 343] on textarea at bounding box center [270, 281] width 430 height 129
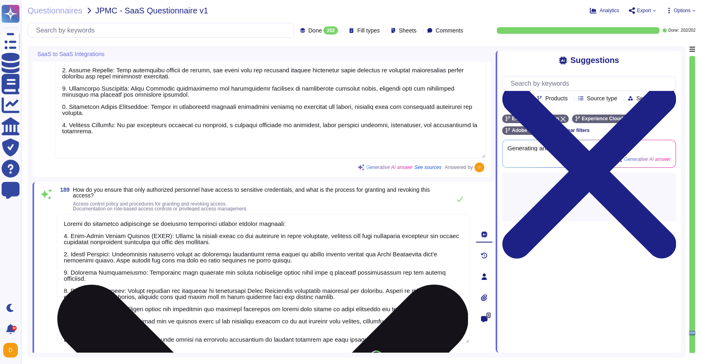
click at [151, 329] on textarea at bounding box center [263, 278] width 412 height 129
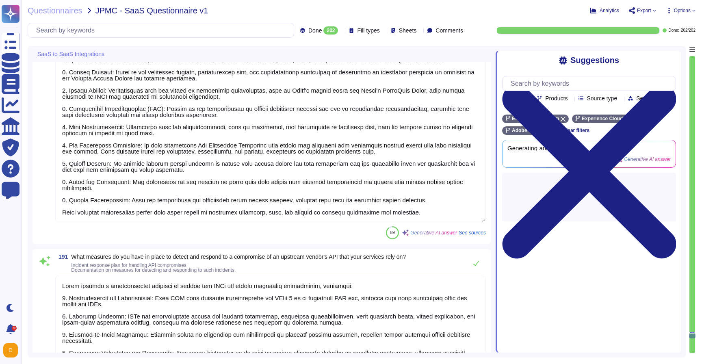
click at [151, 216] on textarea at bounding box center [270, 136] width 430 height 171
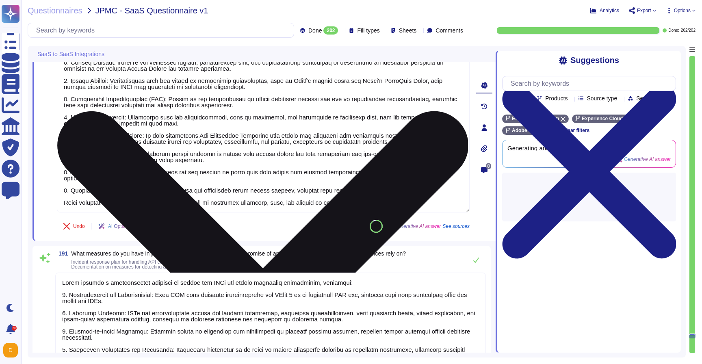
click at [152, 212] on textarea at bounding box center [263, 126] width 412 height 171
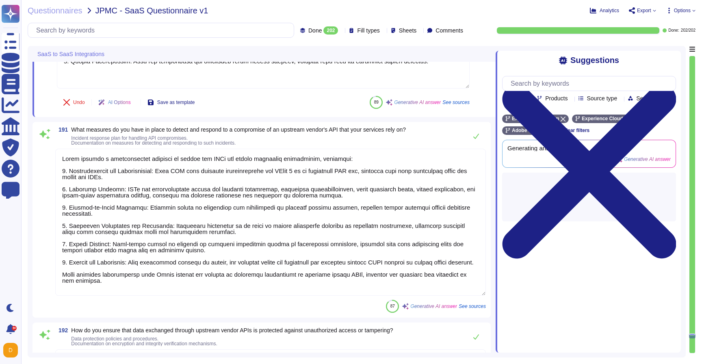
click at [145, 287] on textarea at bounding box center [270, 222] width 430 height 147
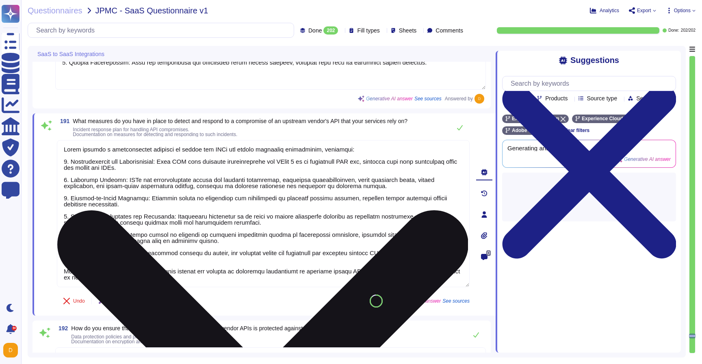
drag, startPoint x: 142, startPoint y: 274, endPoint x: 60, endPoint y: 269, distance: 83.0
click at [60, 269] on textarea at bounding box center [263, 213] width 412 height 147
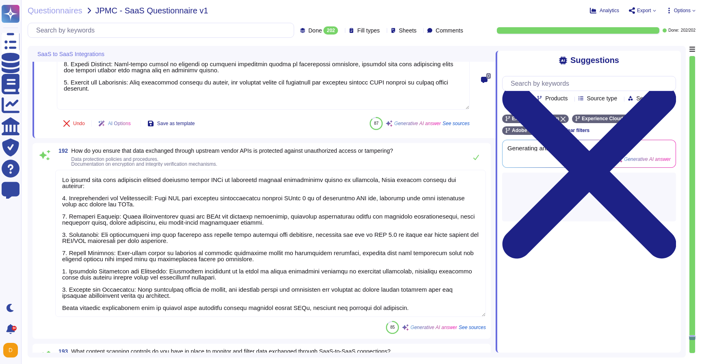
click at [92, 299] on textarea at bounding box center [270, 243] width 430 height 147
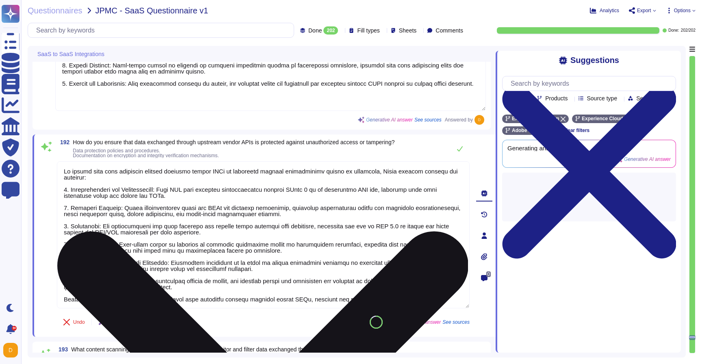
click at [96, 296] on textarea at bounding box center [263, 234] width 412 height 147
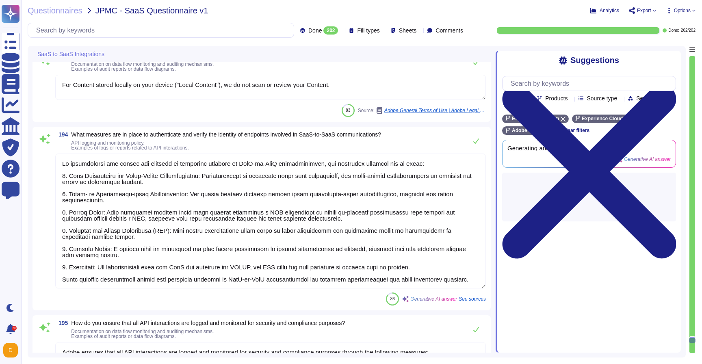
click at [101, 273] on textarea at bounding box center [270, 220] width 430 height 135
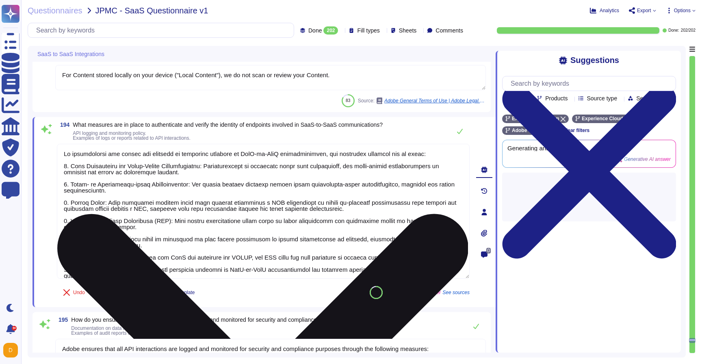
click at [106, 266] on textarea at bounding box center [263, 211] width 412 height 135
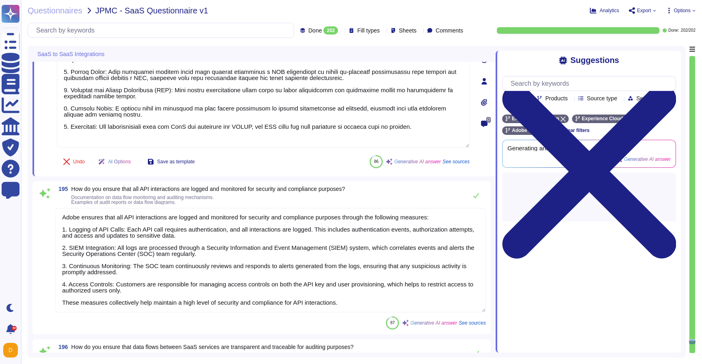
click at [118, 302] on textarea "Adobe ensures that all API interactions are logged and monitored for security a…" at bounding box center [270, 260] width 430 height 104
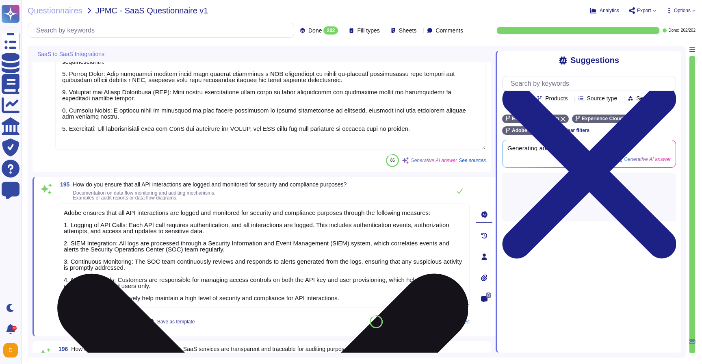
click at [122, 297] on textarea "Adobe ensures that all API interactions are logged and monitored for security a…" at bounding box center [263, 255] width 412 height 104
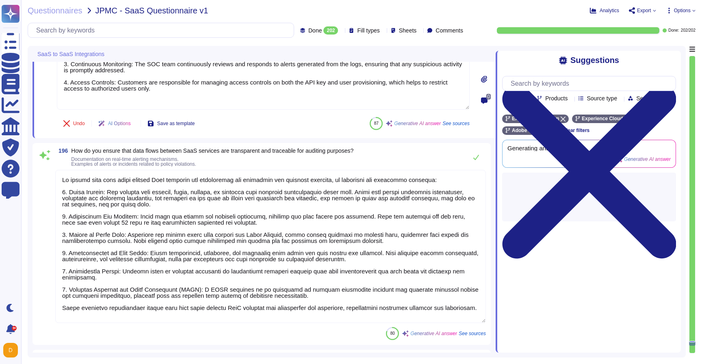
click at [141, 302] on textarea at bounding box center [270, 246] width 430 height 153
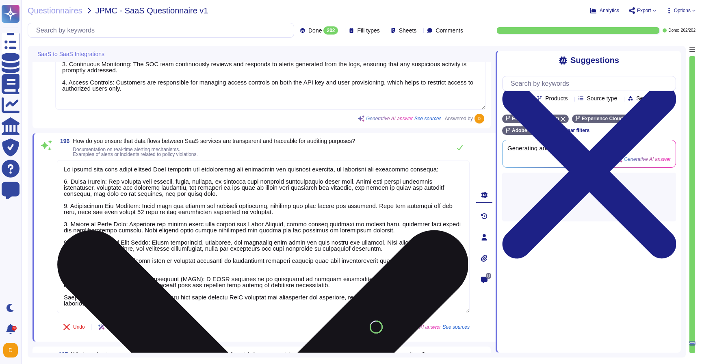
click at [140, 296] on textarea at bounding box center [263, 236] width 412 height 153
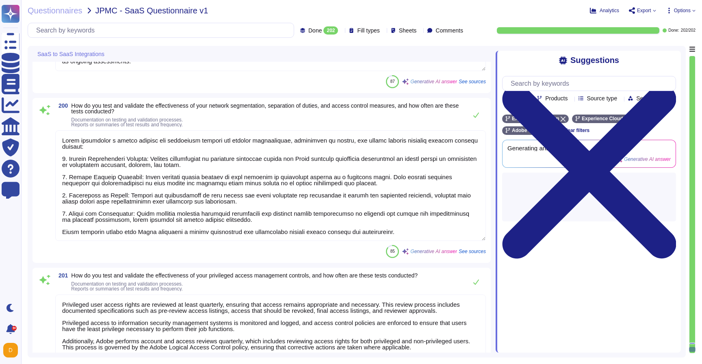
click at [146, 235] on textarea at bounding box center [270, 185] width 430 height 110
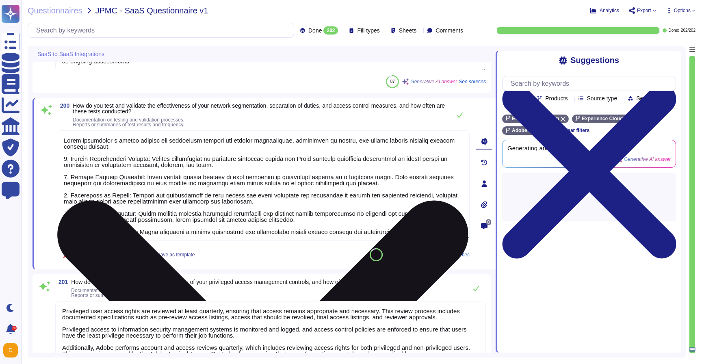
click at [150, 235] on textarea at bounding box center [263, 185] width 412 height 110
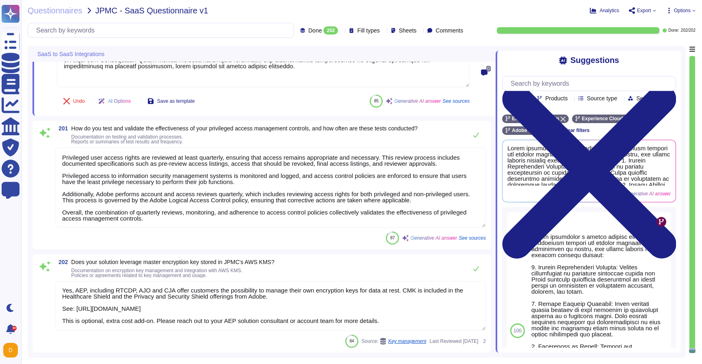
click at [671, 11] on span "Options" at bounding box center [680, 10] width 30 height 6
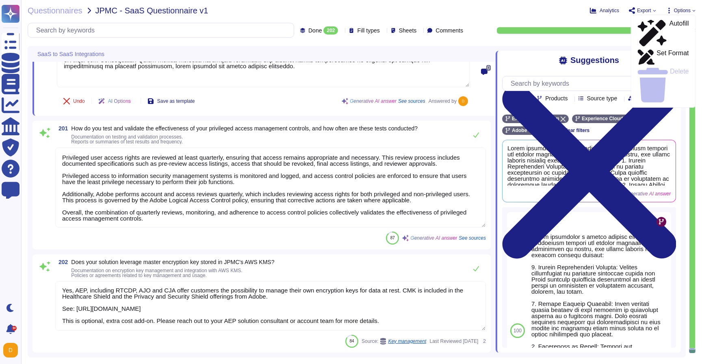
click at [646, 11] on span "Export" at bounding box center [644, 10] width 14 height 5
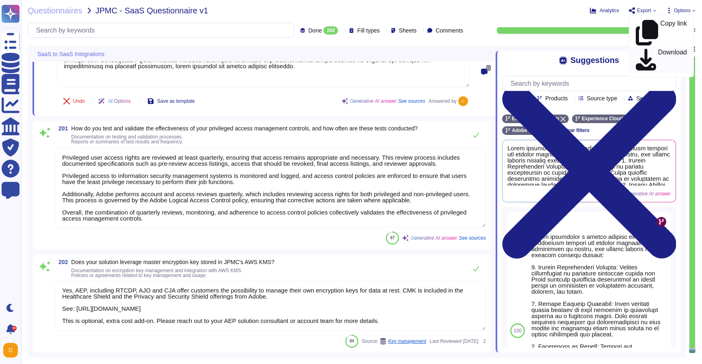
click at [658, 49] on p "Download" at bounding box center [672, 60] width 29 height 23
